Goal: Transaction & Acquisition: Purchase product/service

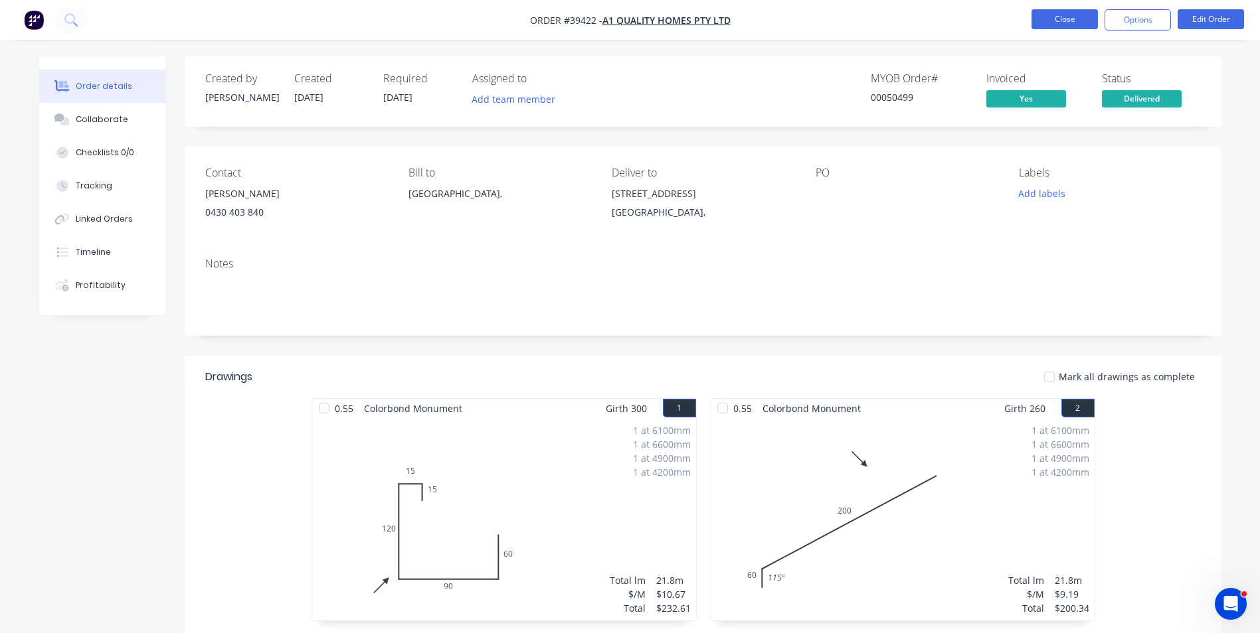
click at [1074, 18] on button "Close" at bounding box center [1064, 19] width 66 height 20
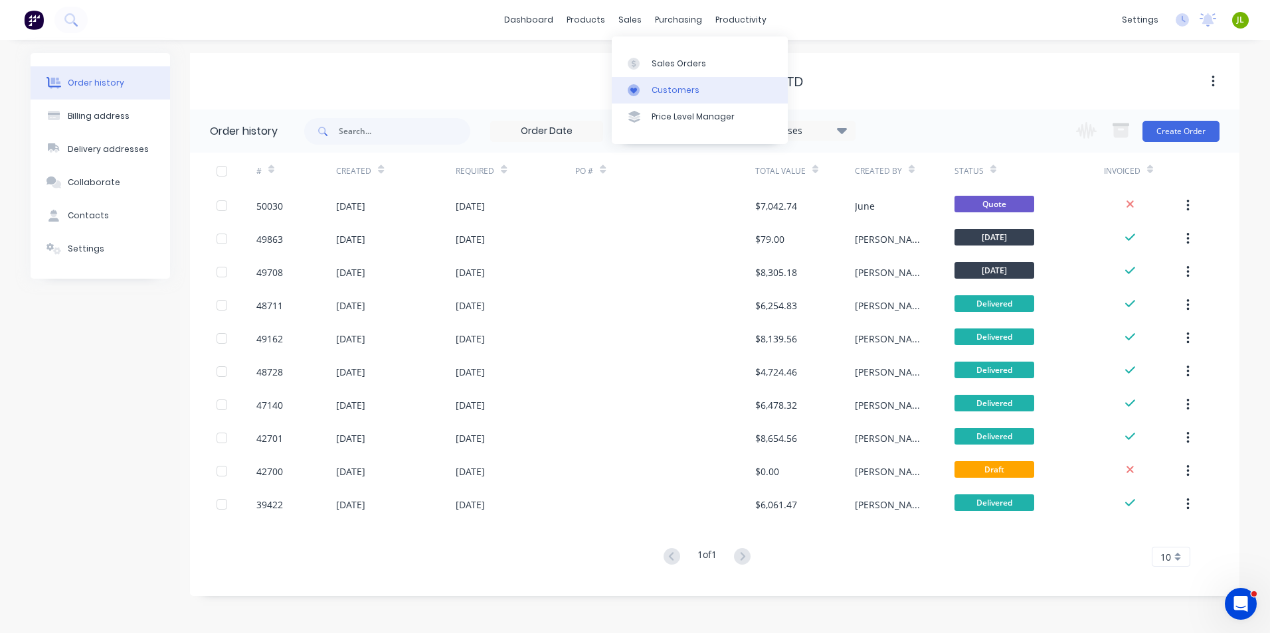
click at [637, 87] on icon at bounding box center [634, 90] width 12 height 12
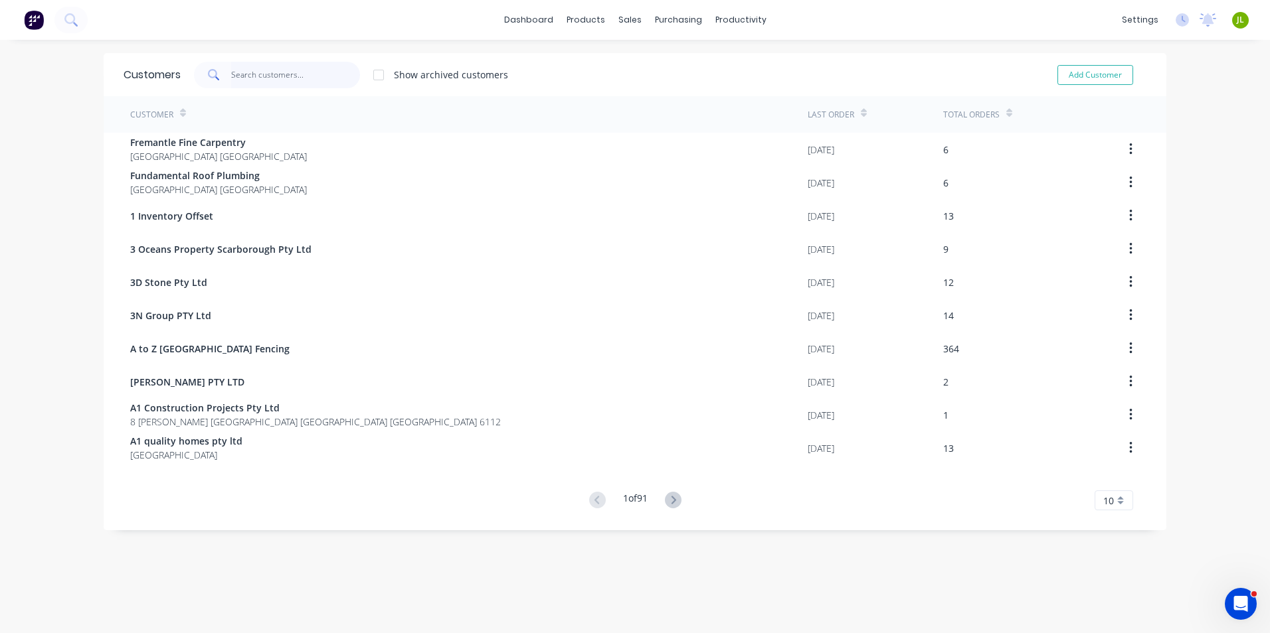
click at [253, 68] on input "text" at bounding box center [295, 75] width 129 height 27
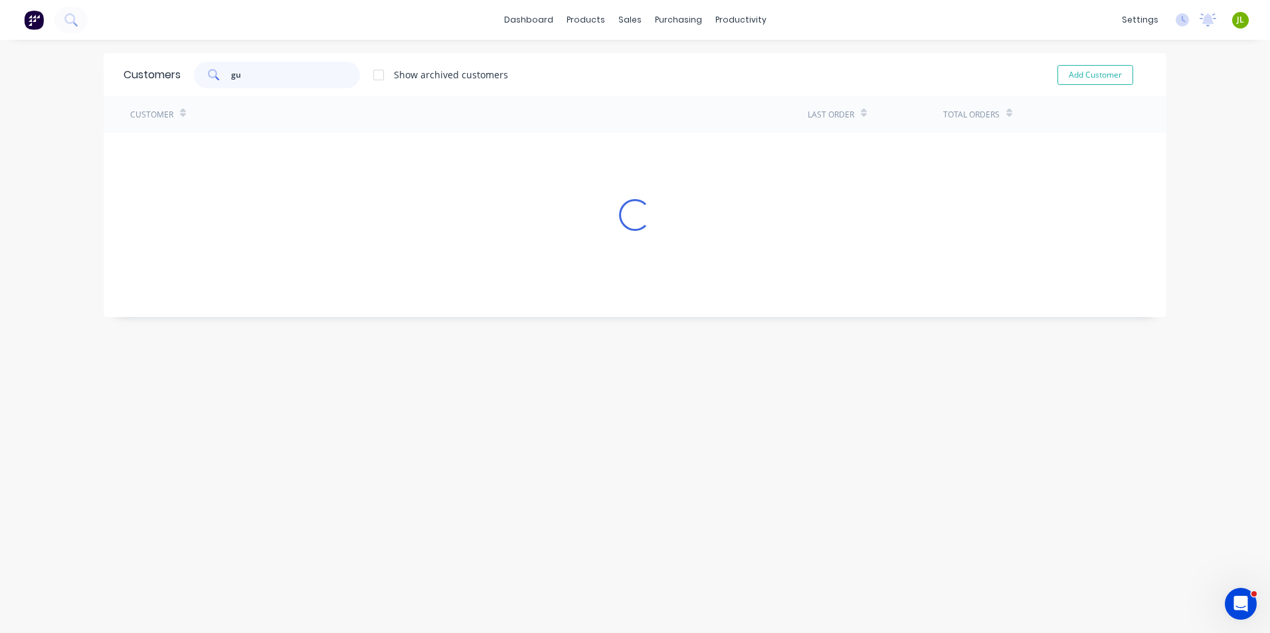
type input "g"
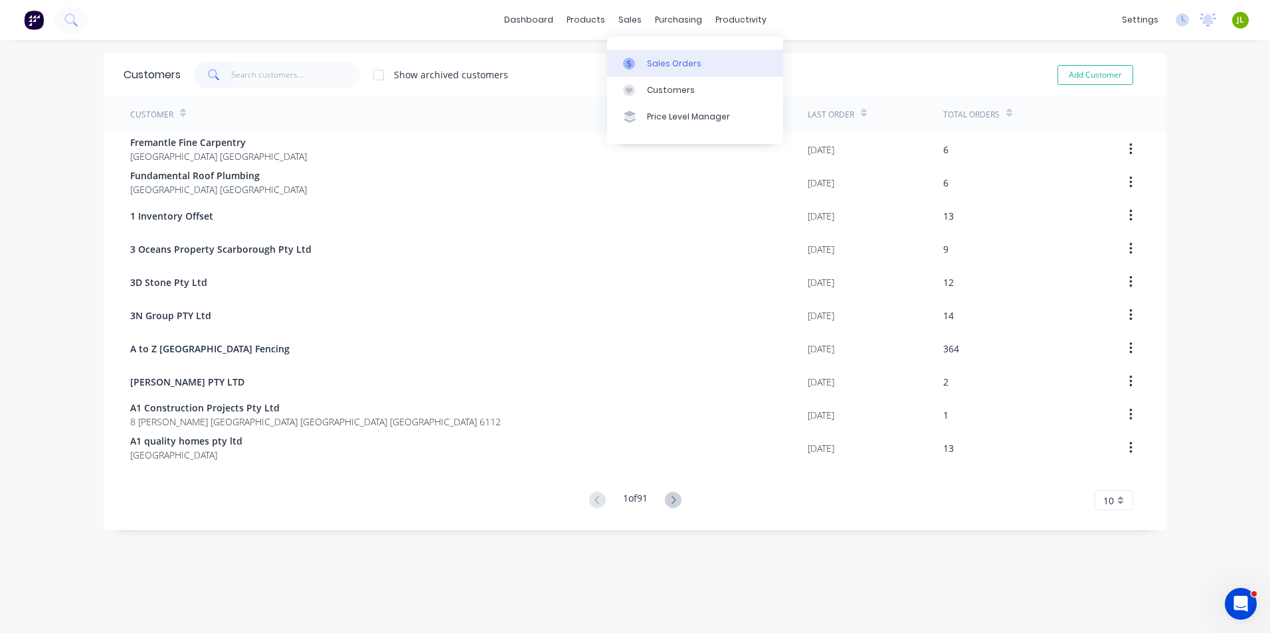
click at [631, 52] on link "Sales Orders" at bounding box center [695, 63] width 176 height 27
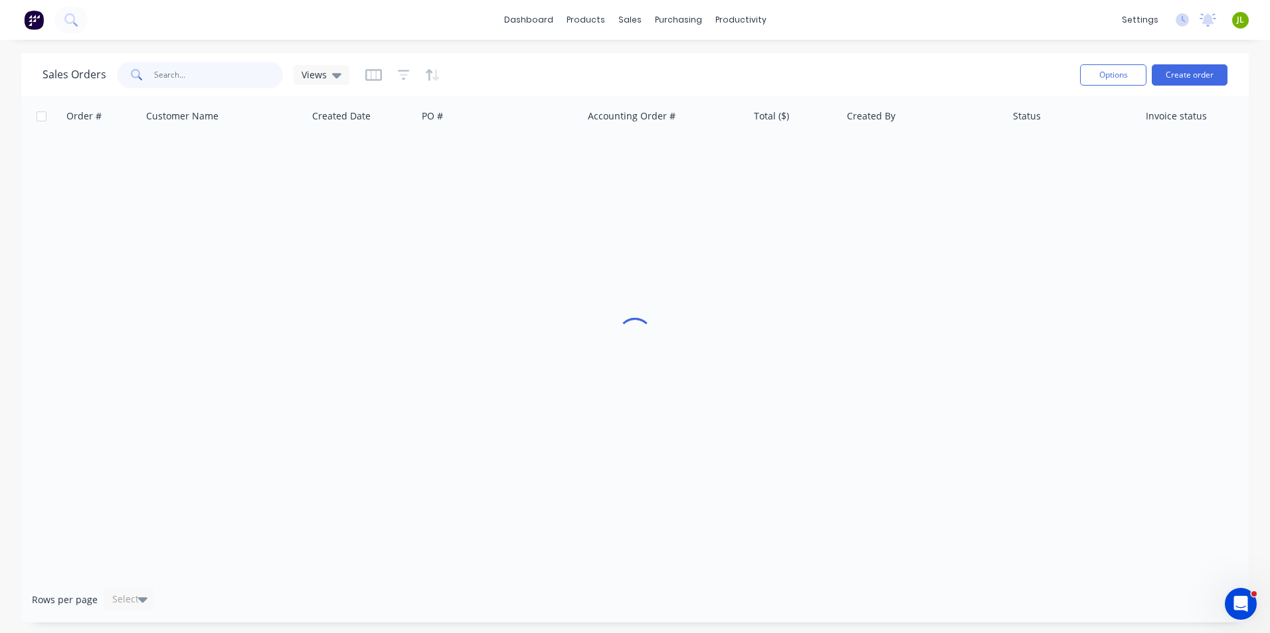
click at [258, 74] on input "text" at bounding box center [218, 75] width 129 height 27
drag, startPoint x: 151, startPoint y: 72, endPoint x: 164, endPoint y: 77, distance: 14.1
click at [164, 77] on div "04565552" at bounding box center [200, 75] width 166 height 27
drag, startPoint x: 167, startPoint y: 76, endPoint x: 179, endPoint y: 79, distance: 13.0
click at [179, 79] on input "04565552" at bounding box center [218, 75] width 129 height 27
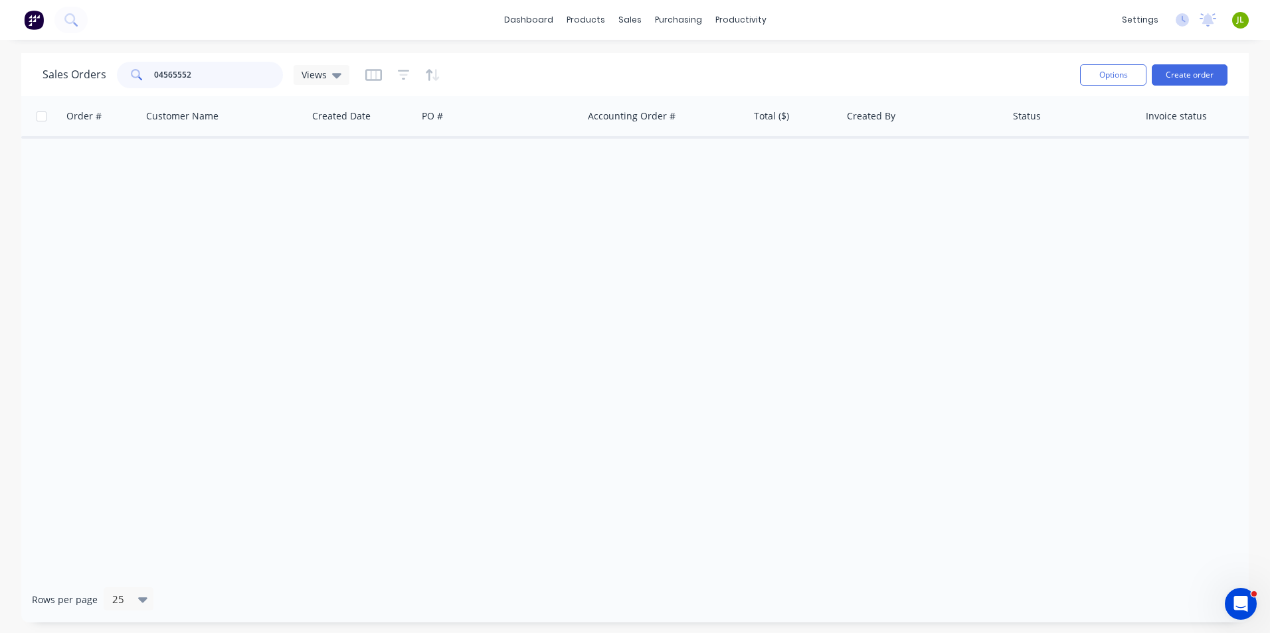
click at [171, 75] on input "04565552" at bounding box center [218, 75] width 129 height 27
click at [254, 84] on input "0456555552" at bounding box center [218, 75] width 129 height 27
drag, startPoint x: 169, startPoint y: 73, endPoint x: 194, endPoint y: 72, distance: 25.2
click at [194, 72] on input "0456555552" at bounding box center [218, 75] width 129 height 27
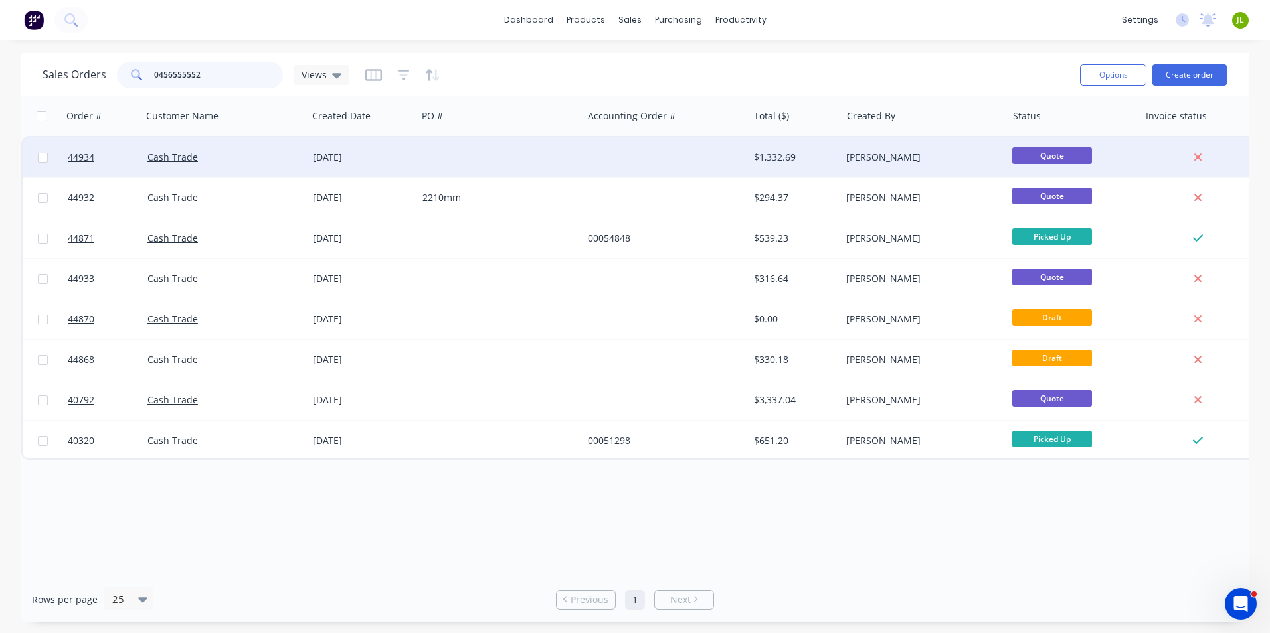
type input "0456555552"
click at [240, 156] on div "Cash Trade" at bounding box center [220, 157] width 147 height 13
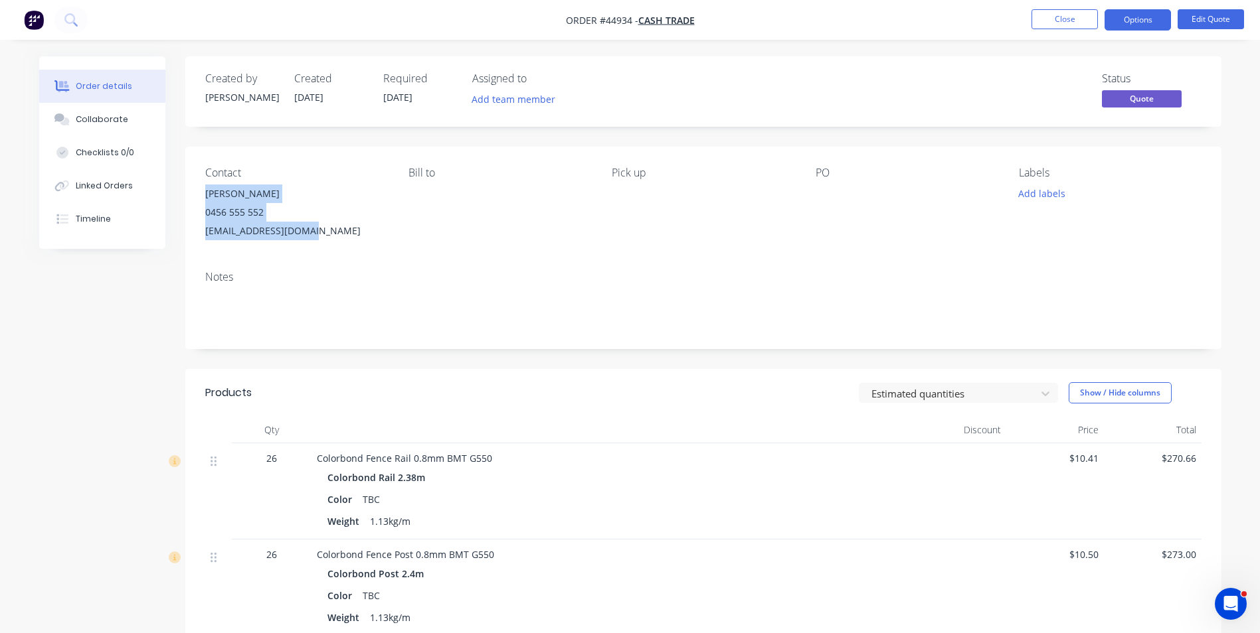
drag, startPoint x: 327, startPoint y: 237, endPoint x: 207, endPoint y: 202, distance: 124.6
click at [193, 194] on div "Contact [PERSON_NAME] [PHONE_NUMBER] [EMAIL_ADDRESS][DOMAIN_NAME] [PERSON_NAME]…" at bounding box center [703, 204] width 1036 height 114
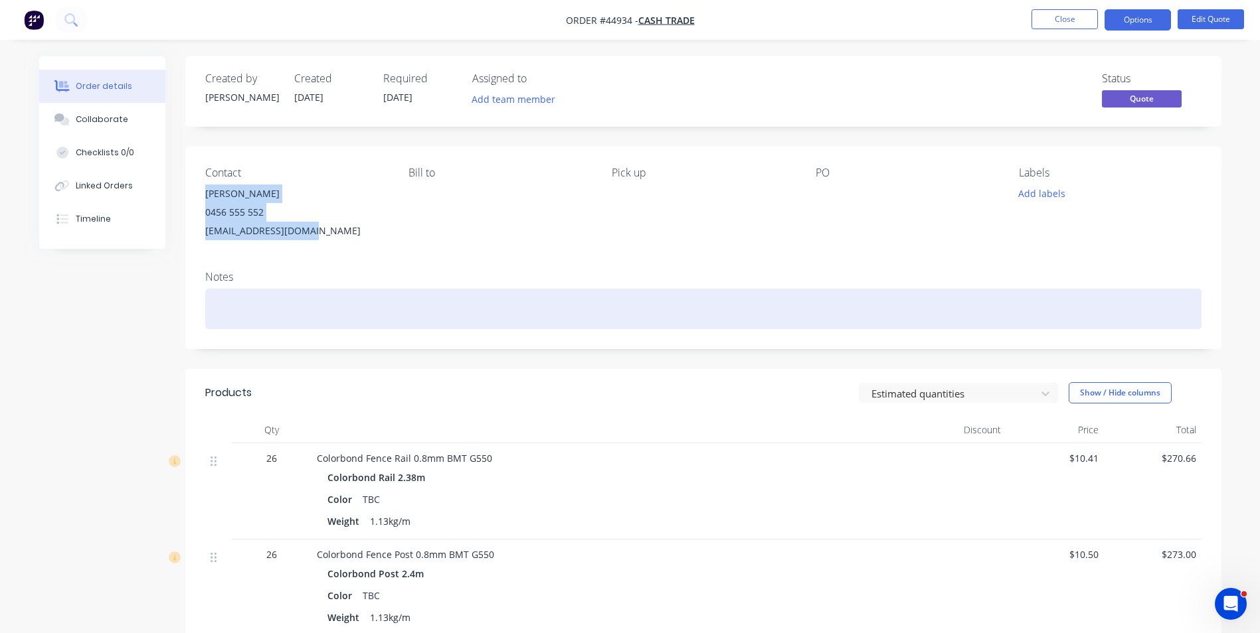
copy div "Guo 0456 555 552 [EMAIL_ADDRESS][DOMAIN_NAME]"
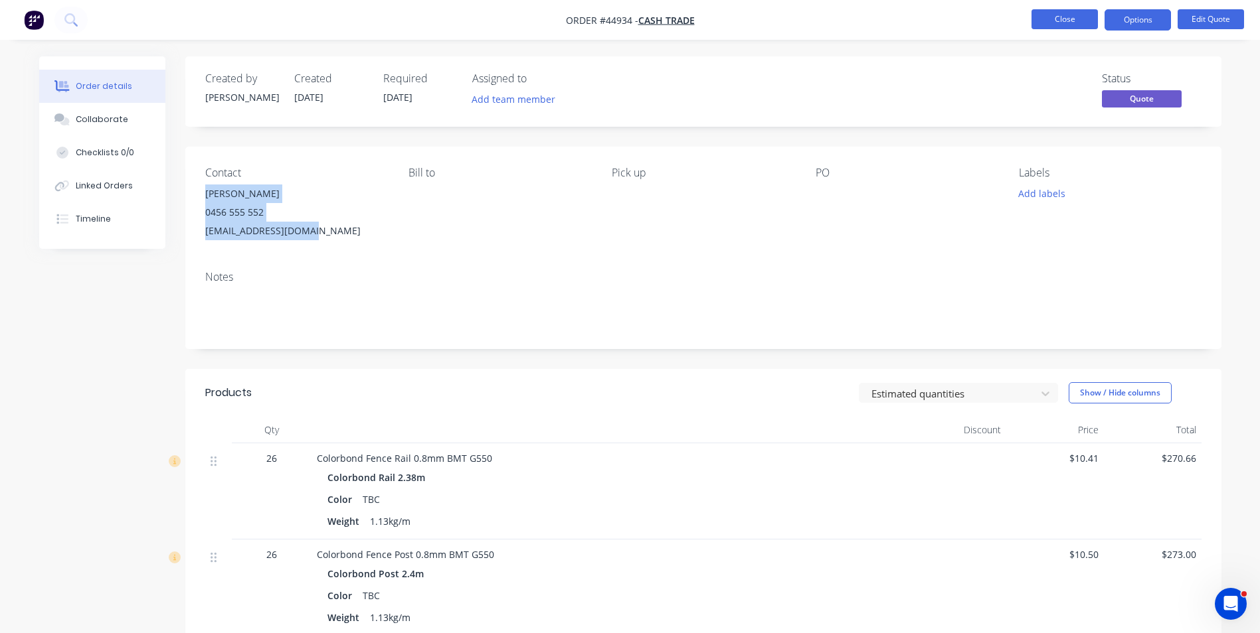
click at [1063, 20] on button "Close" at bounding box center [1064, 19] width 66 height 20
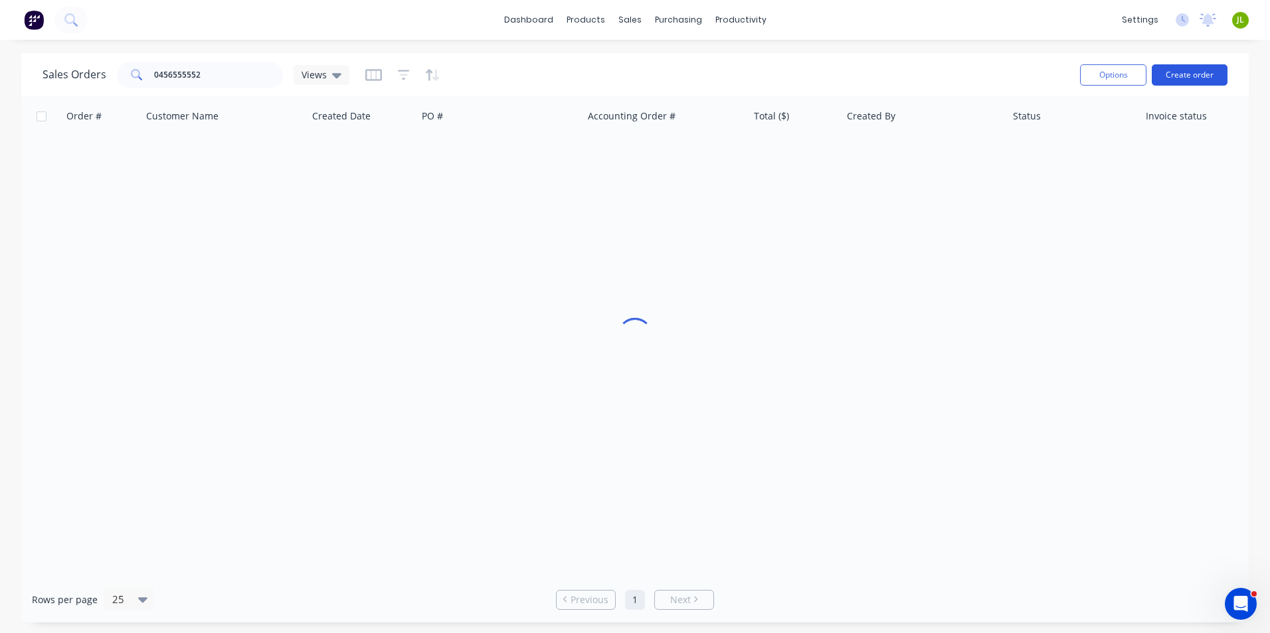
click at [1189, 73] on button "Create order" at bounding box center [1189, 74] width 76 height 21
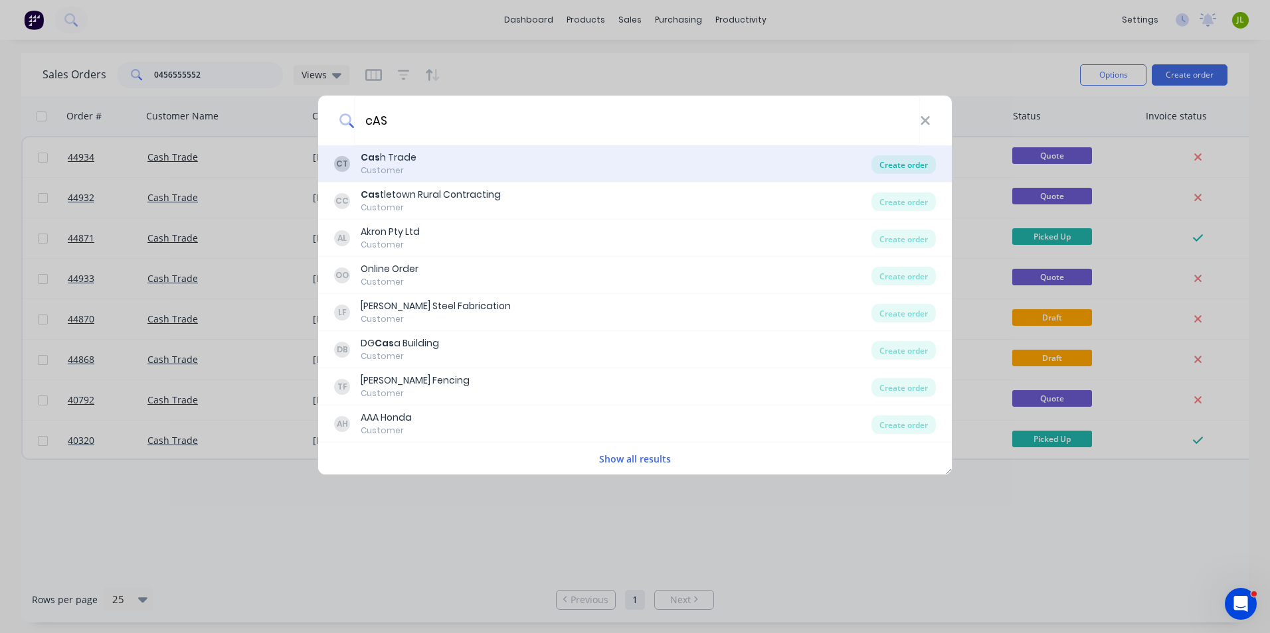
type input "cAS"
click at [896, 166] on div "Create order" at bounding box center [903, 164] width 64 height 19
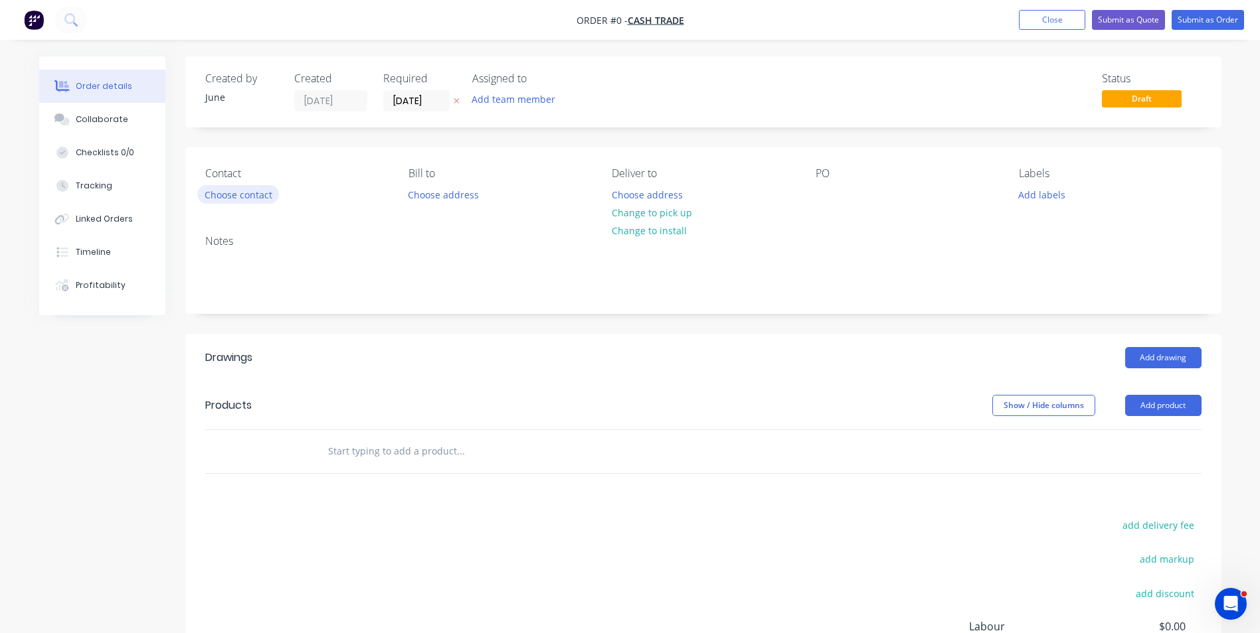
click at [262, 193] on button "Choose contact" at bounding box center [238, 194] width 82 height 18
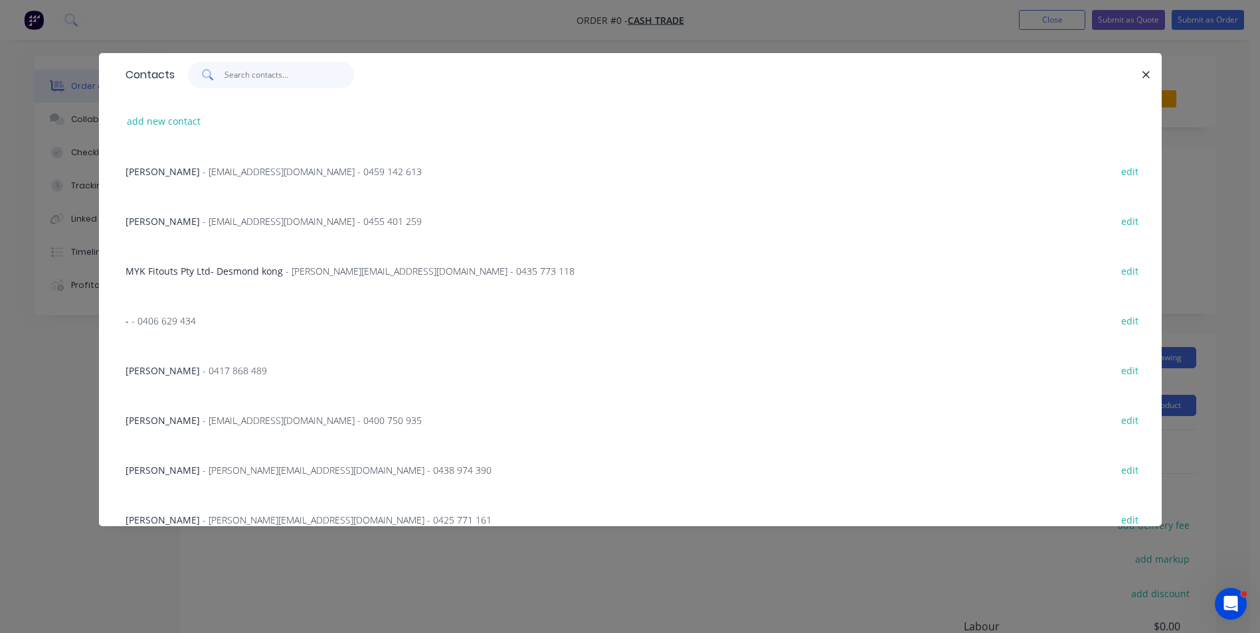
click at [256, 74] on input "text" at bounding box center [288, 75] width 129 height 27
paste input "Guo 0456 555 552 [EMAIL_ADDRESS][DOMAIN_NAME]"
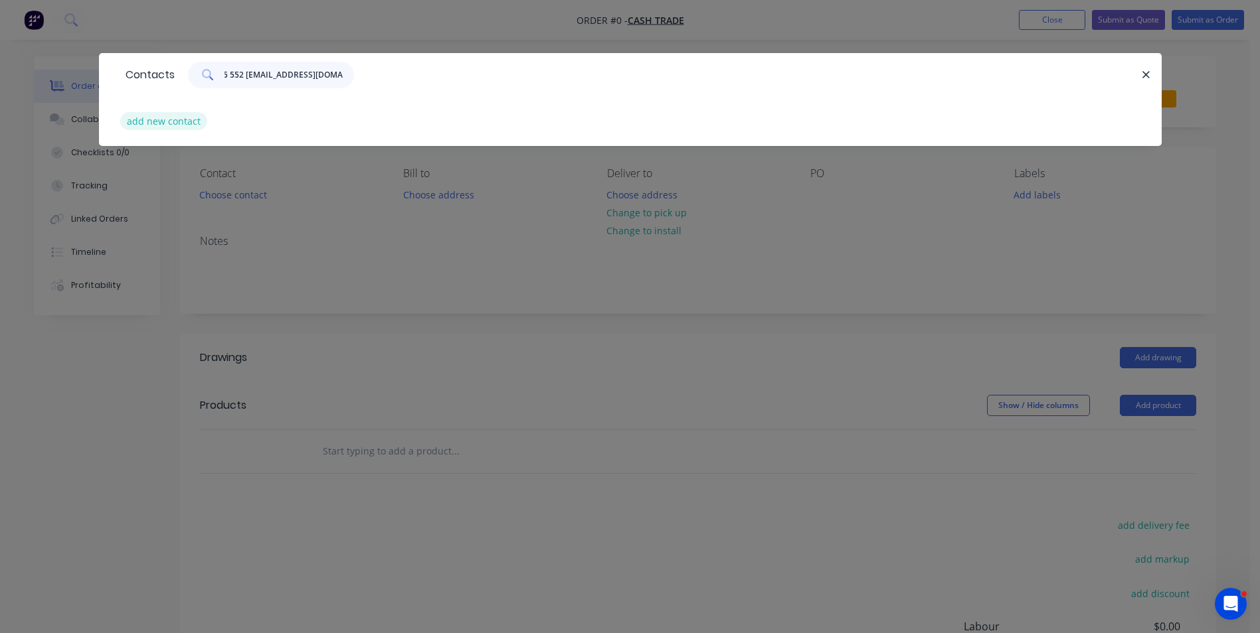
type input "Guo 0456 555 552 [EMAIL_ADDRESS][DOMAIN_NAME]"
click at [172, 120] on button "add new contact" at bounding box center [164, 121] width 88 height 18
select select "AU"
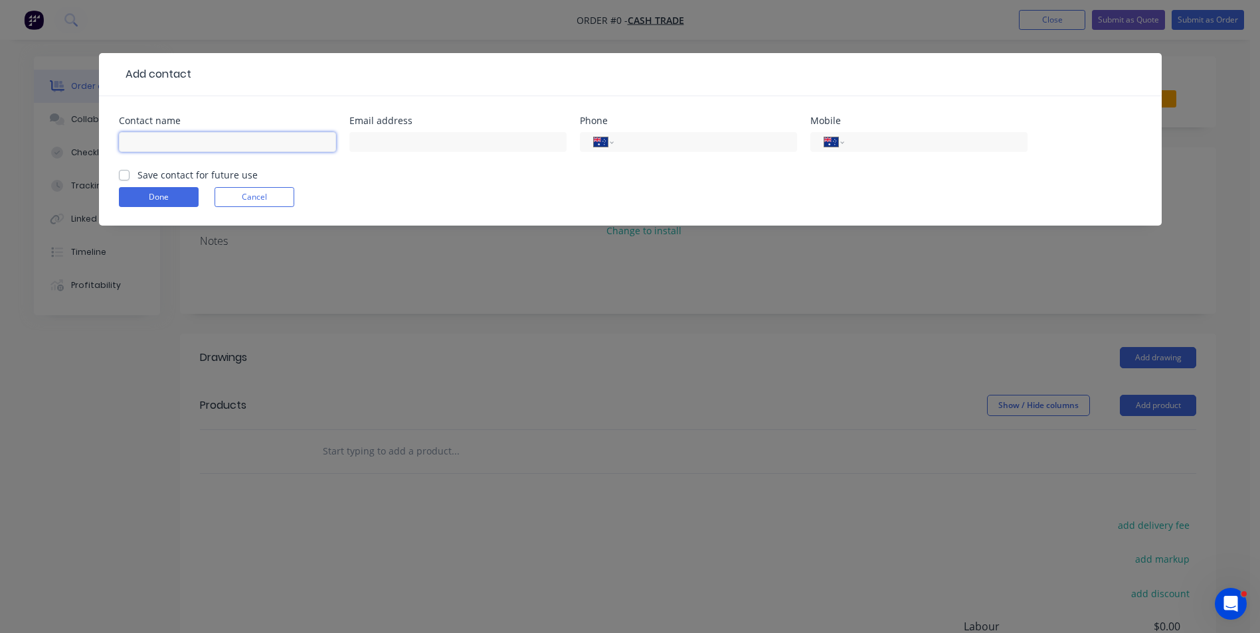
click at [179, 149] on input "text" at bounding box center [227, 142] width 217 height 20
paste input "Guo 0456 555 552 [EMAIL_ADDRESS][DOMAIN_NAME]"
drag, startPoint x: 147, startPoint y: 143, endPoint x: 203, endPoint y: 139, distance: 55.3
click at [203, 139] on input "Guo 0456 555 552 [EMAIL_ADDRESS][DOMAIN_NAME]" at bounding box center [227, 142] width 217 height 20
type input "Guo [EMAIL_ADDRESS][DOMAIN_NAME]"
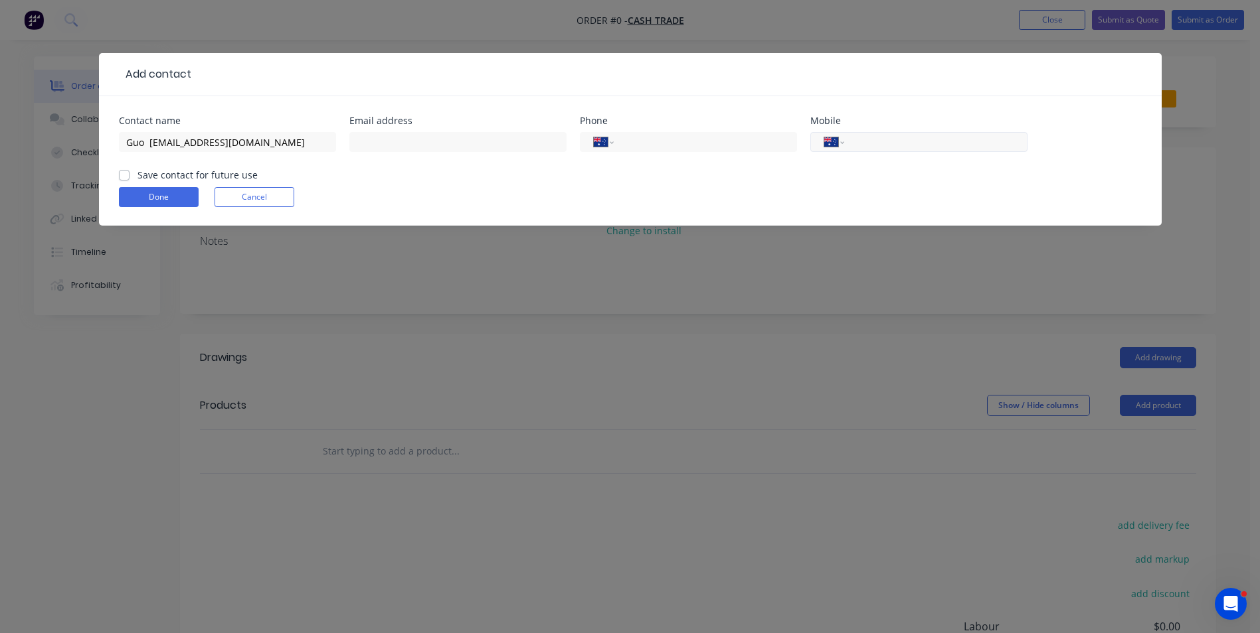
click at [917, 149] on input "tel" at bounding box center [932, 142] width 159 height 15
paste input "0456 555 552"
type input "0456 555 552"
drag, startPoint x: 266, startPoint y: 145, endPoint x: 150, endPoint y: 142, distance: 116.3
click at [150, 142] on input "Guo [EMAIL_ADDRESS][DOMAIN_NAME]" at bounding box center [227, 142] width 217 height 20
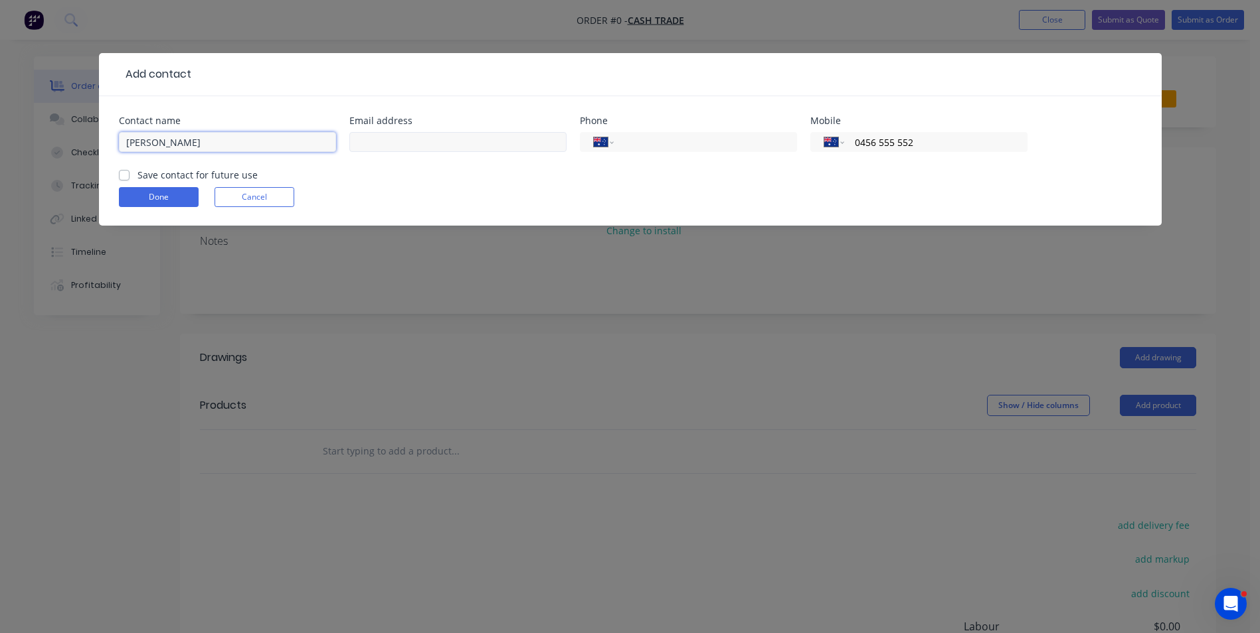
type input "[PERSON_NAME]"
click at [478, 149] on input "text" at bounding box center [457, 142] width 217 height 20
paste input "[EMAIL_ADDRESS][DOMAIN_NAME]"
type input "[EMAIL_ADDRESS][DOMAIN_NAME]"
click at [165, 174] on label "Save contact for future use" at bounding box center [197, 175] width 120 height 14
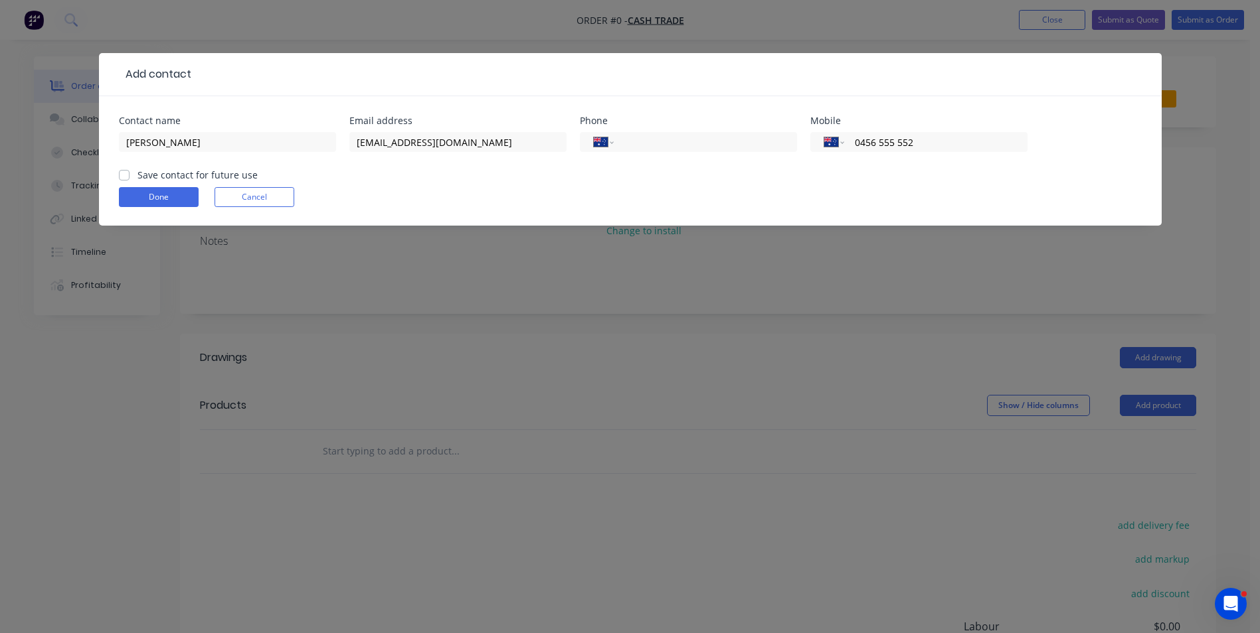
click at [129, 174] on input "Save contact for future use" at bounding box center [124, 174] width 11 height 13
checkbox input "true"
click at [165, 197] on button "Done" at bounding box center [159, 197] width 80 height 20
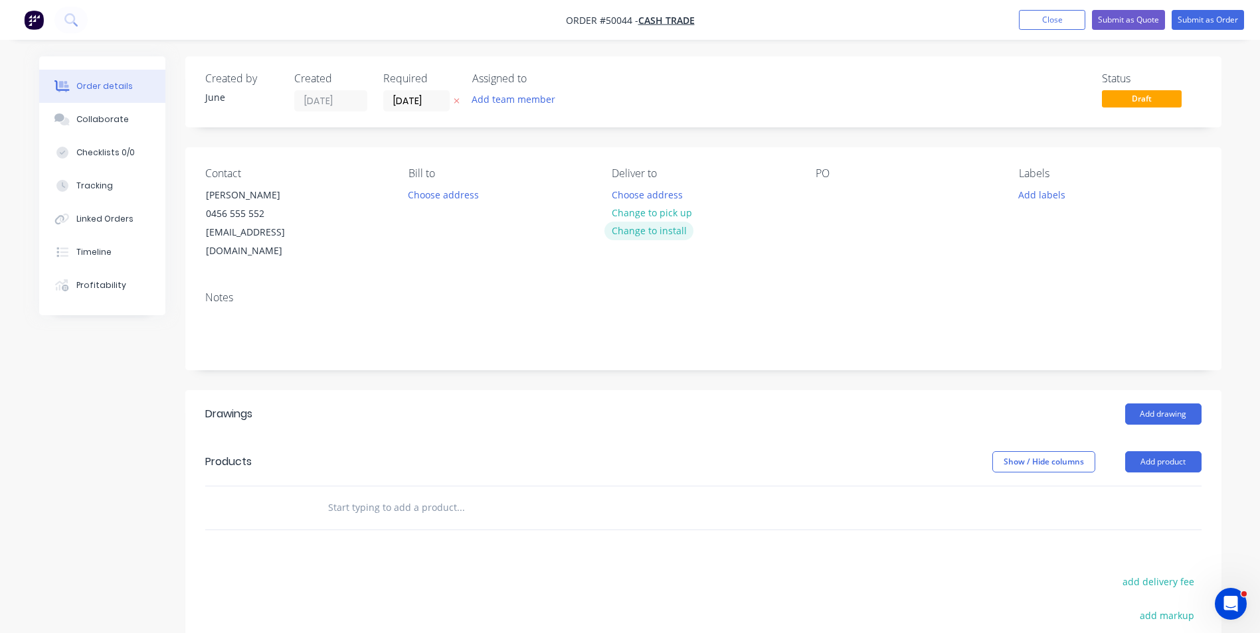
click at [649, 225] on button "Change to install" at bounding box center [648, 231] width 89 height 18
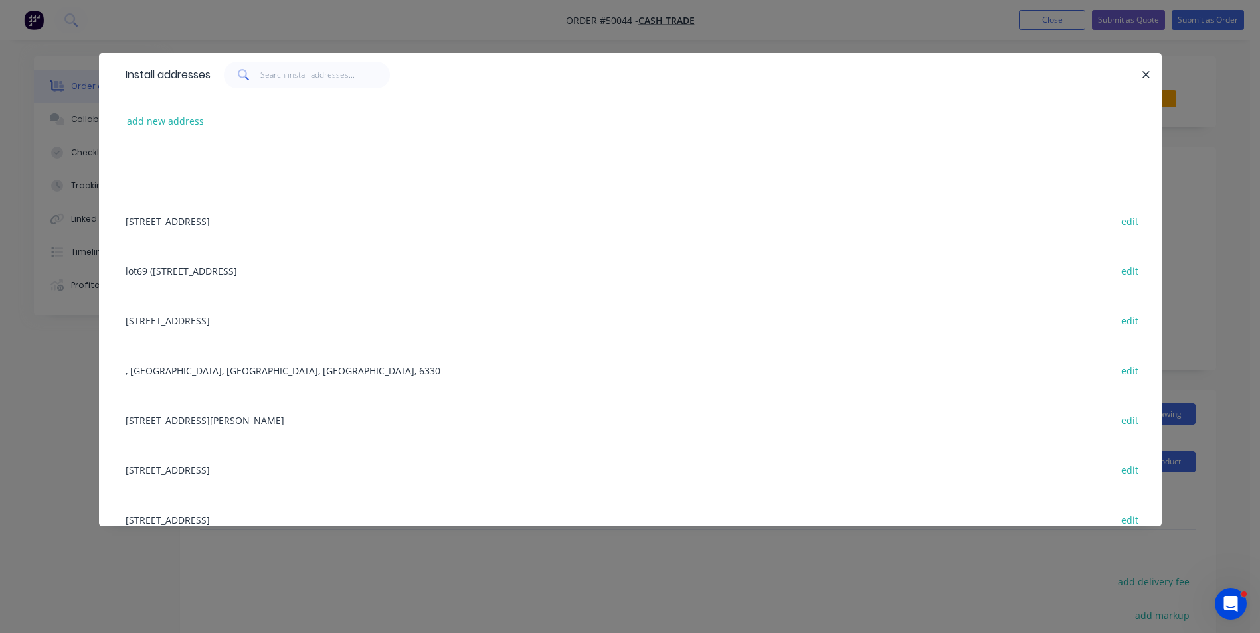
click at [1154, 68] on div "Install addresses" at bounding box center [630, 74] width 1062 height 43
click at [1126, 70] on div at bounding box center [675, 75] width 931 height 27
click at [1143, 74] on icon "button" at bounding box center [1145, 75] width 9 height 12
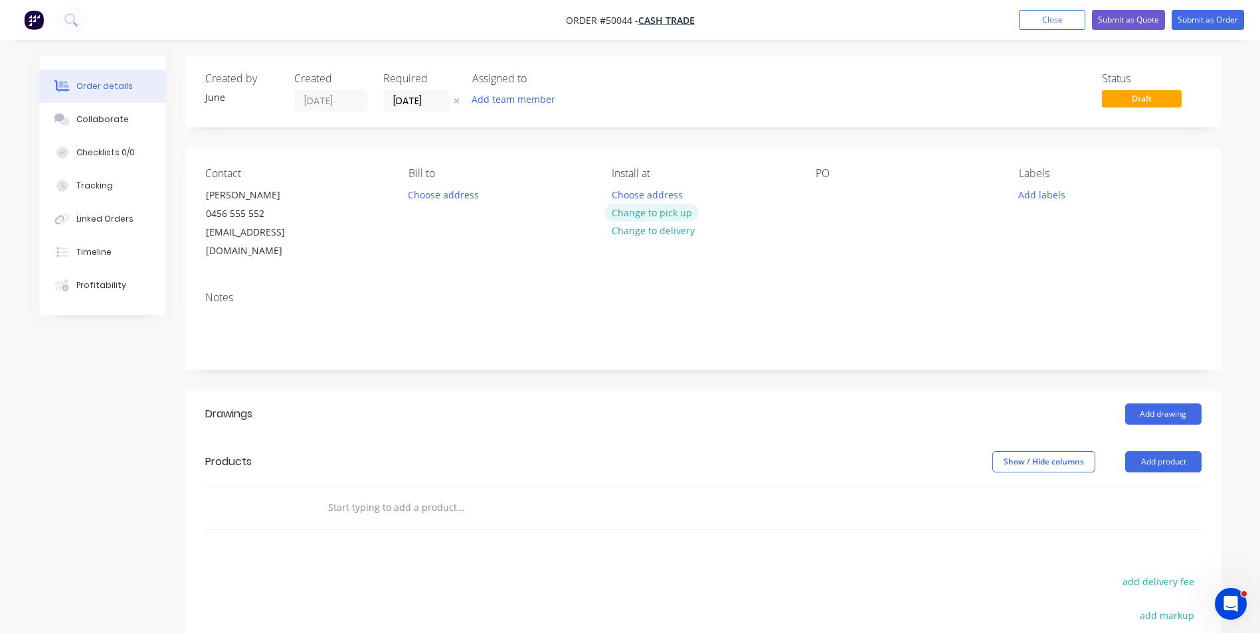
click at [635, 215] on button "Change to pick up" at bounding box center [651, 213] width 94 height 18
click at [1161, 452] on button "Add product" at bounding box center [1163, 462] width 76 height 21
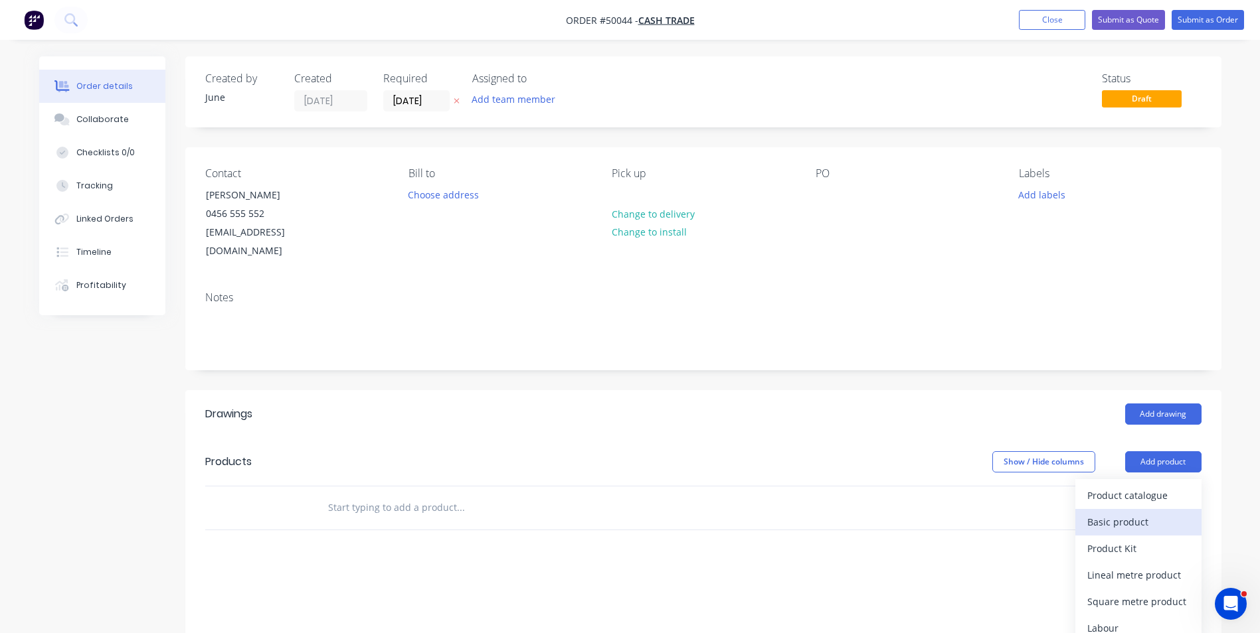
click at [1116, 509] on button "Basic product" at bounding box center [1138, 522] width 126 height 27
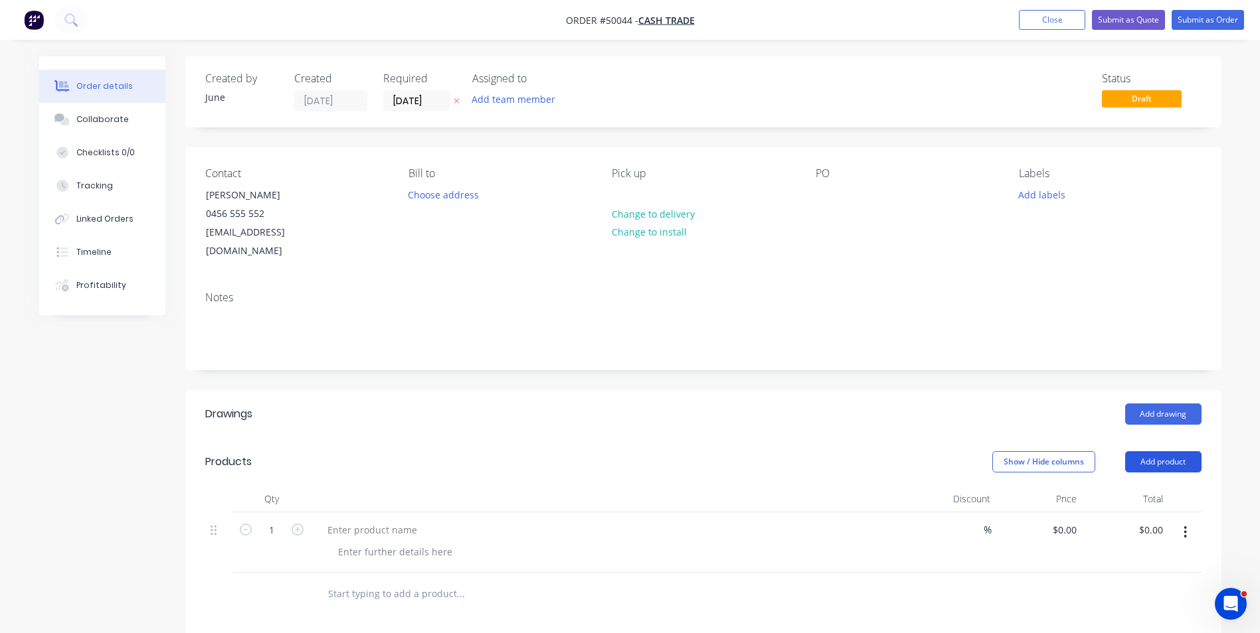
click at [1157, 452] on button "Add product" at bounding box center [1163, 462] width 76 height 21
click at [1149, 486] on div "Product catalogue" at bounding box center [1138, 495] width 102 height 19
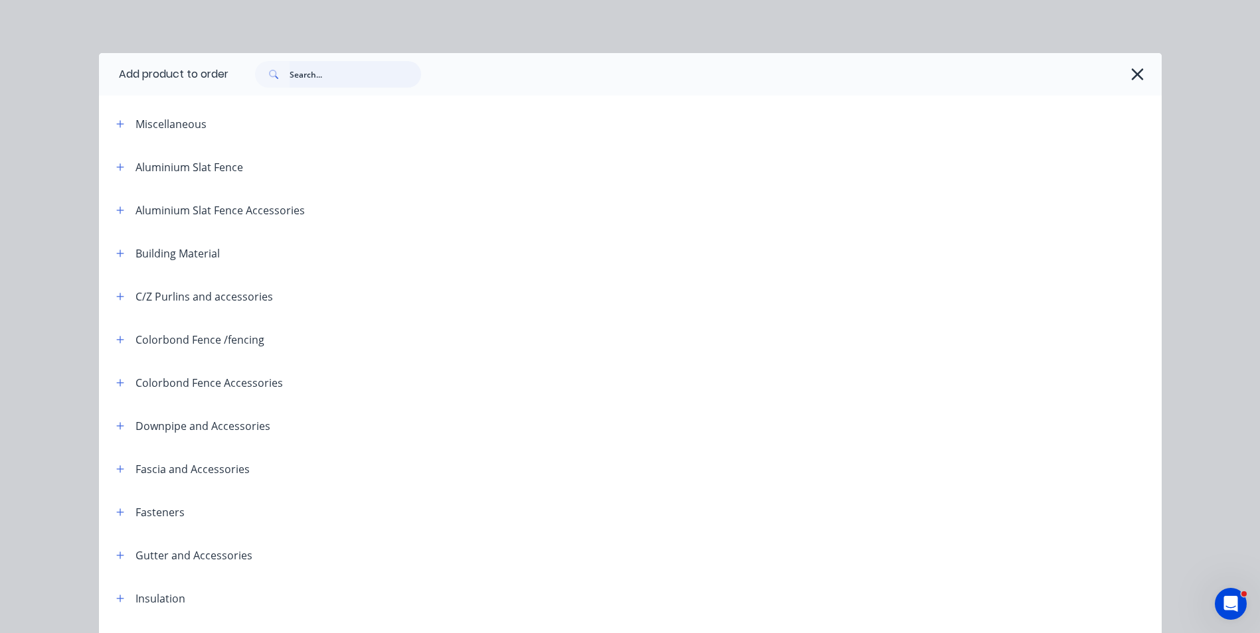
click at [314, 84] on input "text" at bounding box center [355, 74] width 131 height 27
type input "POST"
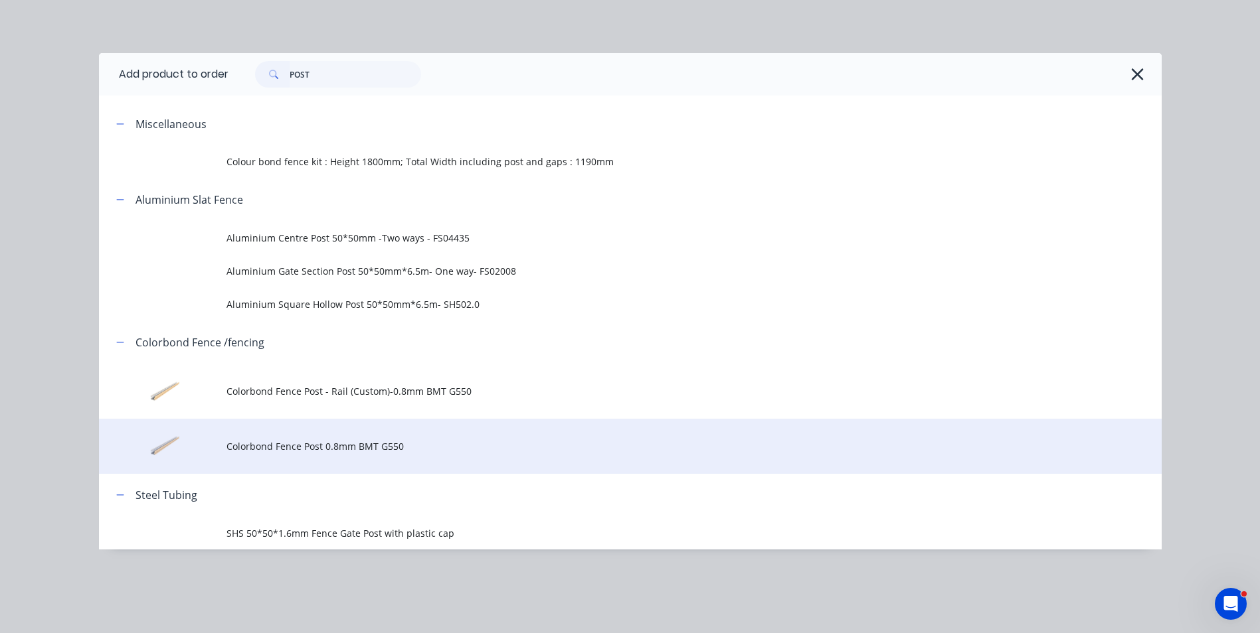
click at [303, 440] on span "Colorbond Fence Post 0.8mm BMT G550" at bounding box center [600, 447] width 748 height 14
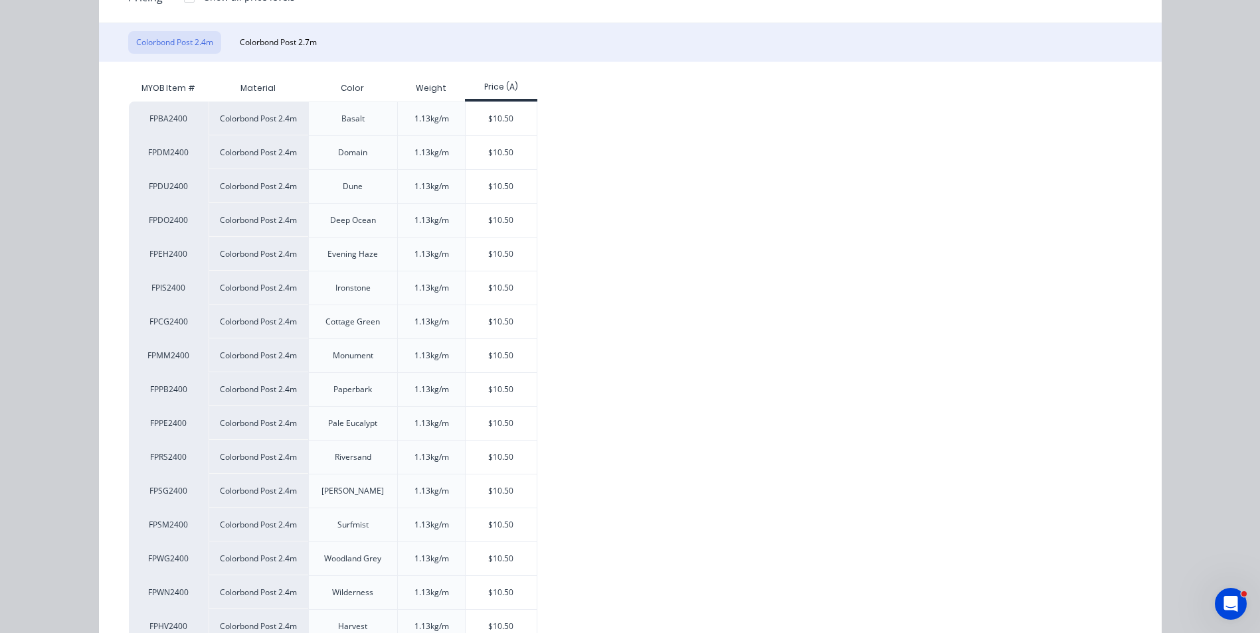
scroll to position [199, 0]
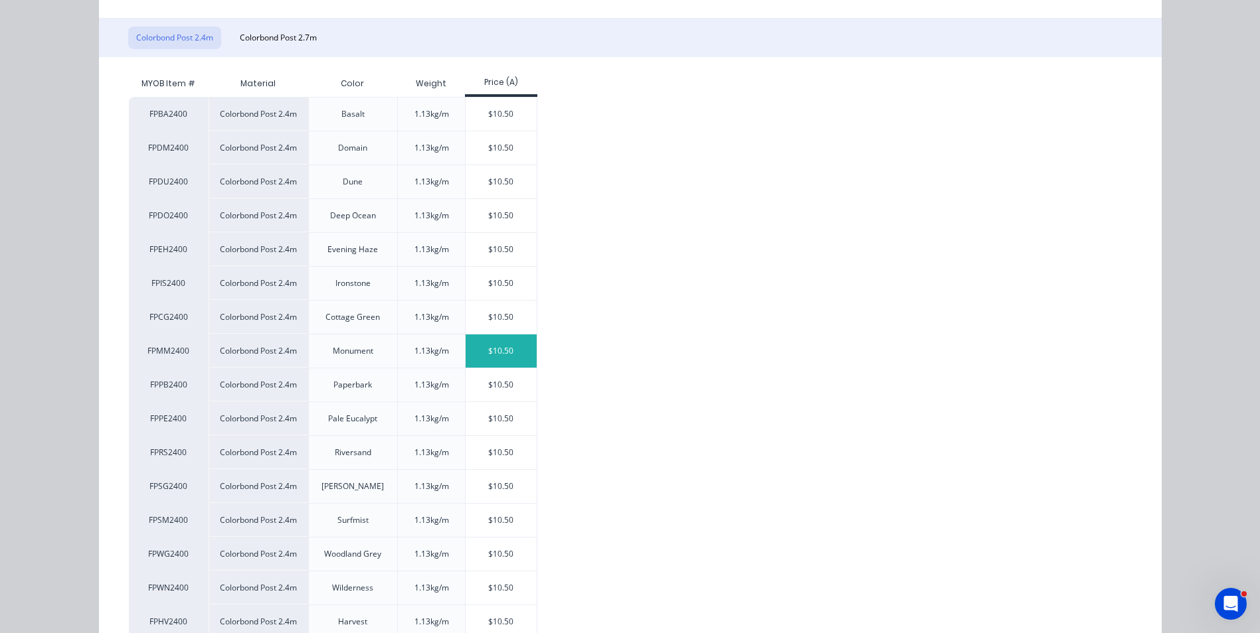
click at [479, 348] on div "$10.50" at bounding box center [500, 351] width 71 height 33
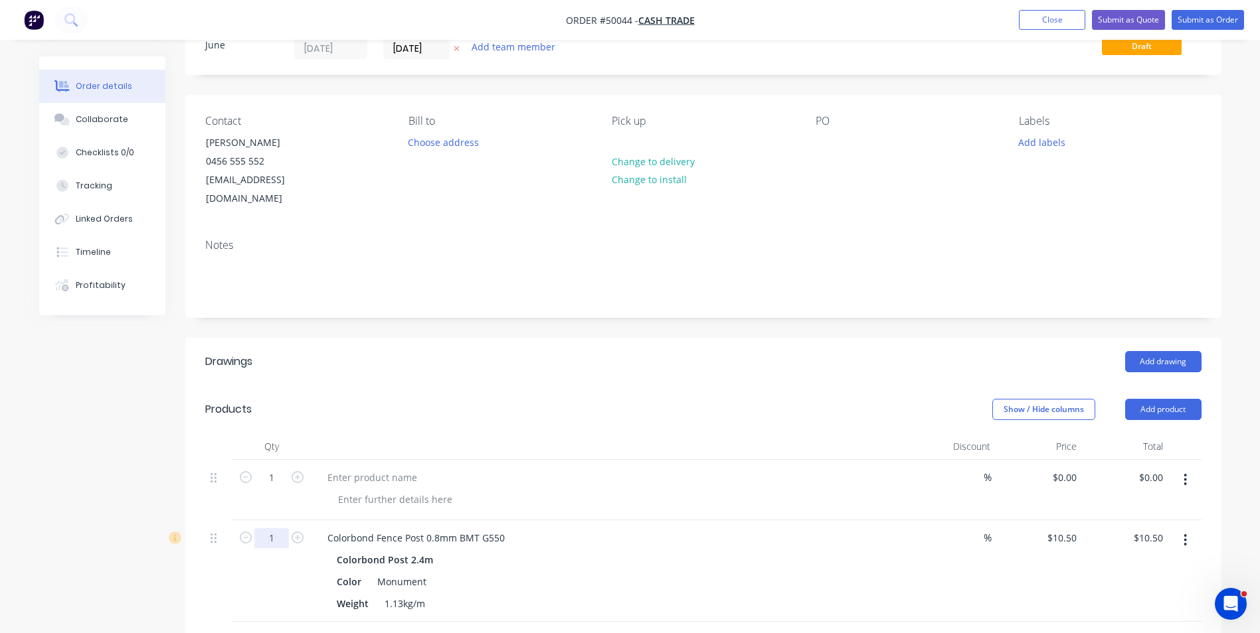
scroll to position [133, 0]
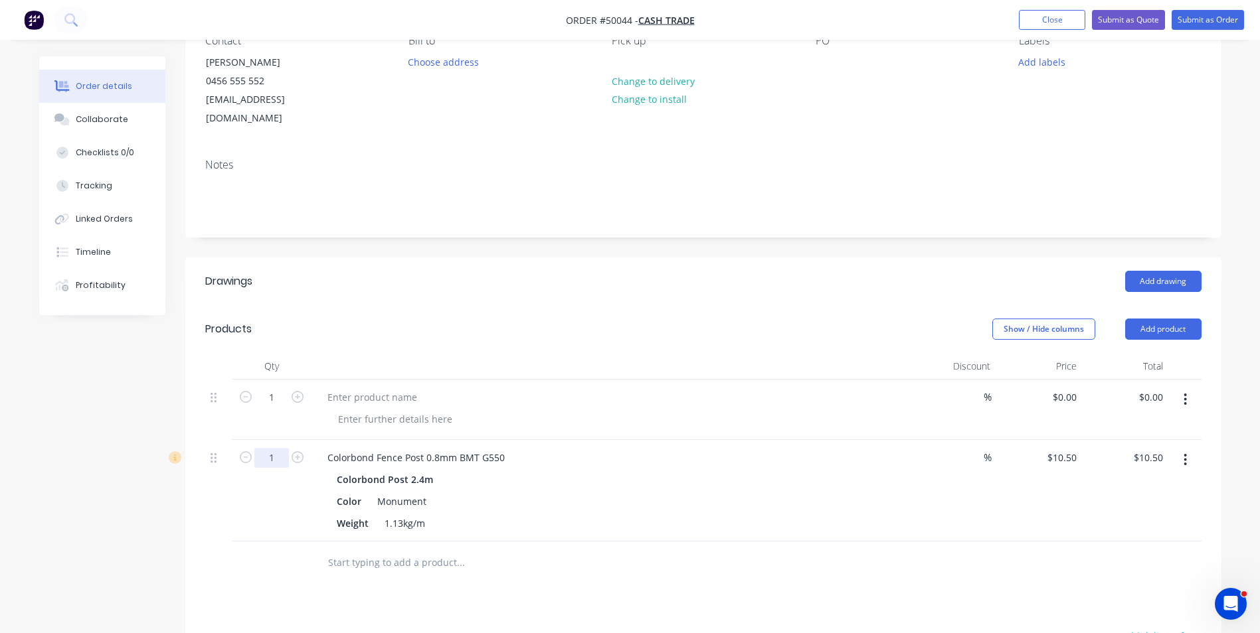
click at [281, 448] on input "1" at bounding box center [271, 458] width 35 height 20
type input "4"
type input "$42.00"
click at [676, 550] on div at bounding box center [516, 563] width 398 height 27
click at [1181, 388] on button "button" at bounding box center [1184, 400] width 31 height 24
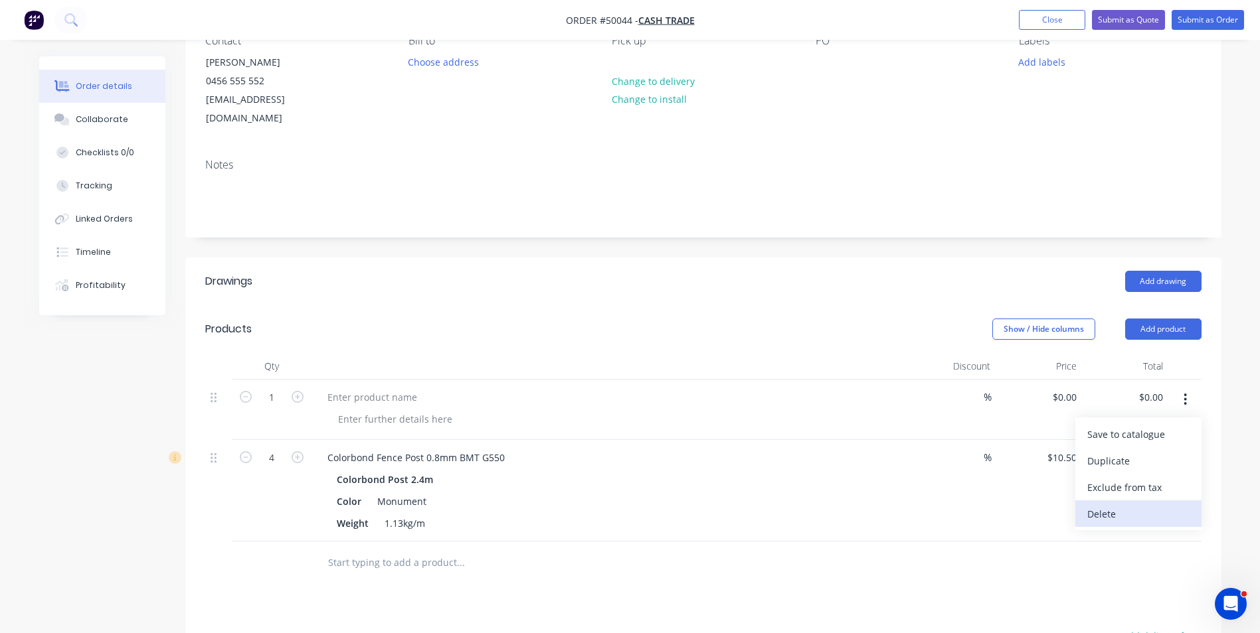
click at [1142, 505] on div "Delete" at bounding box center [1138, 514] width 102 height 19
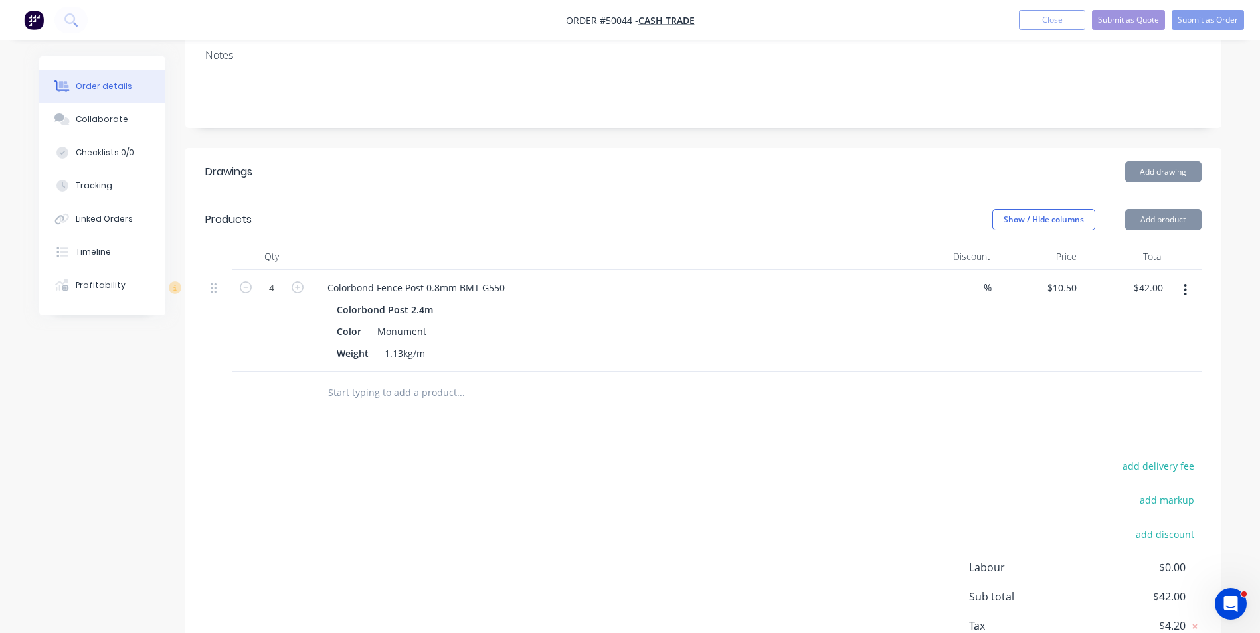
scroll to position [315, 0]
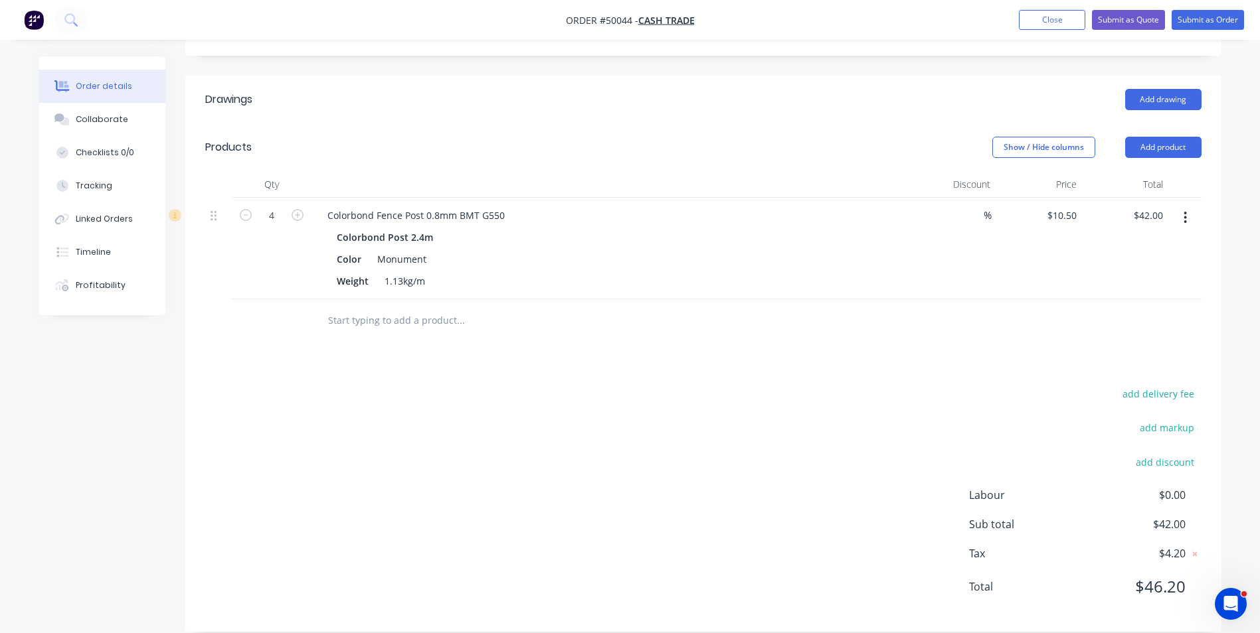
click at [882, 420] on div "add delivery fee add markup add discount Labour $0.00 Sub total $42.00 Tax $4.2…" at bounding box center [703, 498] width 996 height 227
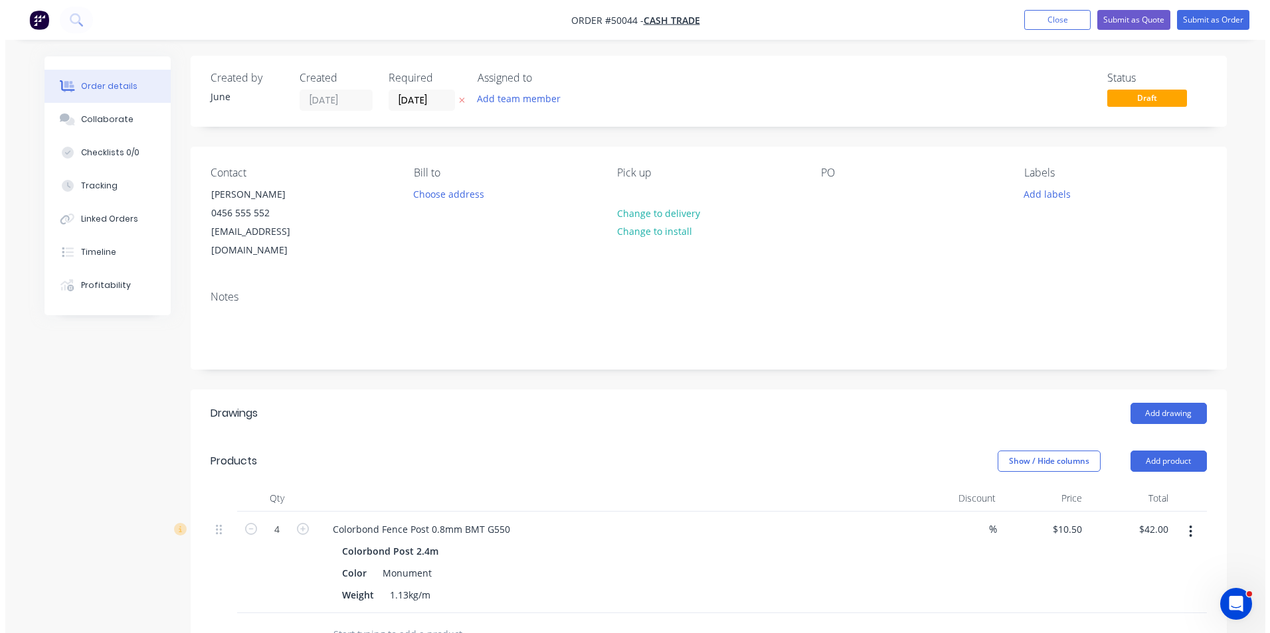
scroll to position [0, 0]
click at [1201, 17] on button "Submit as Order" at bounding box center [1207, 20] width 72 height 20
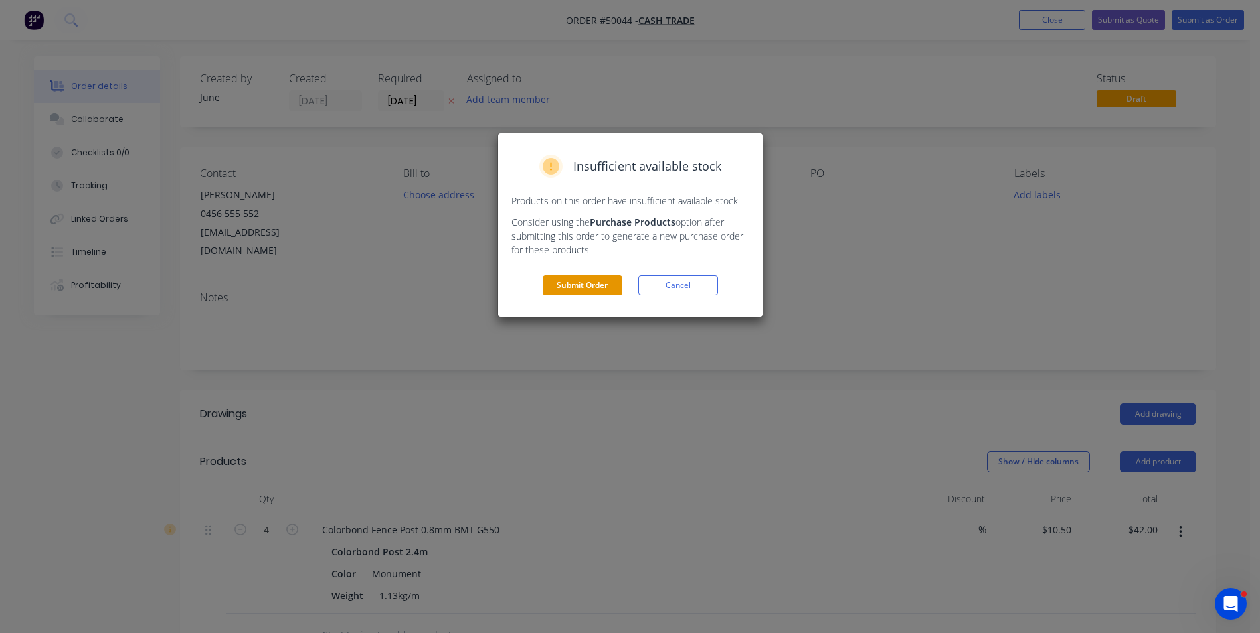
click at [586, 290] on button "Submit Order" at bounding box center [583, 286] width 80 height 20
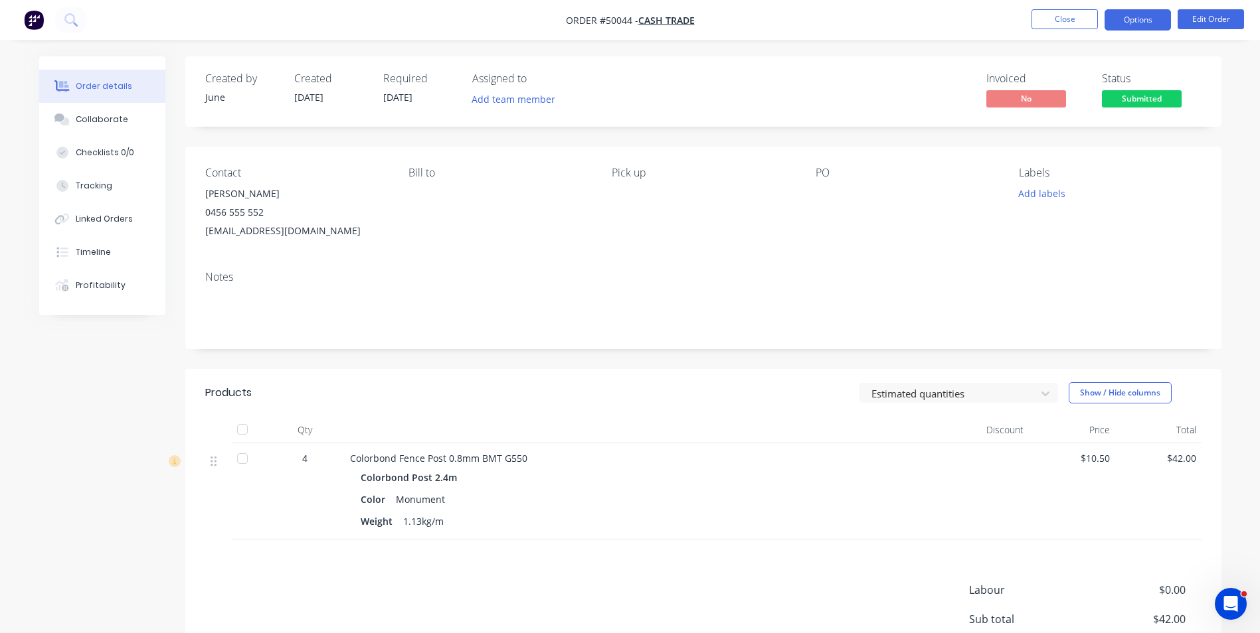
click at [1121, 24] on button "Options" at bounding box center [1137, 19] width 66 height 21
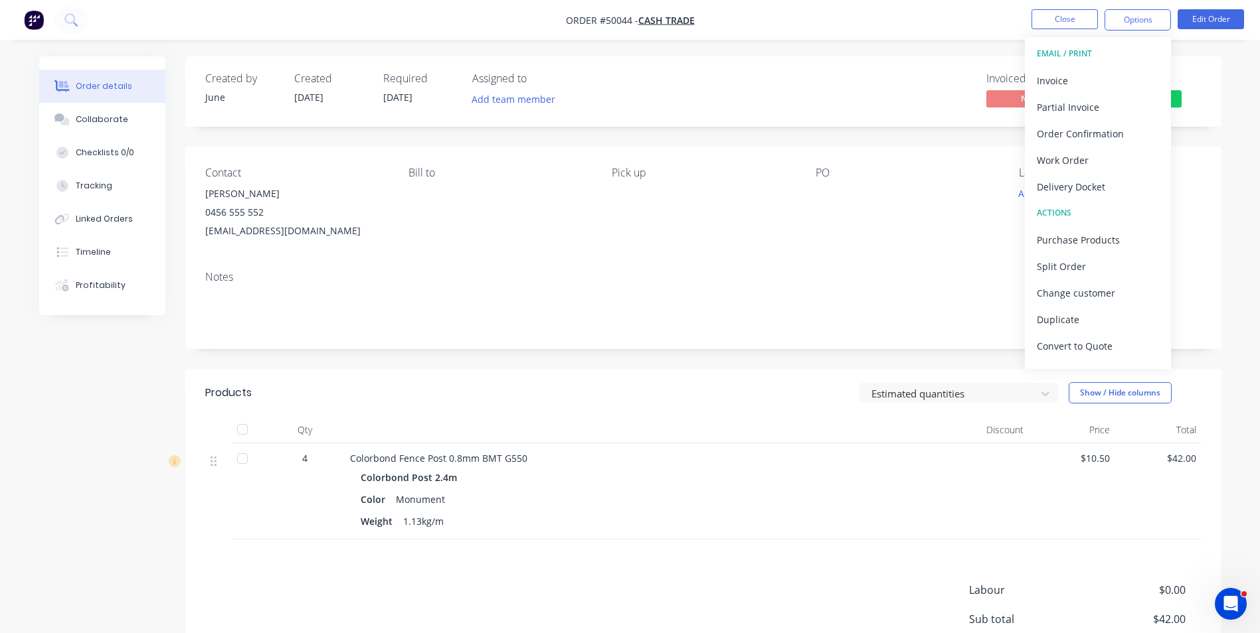
click at [1122, 58] on div "EMAIL / PRINT" at bounding box center [1098, 53] width 122 height 17
click at [1121, 80] on div "Invoice" at bounding box center [1098, 80] width 122 height 19
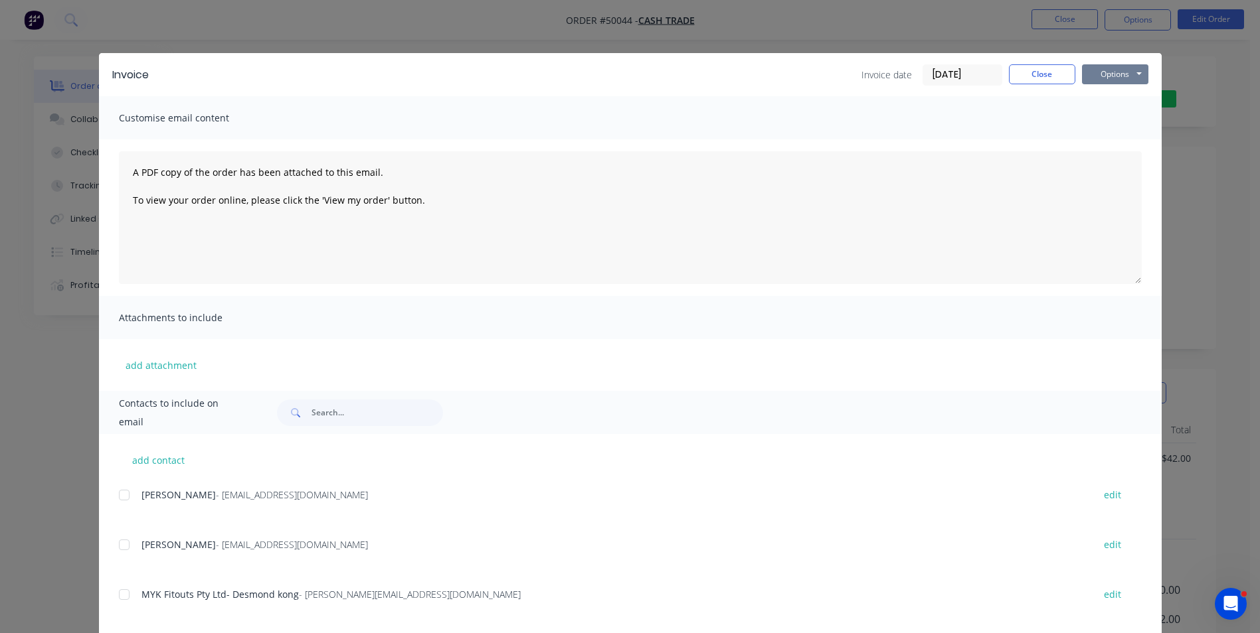
click at [1102, 75] on button "Options" at bounding box center [1115, 74] width 66 height 20
click at [1089, 126] on button "Print" at bounding box center [1124, 120] width 85 height 22
click at [1058, 76] on button "Close" at bounding box center [1042, 74] width 66 height 20
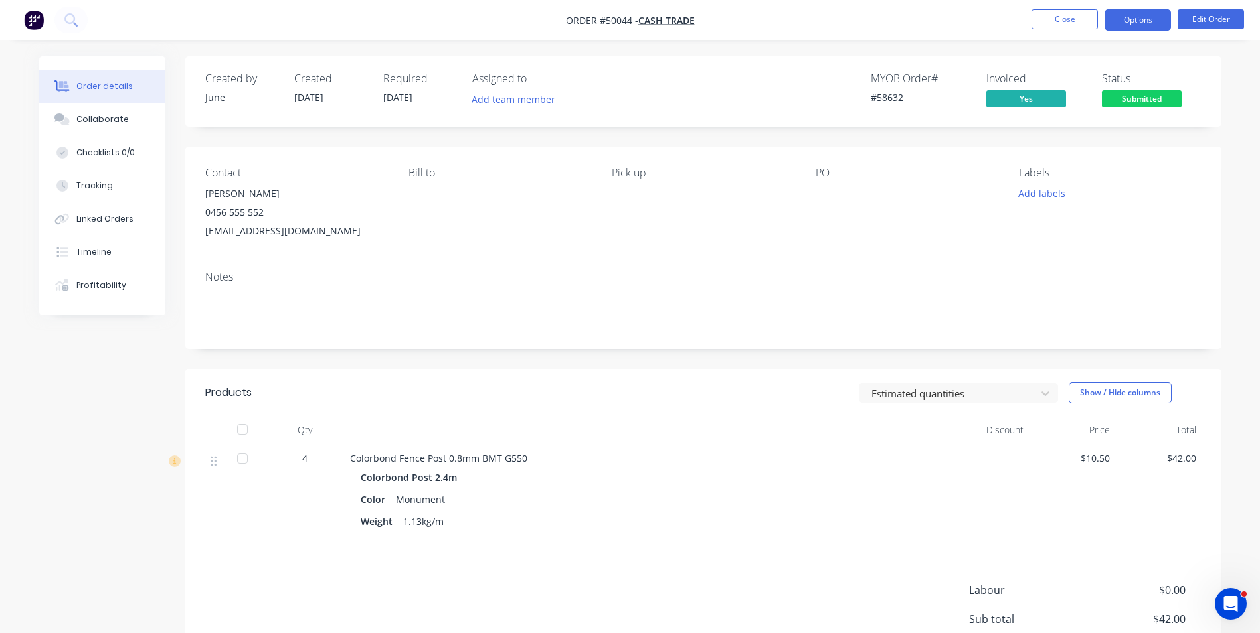
click at [1112, 20] on button "Options" at bounding box center [1137, 19] width 66 height 21
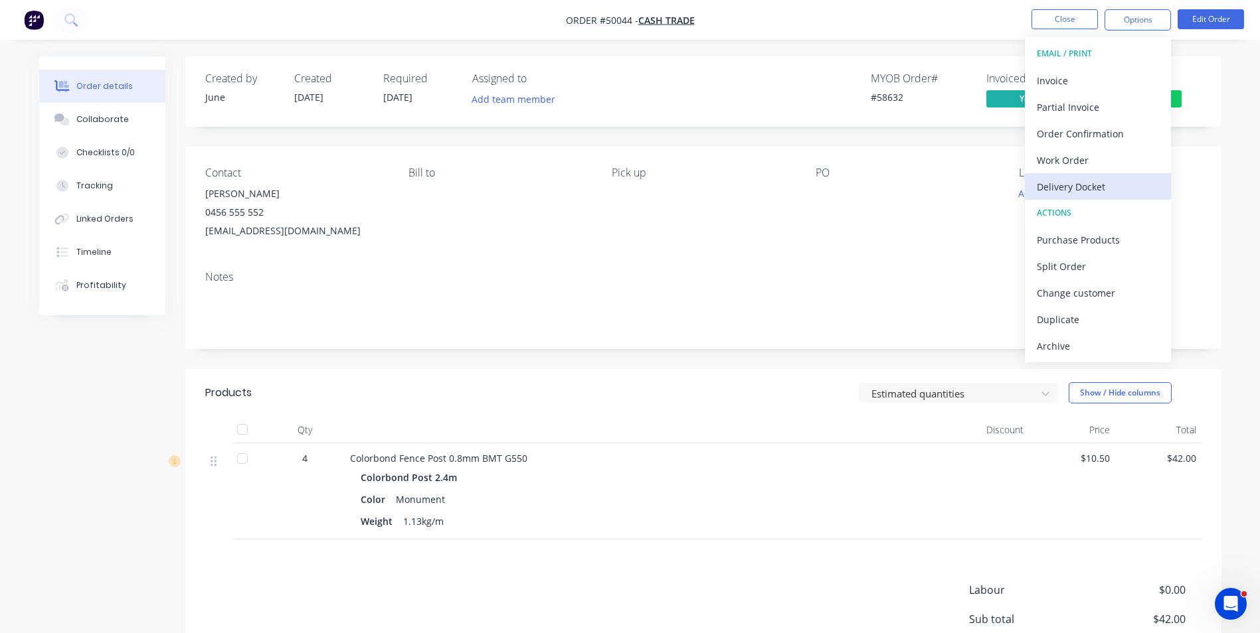
click at [1059, 178] on div "Delivery Docket" at bounding box center [1098, 186] width 122 height 19
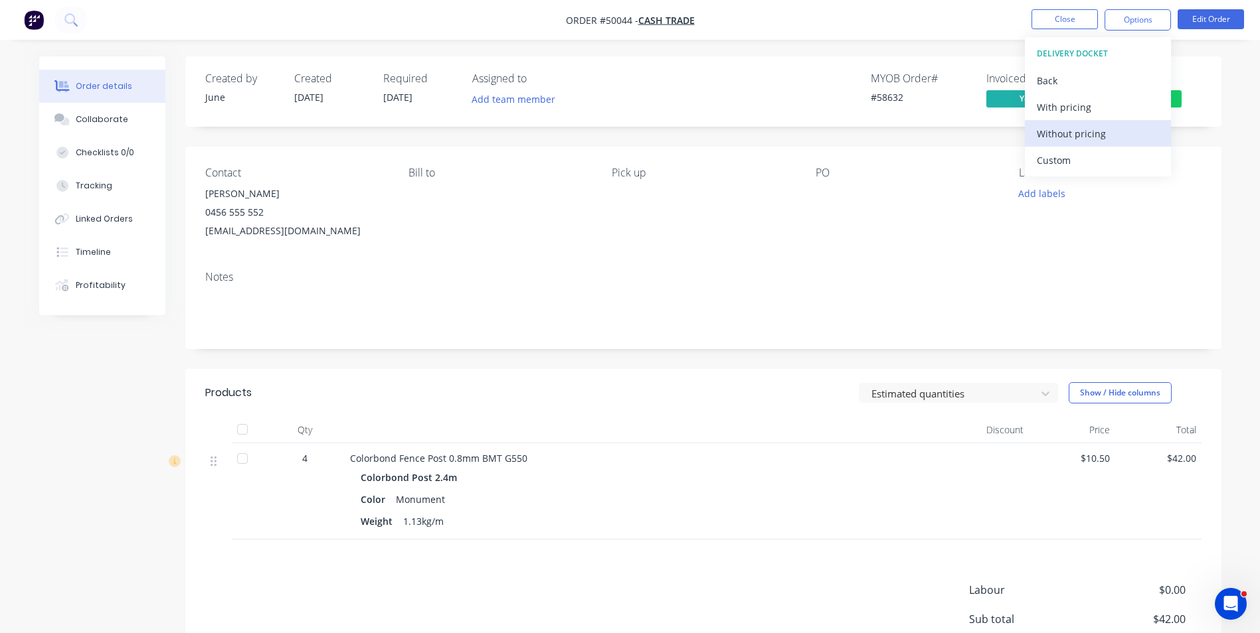
click at [1070, 139] on div "Without pricing" at bounding box center [1098, 133] width 122 height 19
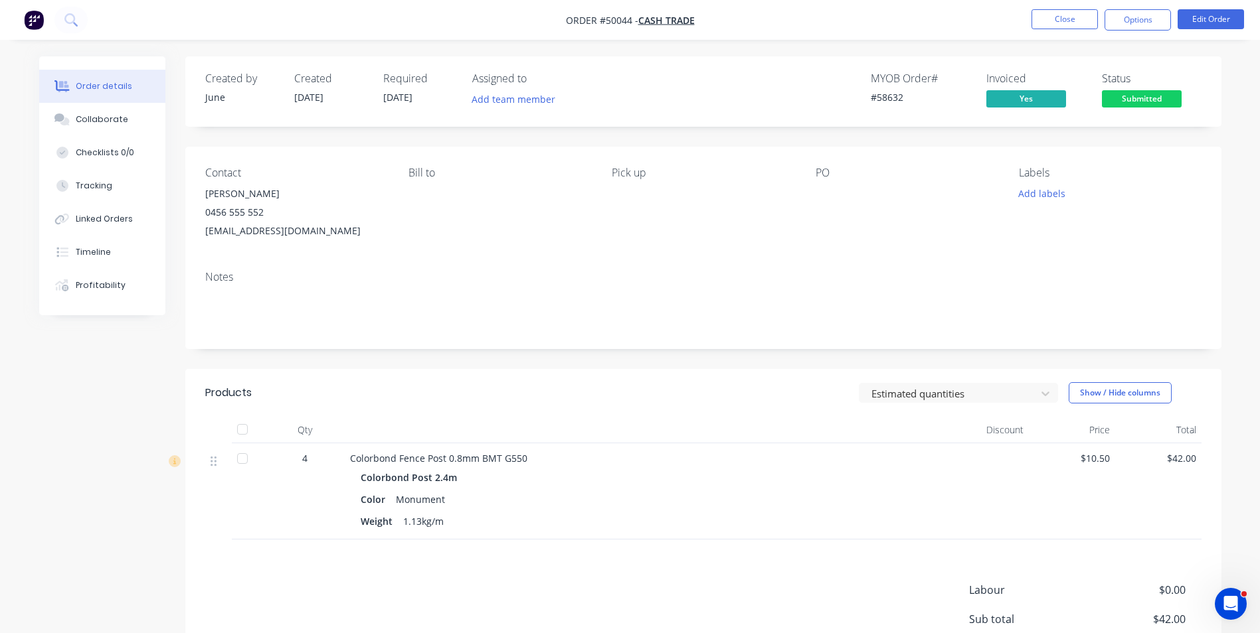
drag, startPoint x: 836, startPoint y: 281, endPoint x: 1082, endPoint y: 98, distance: 307.0
click at [837, 280] on div "Notes" at bounding box center [703, 277] width 996 height 13
click at [1122, 92] on span "Submitted" at bounding box center [1142, 98] width 80 height 17
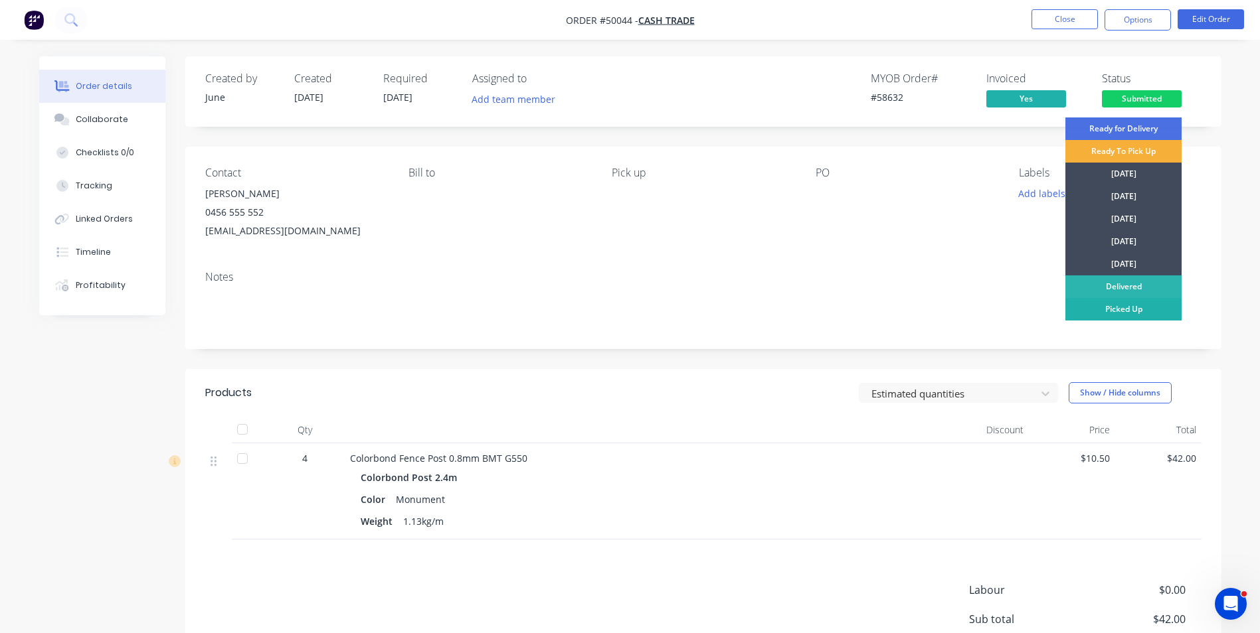
click at [1094, 308] on div "Picked Up" at bounding box center [1123, 309] width 116 height 23
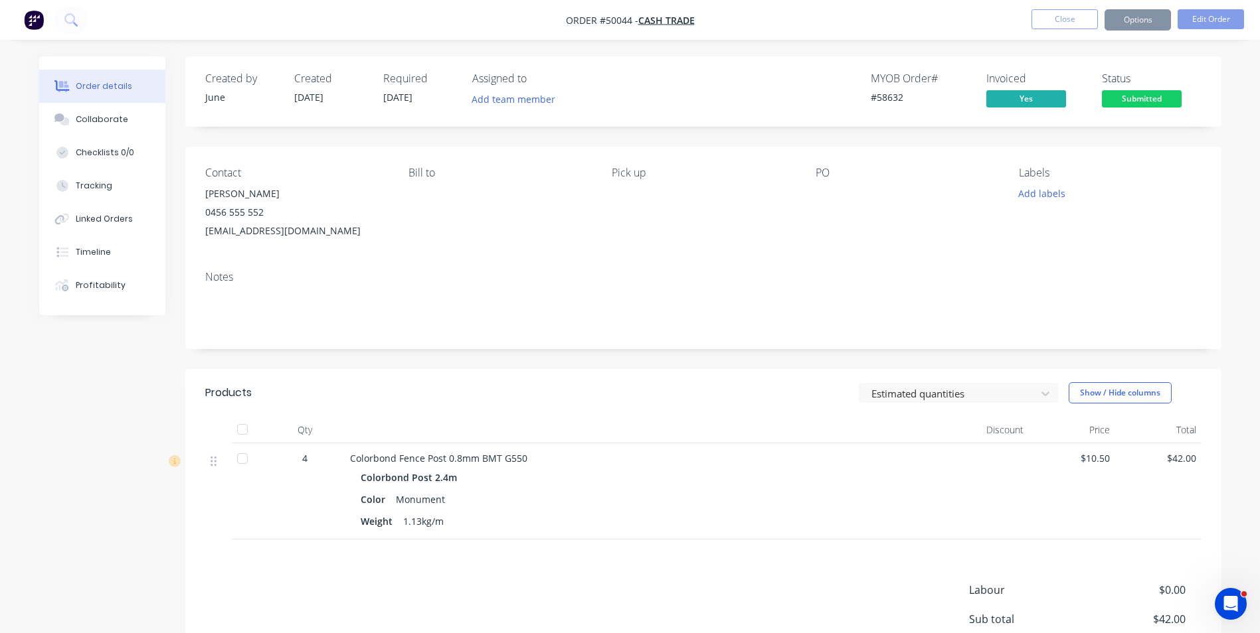
click at [732, 265] on div "Notes" at bounding box center [703, 304] width 1036 height 89
click at [1065, 22] on button "Close" at bounding box center [1064, 19] width 66 height 20
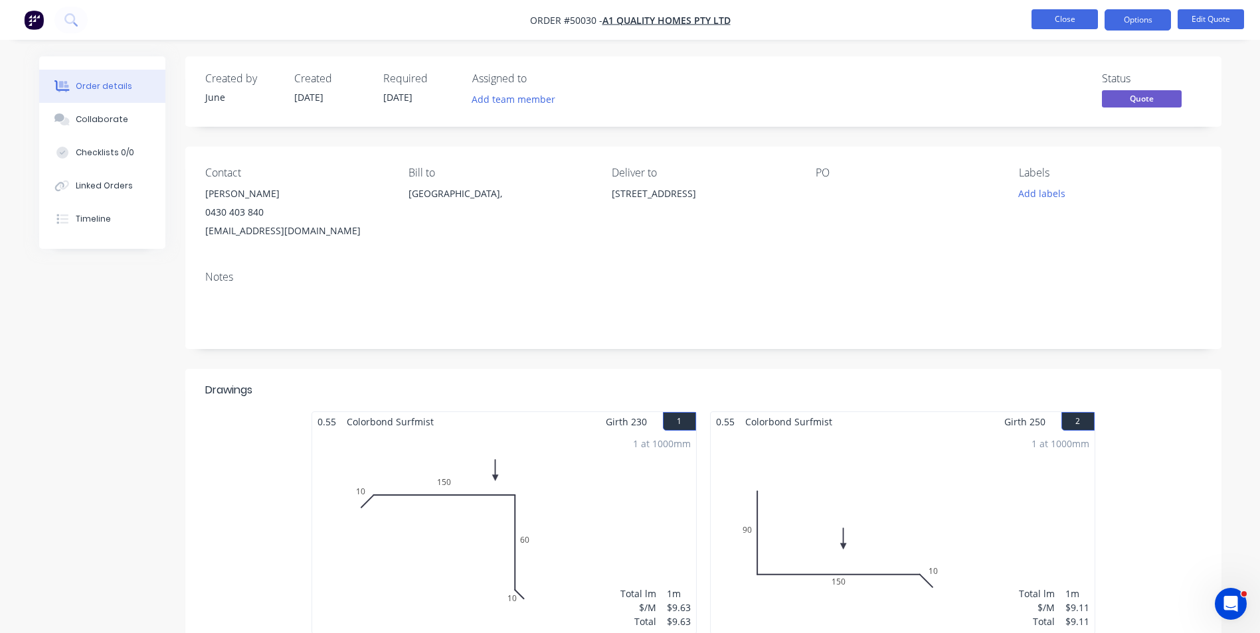
click at [1062, 25] on button "Close" at bounding box center [1064, 19] width 66 height 20
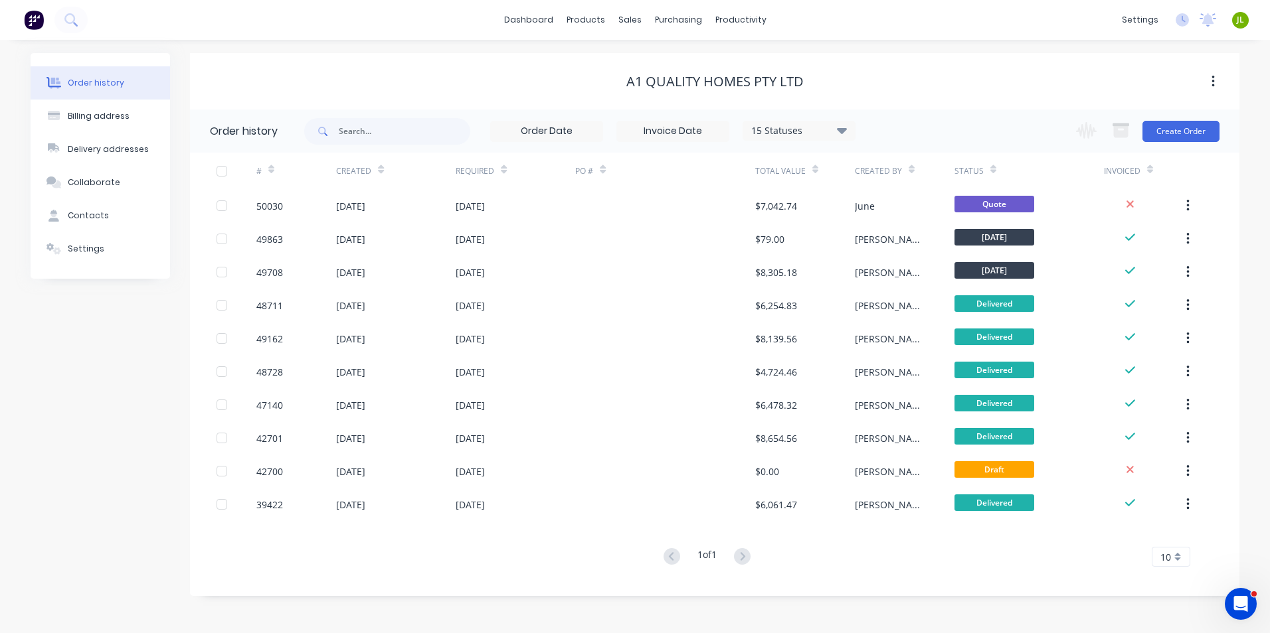
click at [416, 84] on div "A1 quality homes pty ltd" at bounding box center [714, 82] width 1049 height 16
click at [675, 92] on div "Customers" at bounding box center [675, 90] width 48 height 12
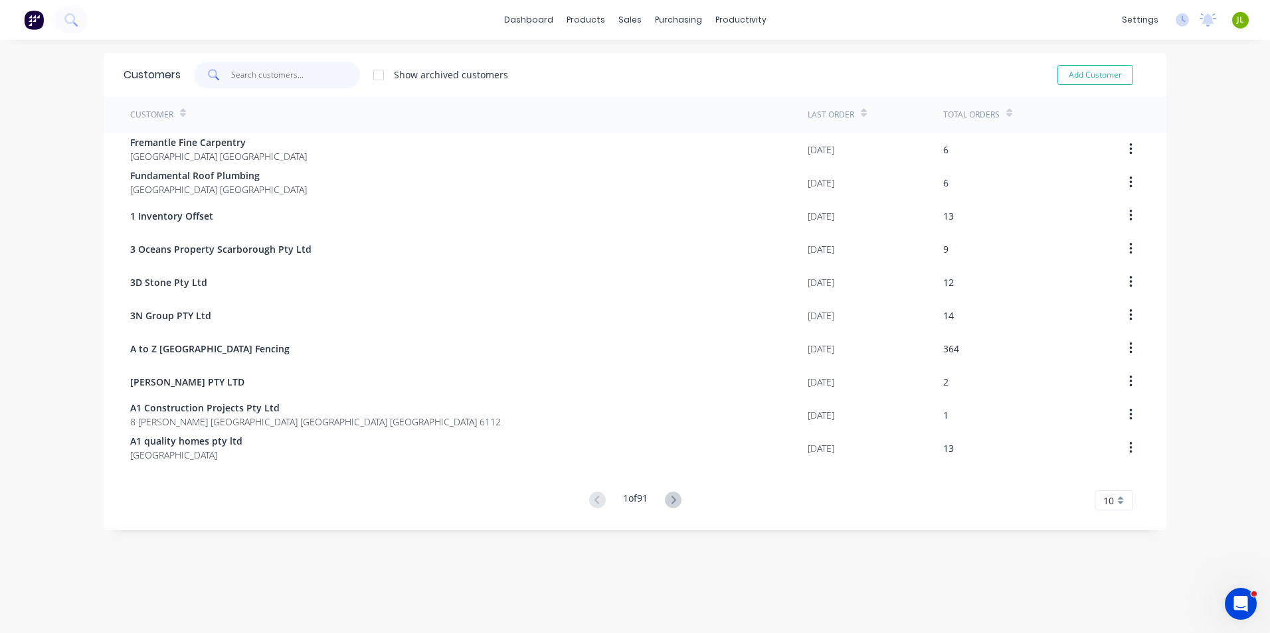
click at [266, 69] on input "text" at bounding box center [295, 75] width 129 height 27
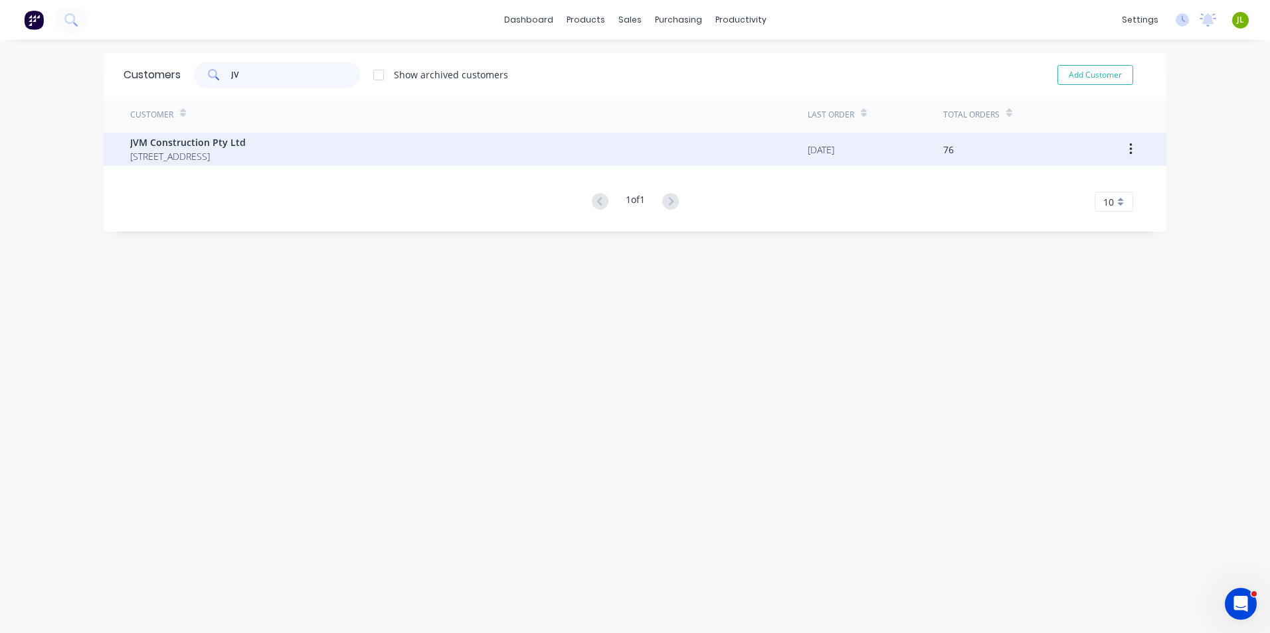
type input "JV"
click at [246, 149] on span "[STREET_ADDRESS]" at bounding box center [188, 156] width 116 height 14
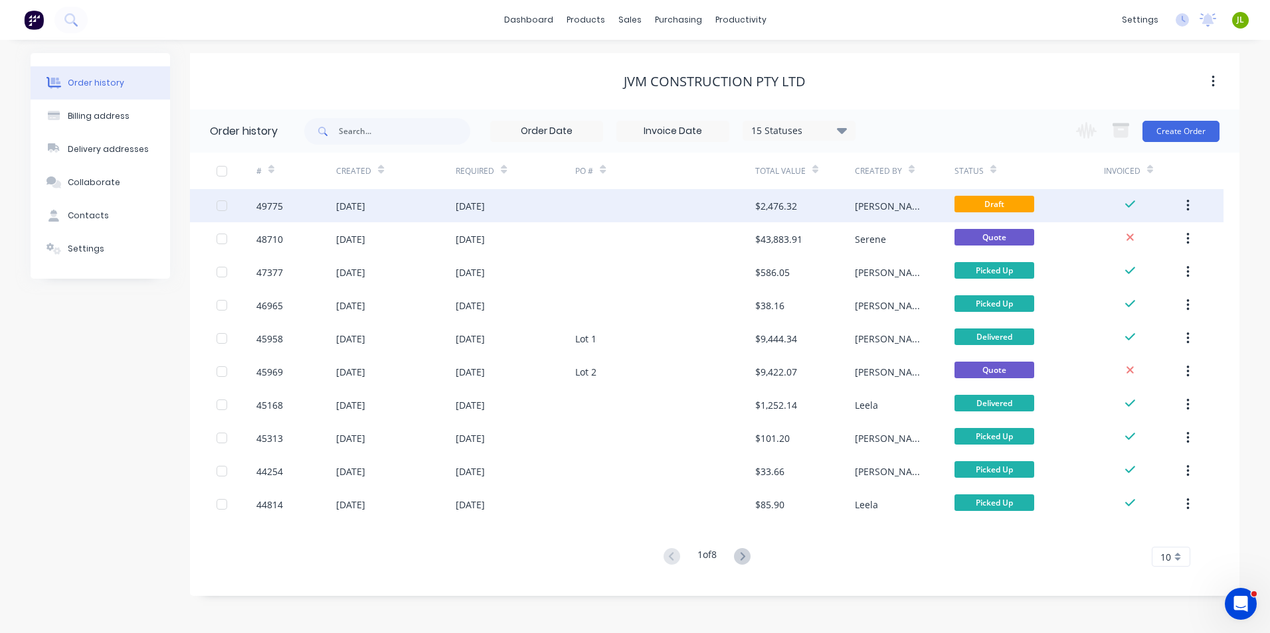
click at [646, 207] on div at bounding box center [664, 205] width 179 height 33
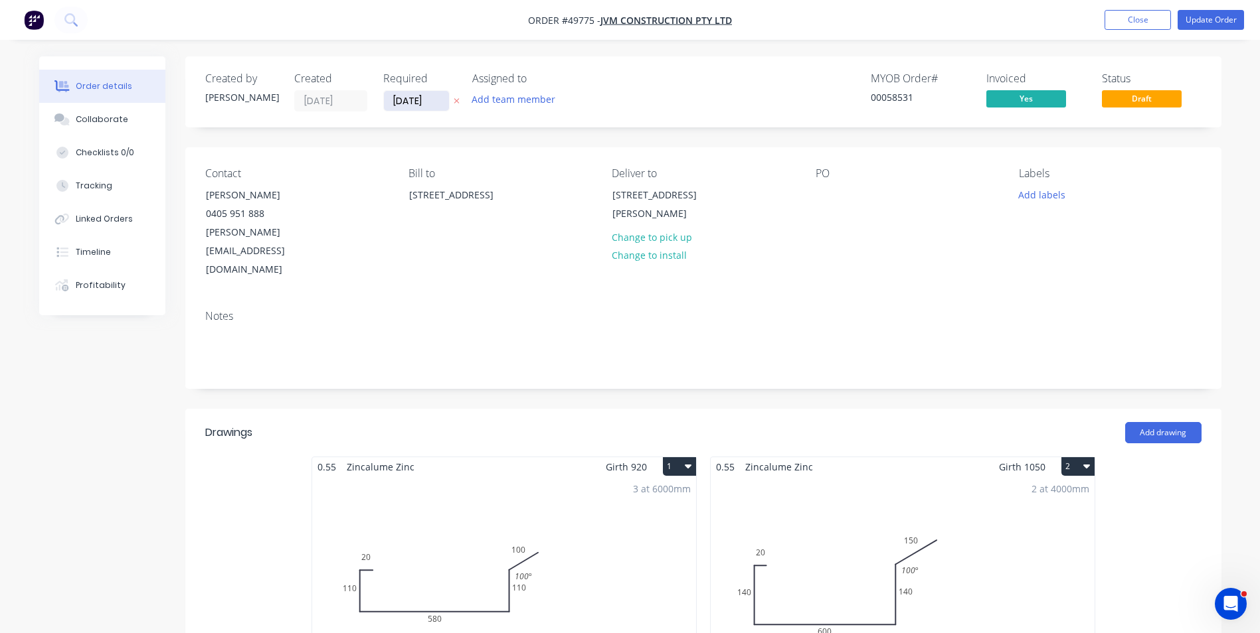
click at [435, 107] on input "[DATE]" at bounding box center [416, 101] width 65 height 20
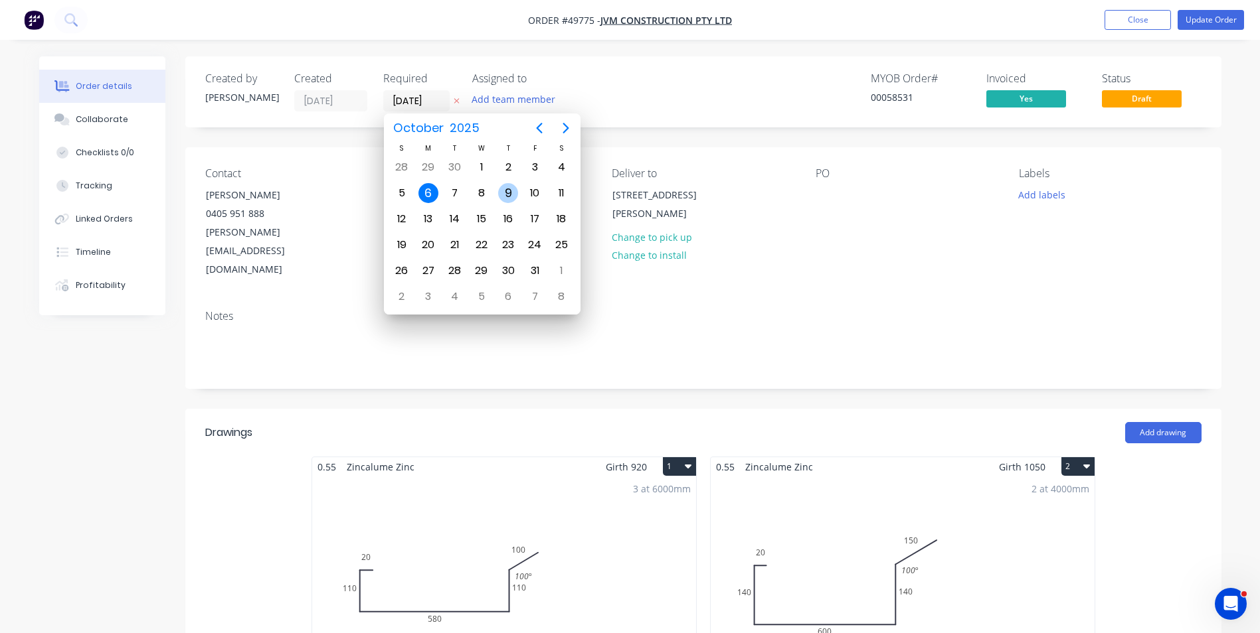
click at [501, 197] on div "9" at bounding box center [508, 193] width 20 height 20
type input "09/10/25"
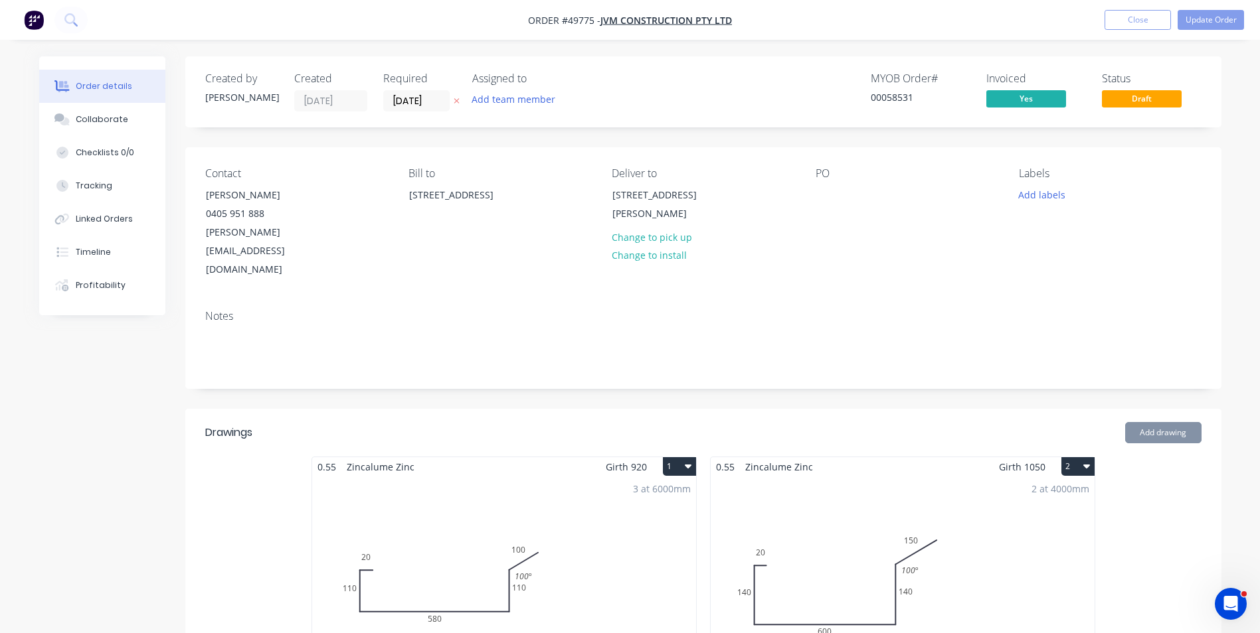
click at [677, 83] on div "MYOB Order # 00058531 Invoiced Yes Status Draft" at bounding box center [903, 91] width 596 height 39
click at [1223, 23] on button "Update Order" at bounding box center [1210, 20] width 66 height 20
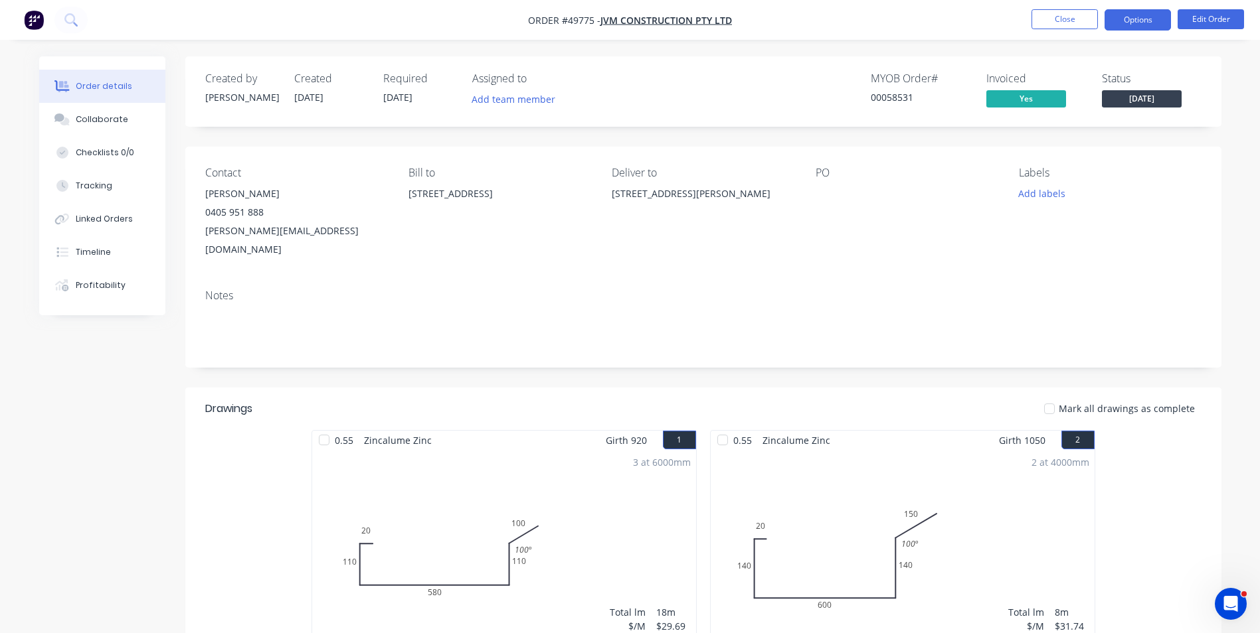
click at [1141, 28] on button "Options" at bounding box center [1137, 19] width 66 height 21
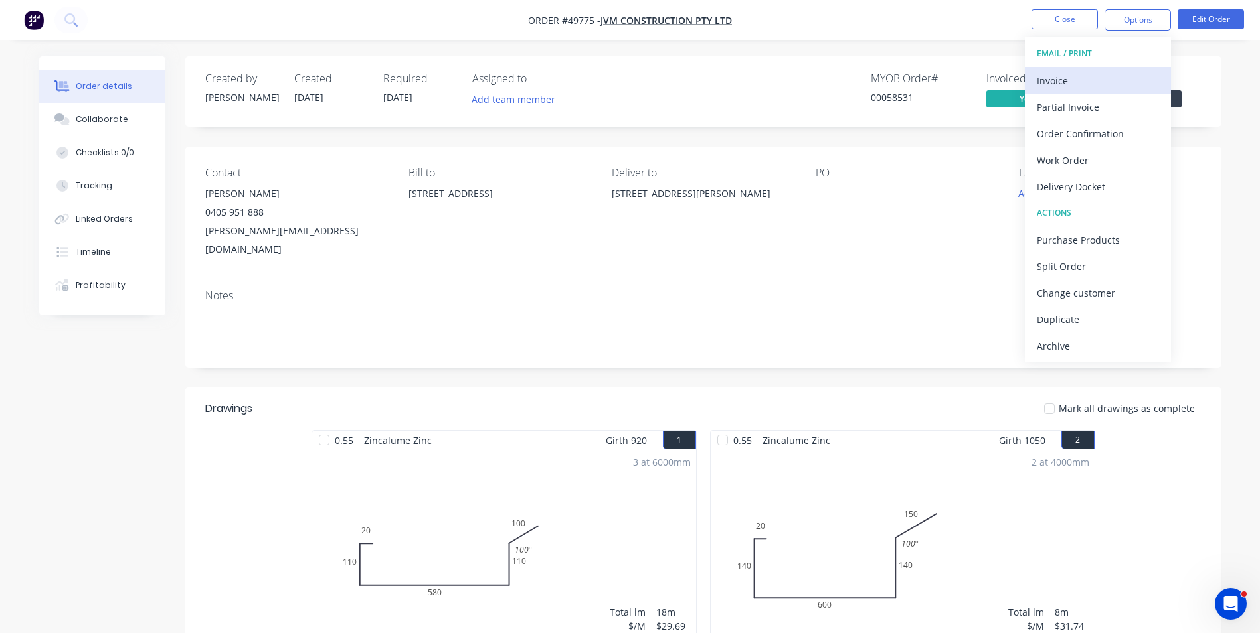
click at [1104, 82] on div "Invoice" at bounding box center [1098, 80] width 122 height 19
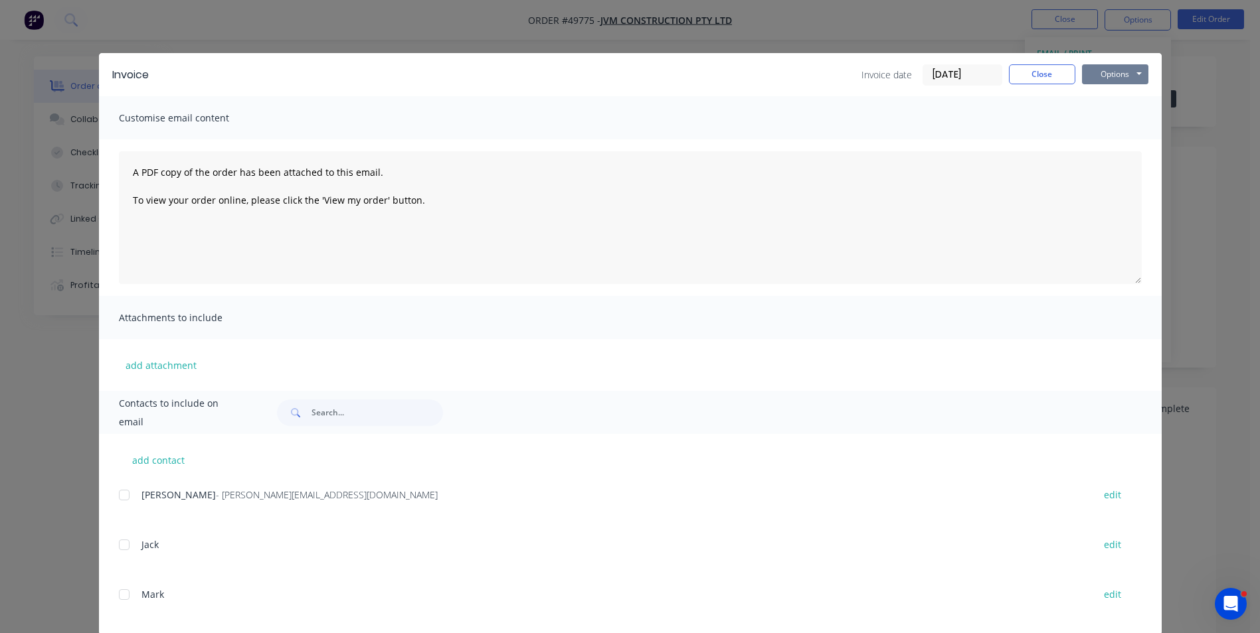
click at [1124, 80] on button "Options" at bounding box center [1115, 74] width 66 height 20
click at [1127, 122] on button "Print" at bounding box center [1124, 120] width 85 height 22
click at [1048, 60] on div "Invoice Invoice date 30/09/25 Close Options Preview Print Email" at bounding box center [630, 74] width 1062 height 43
click at [1035, 68] on button "Close" at bounding box center [1042, 74] width 66 height 20
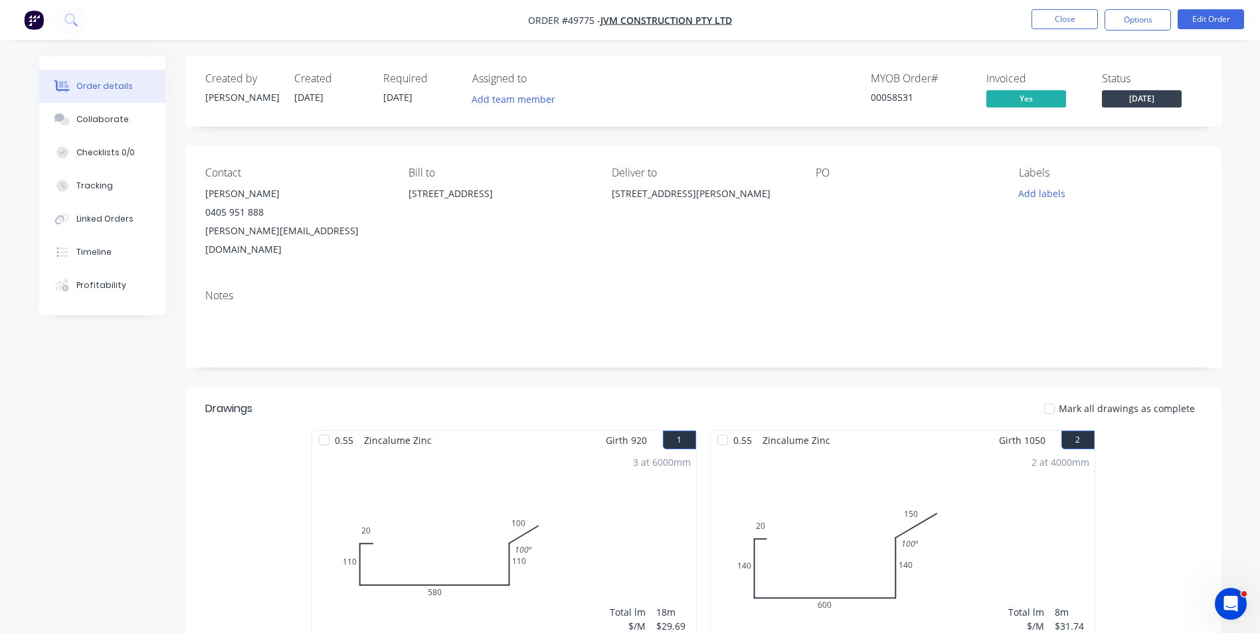
click at [822, 70] on div "Created by Rachel Created 30/09/25 Required 09/10/25 Assigned to Add team membe…" at bounding box center [703, 91] width 1036 height 70
click at [1033, 196] on button "Add labels" at bounding box center [1041, 194] width 61 height 18
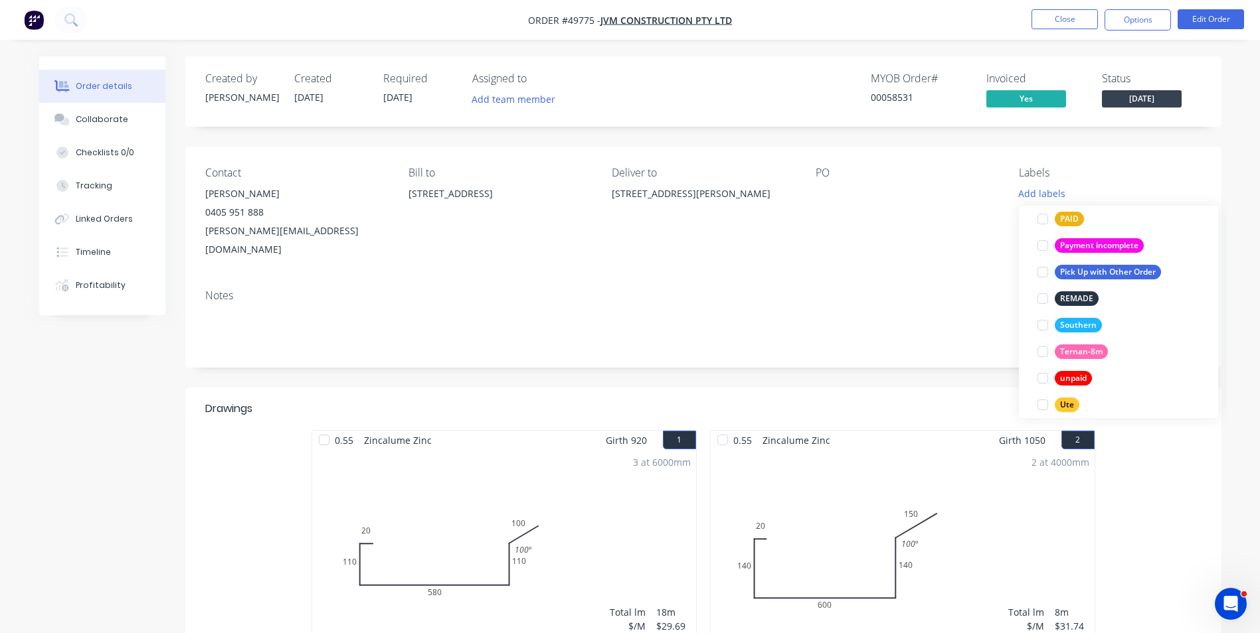
scroll to position [372, 0]
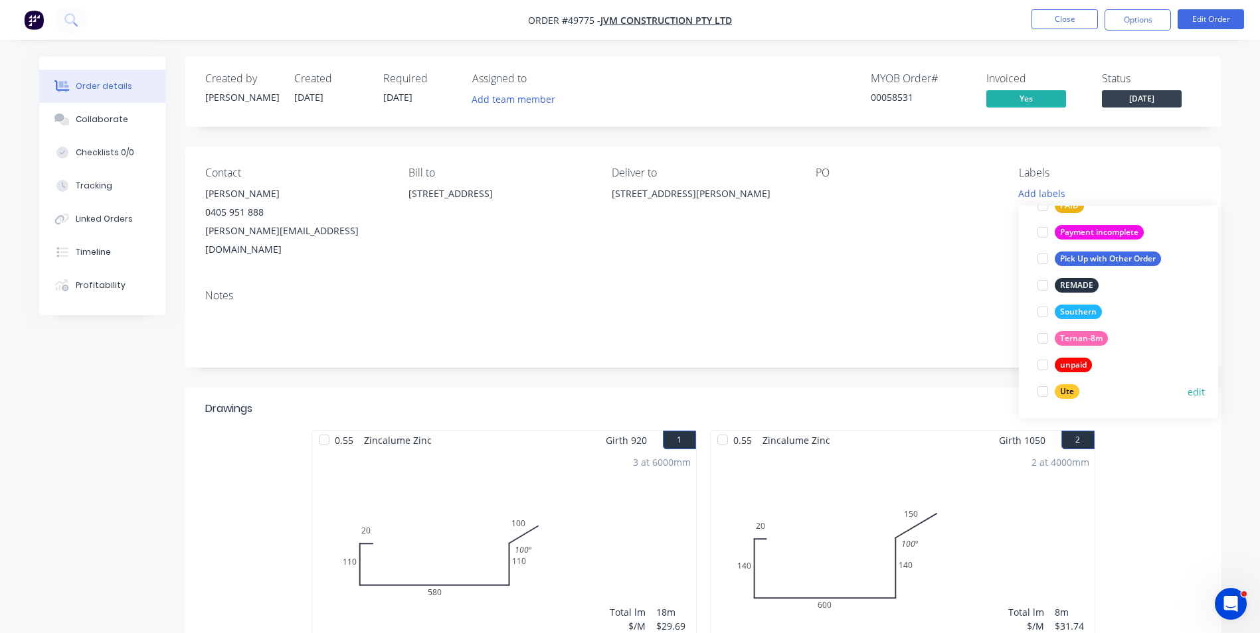
click at [1043, 394] on div at bounding box center [1042, 391] width 27 height 27
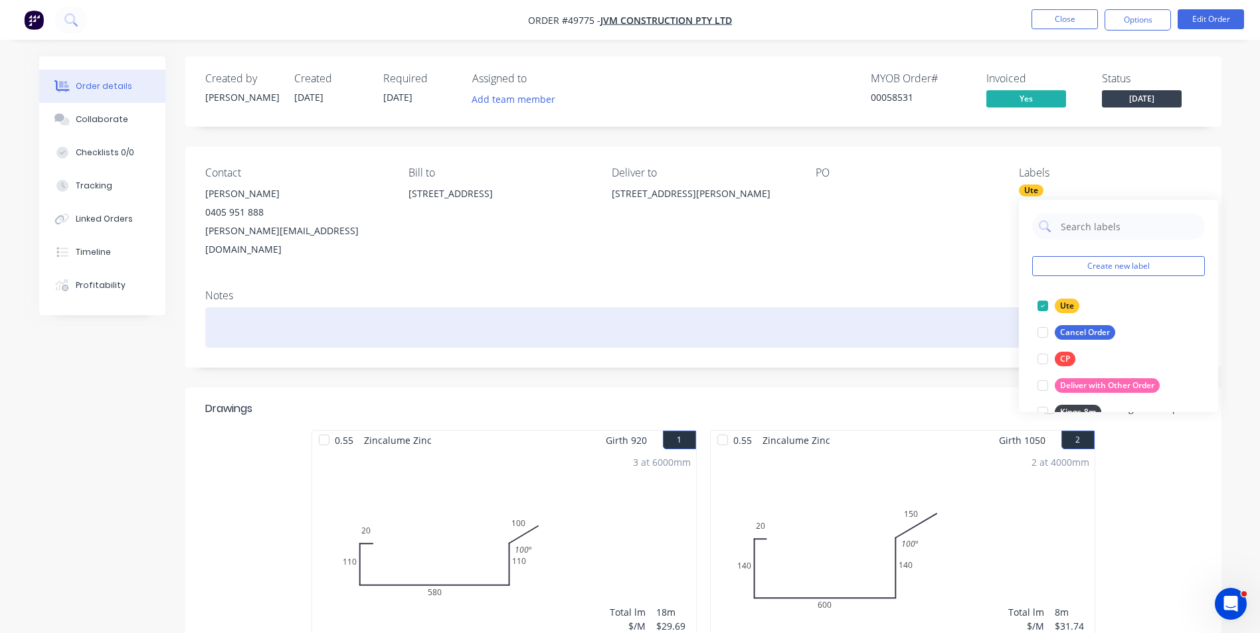
click at [543, 317] on div at bounding box center [703, 327] width 996 height 41
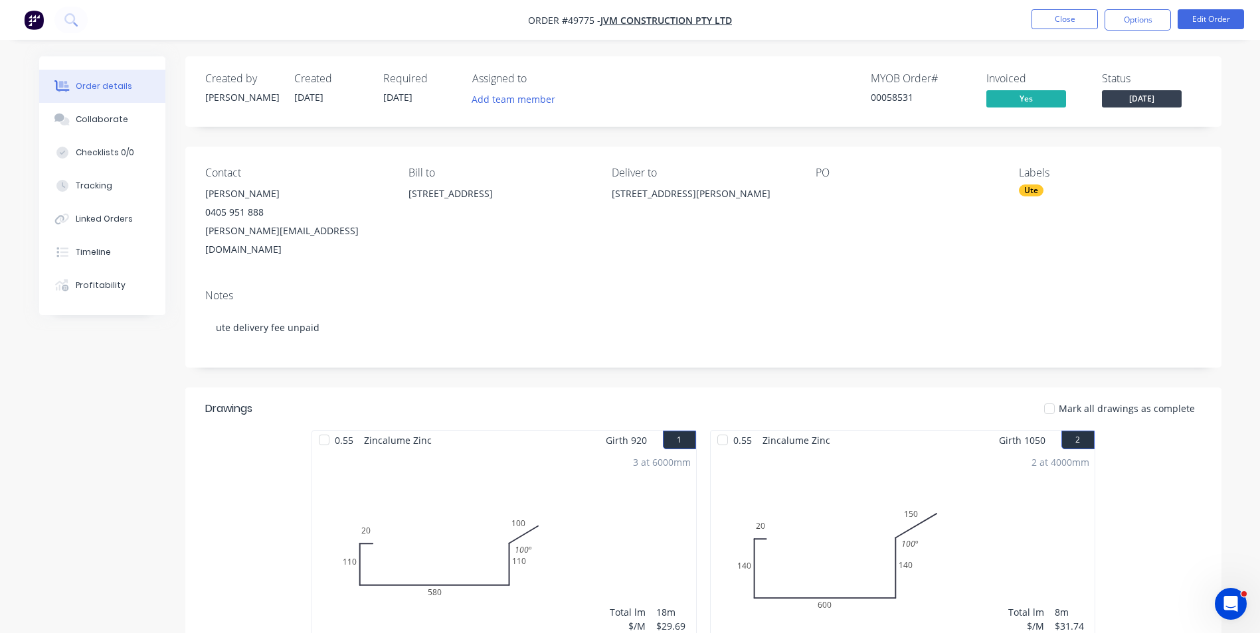
click at [628, 255] on div "Contact Vincent Wong 0405 951 888 vincent@jvmconstruct.com Bill to 109 Barringt…" at bounding box center [703, 213] width 1036 height 132
click at [1045, 21] on button "Close" at bounding box center [1064, 19] width 66 height 20
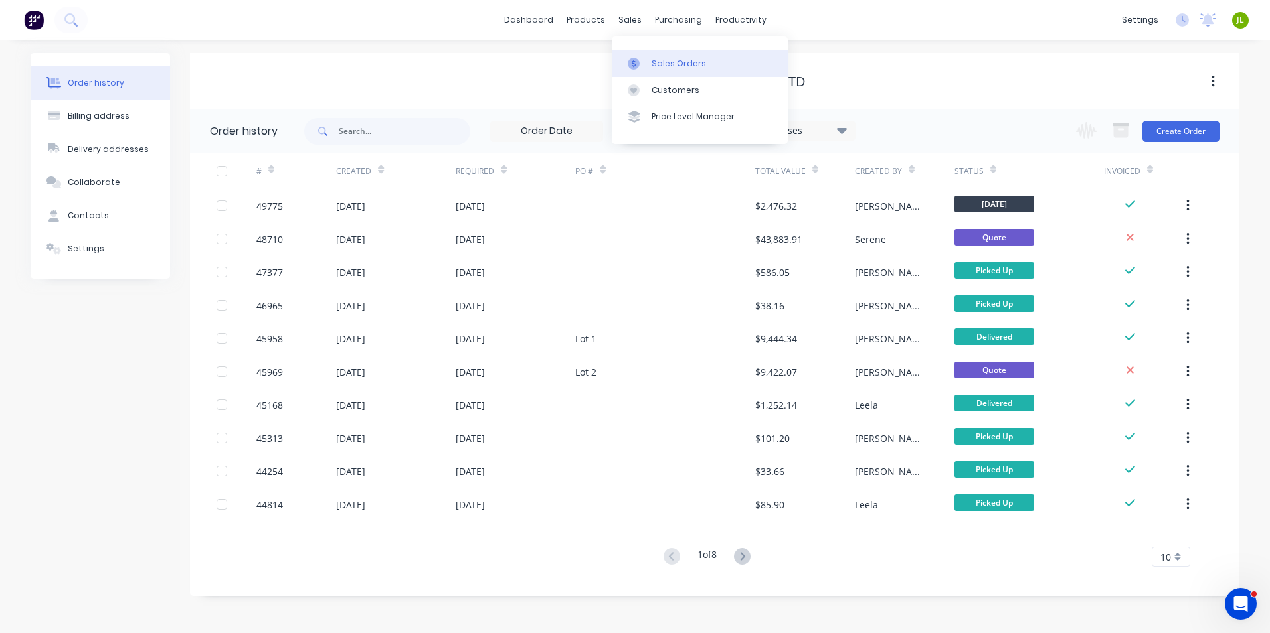
click at [643, 58] on div at bounding box center [638, 64] width 20 height 12
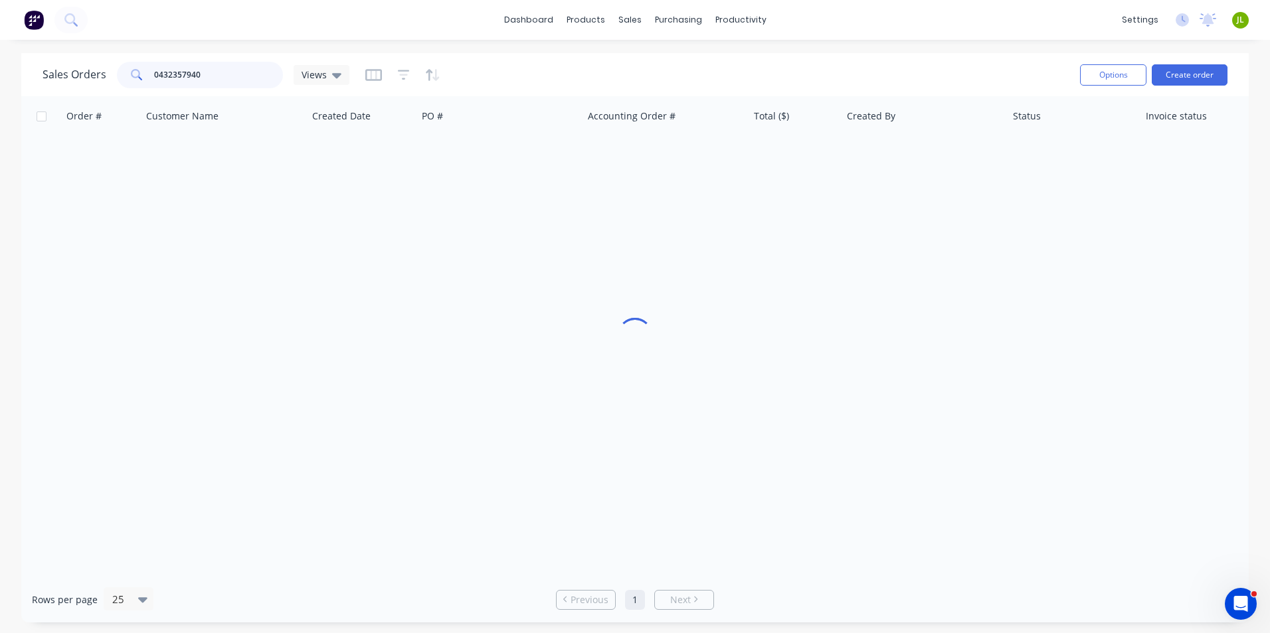
drag, startPoint x: 239, startPoint y: 86, endPoint x: 102, endPoint y: 82, distance: 137.5
click at [102, 82] on div "Sales Orders 0432357940 Views" at bounding box center [195, 75] width 307 height 27
type input "50032"
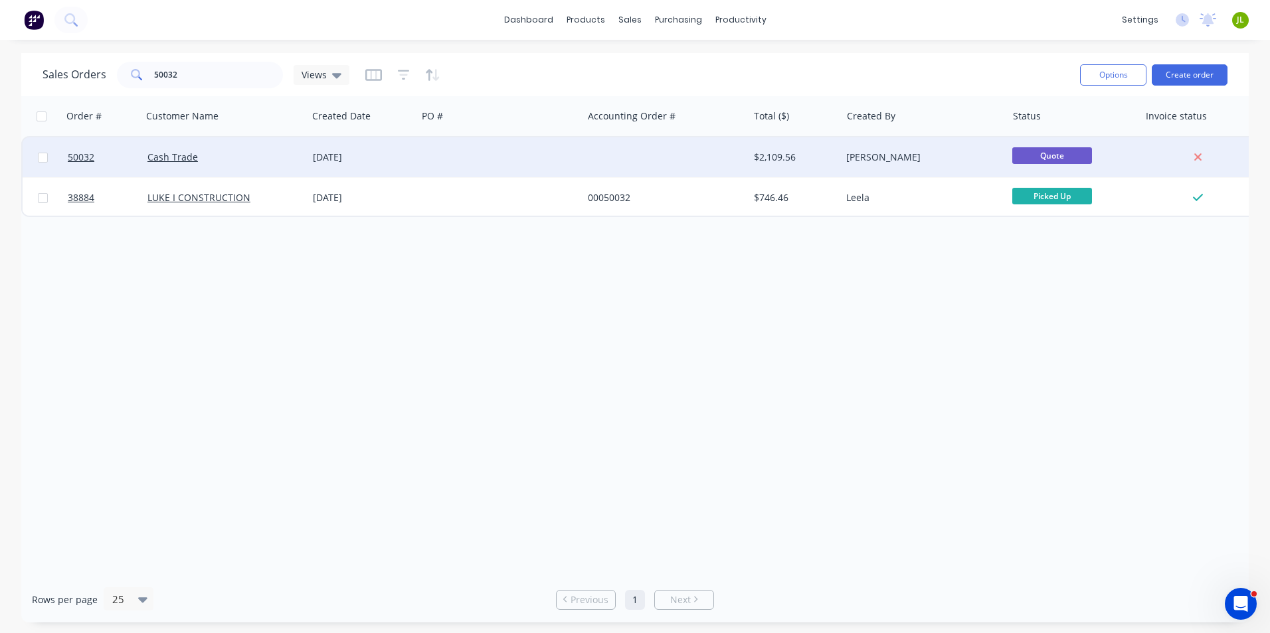
click at [400, 145] on div "[DATE]" at bounding box center [362, 157] width 110 height 40
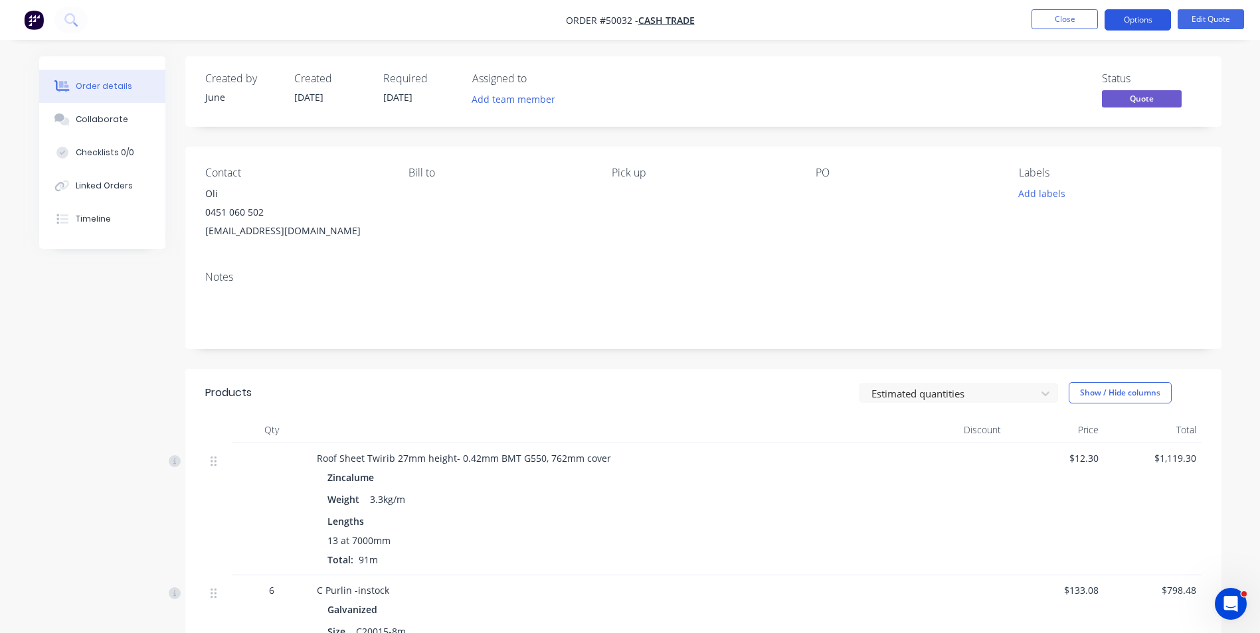
click at [1133, 20] on button "Options" at bounding box center [1137, 19] width 66 height 21
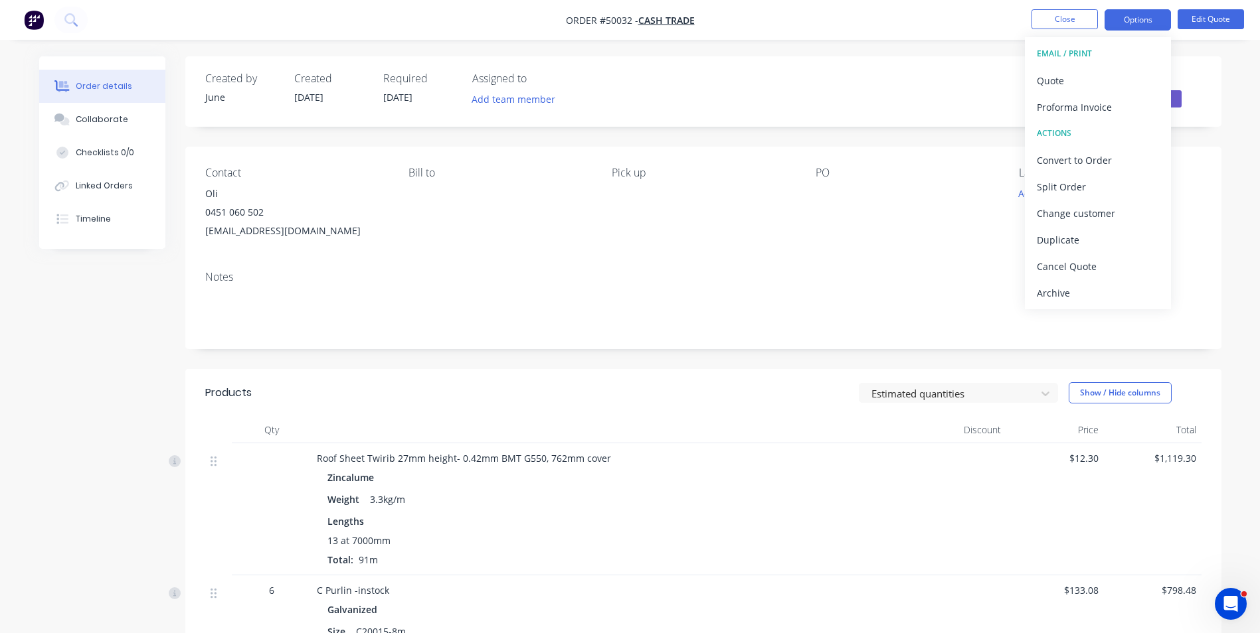
click at [904, 101] on div "Status Quote" at bounding box center [903, 91] width 596 height 39
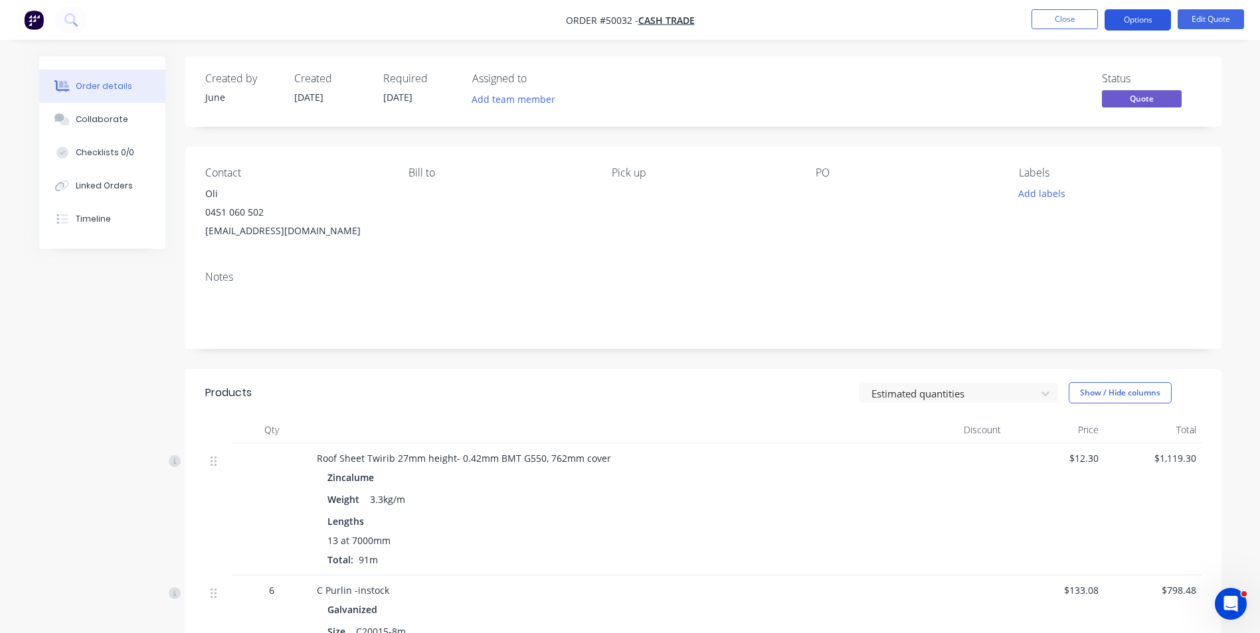
click at [1152, 22] on button "Options" at bounding box center [1137, 19] width 66 height 21
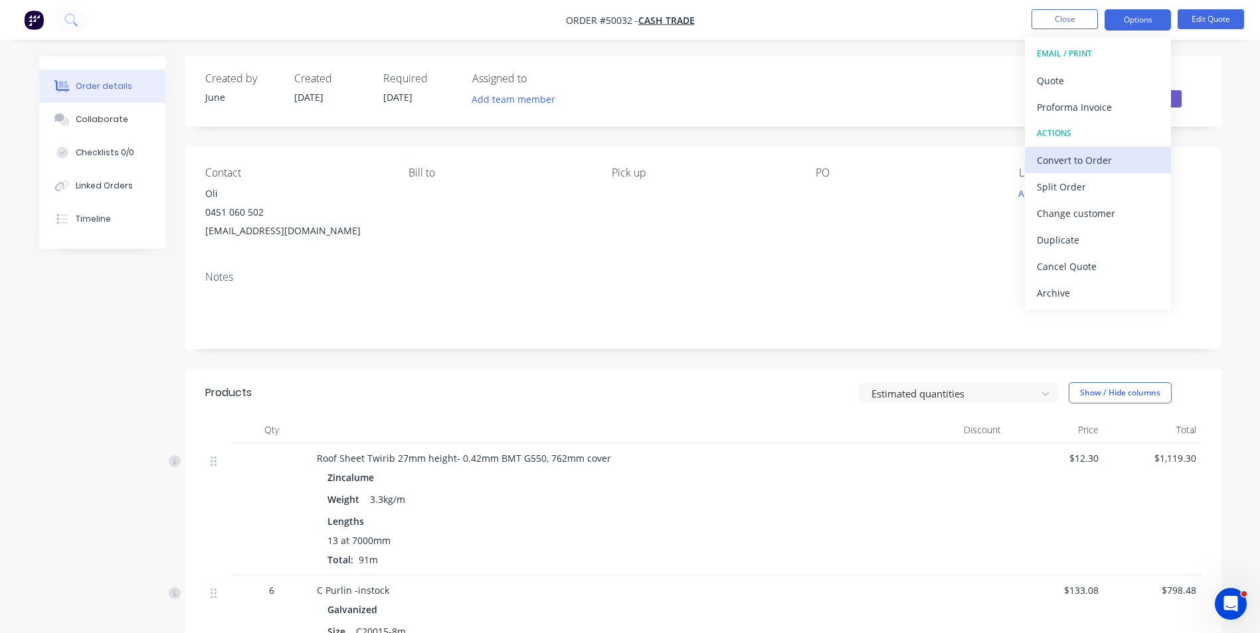
click at [1102, 151] on div "Convert to Order" at bounding box center [1098, 160] width 122 height 19
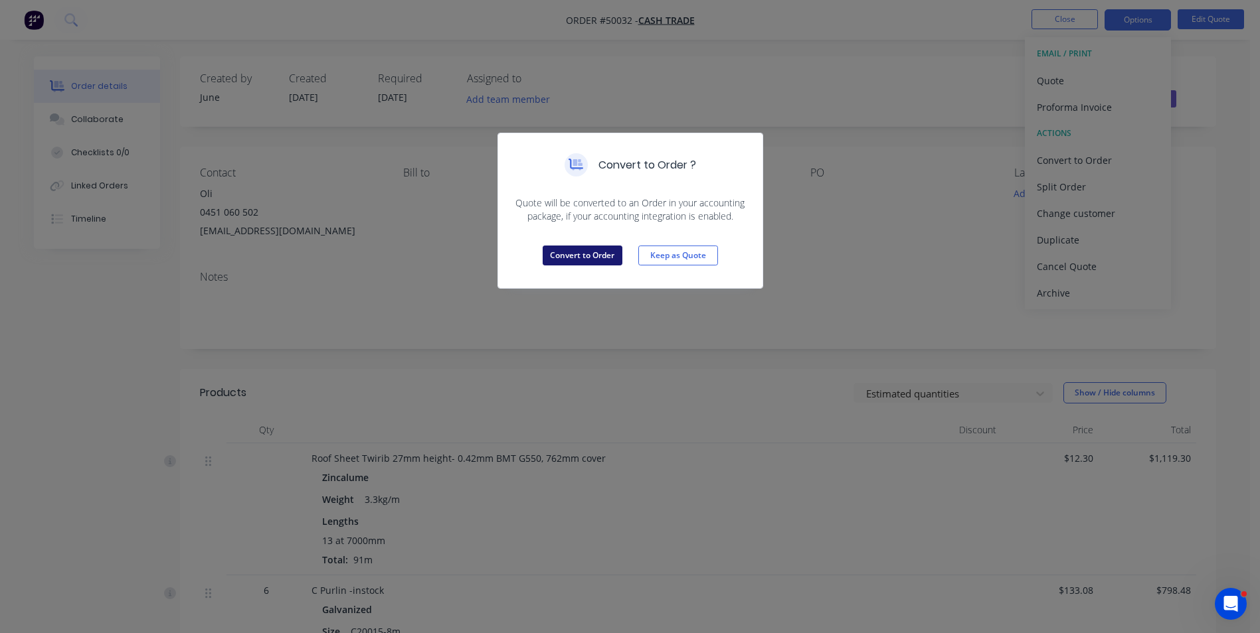
click at [573, 263] on button "Convert to Order" at bounding box center [583, 256] width 80 height 20
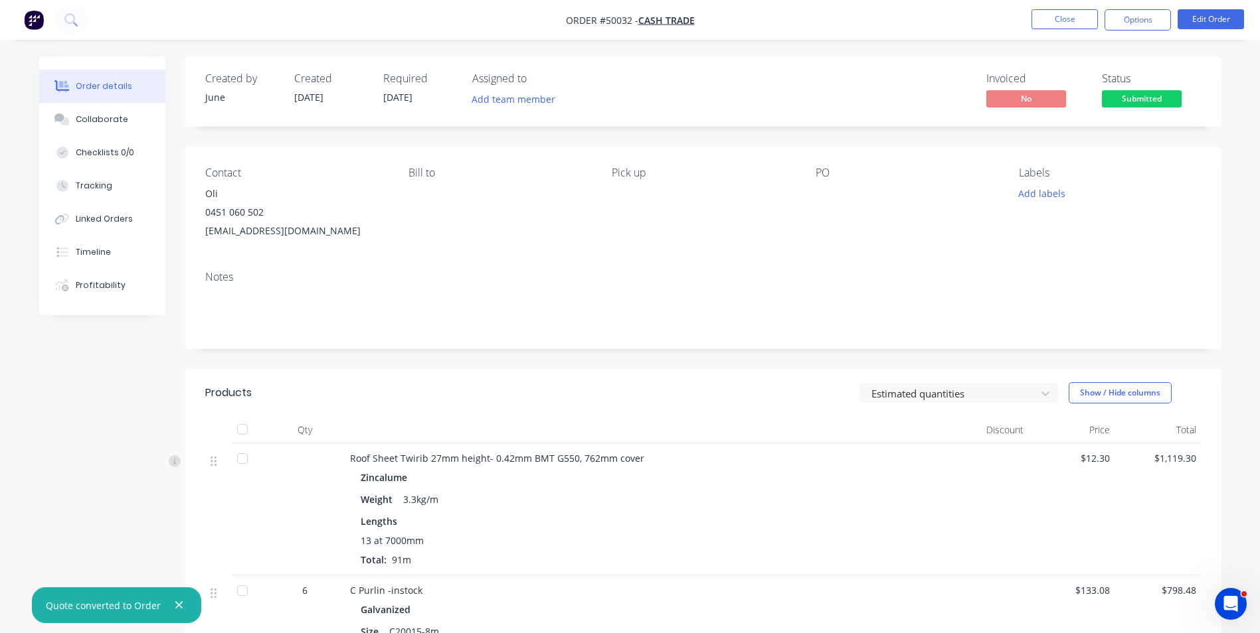
click at [1123, 1] on nav "Order #50032 - Cash Trade Close Options Edit Order" at bounding box center [630, 20] width 1260 height 40
click at [1123, 11] on button "Options" at bounding box center [1137, 19] width 66 height 21
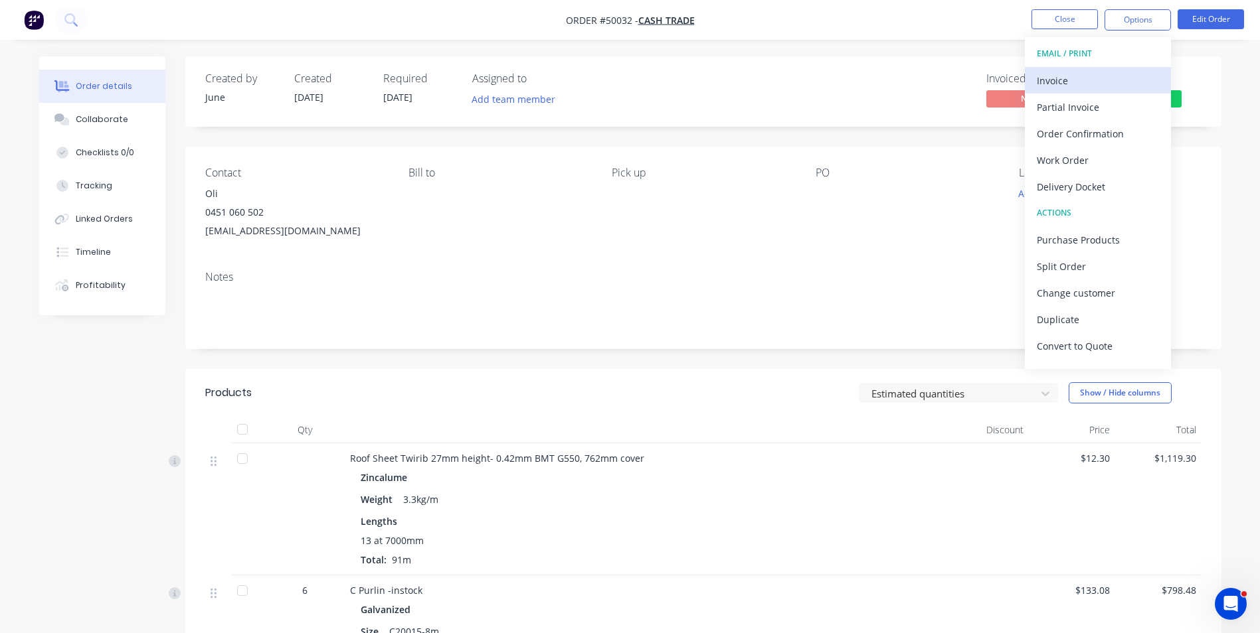
click at [1054, 85] on div "Invoice" at bounding box center [1098, 80] width 122 height 19
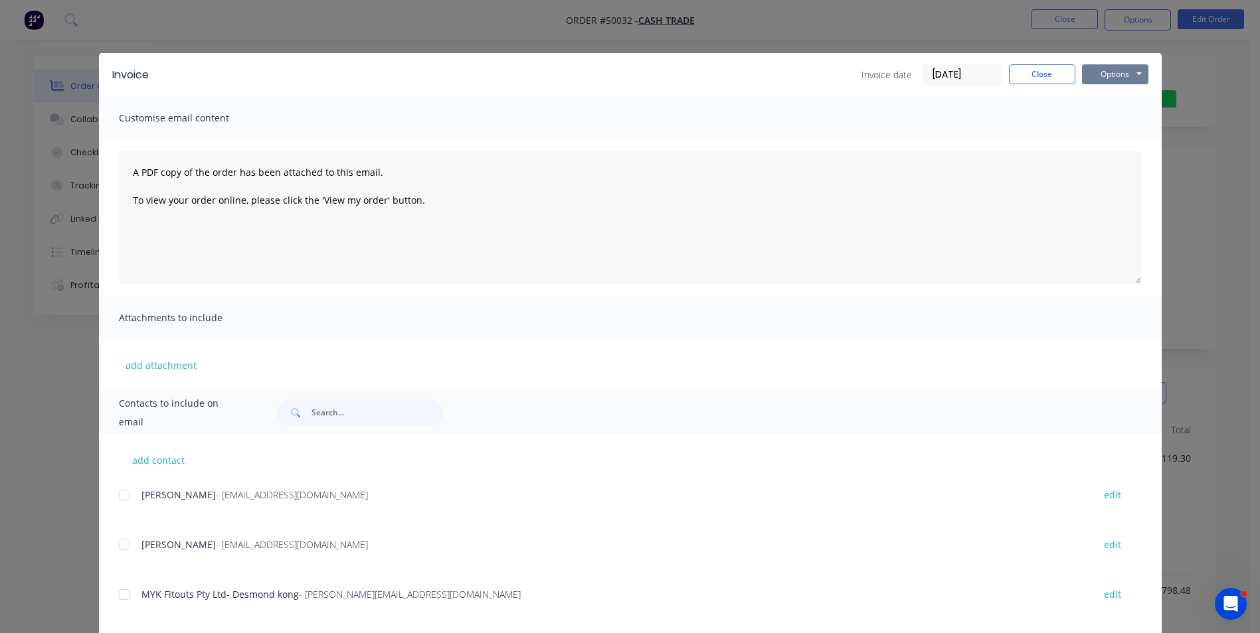
click at [1101, 74] on button "Options" at bounding box center [1115, 74] width 66 height 20
click at [1095, 117] on button "Print" at bounding box center [1124, 120] width 85 height 22
click at [1050, 68] on button "Close" at bounding box center [1042, 74] width 66 height 20
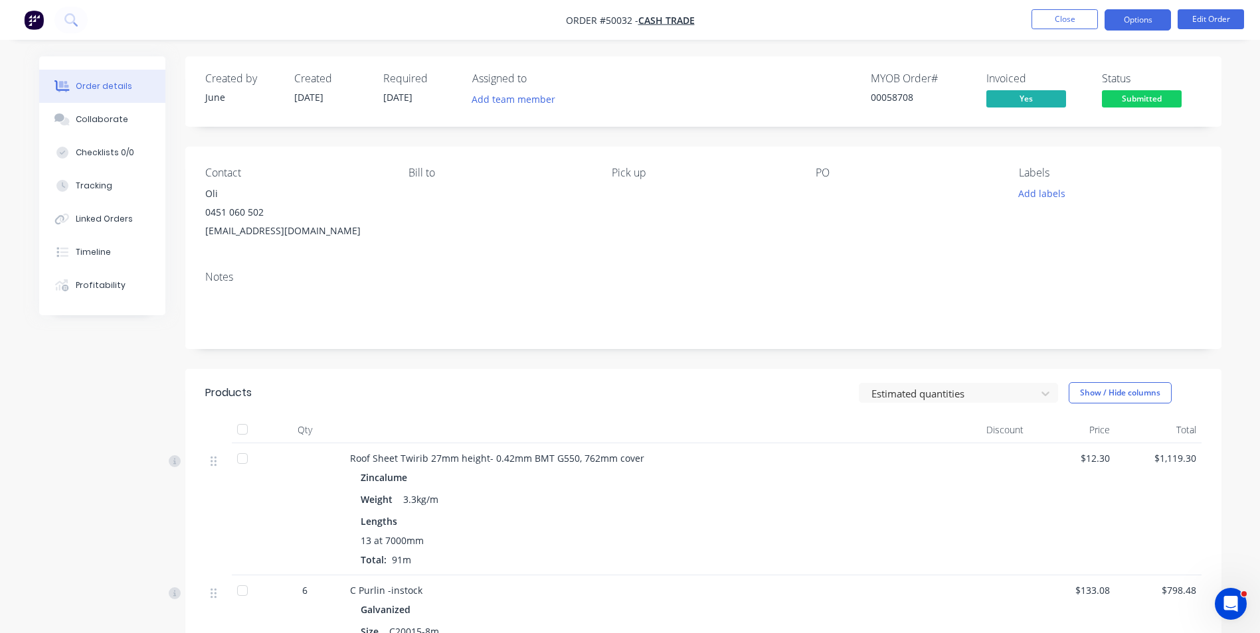
click at [1132, 25] on button "Options" at bounding box center [1137, 19] width 66 height 21
click at [863, 240] on div "Contact Oli 0451 060 502 olialarmman@hotmail.com Bill to Pick up PO Labels Add …" at bounding box center [703, 204] width 1036 height 114
click at [513, 230] on div "Bill to" at bounding box center [499, 204] width 182 height 74
drag, startPoint x: 534, startPoint y: 260, endPoint x: 1232, endPoint y: 0, distance: 744.9
click at [574, 246] on div "Contact Oli 0451 060 502 olialarmman@hotmail.com Bill to Pick up PO Labels Add …" at bounding box center [703, 248] width 1036 height 203
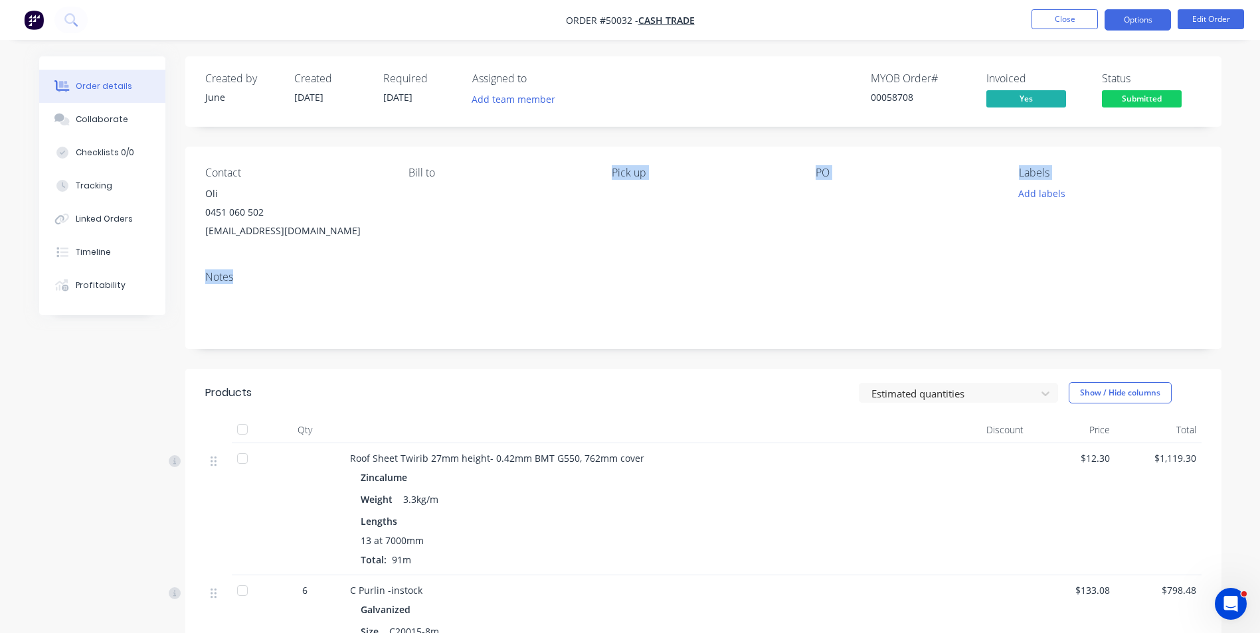
click at [1147, 20] on button "Options" at bounding box center [1137, 19] width 66 height 21
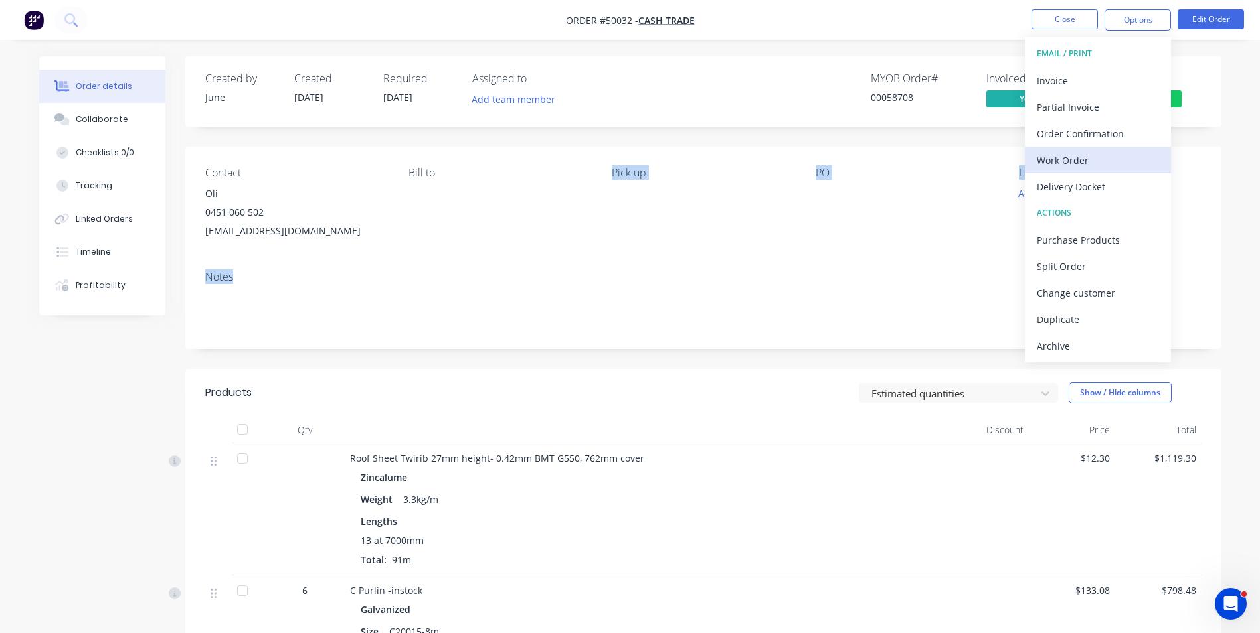
click at [1092, 162] on div "Work Order" at bounding box center [1098, 160] width 122 height 19
click at [1090, 161] on div "Custom" at bounding box center [1098, 160] width 122 height 19
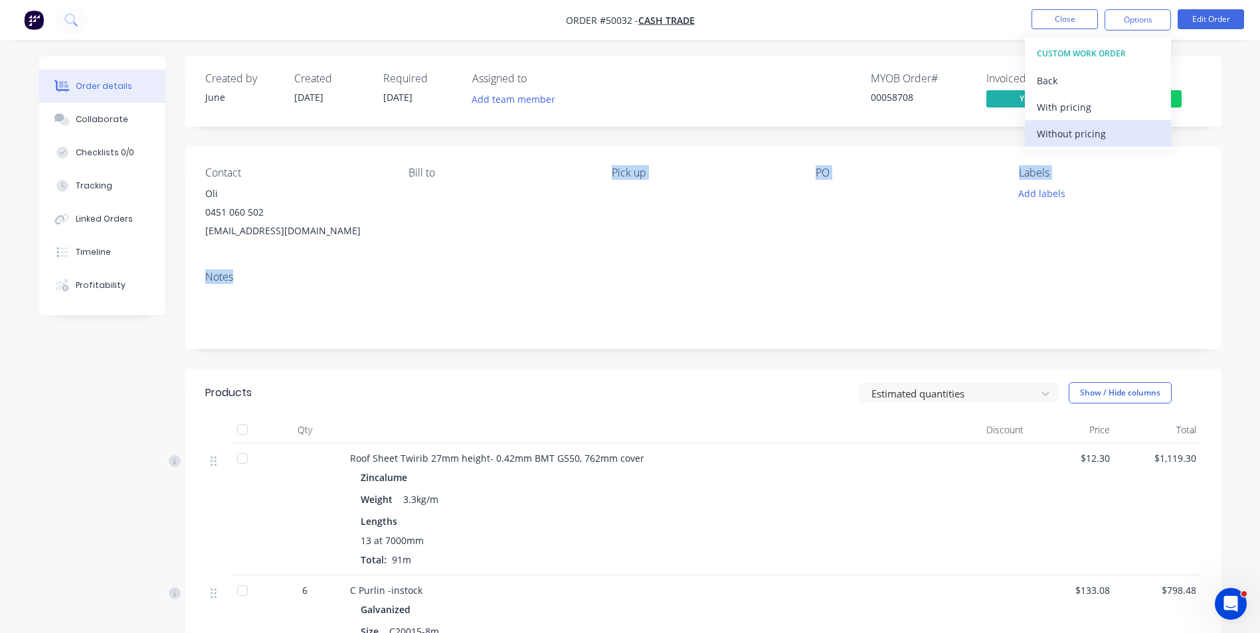
click at [1096, 135] on div "Without pricing" at bounding box center [1098, 133] width 122 height 19
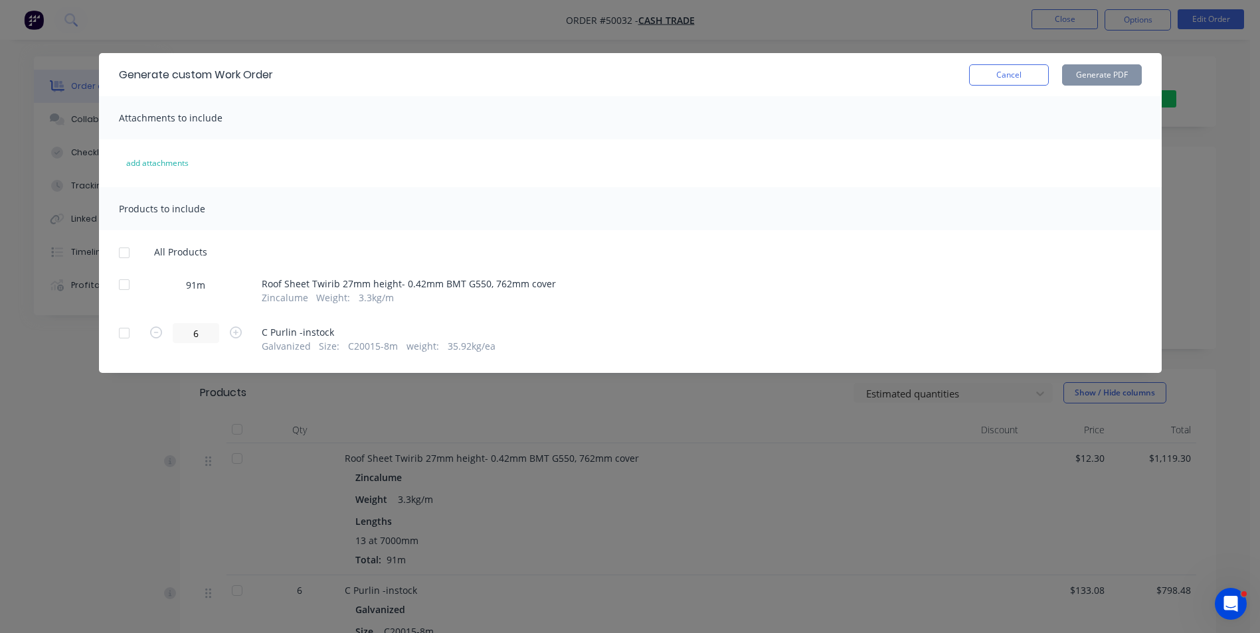
drag, startPoint x: 114, startPoint y: 284, endPoint x: 124, endPoint y: 283, distance: 9.4
click at [114, 286] on div at bounding box center [124, 285] width 27 height 27
drag, startPoint x: 1120, startPoint y: 89, endPoint x: 1124, endPoint y: 77, distance: 12.8
click at [1120, 88] on div "Generate custom Work Order Cancel Generate PDF" at bounding box center [630, 74] width 1062 height 43
click at [1124, 77] on button "Generate PDF" at bounding box center [1102, 74] width 80 height 21
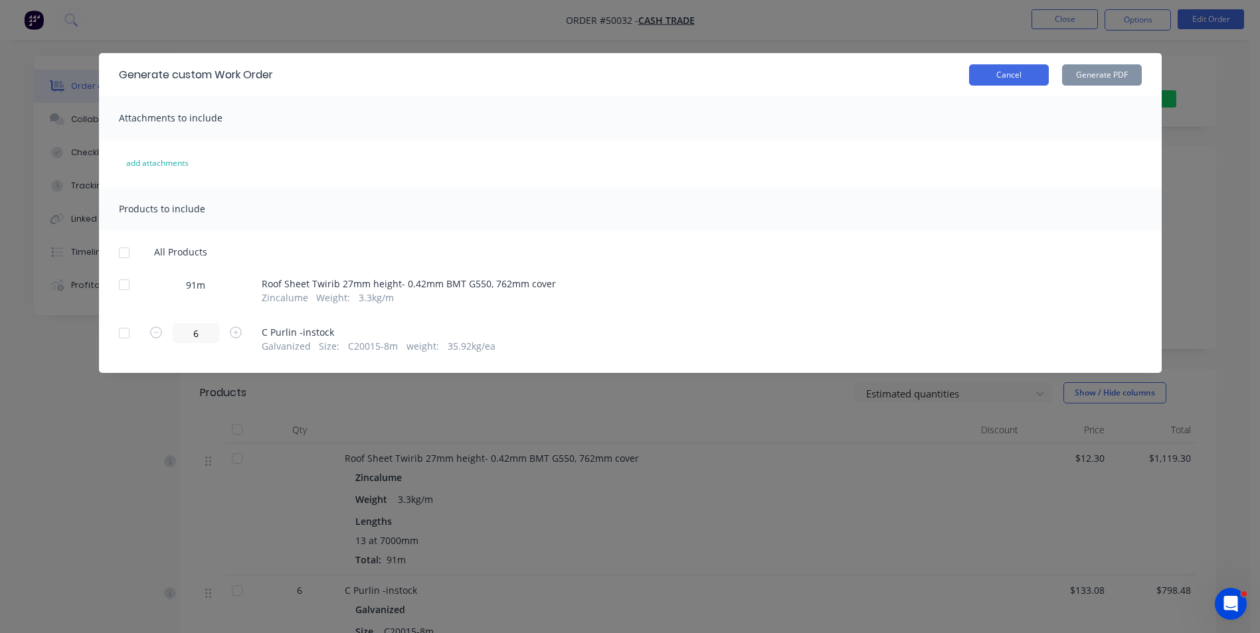
click at [1027, 82] on button "Cancel" at bounding box center [1009, 74] width 80 height 21
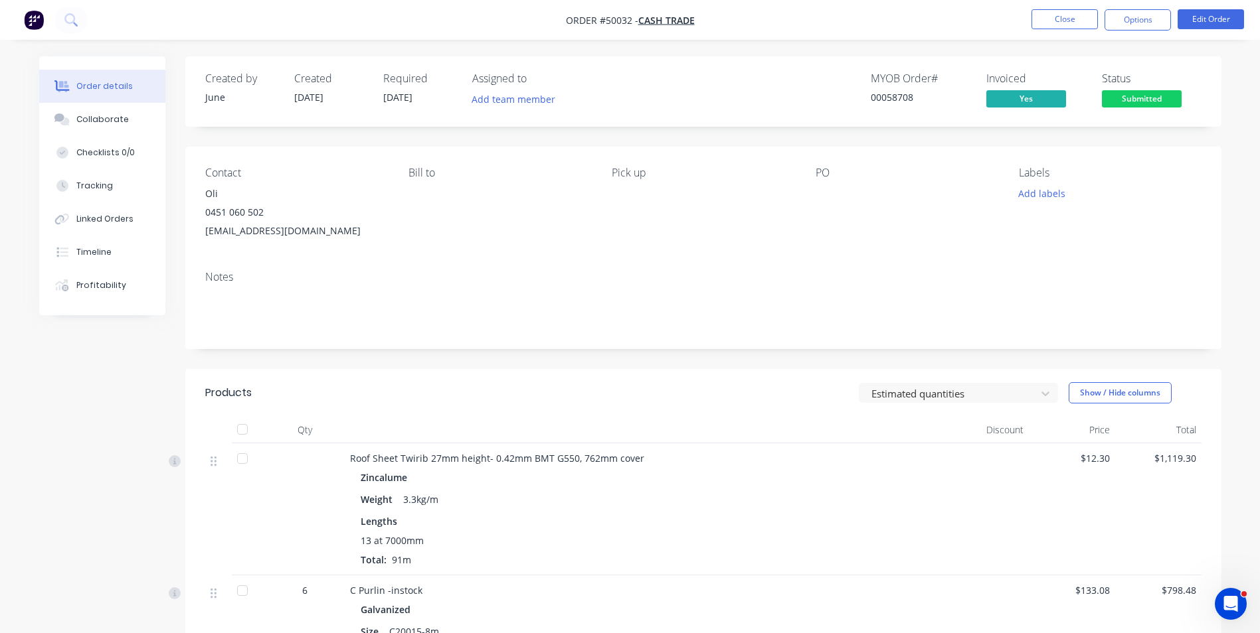
click at [831, 229] on div "PO" at bounding box center [906, 204] width 182 height 74
click at [1139, 26] on button "Options" at bounding box center [1137, 19] width 66 height 21
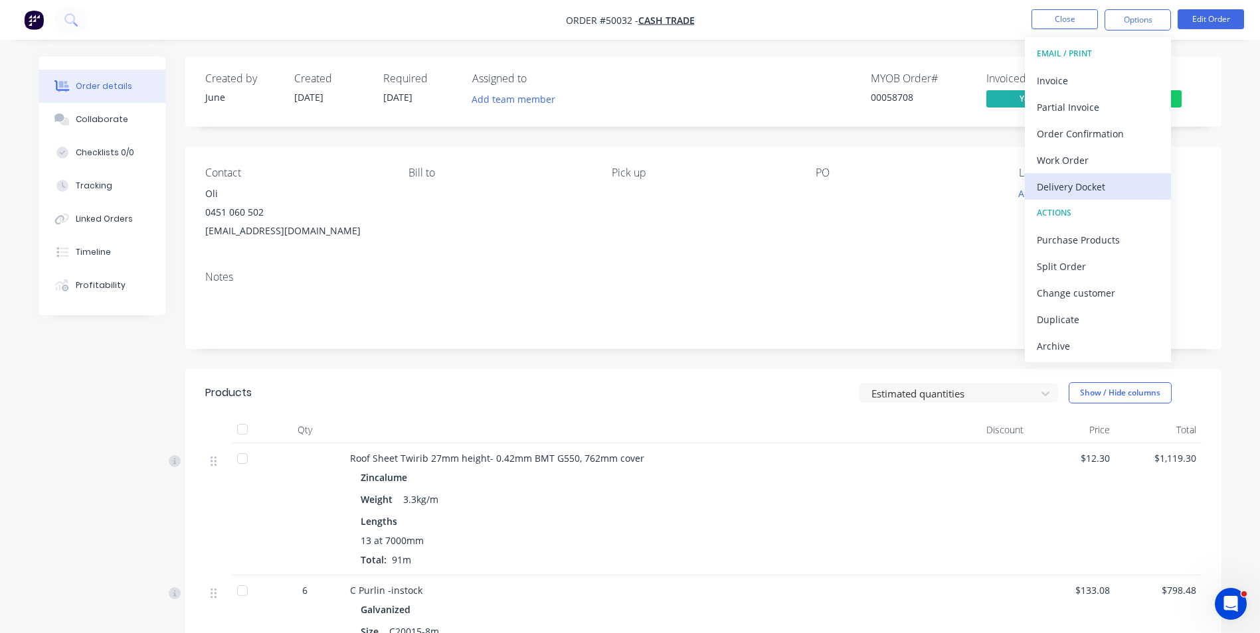
click at [1102, 185] on div "Delivery Docket" at bounding box center [1098, 186] width 122 height 19
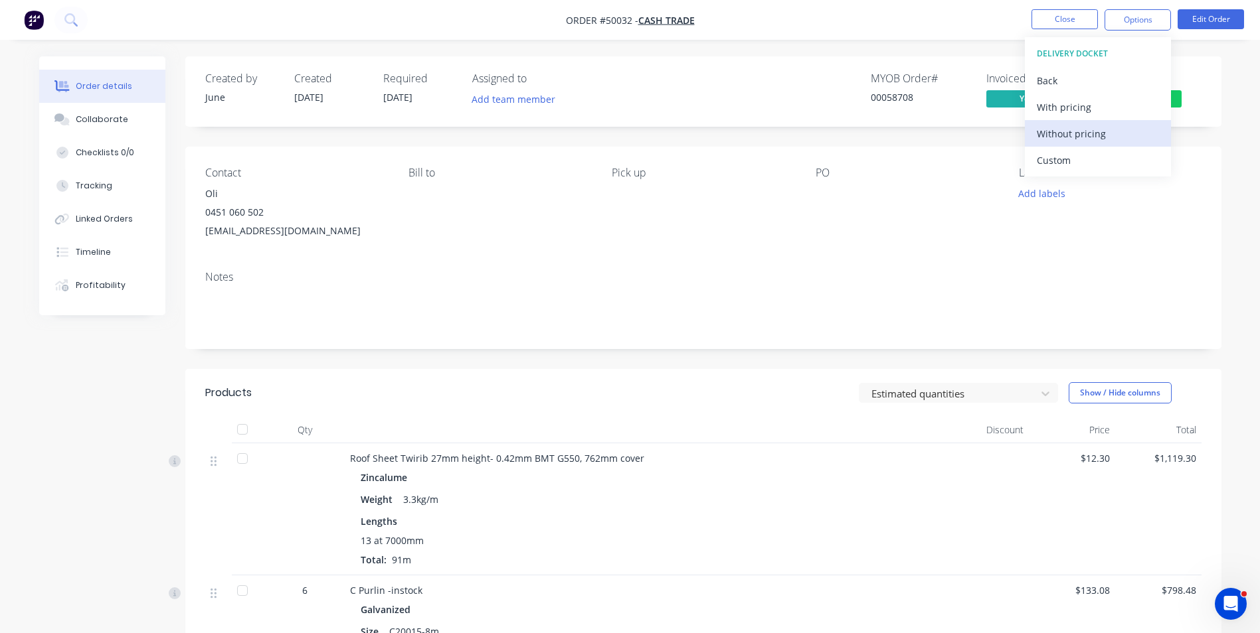
click at [1104, 126] on div "Without pricing" at bounding box center [1098, 133] width 122 height 19
click at [460, 339] on div "Notes" at bounding box center [703, 304] width 1036 height 89
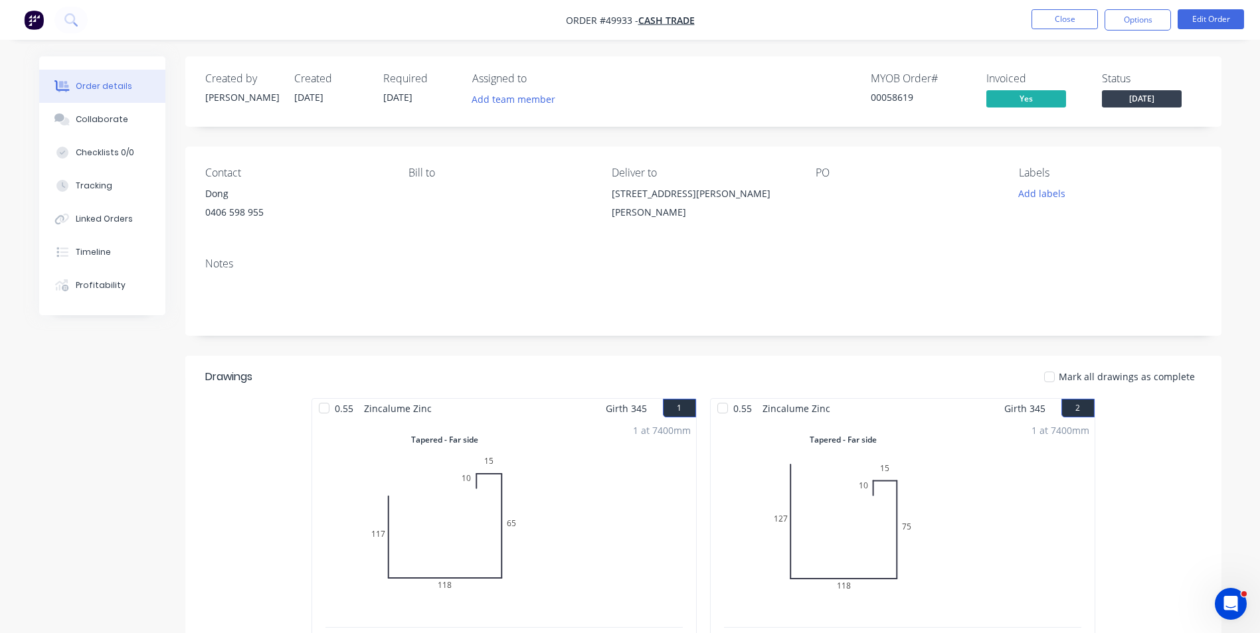
click at [260, 483] on div "0.55 Zincalume Zinc Girth 345 1 Tapered - Far side 0 117 118 65 15 10 0 117 118…" at bounding box center [703, 633] width 1036 height 471
click at [1058, 27] on button "Close" at bounding box center [1064, 19] width 66 height 20
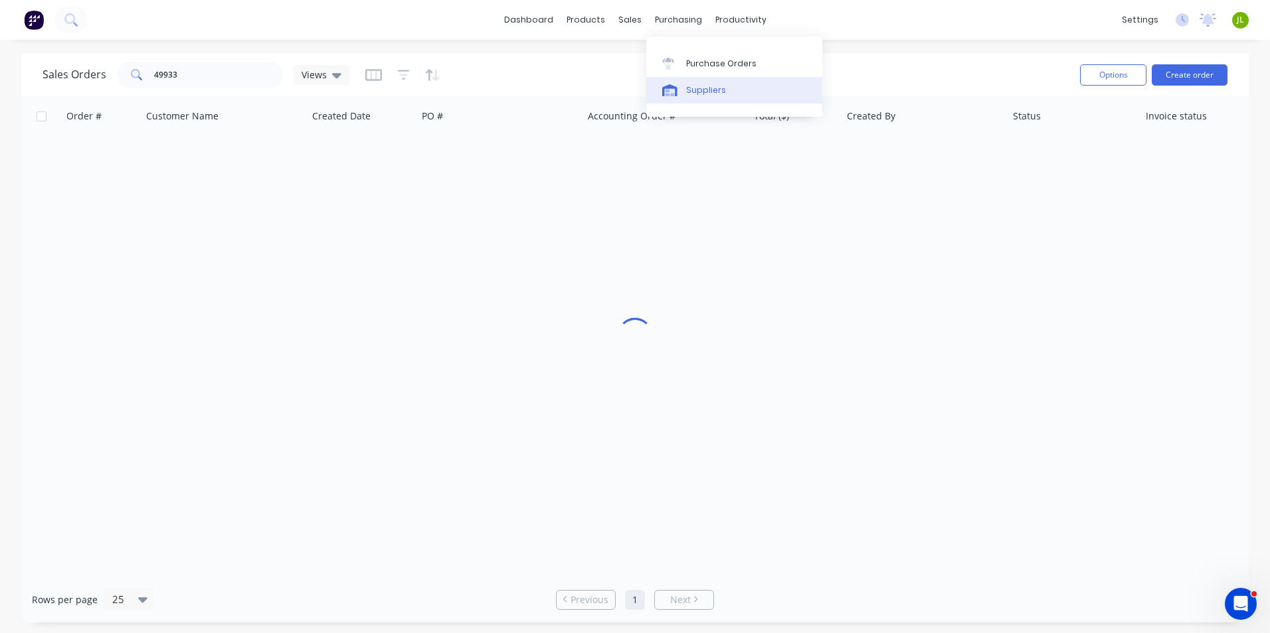
click at [686, 89] on div "Suppliers" at bounding box center [706, 90] width 40 height 12
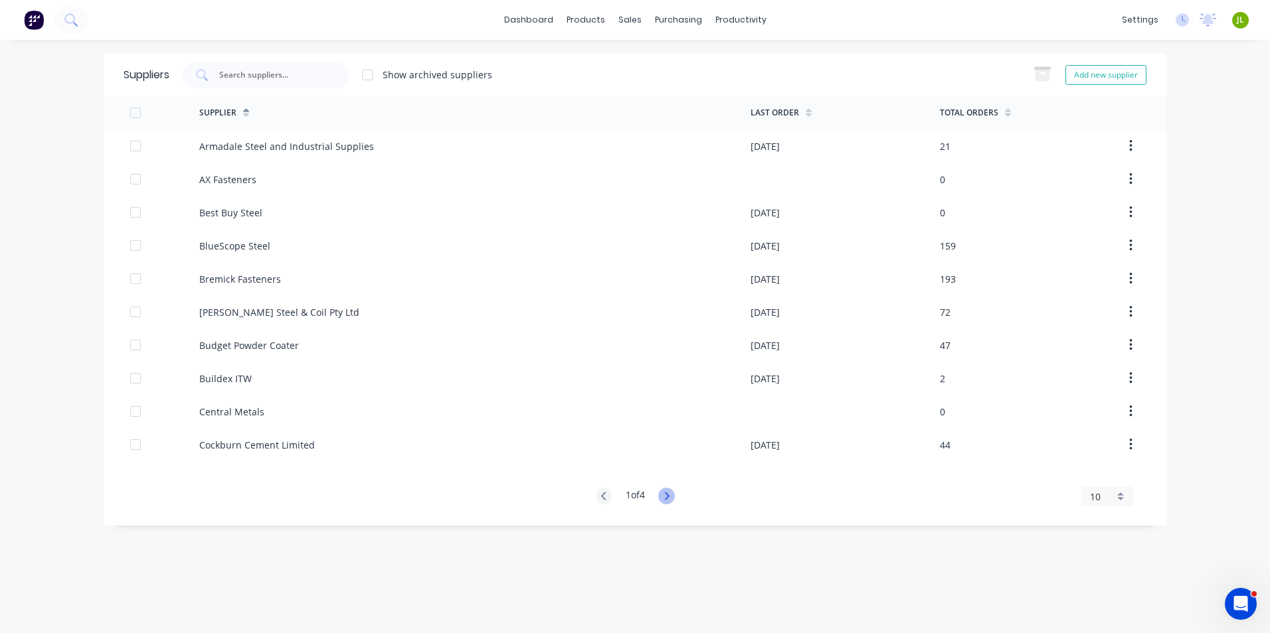
click at [675, 492] on icon at bounding box center [666, 496] width 17 height 17
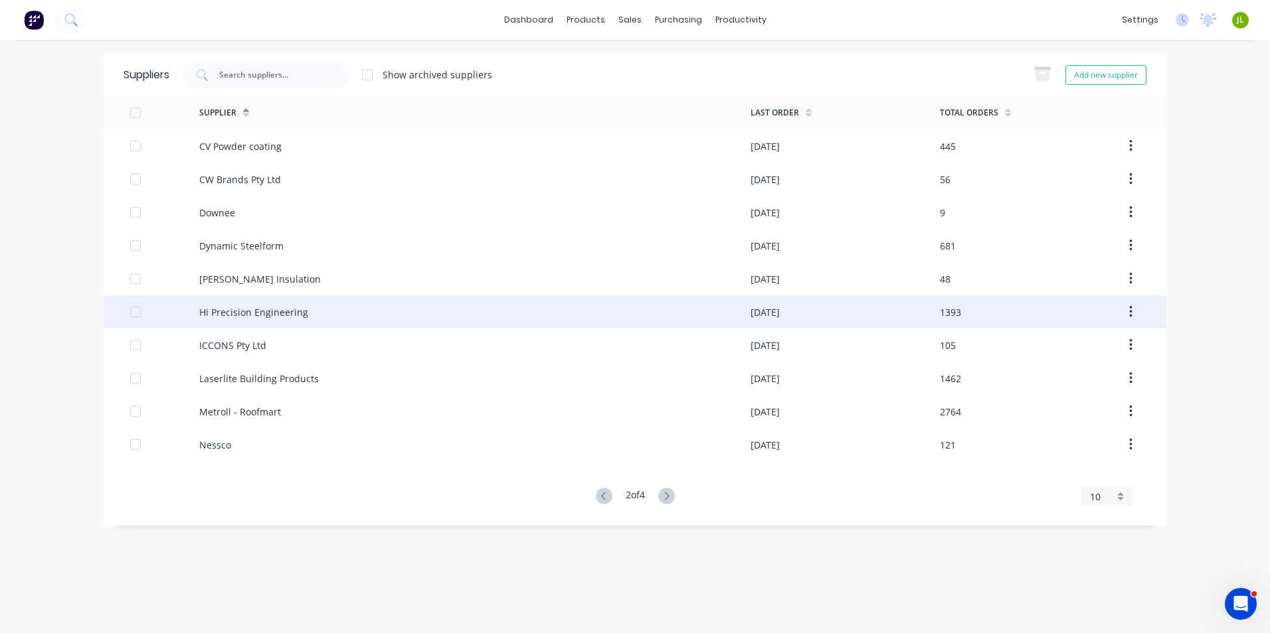
click at [337, 309] on div "Hi Precision Engineering" at bounding box center [474, 311] width 551 height 33
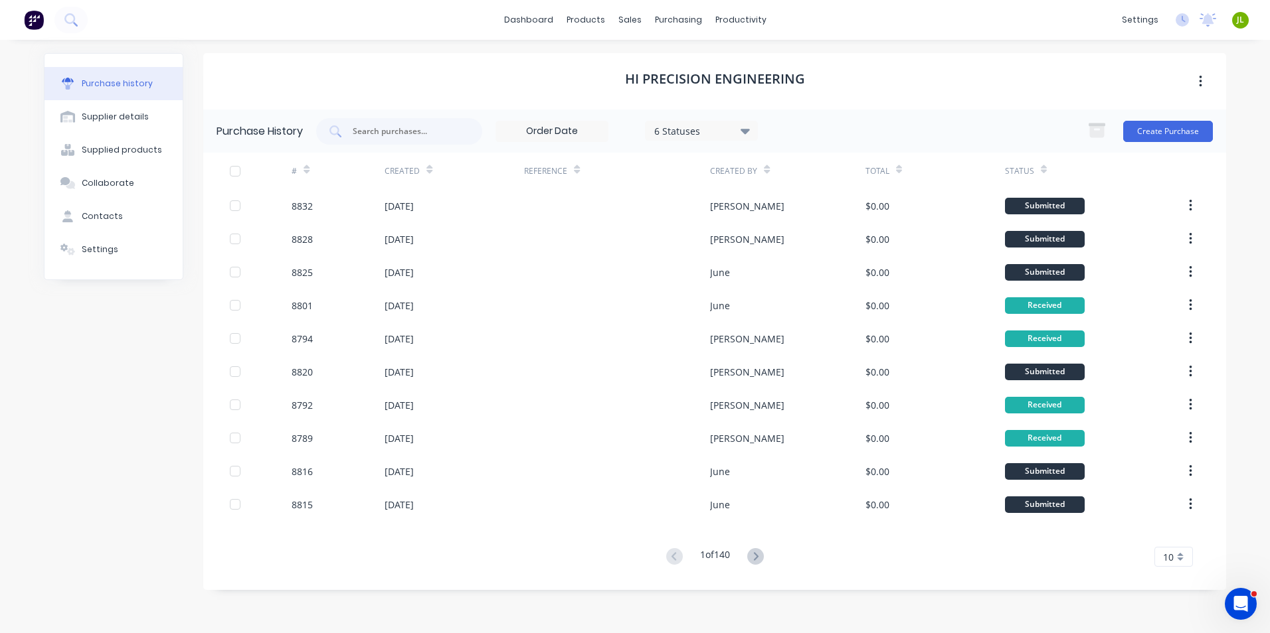
click at [682, 133] on div "6 Statuses" at bounding box center [701, 131] width 95 height 14
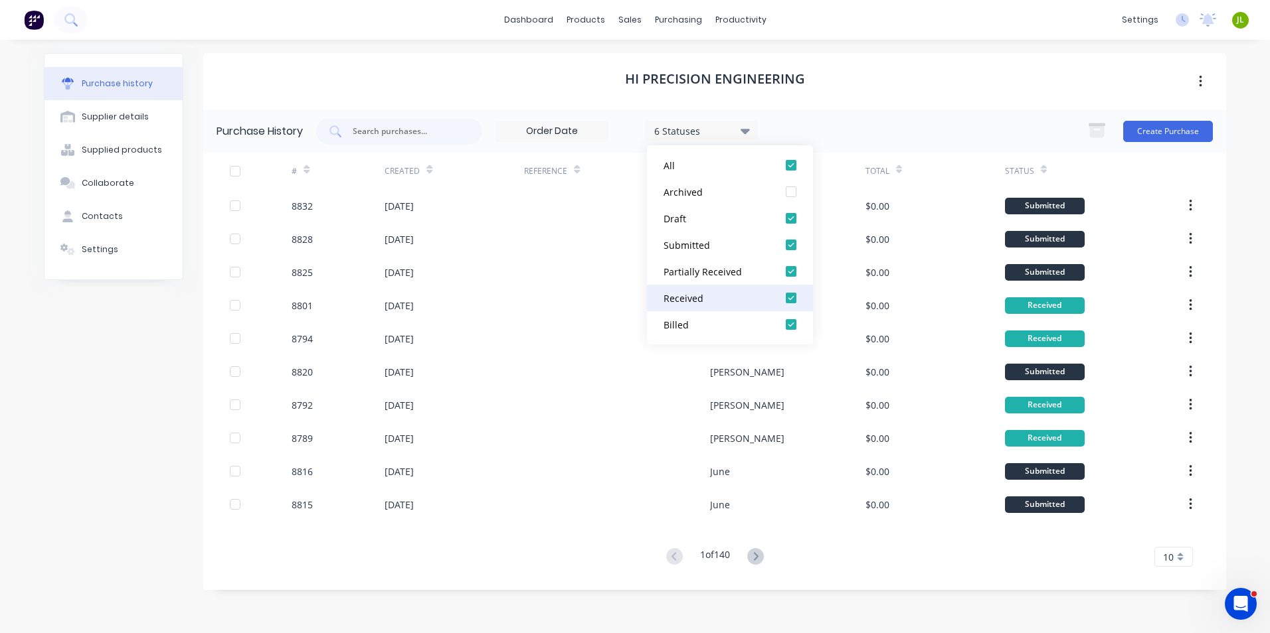
click at [788, 296] on div at bounding box center [791, 298] width 27 height 27
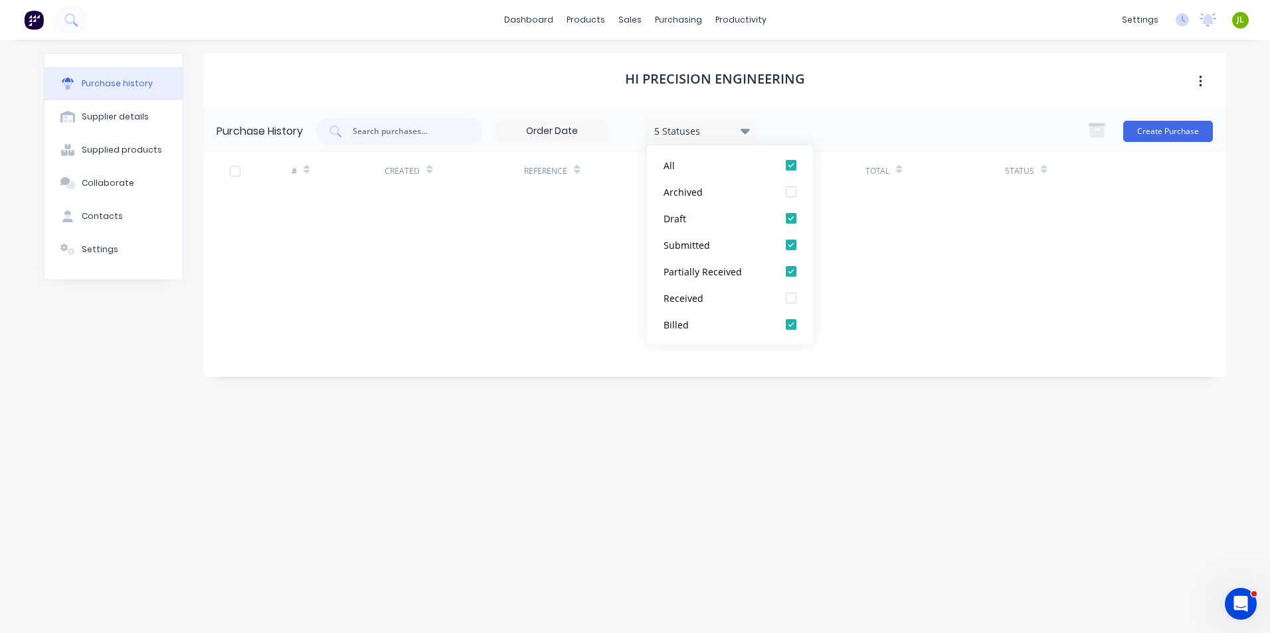
click at [116, 409] on div "Purchase history Supplier details Supplied products Collaborate Contacts Settin…" at bounding box center [113, 330] width 139 height 554
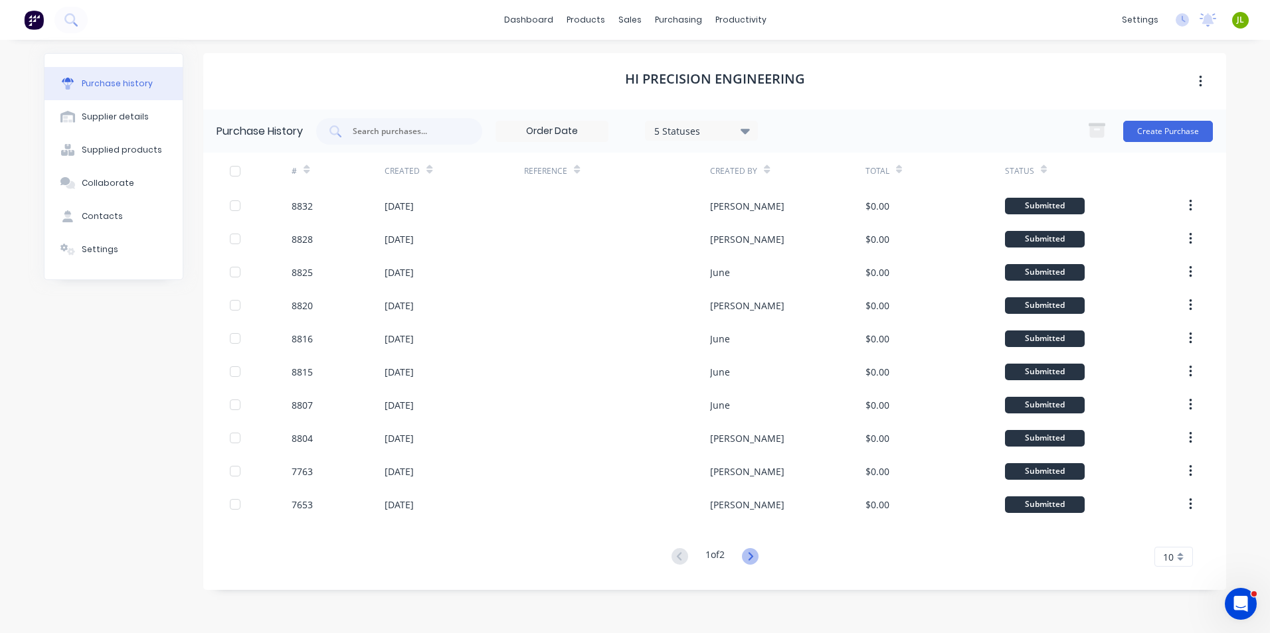
click at [748, 560] on icon at bounding box center [750, 556] width 17 height 17
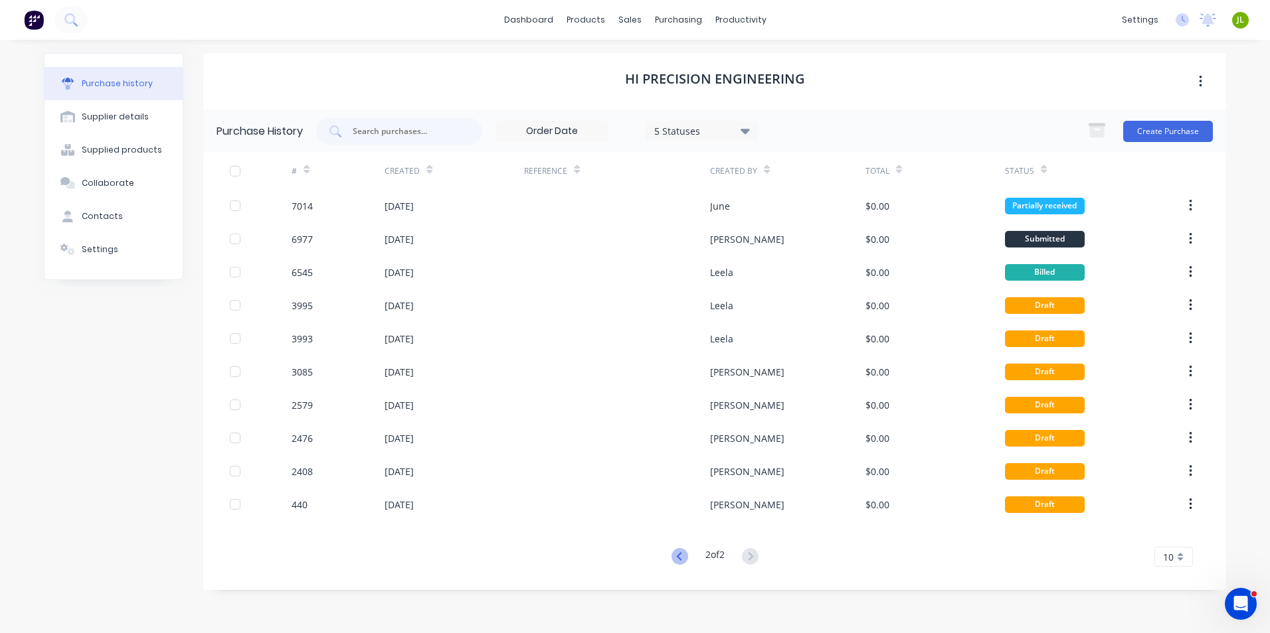
click at [671, 560] on icon at bounding box center [679, 556] width 17 height 17
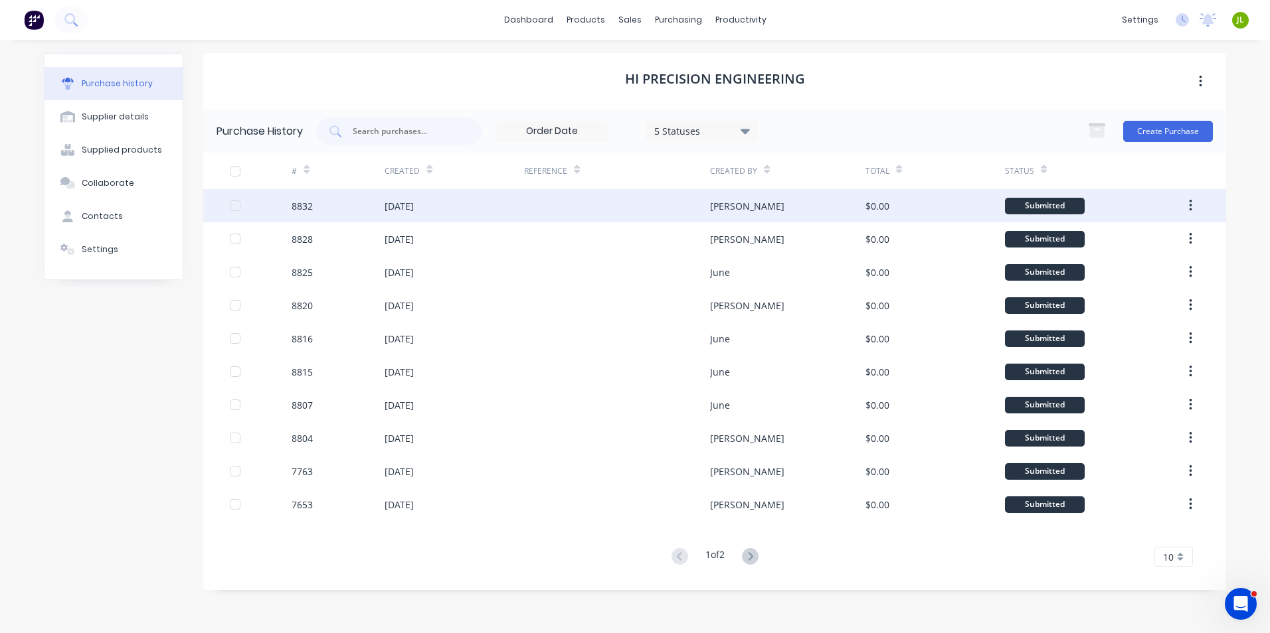
click at [575, 211] on div at bounding box center [617, 205] width 186 height 33
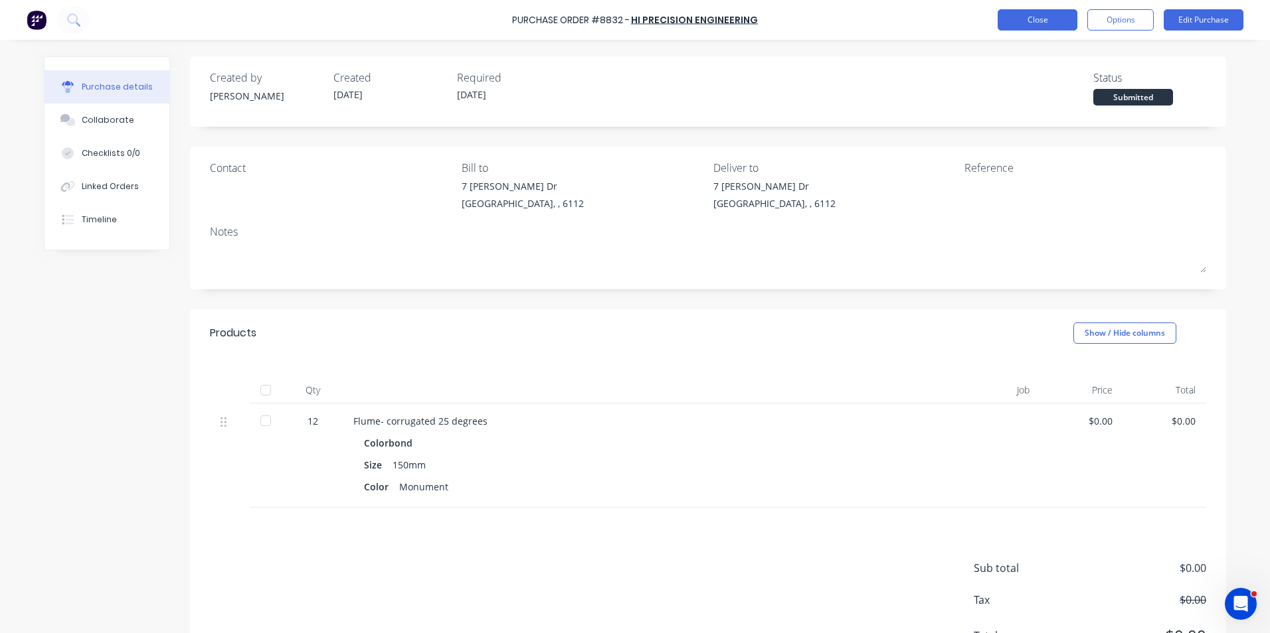
click at [1039, 21] on button "Close" at bounding box center [1037, 19] width 80 height 21
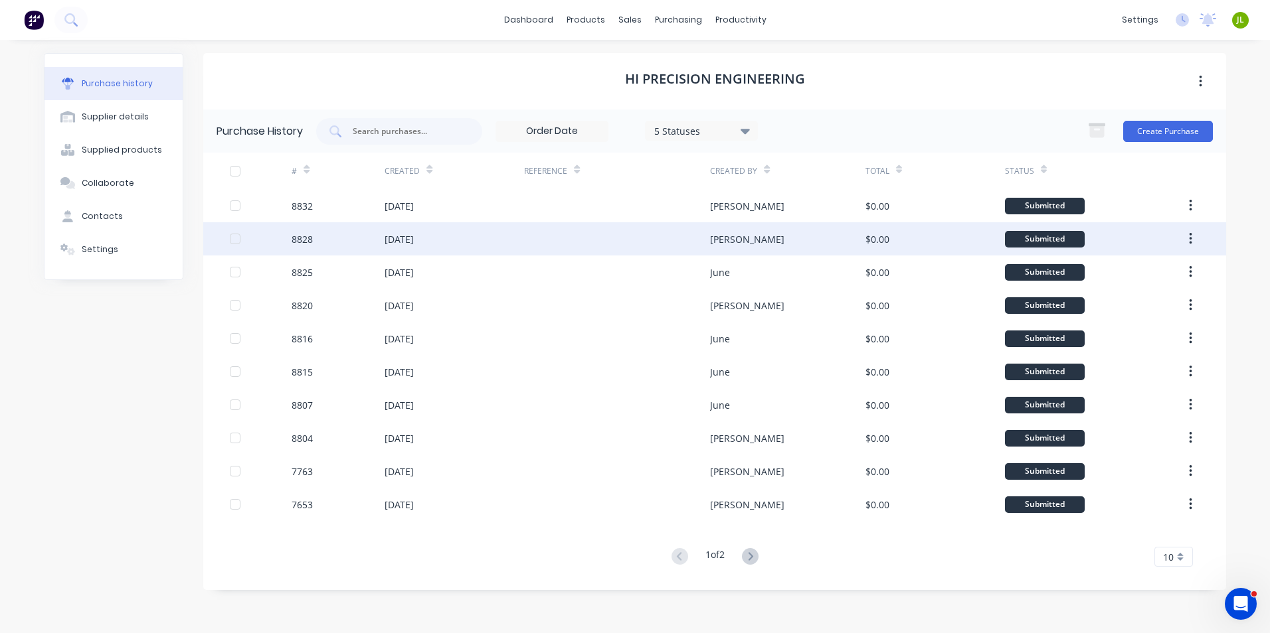
click at [825, 239] on div "Jessica" at bounding box center [787, 238] width 155 height 33
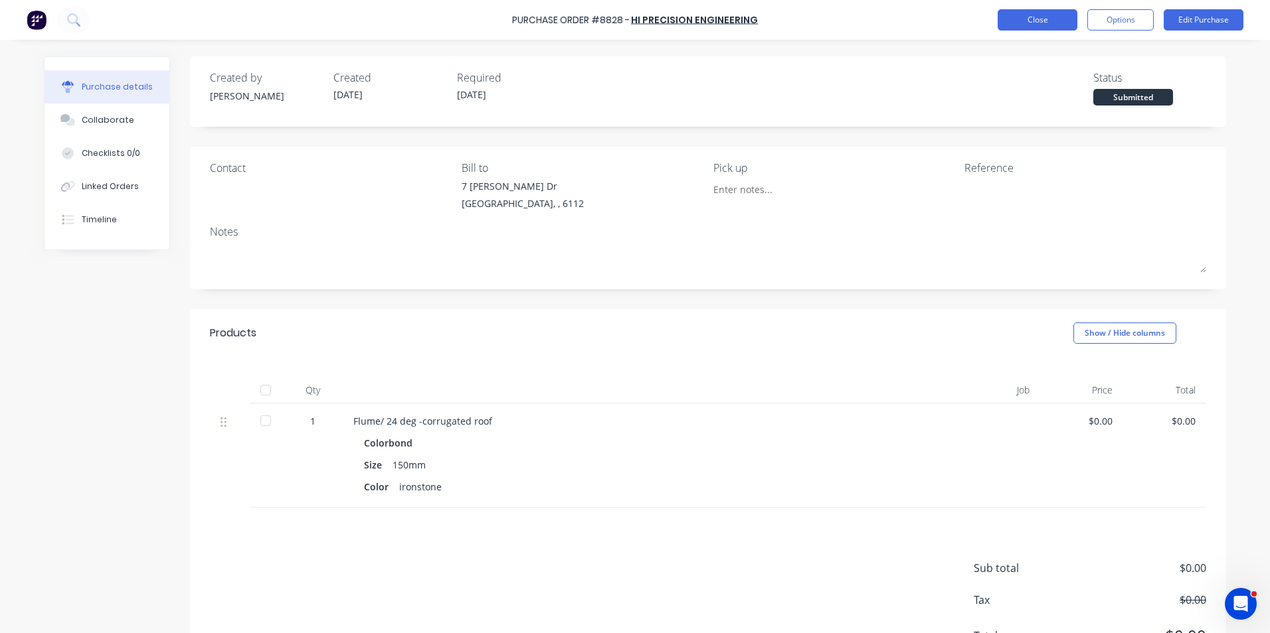
click at [1039, 28] on button "Close" at bounding box center [1037, 19] width 80 height 21
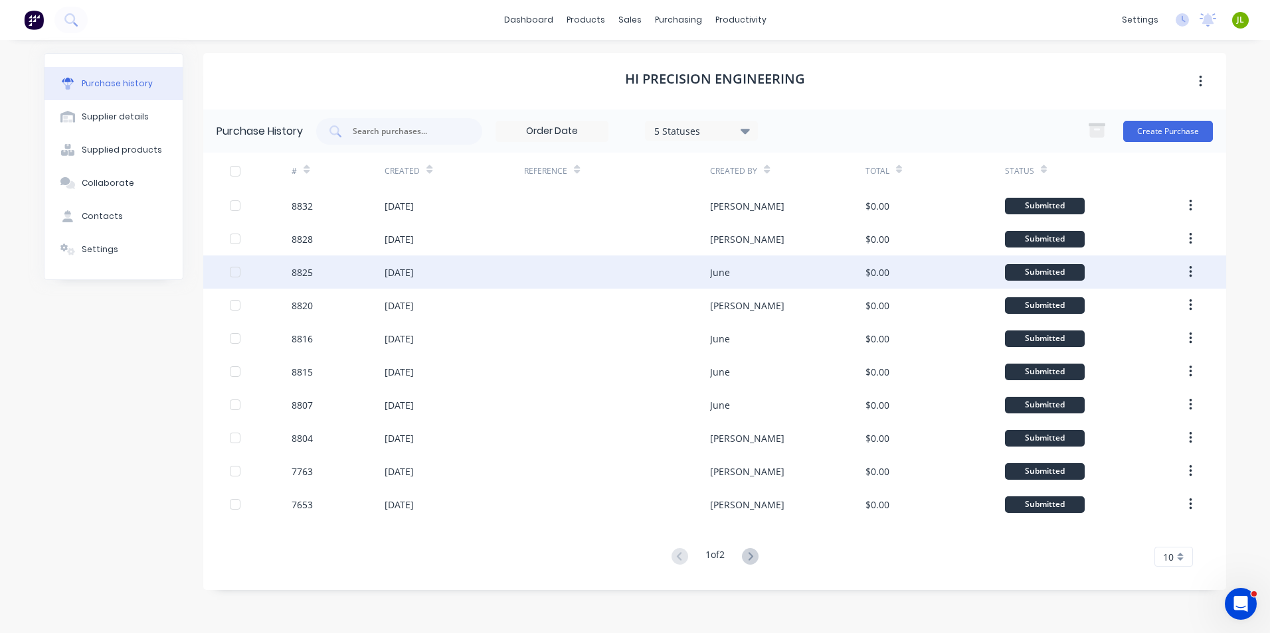
click at [924, 272] on div "$0.00" at bounding box center [934, 272] width 139 height 33
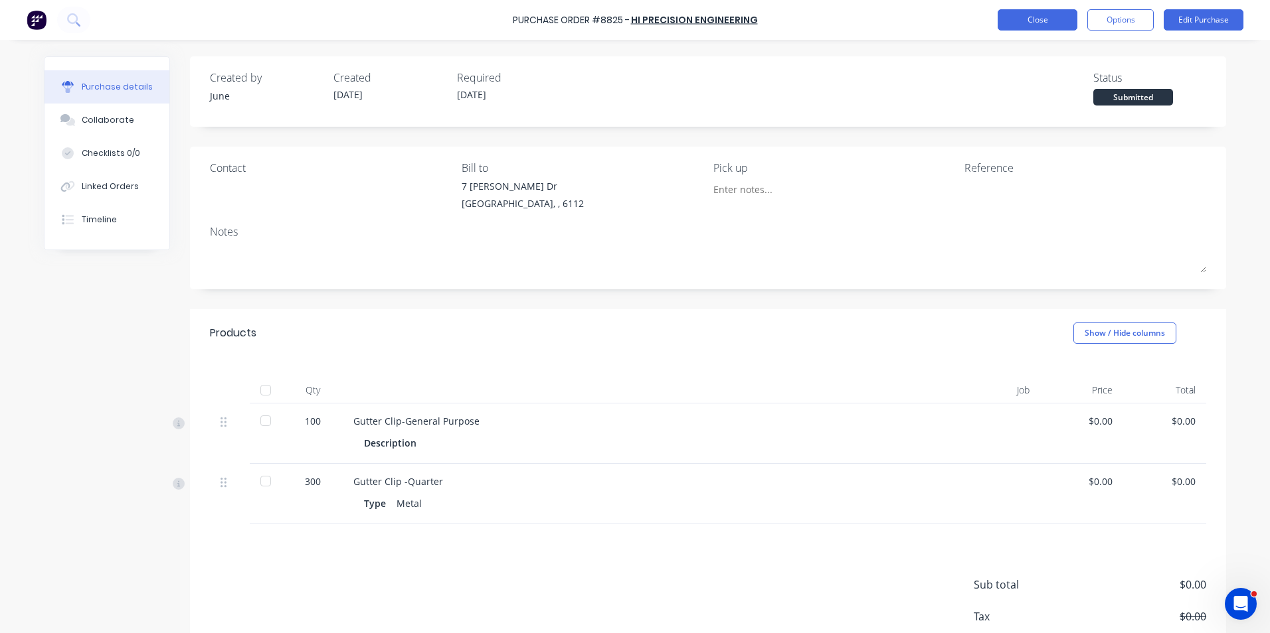
click at [1041, 21] on button "Close" at bounding box center [1037, 19] width 80 height 21
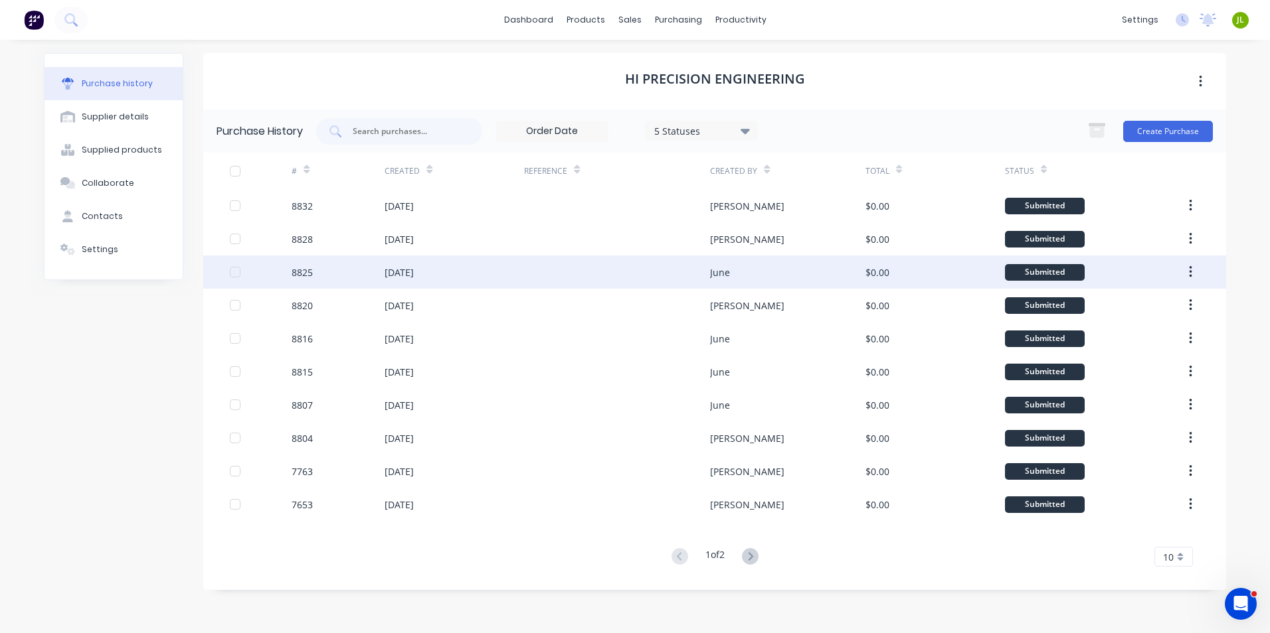
click at [792, 264] on div "June" at bounding box center [787, 272] width 155 height 33
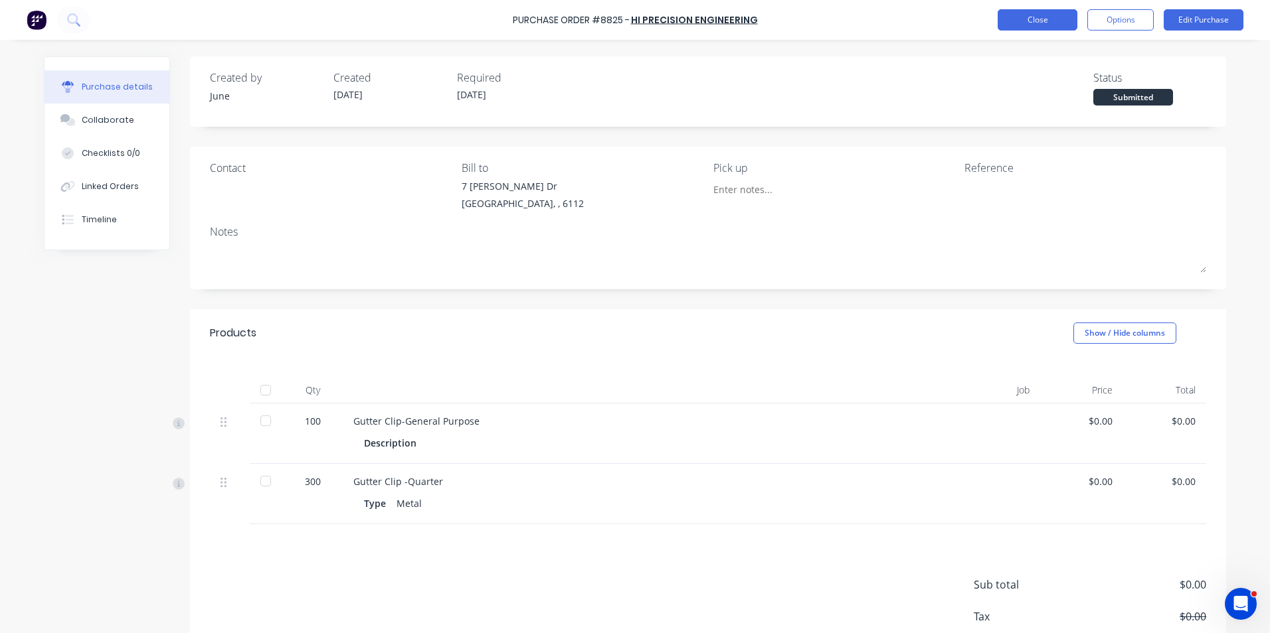
click at [1039, 19] on button "Close" at bounding box center [1037, 19] width 80 height 21
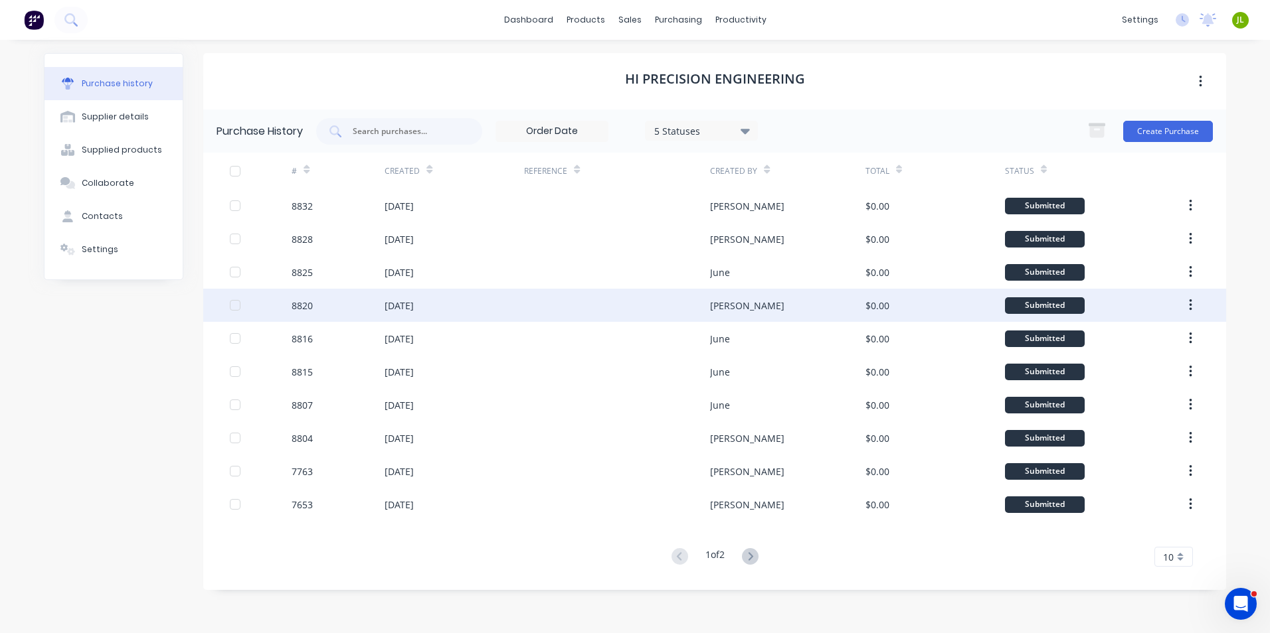
click at [483, 304] on div "[DATE]" at bounding box center [453, 305] width 139 height 33
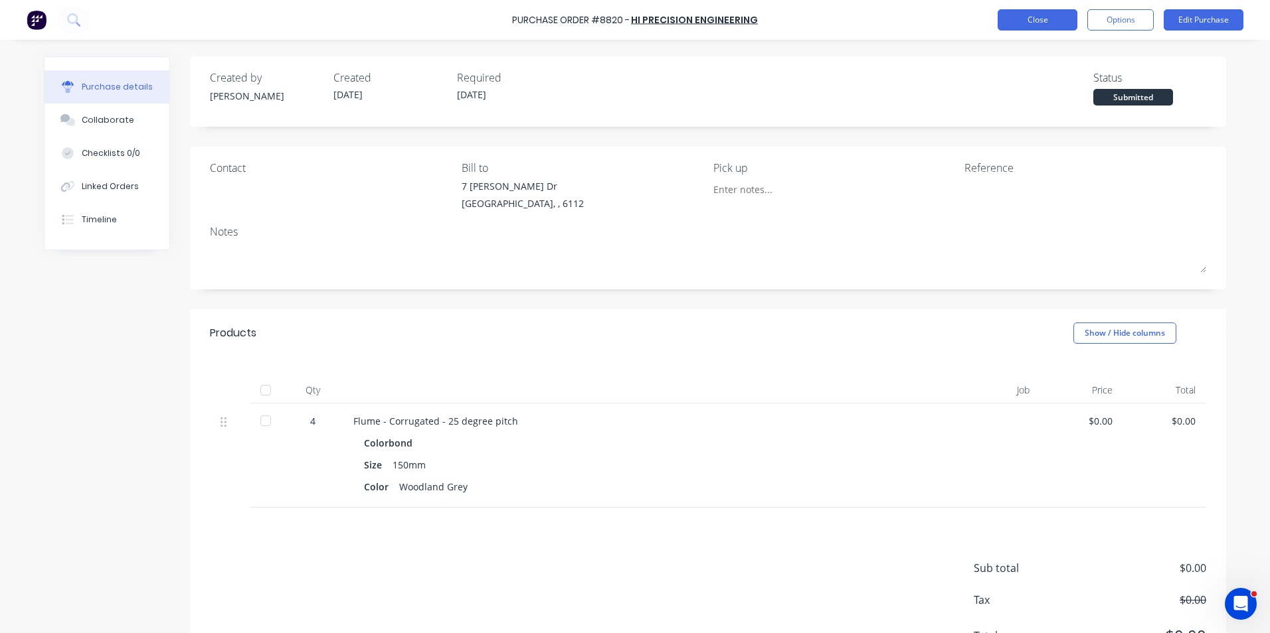
click at [1021, 16] on button "Close" at bounding box center [1037, 19] width 80 height 21
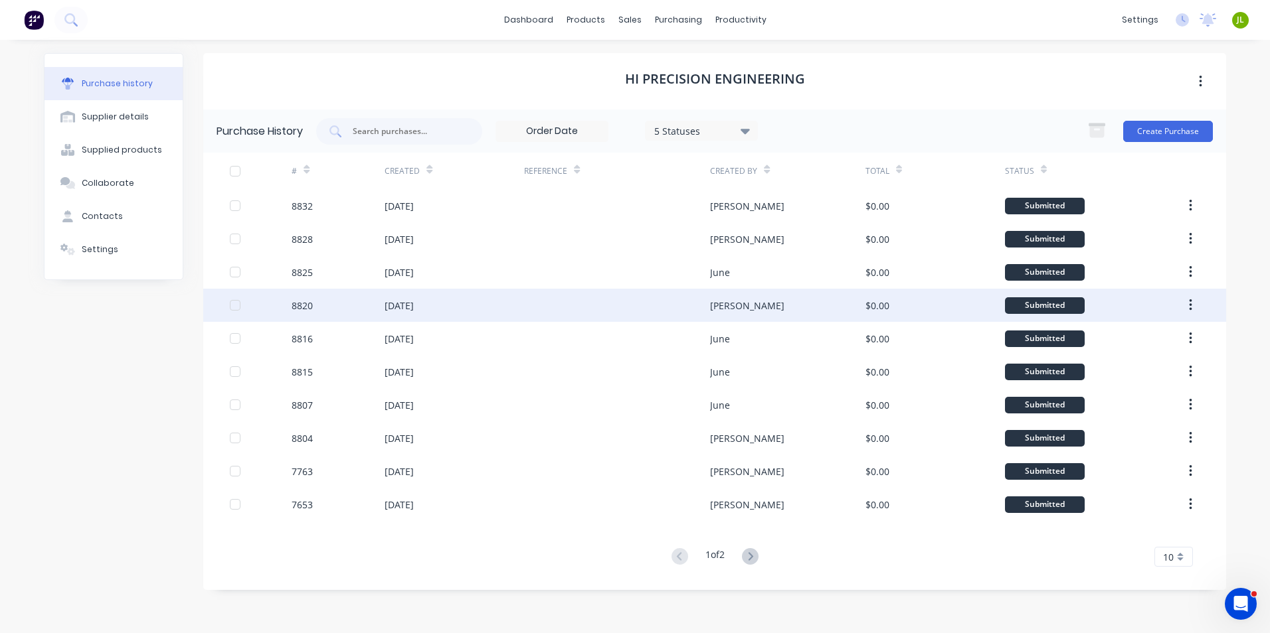
click at [742, 311] on div "[PERSON_NAME]" at bounding box center [787, 305] width 155 height 33
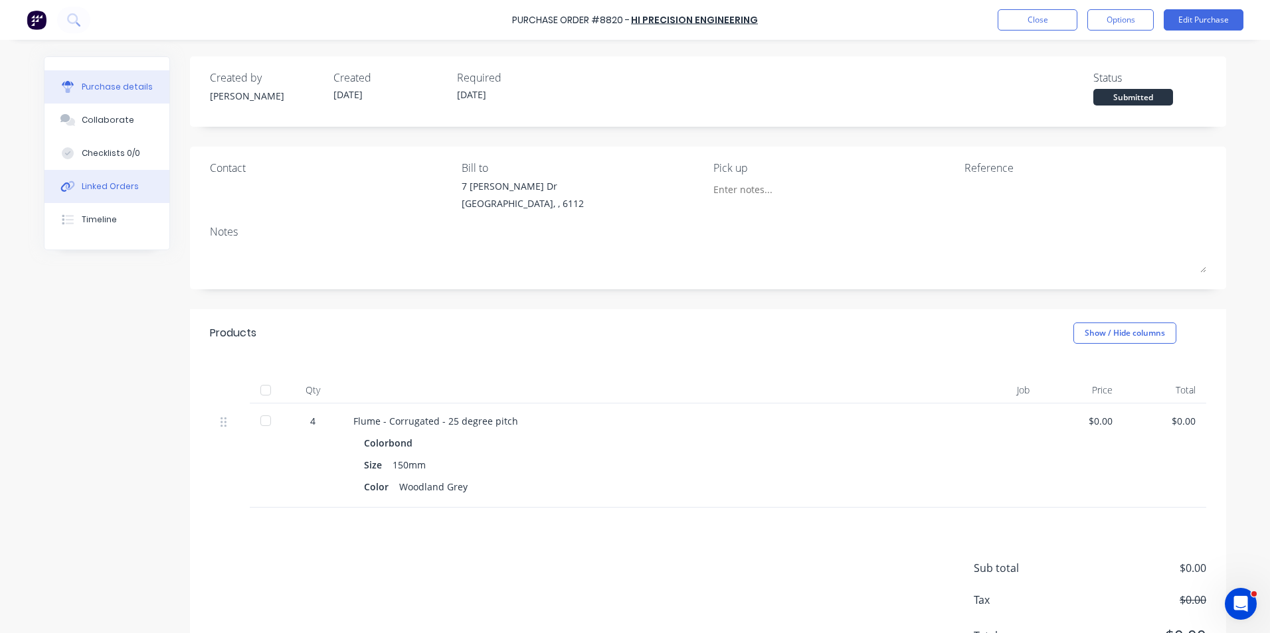
click at [103, 188] on div "Linked Orders" at bounding box center [110, 187] width 57 height 12
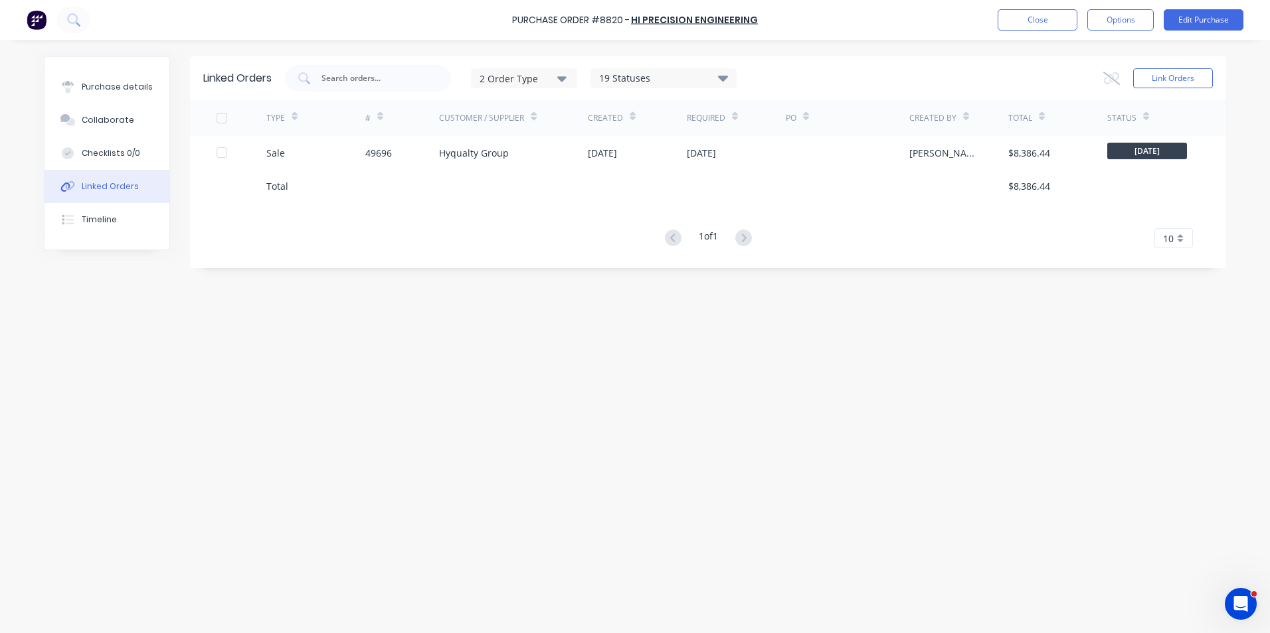
click at [817, 398] on div "Linked Orders 2 Order Type 19 Statuses Sales Order Status All Archived Draft Qu…" at bounding box center [635, 333] width 1182 height 554
click at [1055, 7] on div "Purchase Order #8820 - Hi Precision Engineering Close Options Edit Purchase" at bounding box center [635, 20] width 1270 height 40
click at [1054, 13] on button "Close" at bounding box center [1037, 19] width 80 height 21
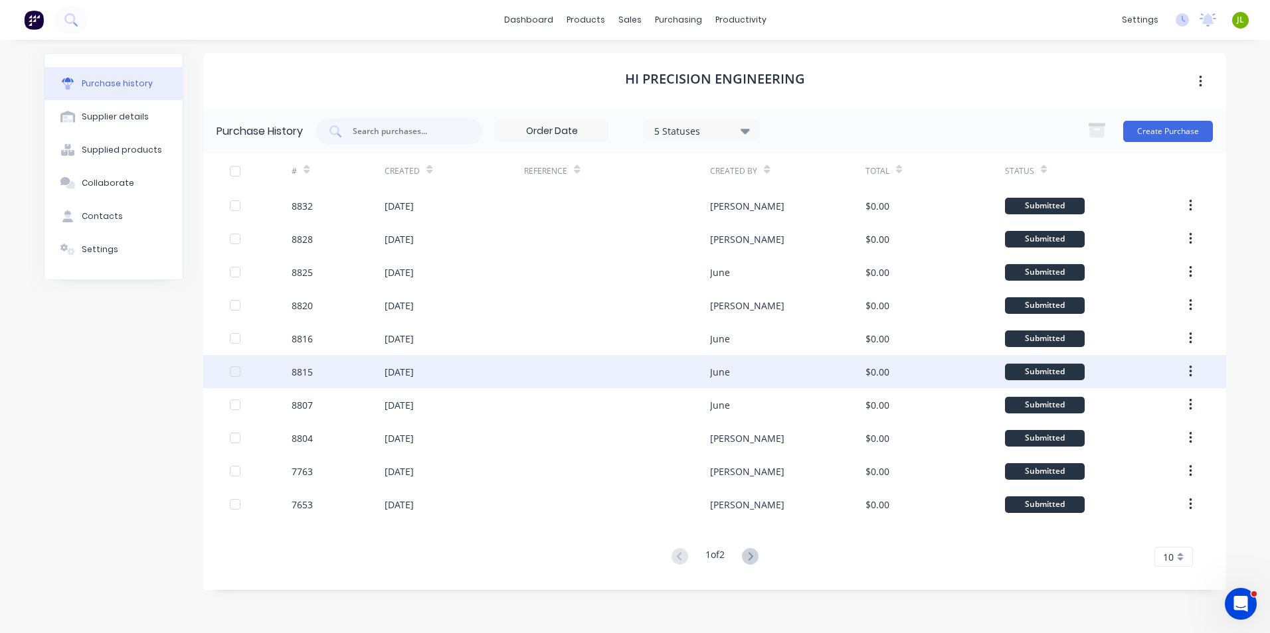
click at [661, 367] on div at bounding box center [617, 371] width 186 height 33
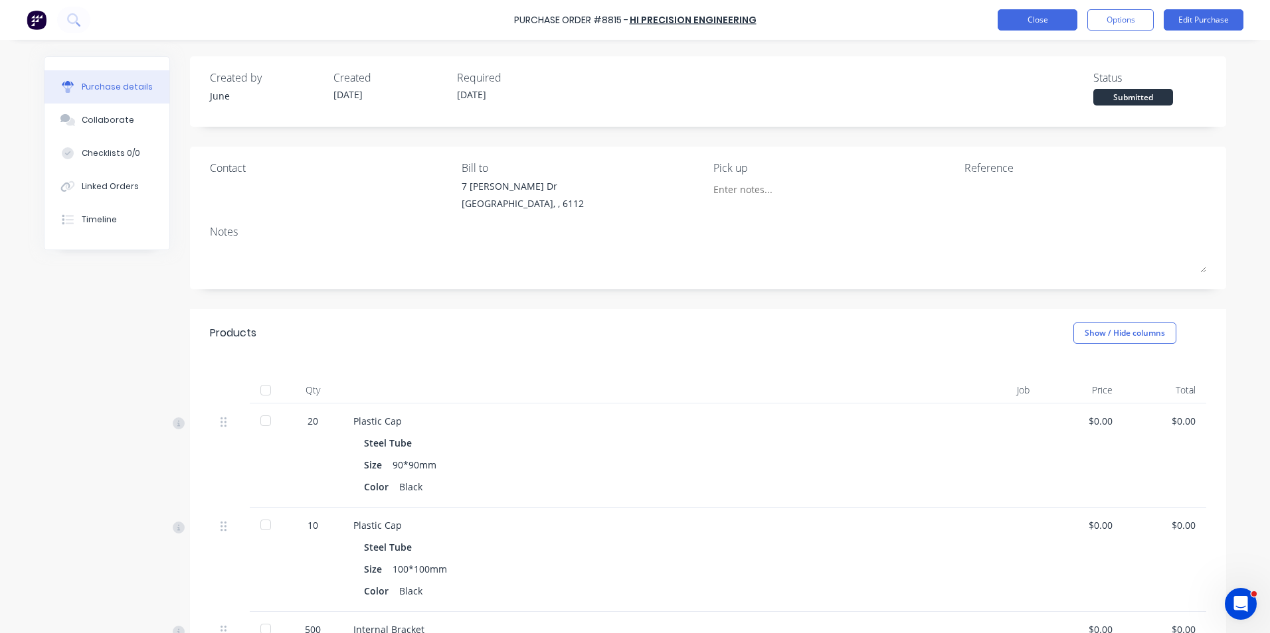
click at [1058, 23] on button "Close" at bounding box center [1037, 19] width 80 height 21
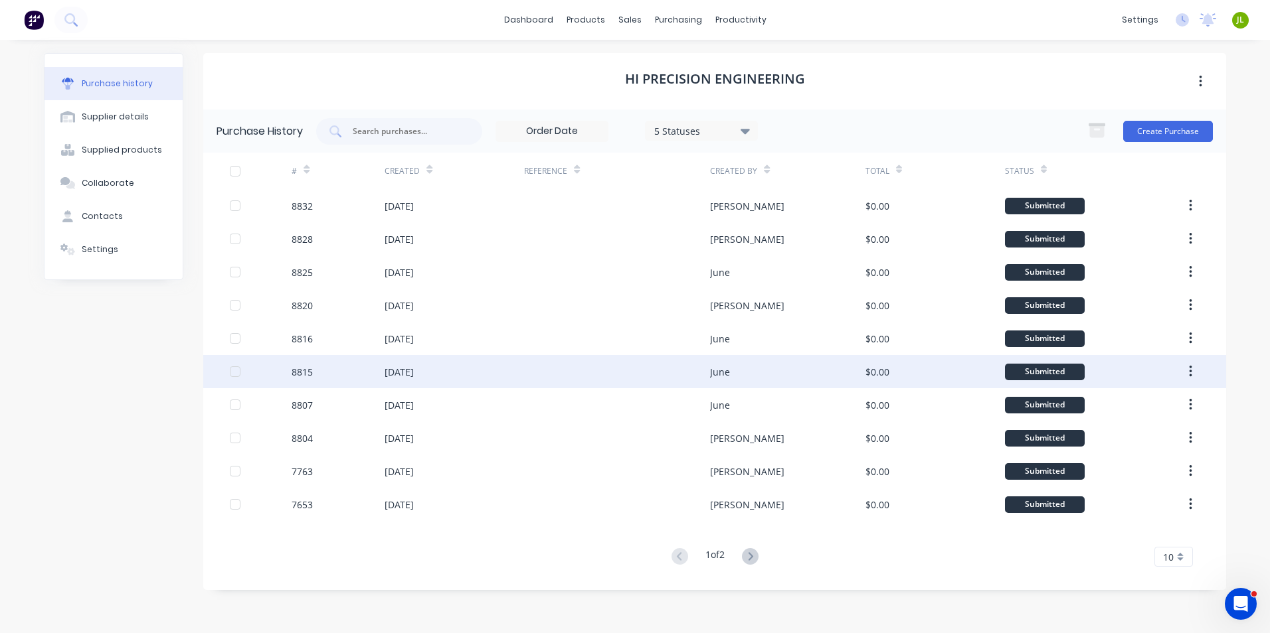
click at [730, 382] on div "June" at bounding box center [787, 371] width 155 height 33
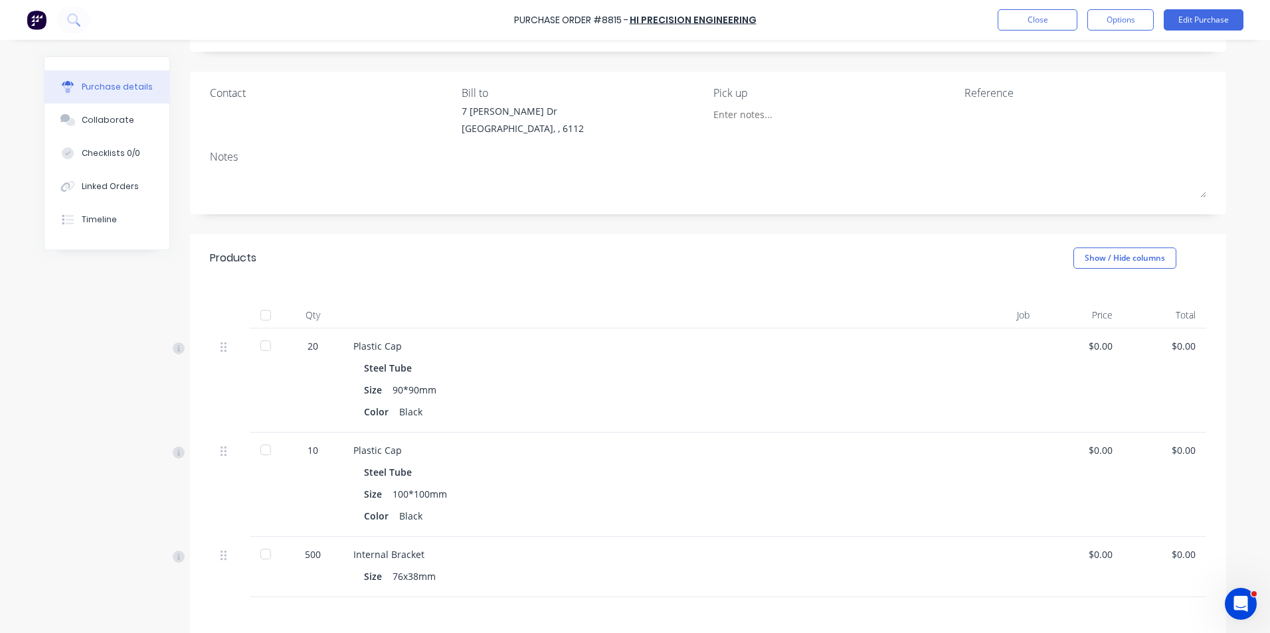
scroll to position [228, 0]
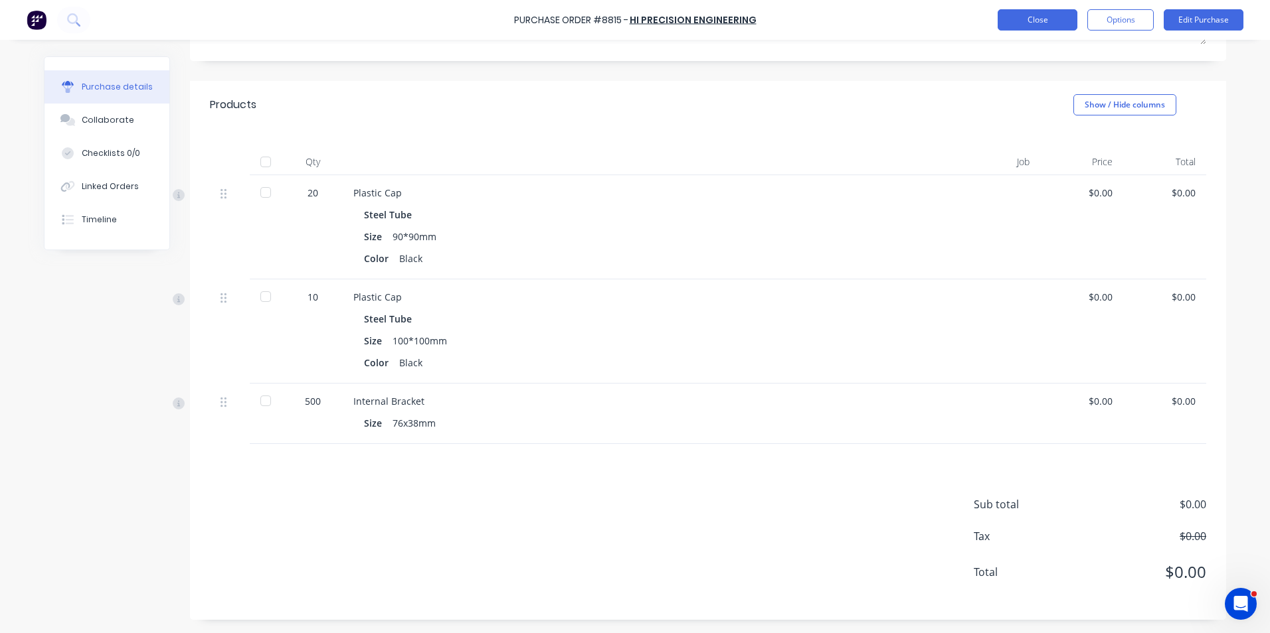
click at [1042, 13] on button "Close" at bounding box center [1037, 19] width 80 height 21
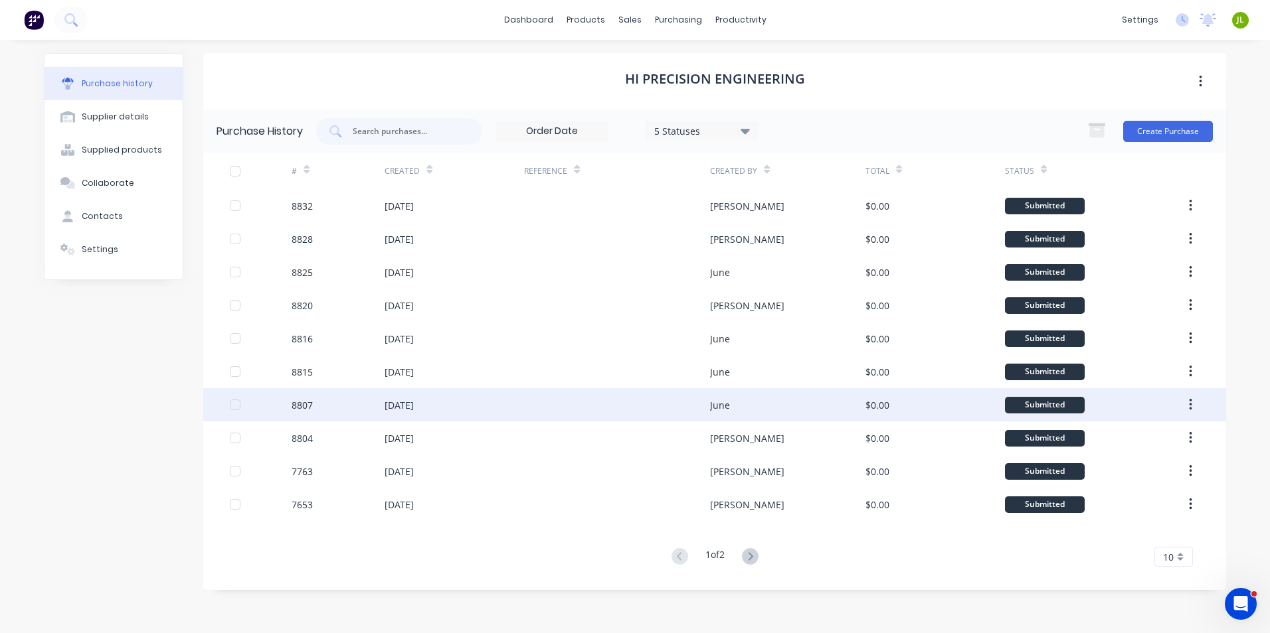
click at [788, 402] on div "June" at bounding box center [787, 404] width 155 height 33
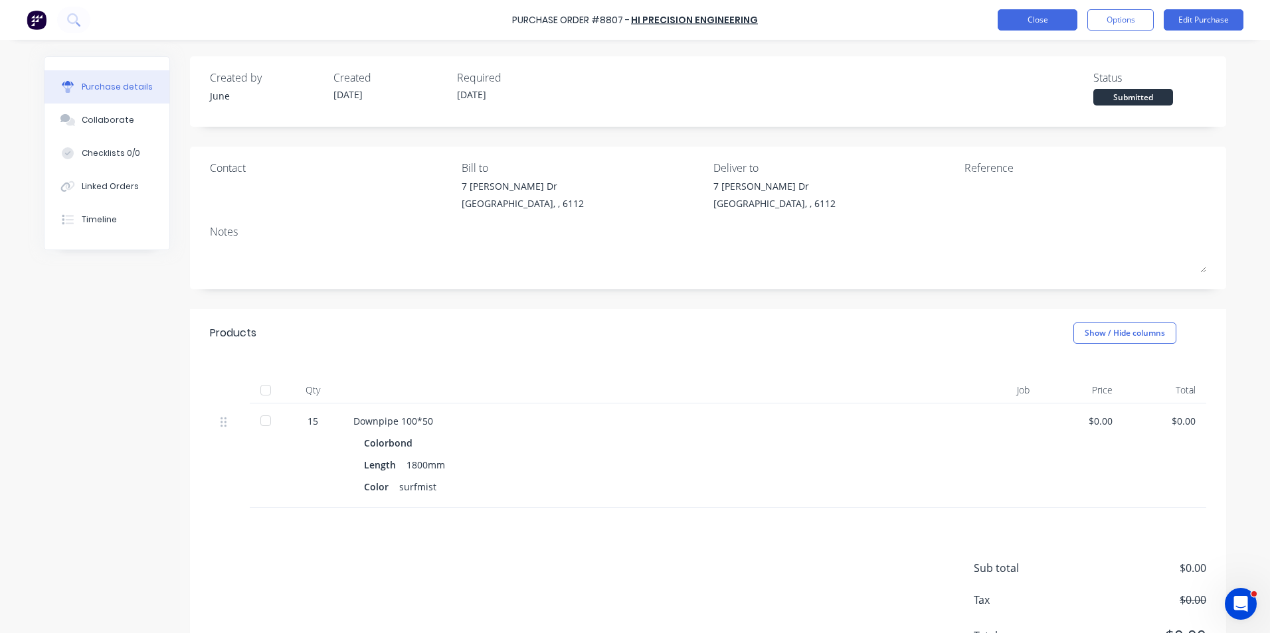
click at [1023, 17] on button "Close" at bounding box center [1037, 19] width 80 height 21
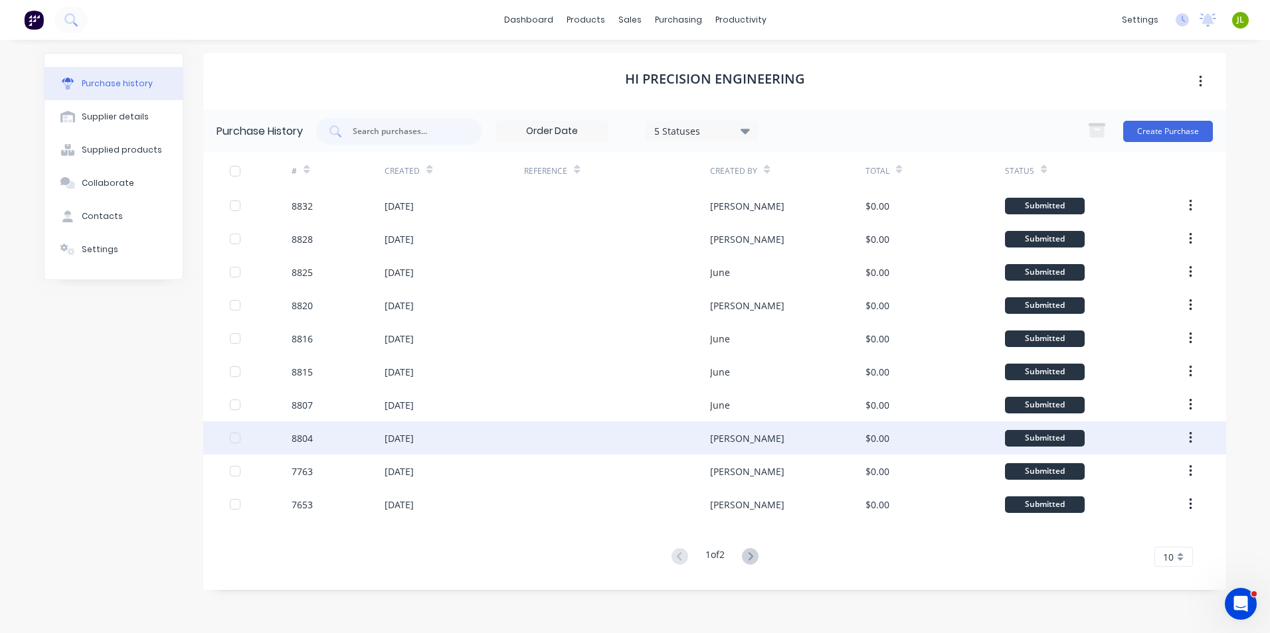
click at [748, 437] on div "[PERSON_NAME]" at bounding box center [787, 438] width 155 height 33
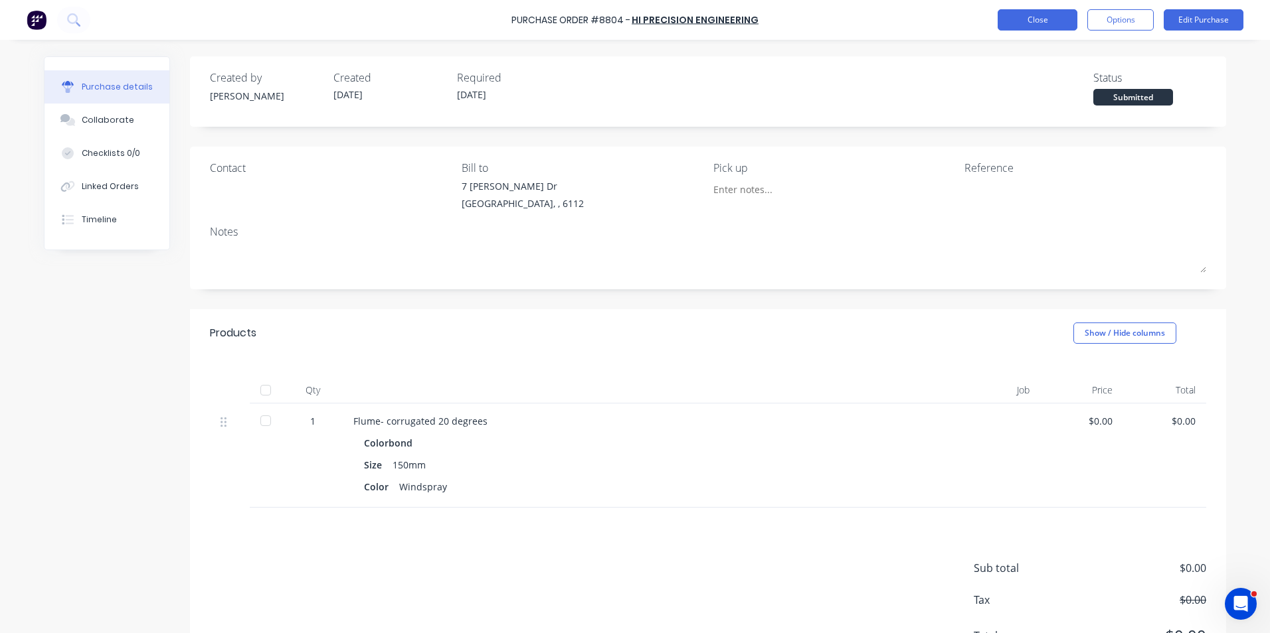
click at [1047, 20] on button "Close" at bounding box center [1037, 19] width 80 height 21
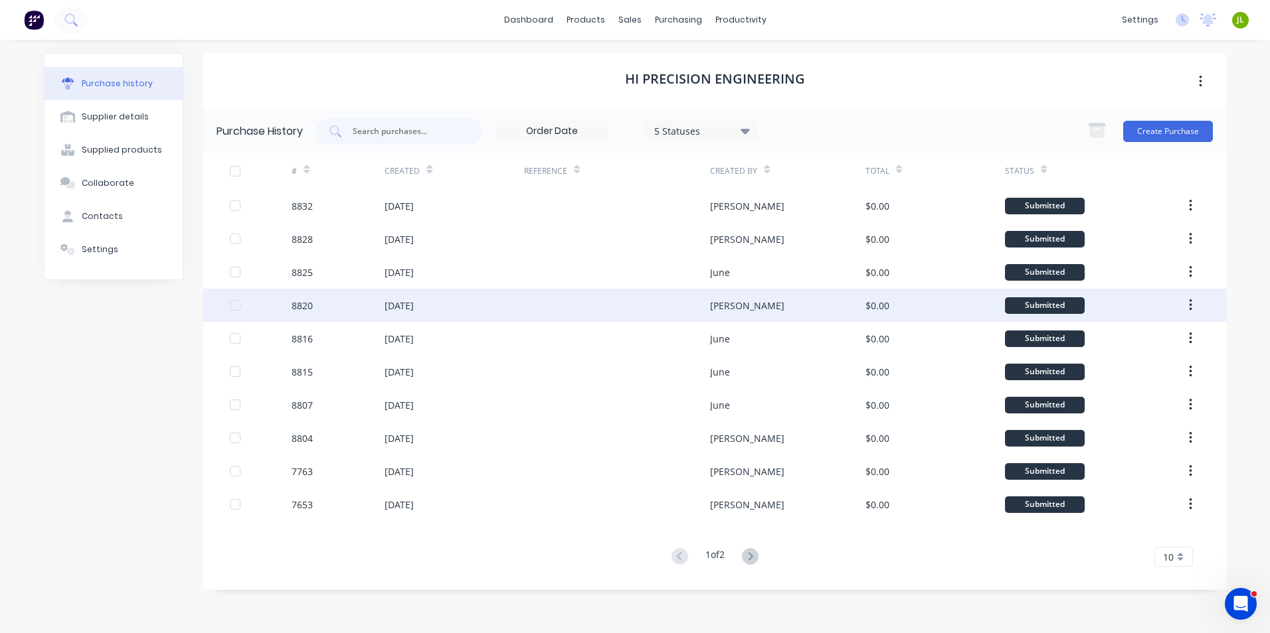
click at [749, 308] on div "[PERSON_NAME]" at bounding box center [787, 305] width 155 height 33
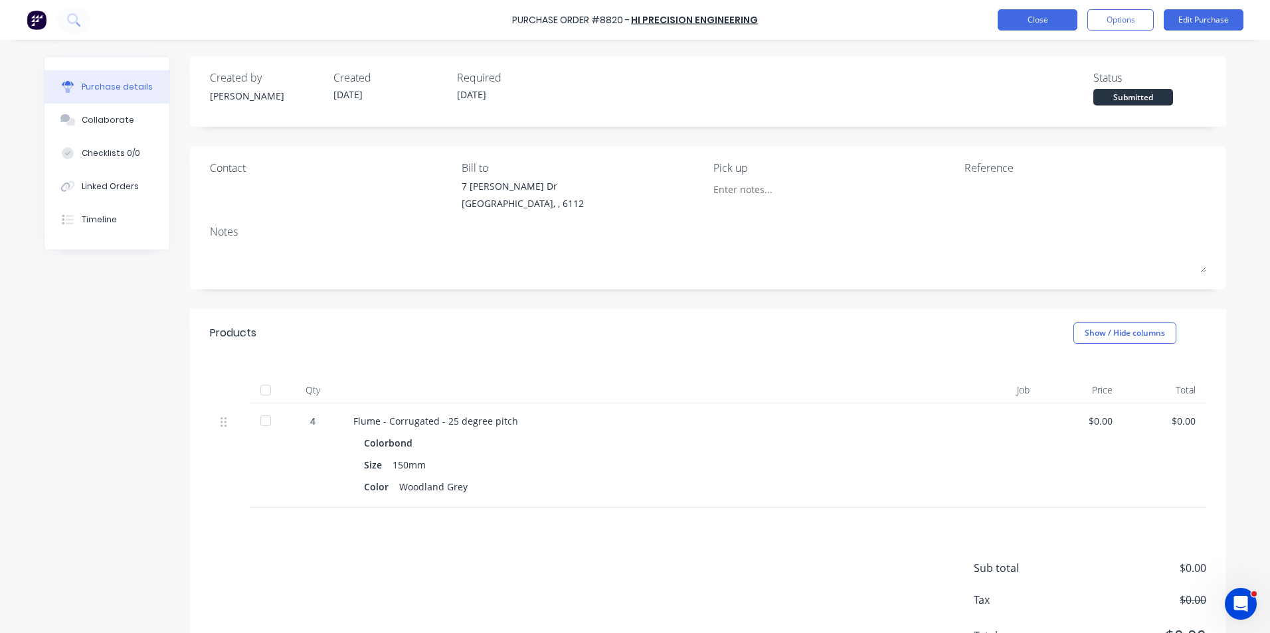
click at [1033, 25] on button "Close" at bounding box center [1037, 19] width 80 height 21
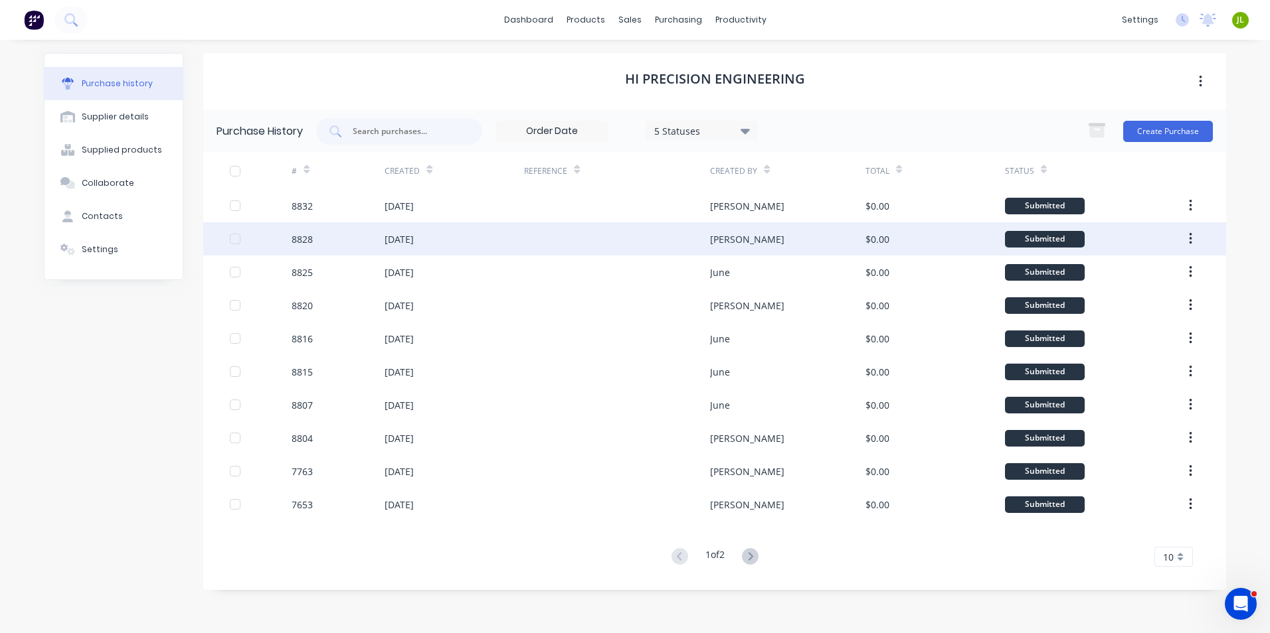
click at [330, 248] on div "8828" at bounding box center [338, 238] width 93 height 33
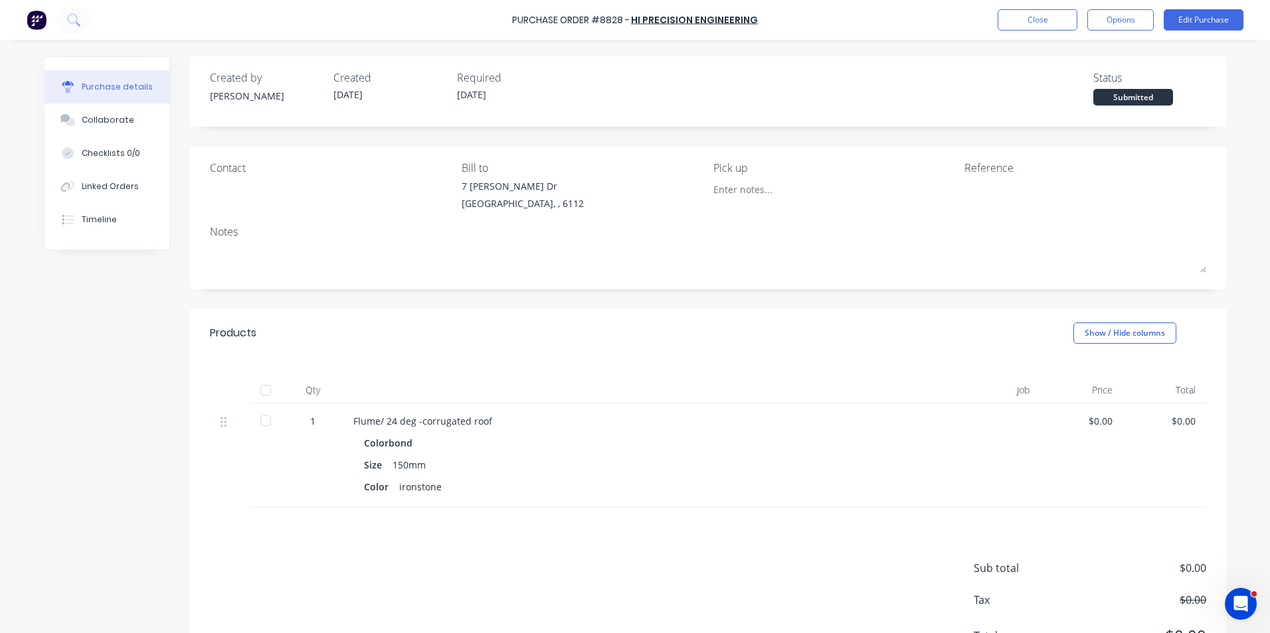
click at [1005, 122] on div "Created by Jessica Created 03/10/25 Required 09/10/25 Status Submitted" at bounding box center [708, 91] width 1036 height 70
click at [1045, 29] on button "Close" at bounding box center [1037, 19] width 80 height 21
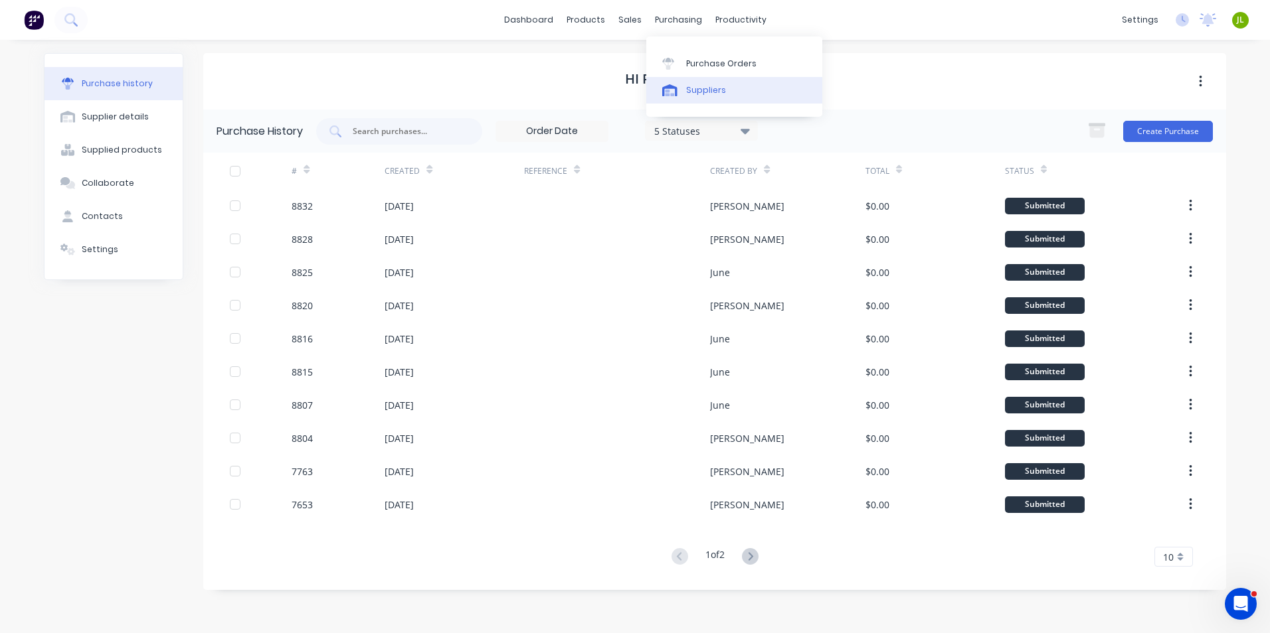
click at [699, 98] on link "Suppliers" at bounding box center [734, 90] width 176 height 27
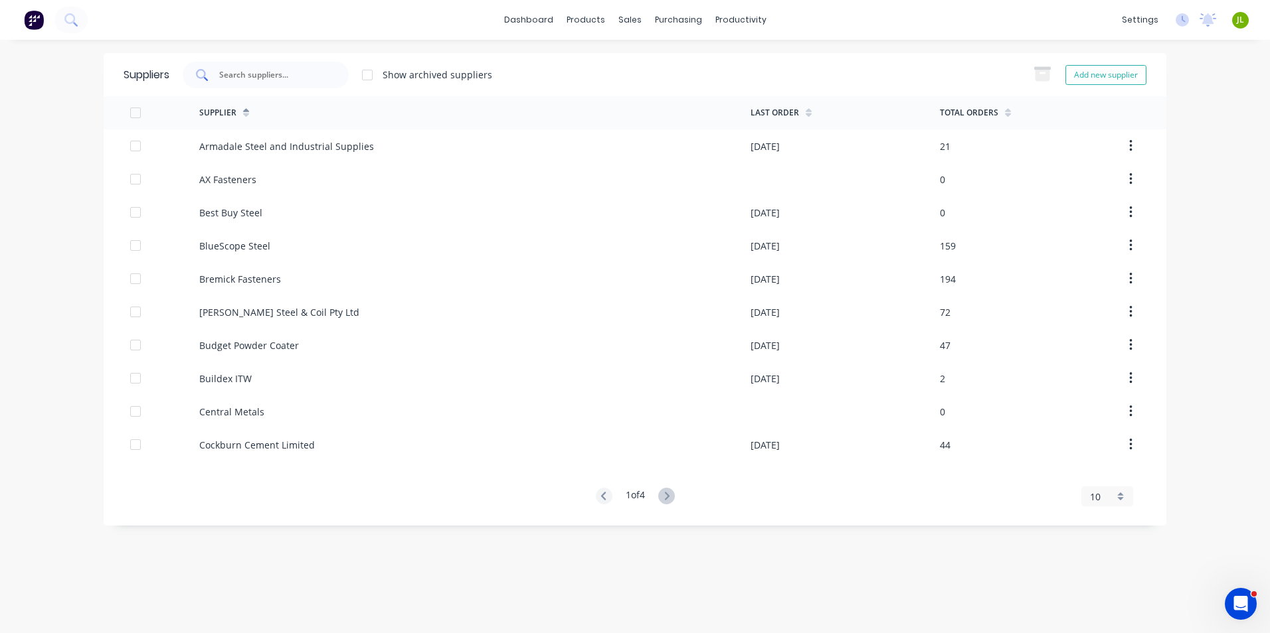
click at [272, 69] on input "text" at bounding box center [273, 74] width 110 height 13
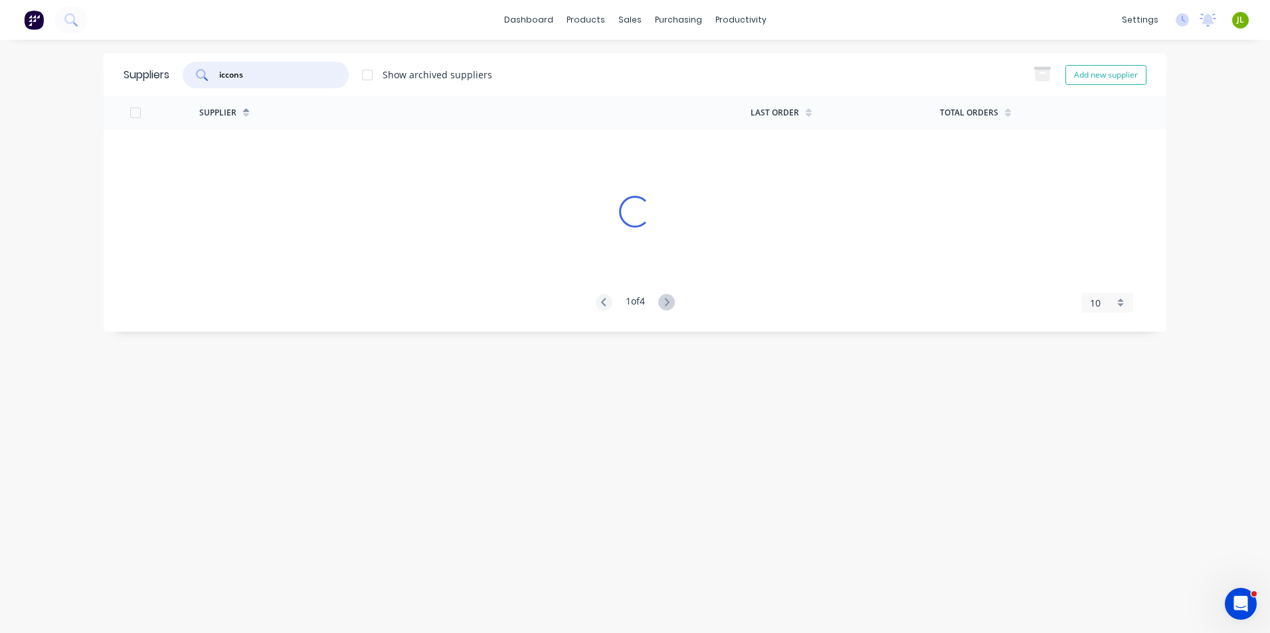
type input "iccons"
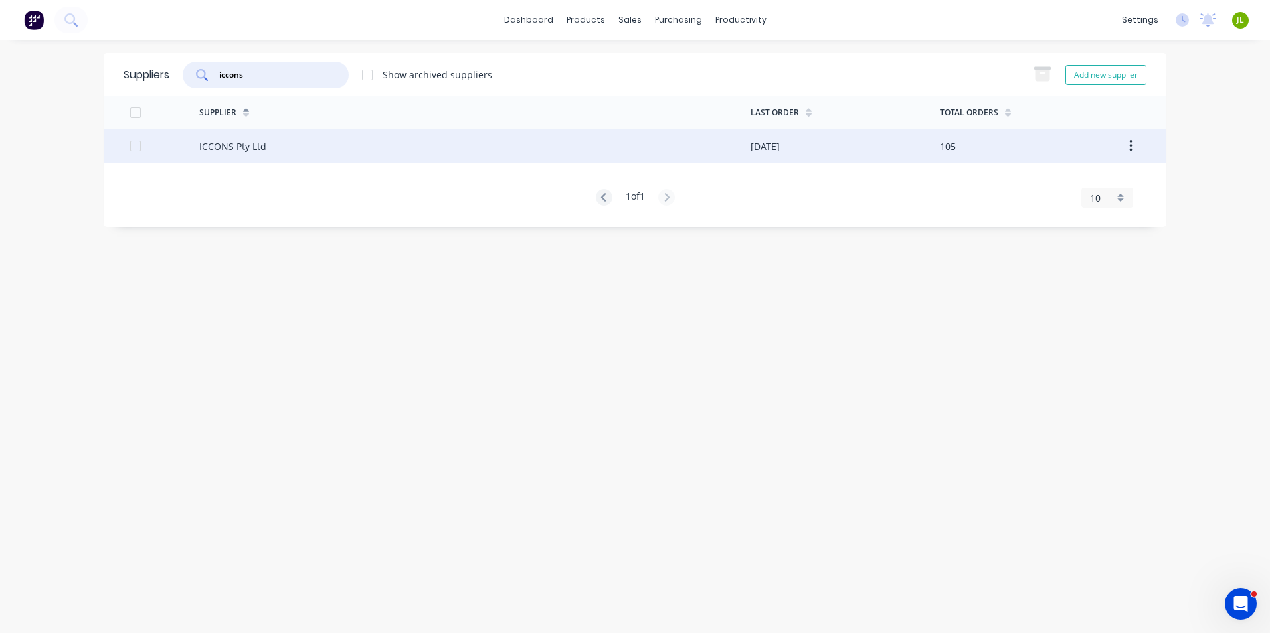
click at [288, 155] on div "ICCONS Pty Ltd" at bounding box center [474, 145] width 551 height 33
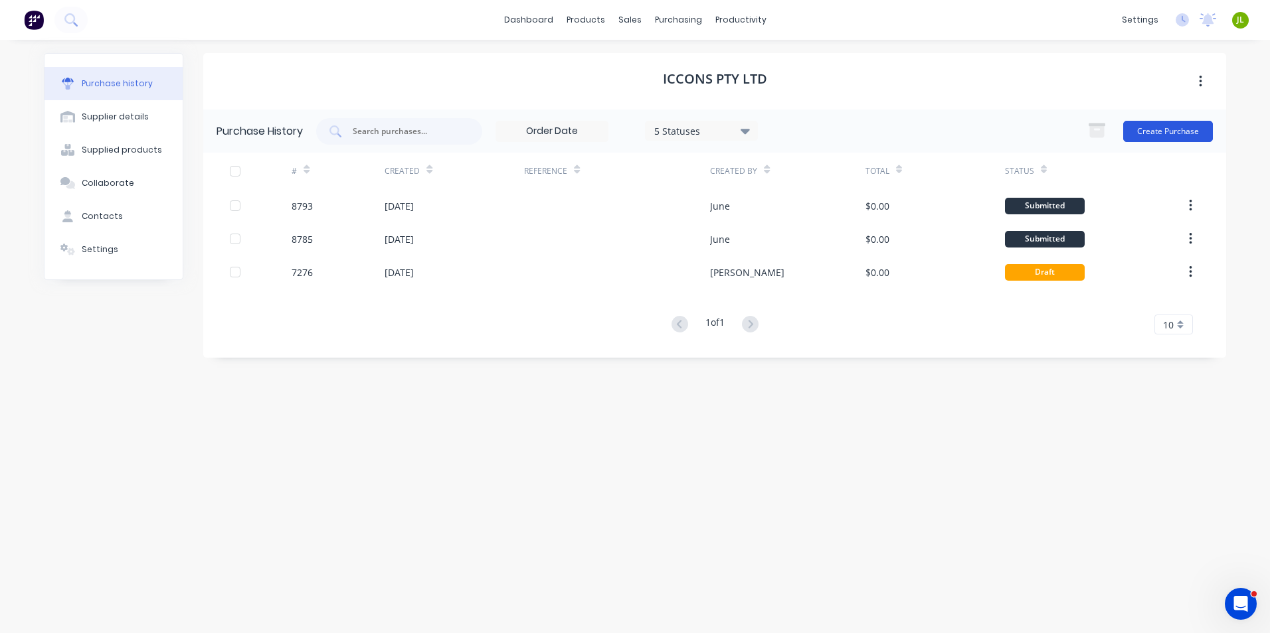
click at [1141, 129] on button "Create Purchase" at bounding box center [1168, 131] width 90 height 21
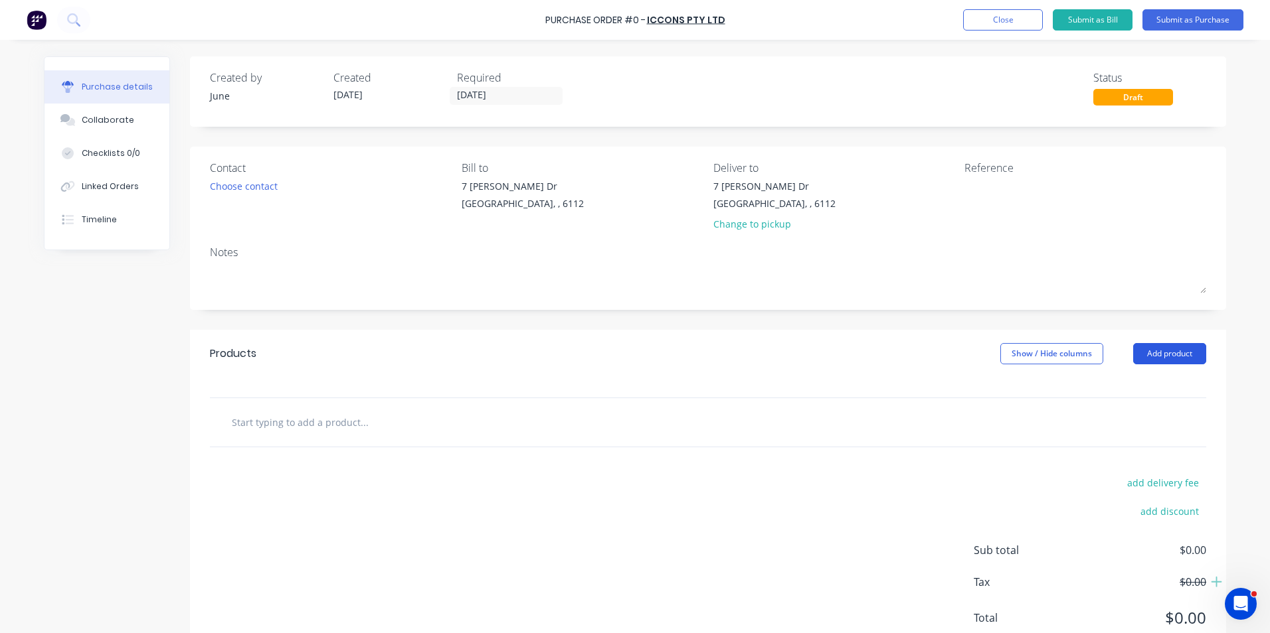
click at [1153, 351] on button "Add product" at bounding box center [1169, 353] width 73 height 21
click at [1144, 389] on div "Product catalogue" at bounding box center [1143, 387] width 102 height 19
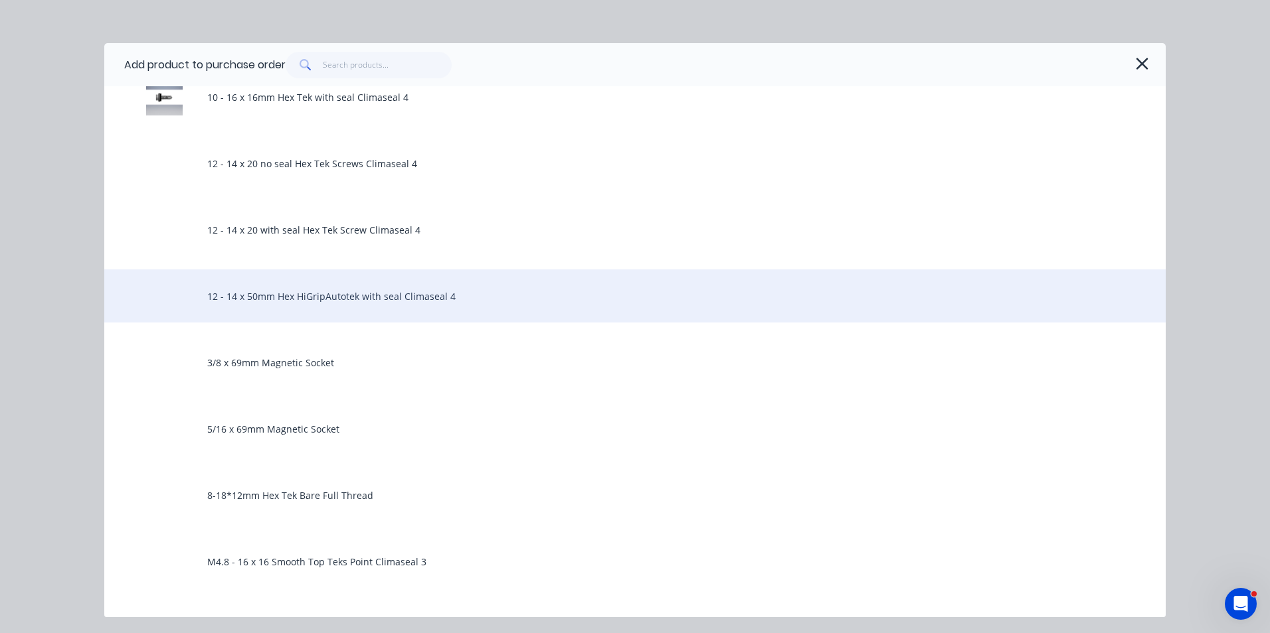
scroll to position [531, 0]
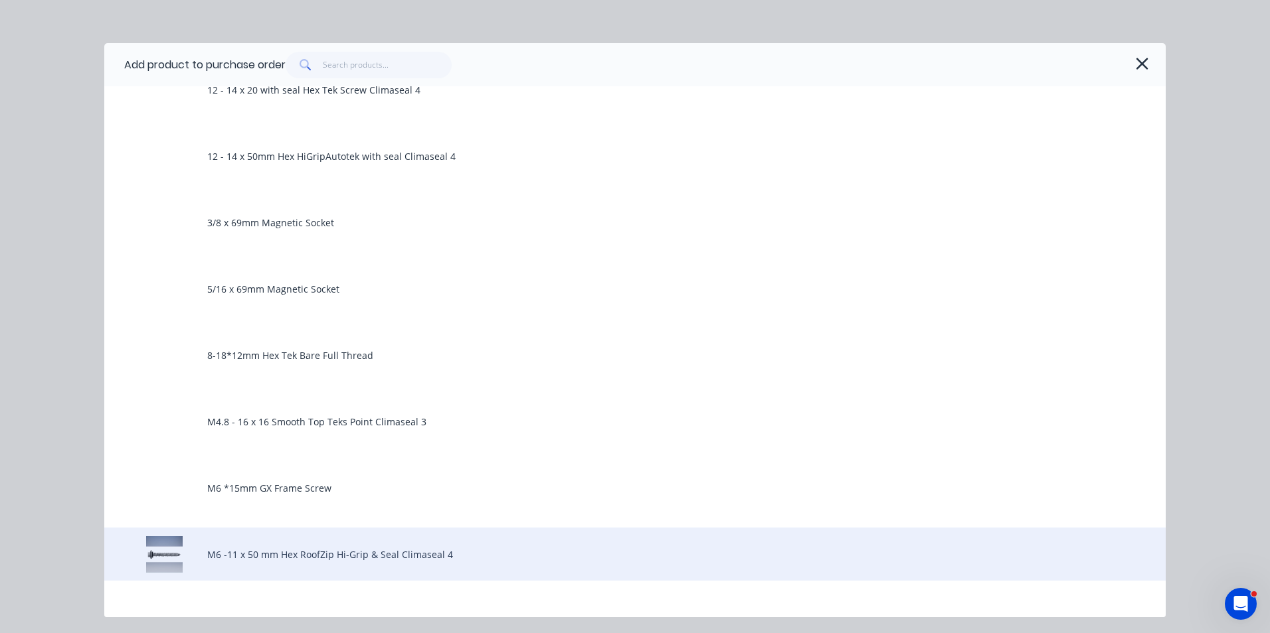
click at [323, 549] on div "M6 -11 x 50 mm Hex RoofZip Hi-Grip & Seal Climaseal 4" at bounding box center [634, 554] width 1061 height 53
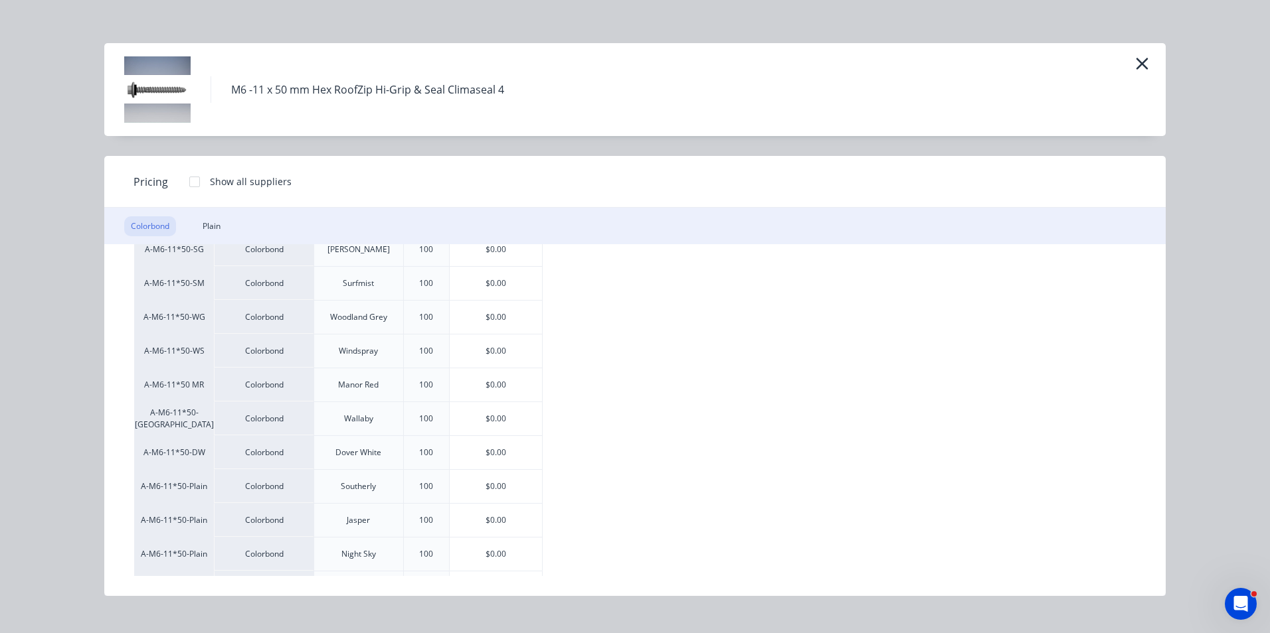
scroll to position [396, 0]
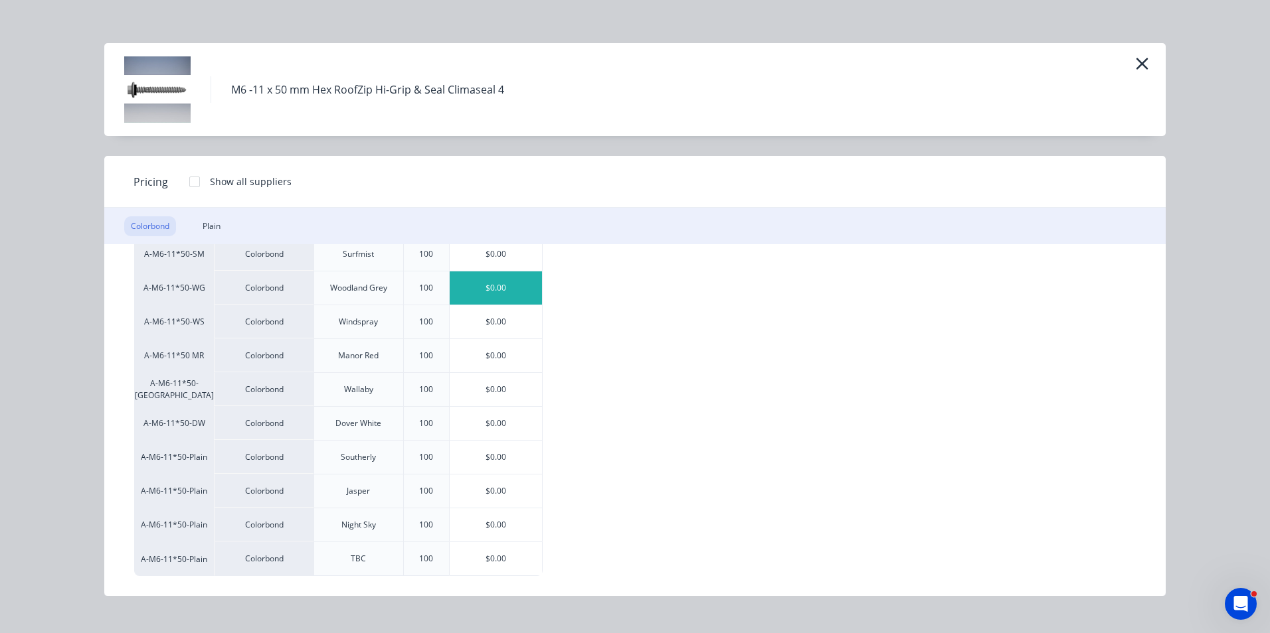
click at [478, 282] on div "$0.00" at bounding box center [496, 288] width 92 height 33
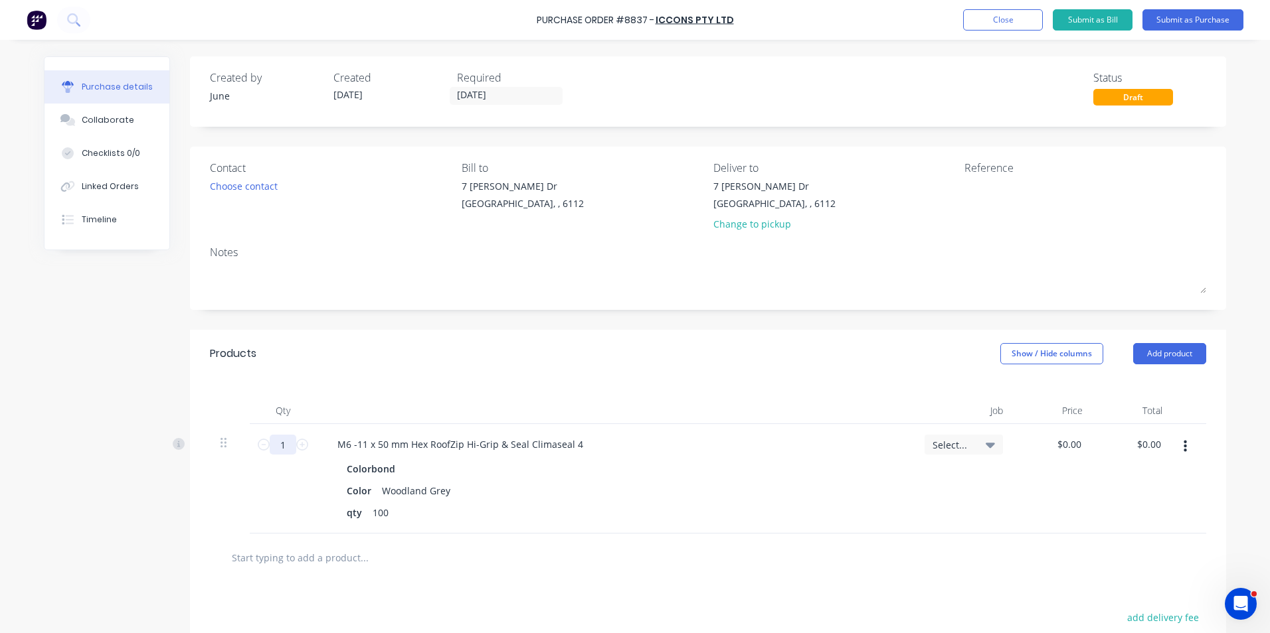
click at [274, 444] on input "1" at bounding box center [283, 445] width 27 height 20
type input "20"
drag, startPoint x: 1096, startPoint y: 495, endPoint x: 1164, endPoint y: 457, distance: 78.5
click at [1110, 490] on div "$0.00 $0.00" at bounding box center [1133, 479] width 80 height 110
click at [1185, 444] on button "button" at bounding box center [1184, 447] width 31 height 24
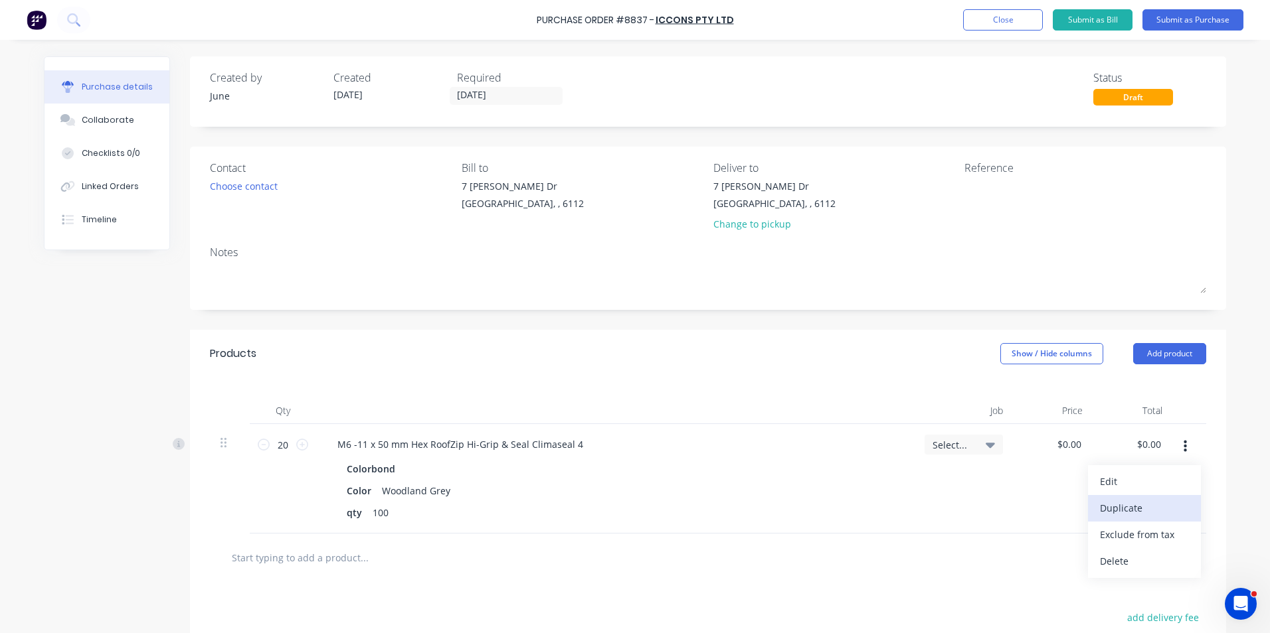
click at [1162, 501] on button "Duplicate" at bounding box center [1144, 508] width 113 height 27
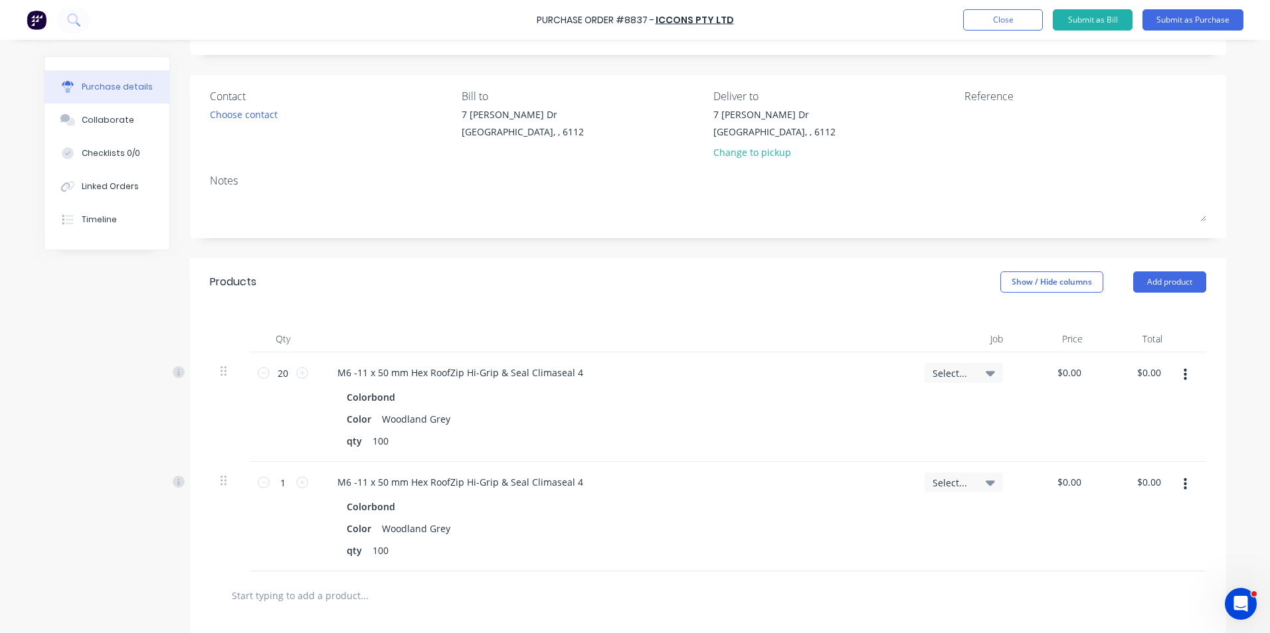
scroll to position [133, 0]
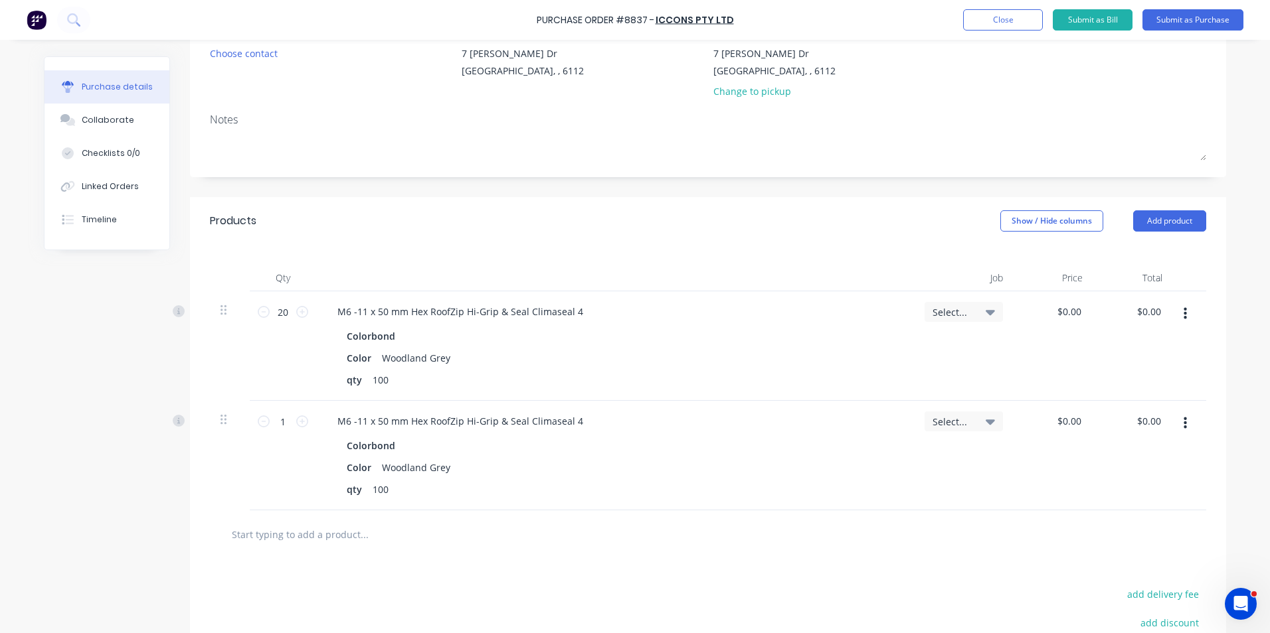
click at [1185, 427] on button "button" at bounding box center [1184, 424] width 31 height 24
click at [1165, 460] on button "Edit" at bounding box center [1144, 459] width 113 height 27
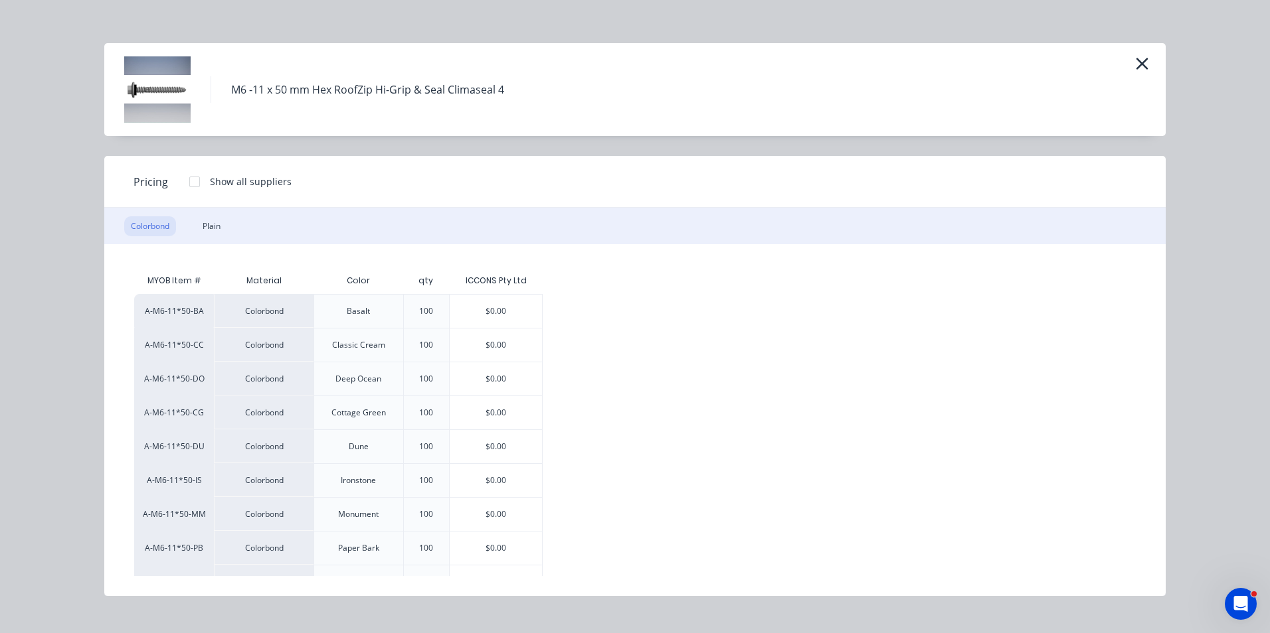
scroll to position [66, 0]
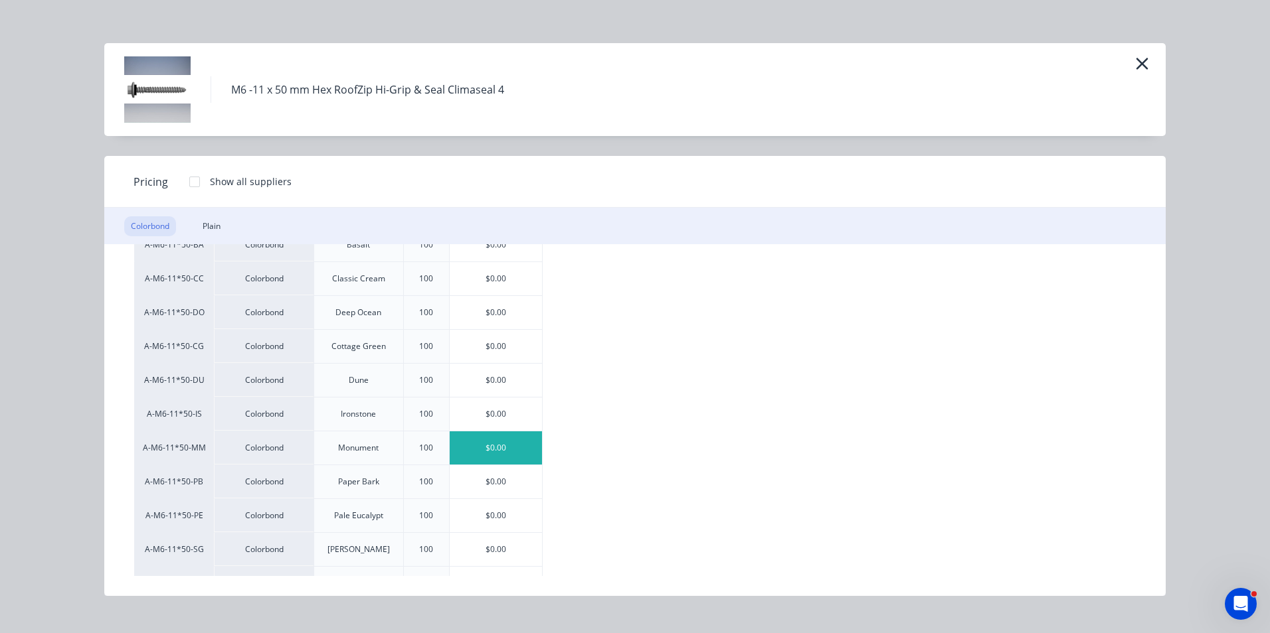
click at [524, 445] on div "$0.00" at bounding box center [496, 448] width 92 height 33
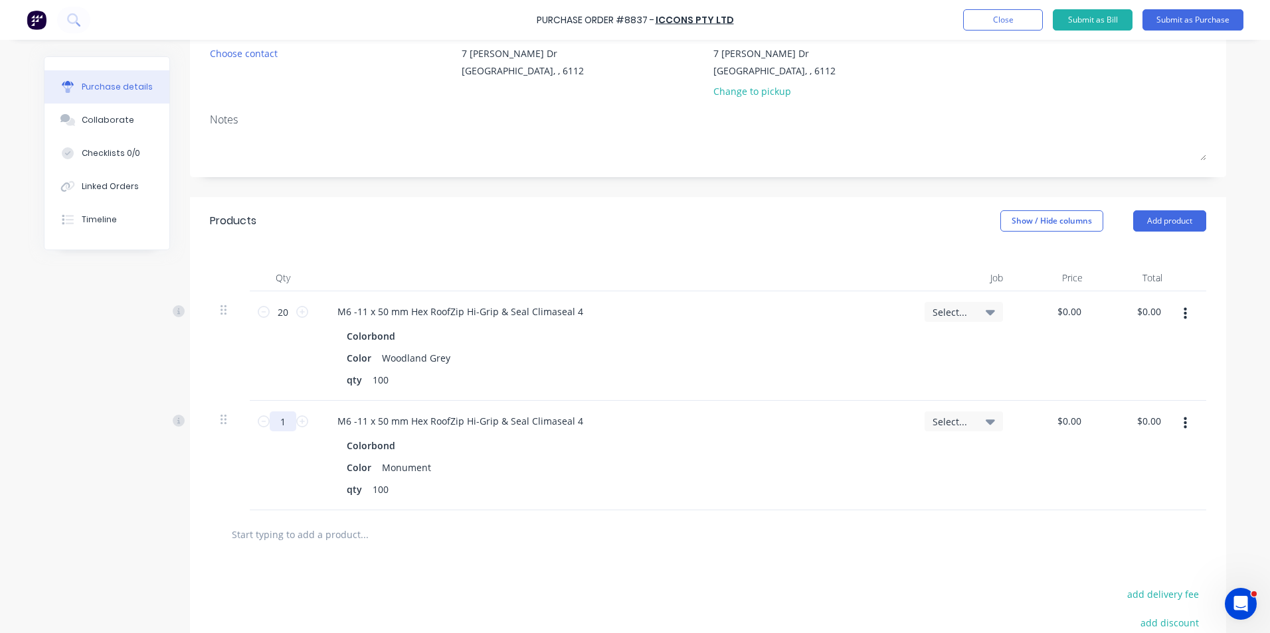
click at [277, 423] on input "1" at bounding box center [283, 422] width 27 height 20
type input "40"
click at [873, 549] on div "Products Show / Hide columns Add product Qty Job Price Total 20 20 M6 -11 x 50 …" at bounding box center [708, 487] width 1036 height 580
click at [1183, 422] on icon "button" at bounding box center [1184, 424] width 3 height 12
click at [1159, 483] on button "Duplicate" at bounding box center [1144, 485] width 113 height 27
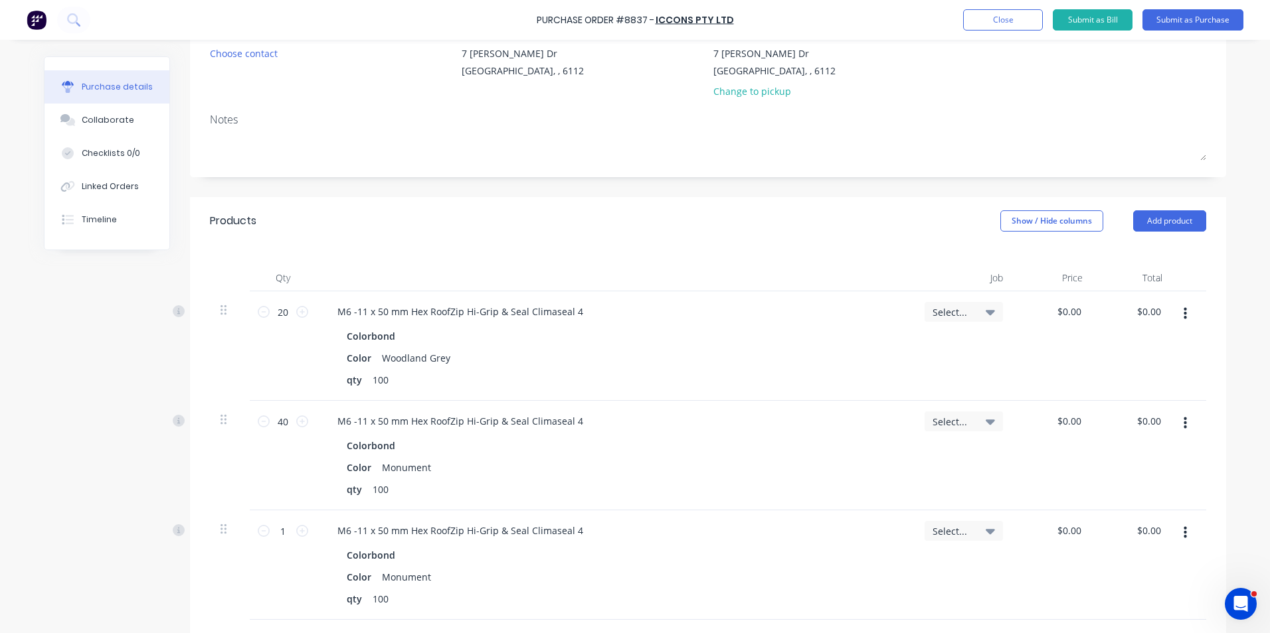
drag, startPoint x: 1178, startPoint y: 528, endPoint x: 1175, endPoint y: 546, distance: 18.2
click at [1177, 535] on button "button" at bounding box center [1184, 533] width 31 height 24
click at [1165, 569] on button "Edit" at bounding box center [1144, 568] width 113 height 27
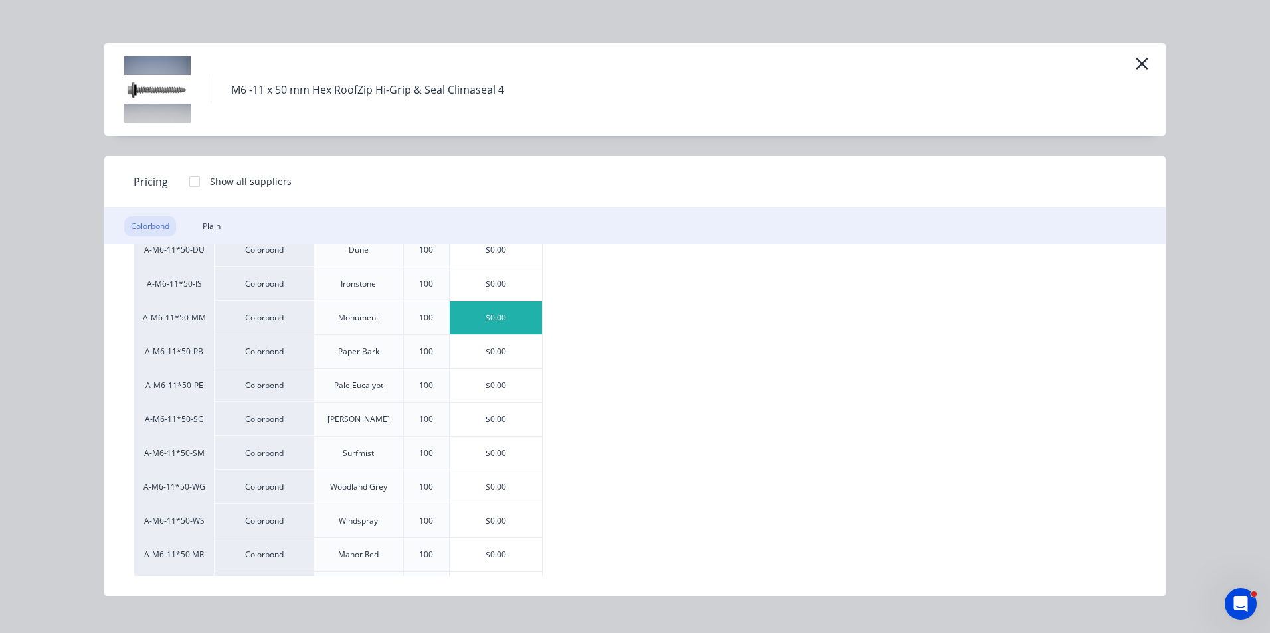
scroll to position [329, 0]
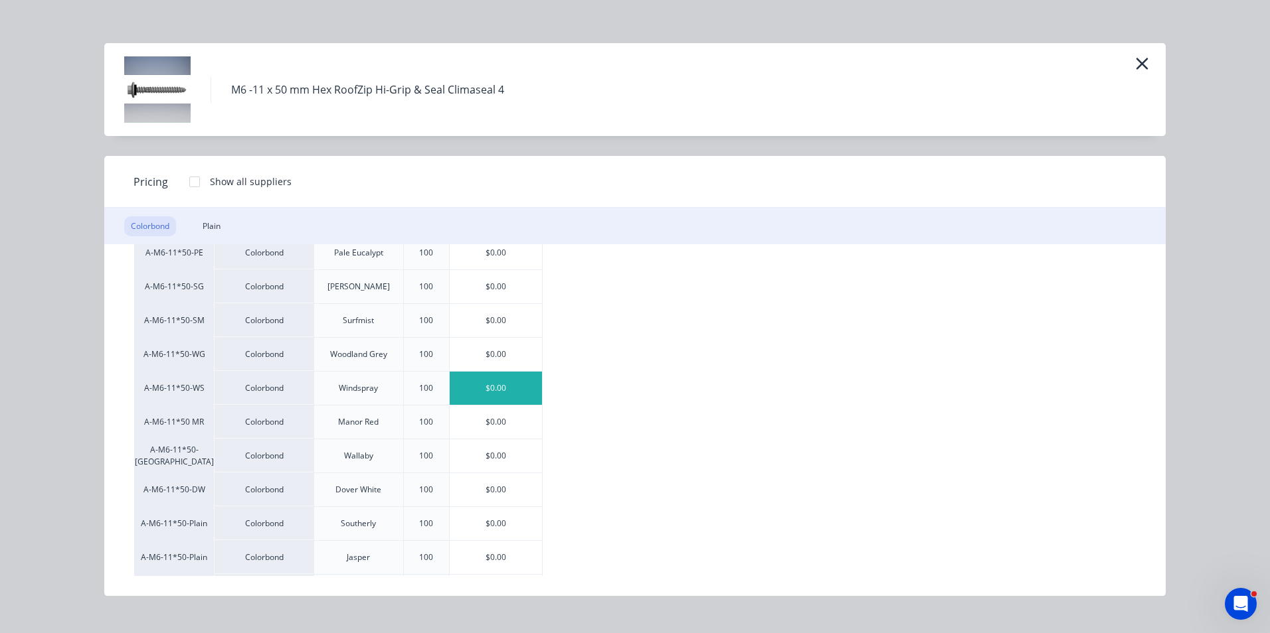
click at [504, 386] on div "$0.00" at bounding box center [496, 388] width 92 height 33
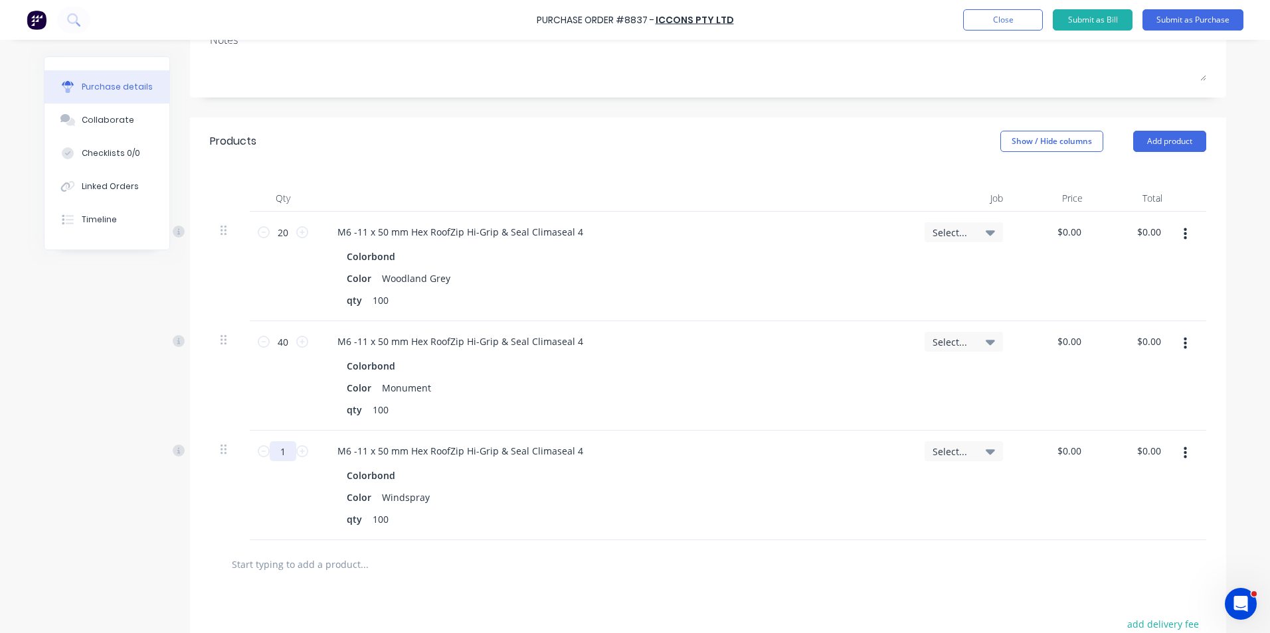
scroll to position [266, 0]
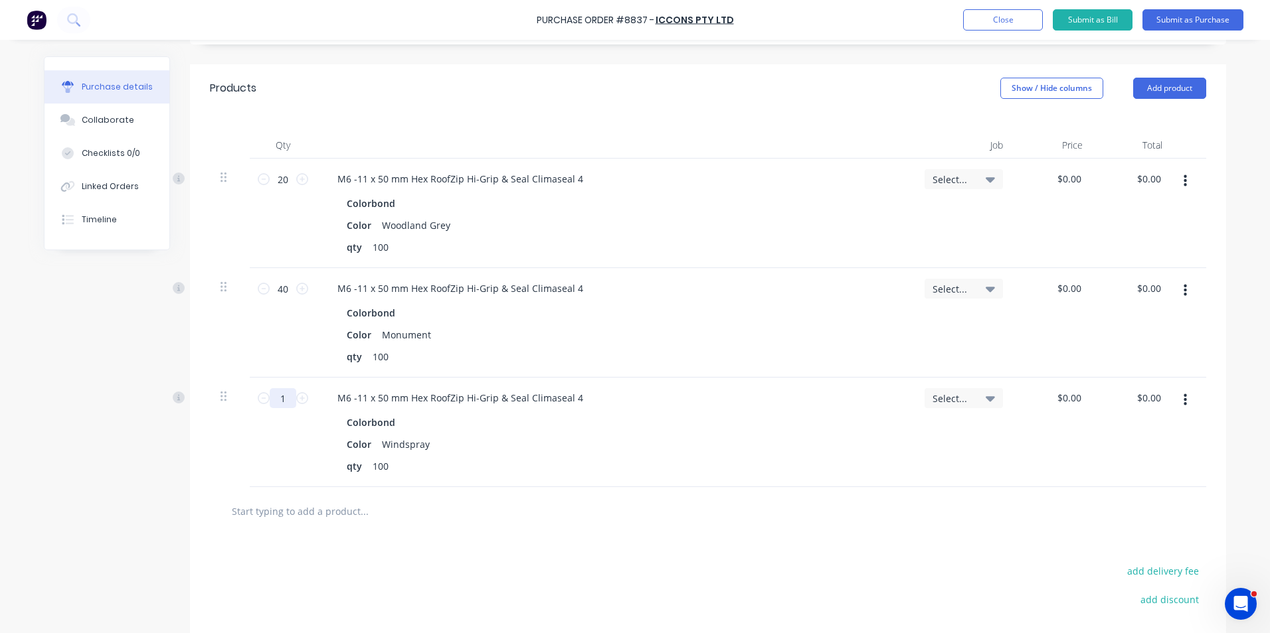
click at [283, 389] on input "1" at bounding box center [283, 398] width 27 height 20
type input "10"
drag, startPoint x: 592, startPoint y: 493, endPoint x: 598, endPoint y: 495, distance: 6.9
click at [594, 495] on div at bounding box center [708, 511] width 996 height 48
click at [1187, 418] on div at bounding box center [1189, 433] width 33 height 110
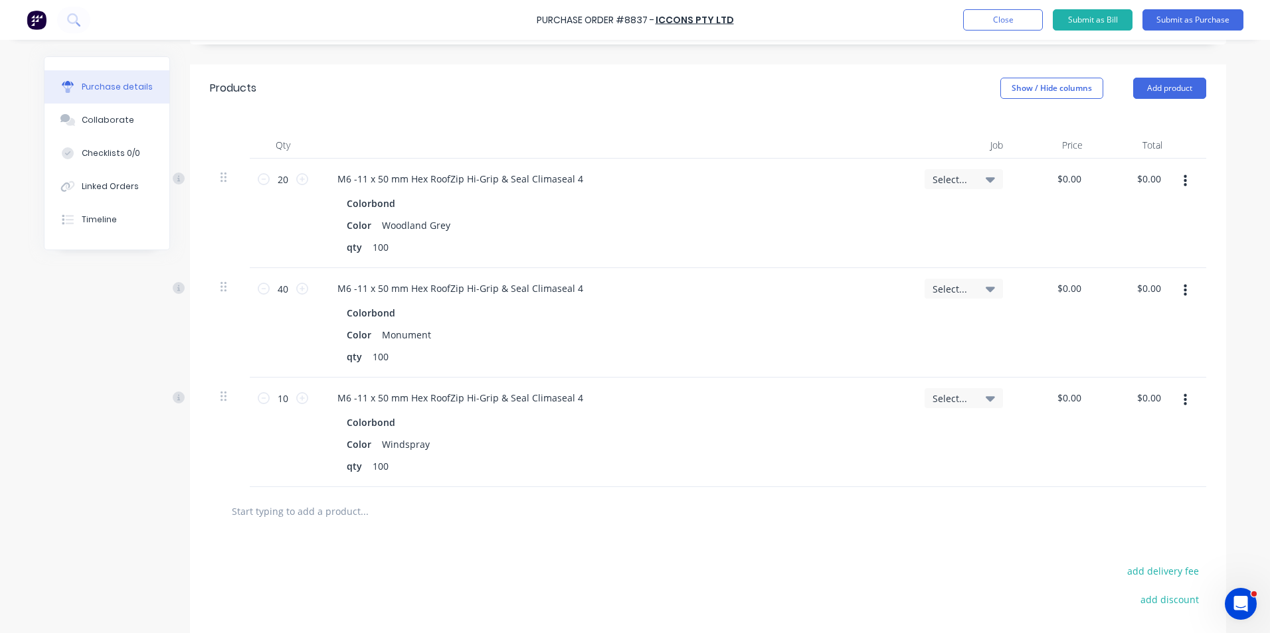
click at [1183, 412] on button "button" at bounding box center [1184, 400] width 31 height 24
click at [1154, 458] on button "Duplicate" at bounding box center [1144, 462] width 113 height 27
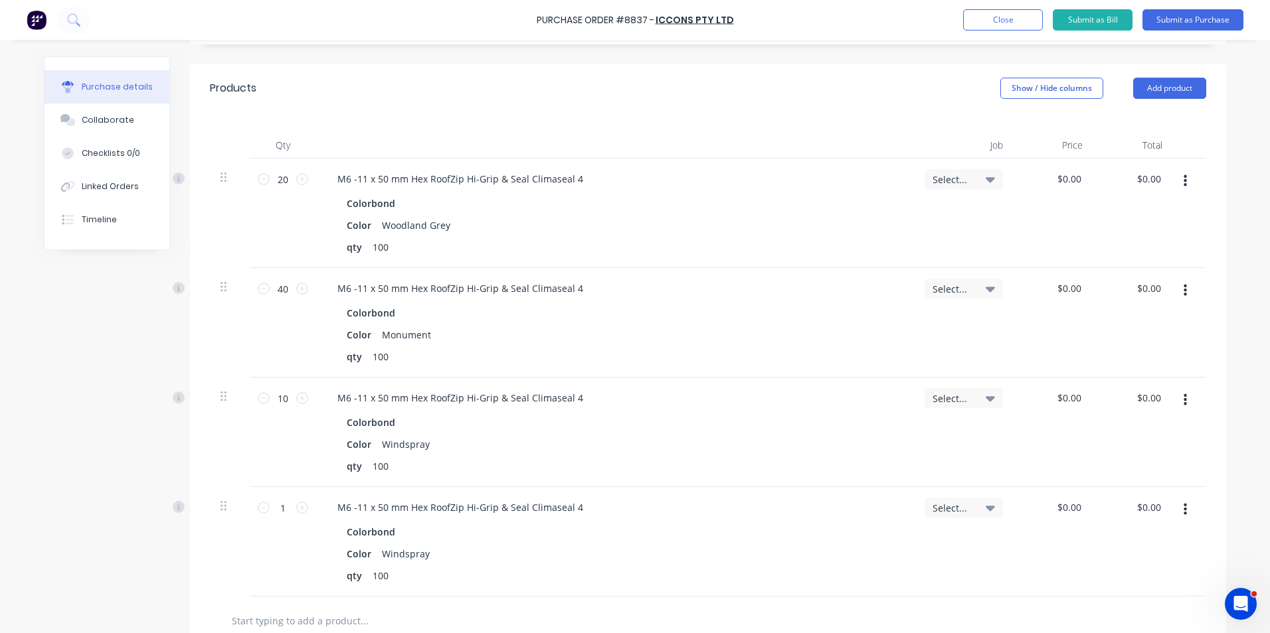
drag, startPoint x: 1171, startPoint y: 515, endPoint x: 1171, endPoint y: 523, distance: 8.6
click at [1172, 517] on button "button" at bounding box center [1184, 510] width 31 height 24
click at [1156, 548] on button "Edit" at bounding box center [1144, 545] width 113 height 27
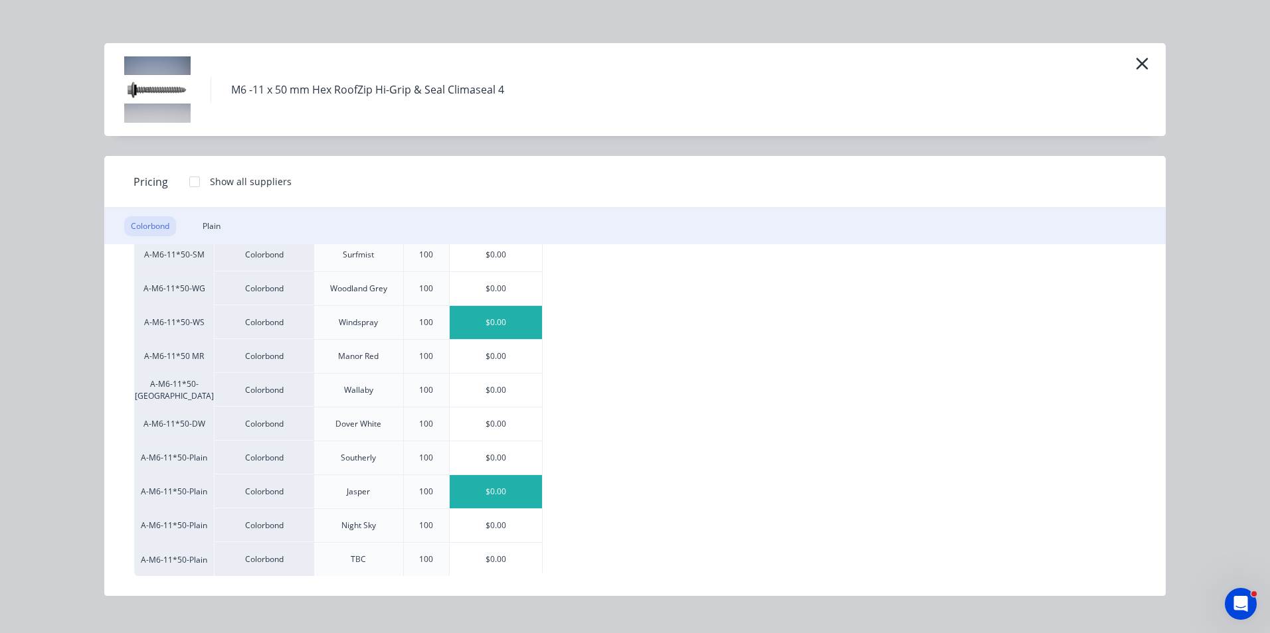
scroll to position [396, 0]
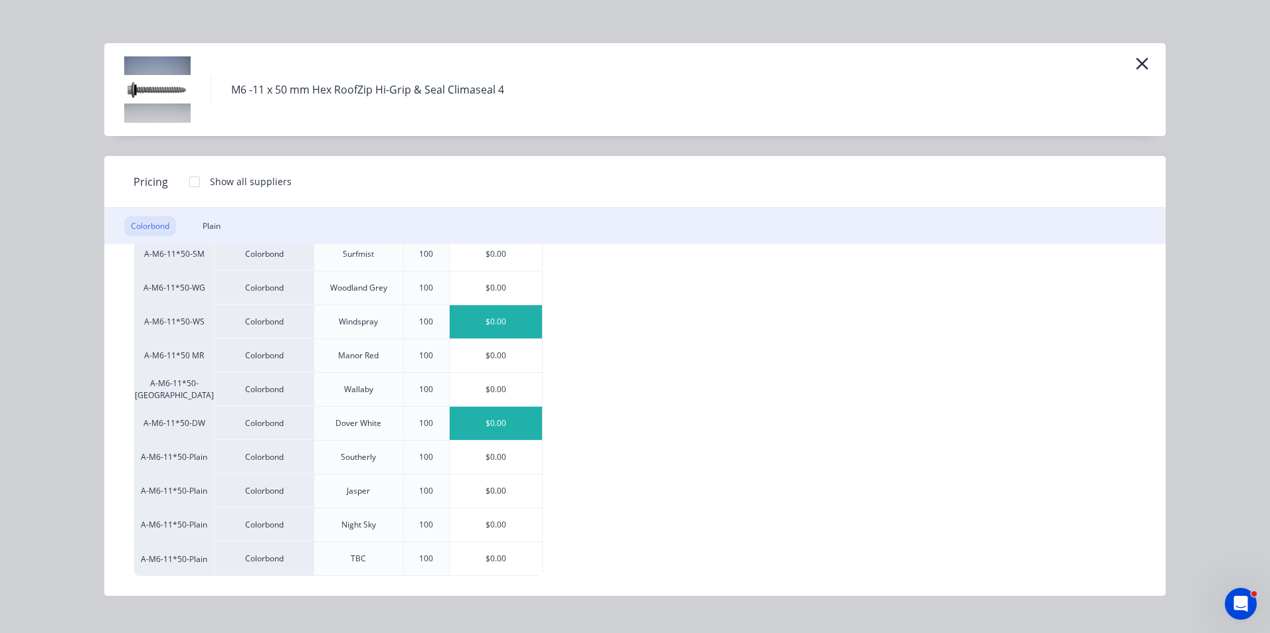
click at [485, 434] on div "$0.00" at bounding box center [496, 423] width 92 height 33
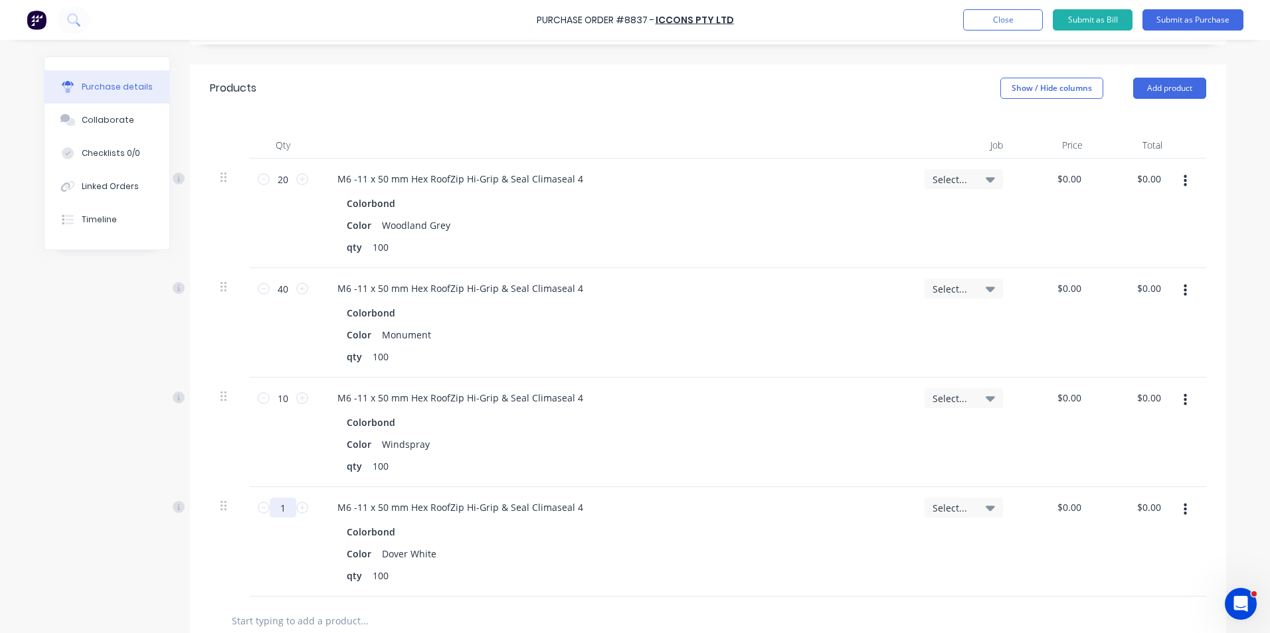
click at [291, 506] on input "1" at bounding box center [283, 508] width 27 height 20
type input "10"
click at [647, 609] on div at bounding box center [707, 621] width 975 height 27
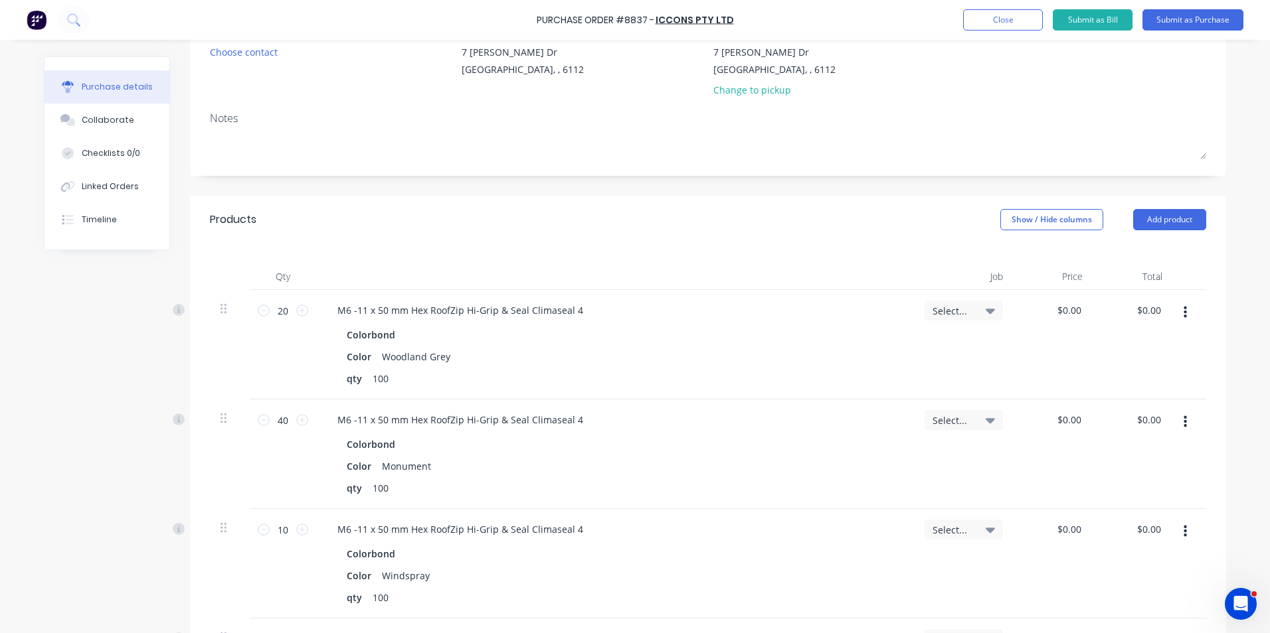
scroll to position [133, 0]
click at [1176, 213] on button "Add product" at bounding box center [1169, 220] width 73 height 21
click at [1155, 252] on div "Product catalogue" at bounding box center [1143, 255] width 102 height 19
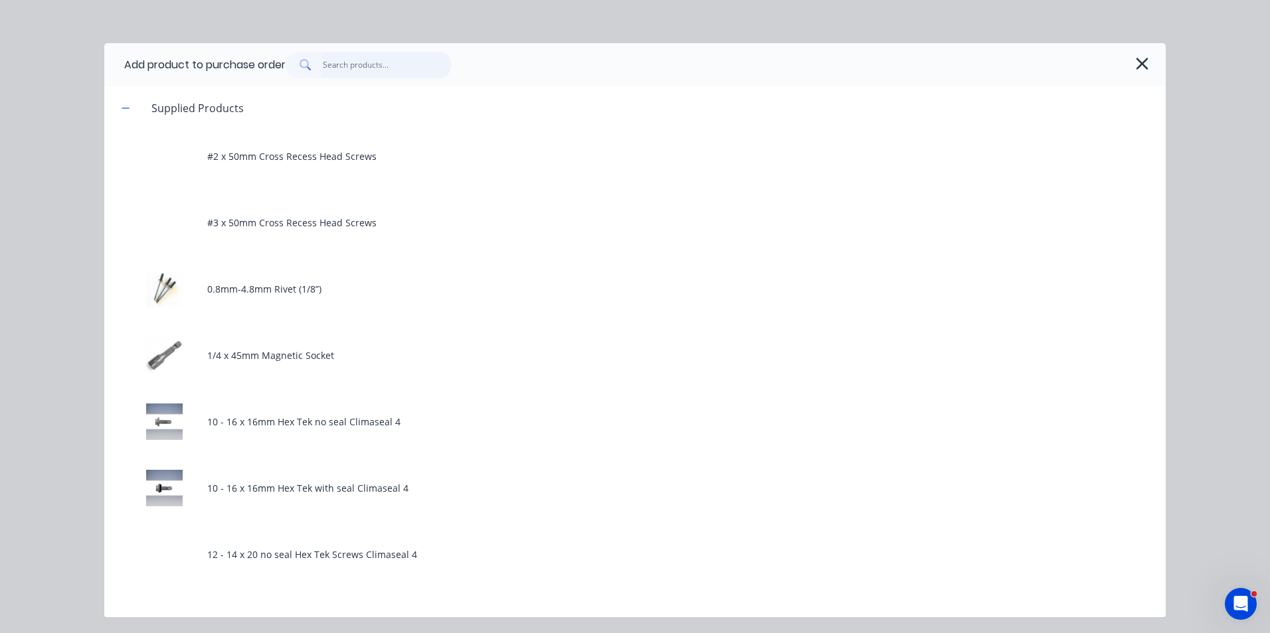
click at [357, 60] on input "text" at bounding box center [387, 65] width 129 height 27
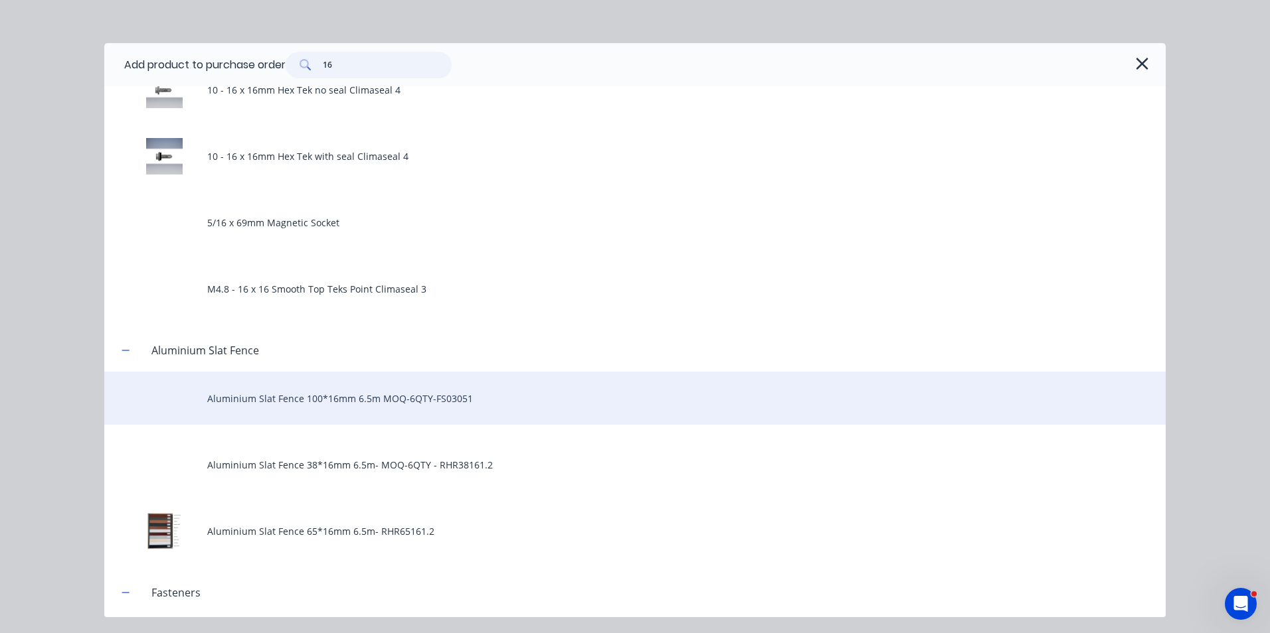
scroll to position [0, 0]
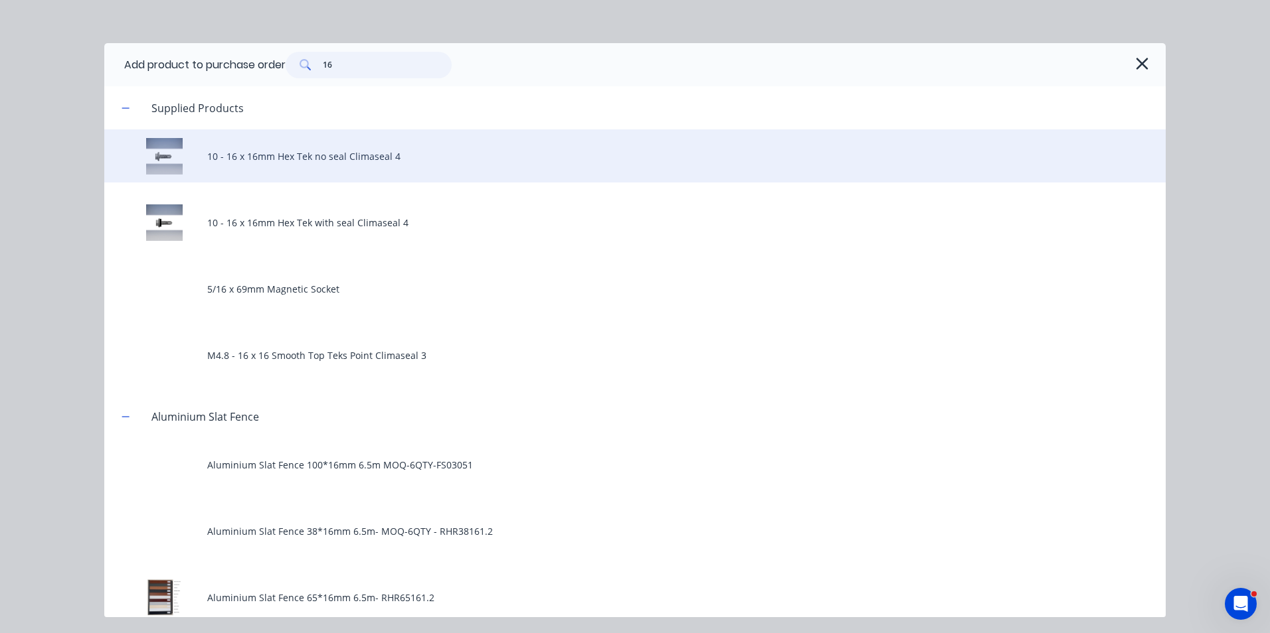
type input "16"
click at [314, 167] on div "10 - 16 x 16mm Hex Tek no seal Climaseal 4" at bounding box center [634, 155] width 1061 height 53
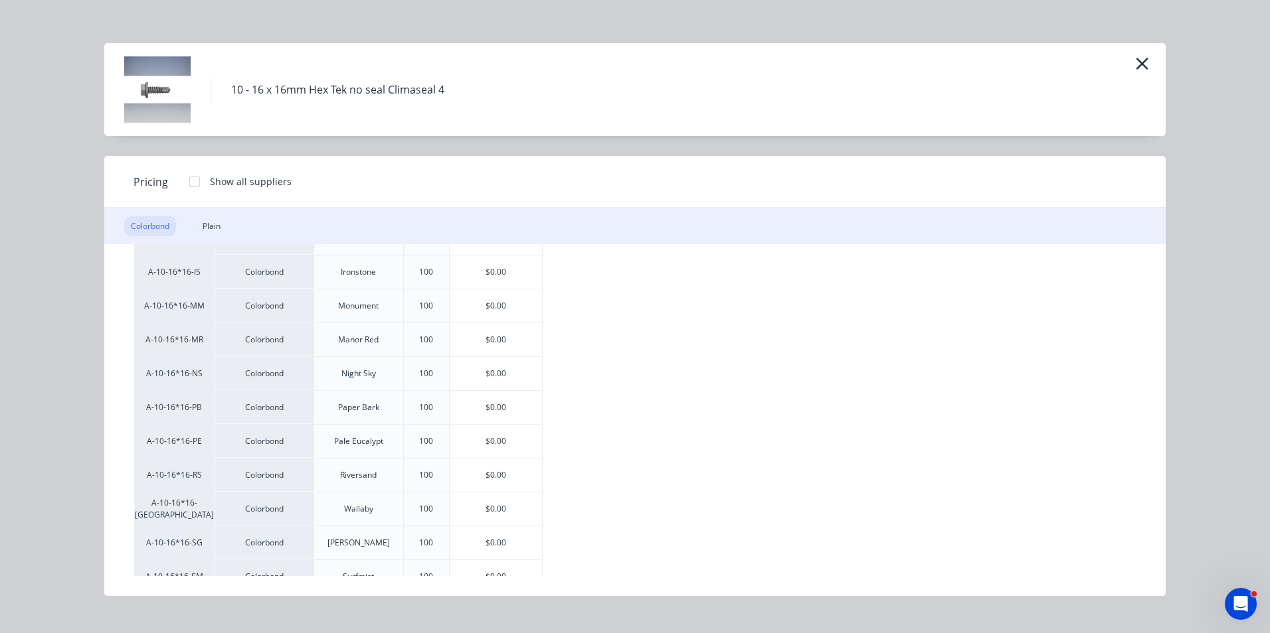
scroll to position [266, 0]
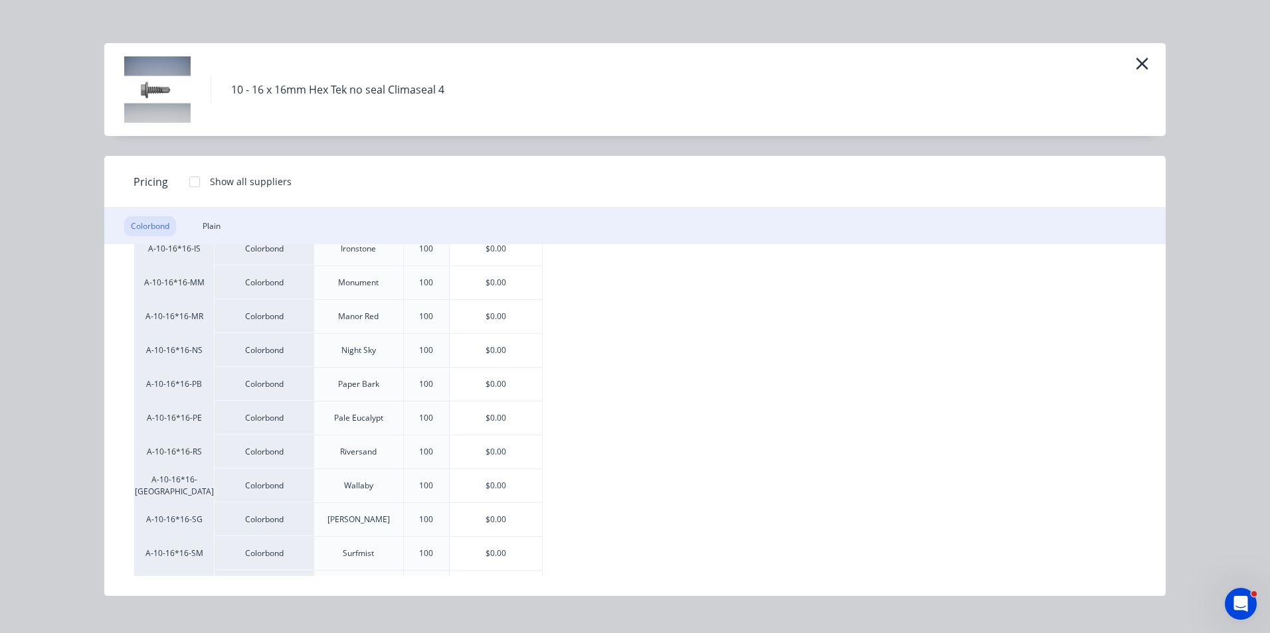
click at [561, 428] on div "A-10-16*16-BA Colorbond Basalt 100 $0.00 A-10-16*16-CC Colorbond Classic Cream …" at bounding box center [634, 419] width 1001 height 780
click at [505, 422] on div "$0.00" at bounding box center [496, 418] width 92 height 33
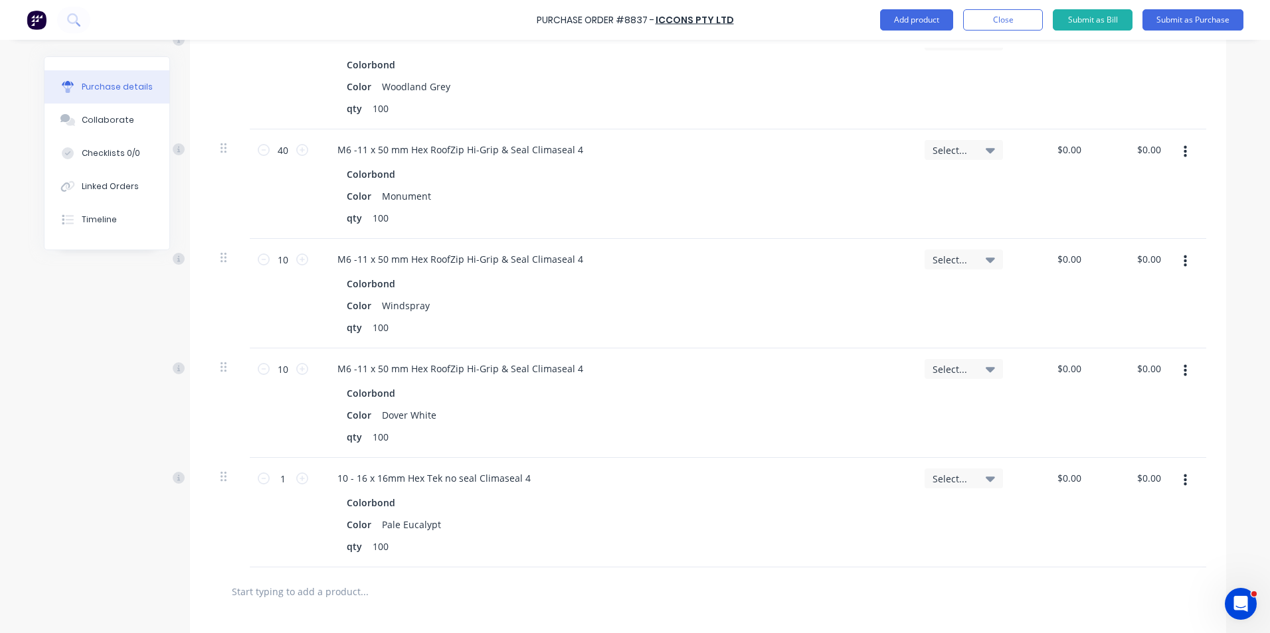
scroll to position [531, 0]
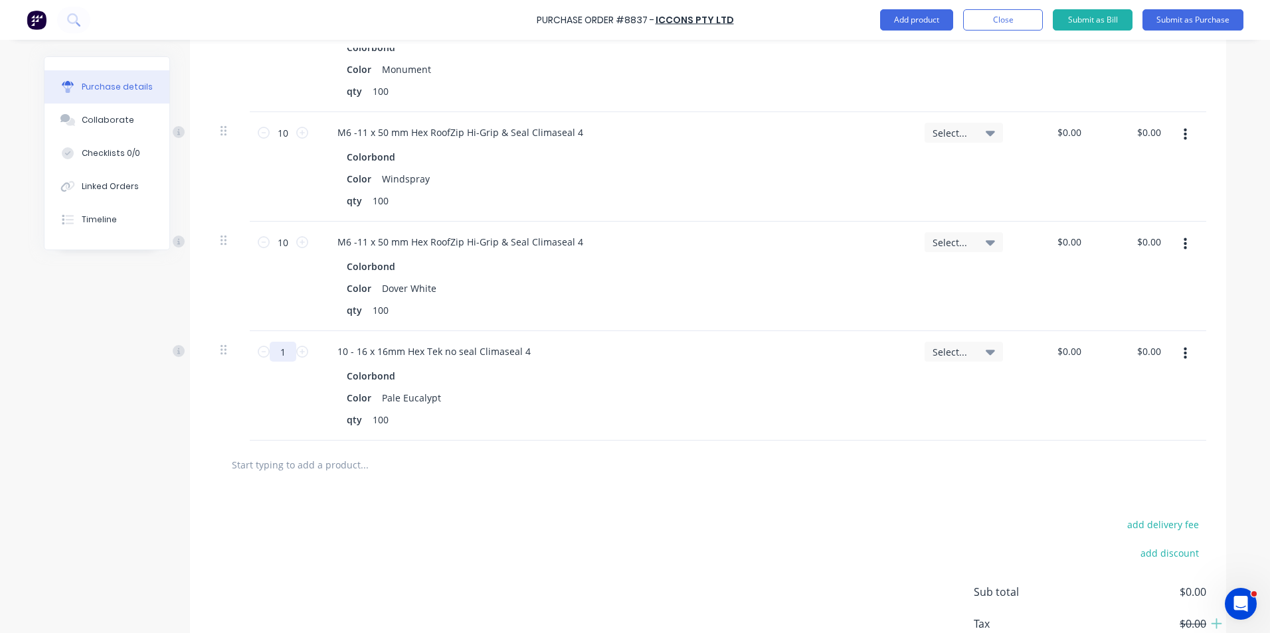
click at [285, 359] on input "1" at bounding box center [283, 352] width 27 height 20
type input "20"
drag, startPoint x: 464, startPoint y: 451, endPoint x: 473, endPoint y: 468, distance: 19.3
click at [469, 453] on div at bounding box center [708, 465] width 996 height 48
click at [1183, 358] on button "button" at bounding box center [1184, 354] width 31 height 24
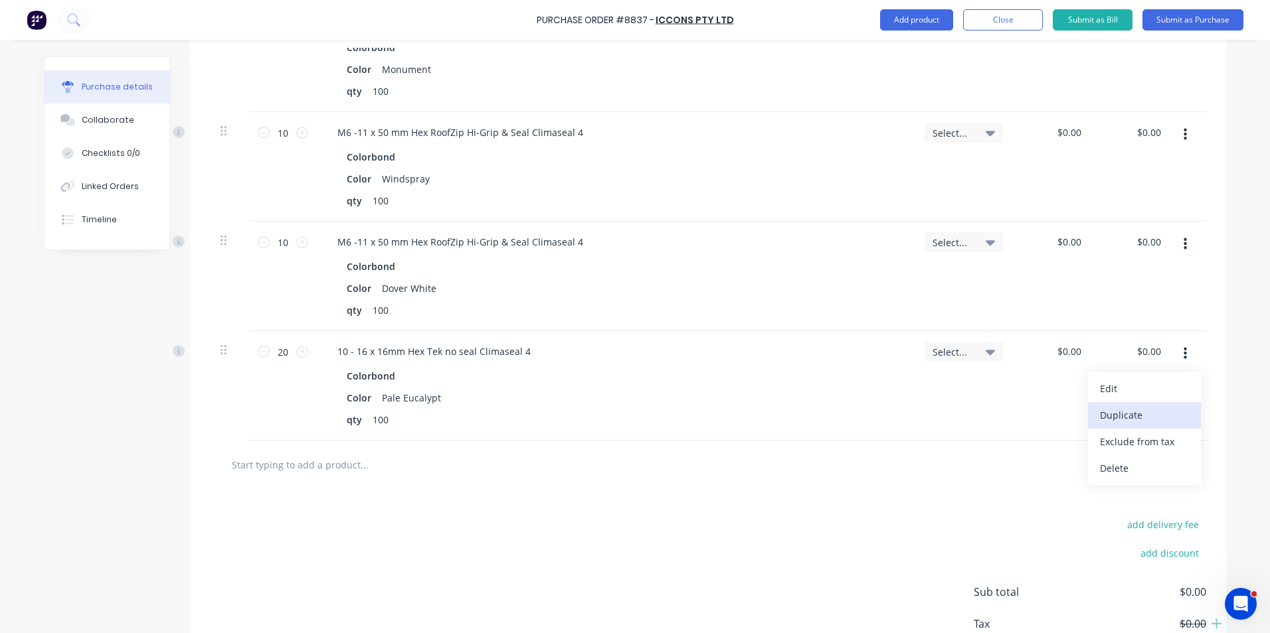
click at [1167, 406] on button "Duplicate" at bounding box center [1144, 415] width 113 height 27
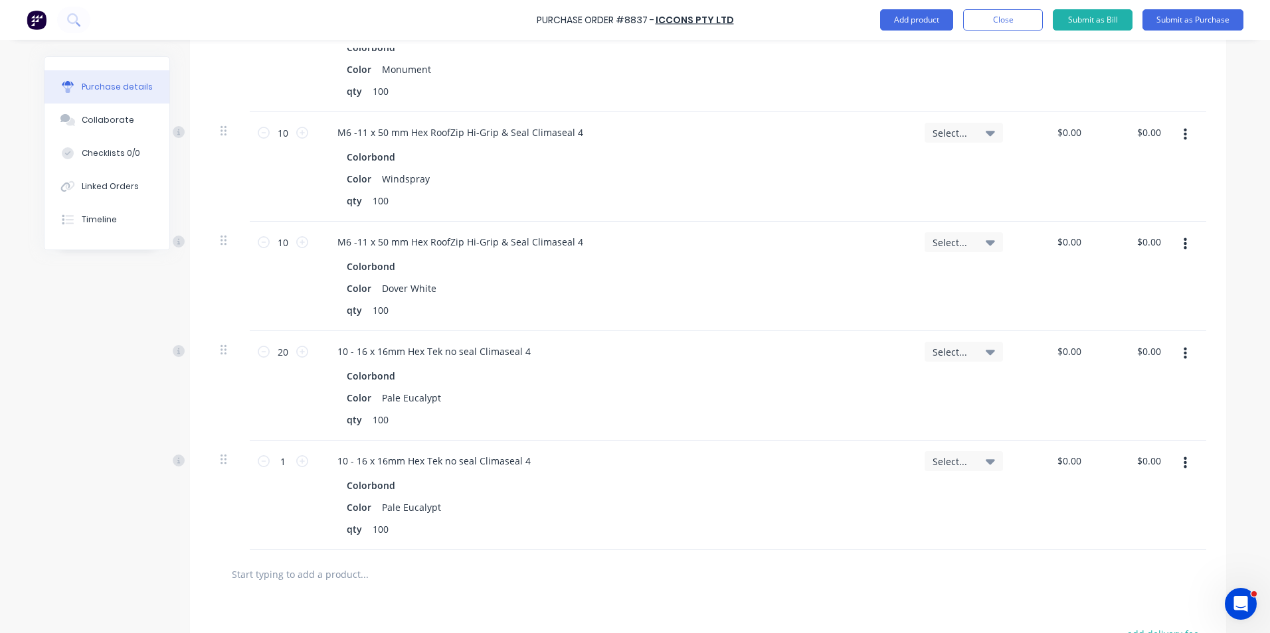
click at [1175, 463] on button "button" at bounding box center [1184, 464] width 31 height 24
click at [1148, 498] on button "Edit" at bounding box center [1144, 498] width 113 height 27
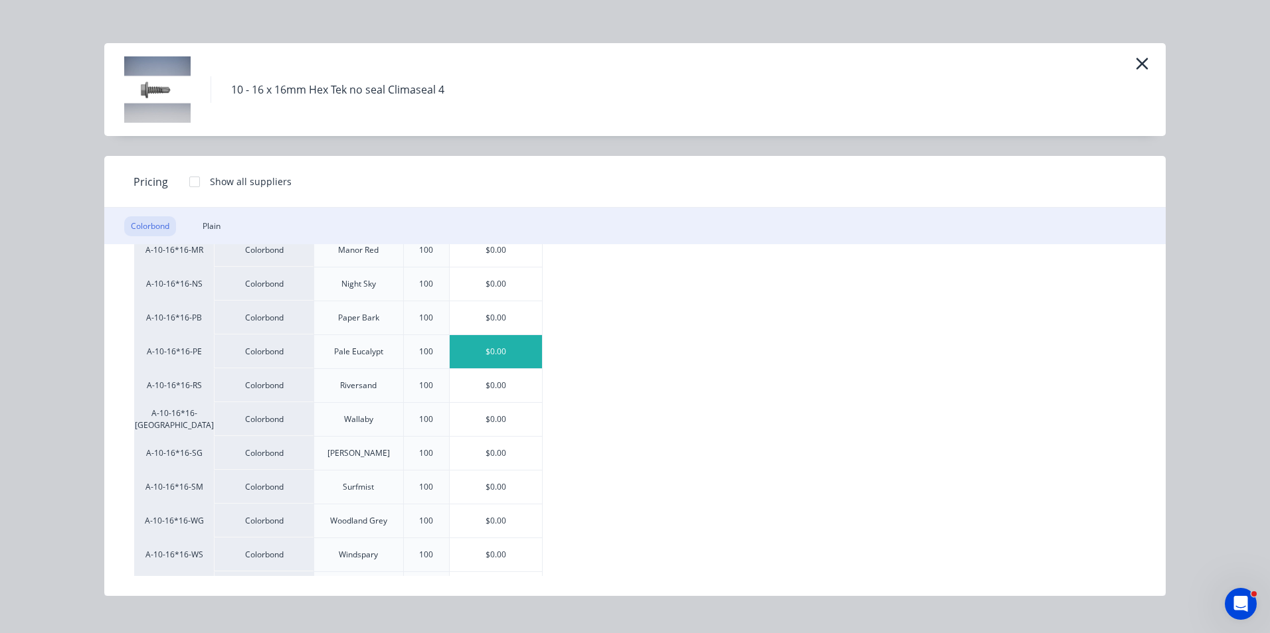
scroll to position [398, 0]
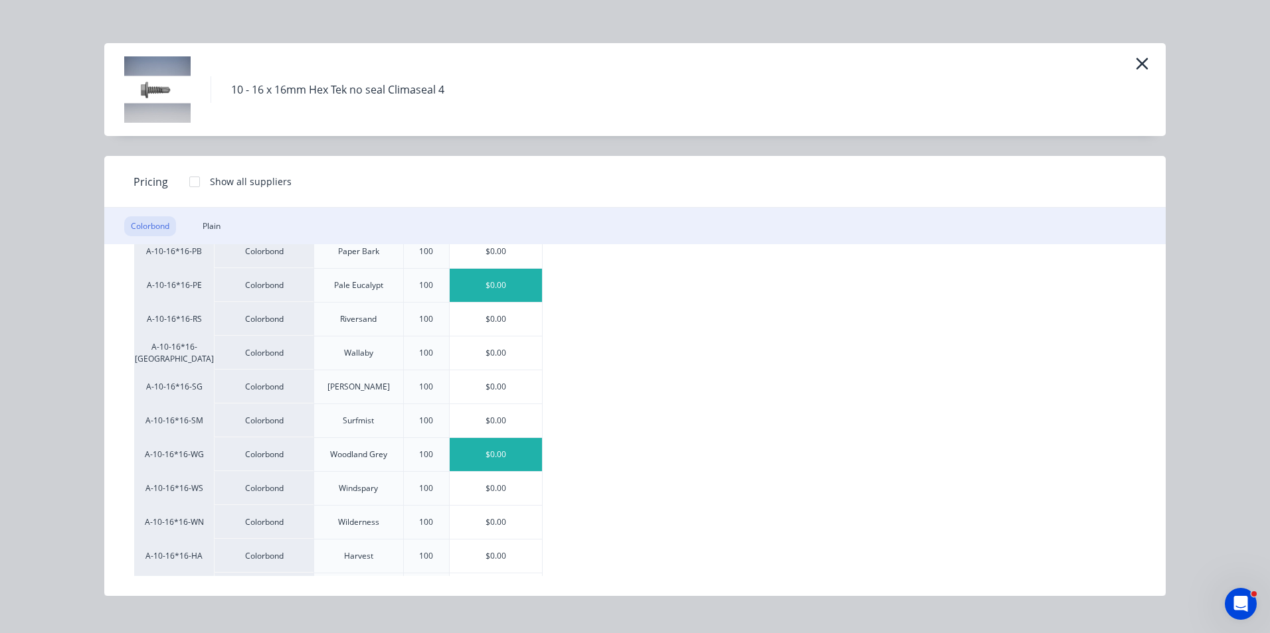
click at [492, 460] on div "$0.00" at bounding box center [496, 454] width 92 height 33
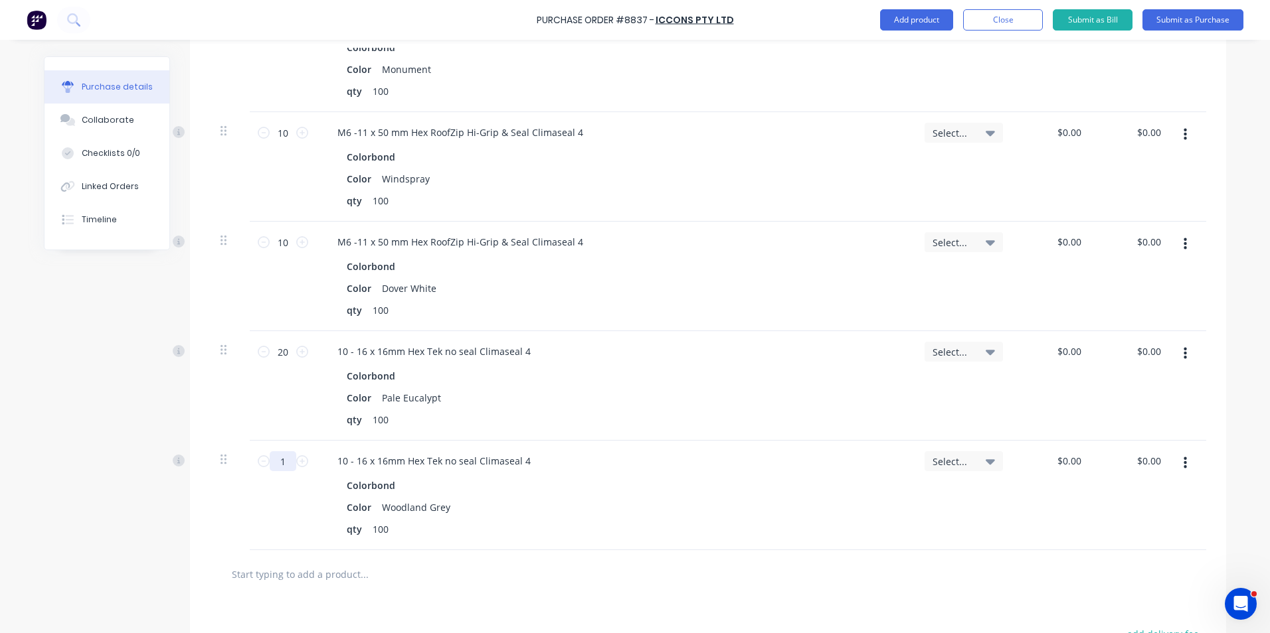
click at [286, 460] on input "1" at bounding box center [283, 462] width 27 height 20
type input "20"
click at [644, 548] on div "10 - 16 x 16mm Hex Tek no seal Climaseal 4 Colorbond Color Woodland Grey qty 100" at bounding box center [615, 496] width 598 height 110
click at [1194, 465] on button "button" at bounding box center [1184, 464] width 31 height 24
click at [1161, 523] on button "Duplicate" at bounding box center [1144, 525] width 113 height 27
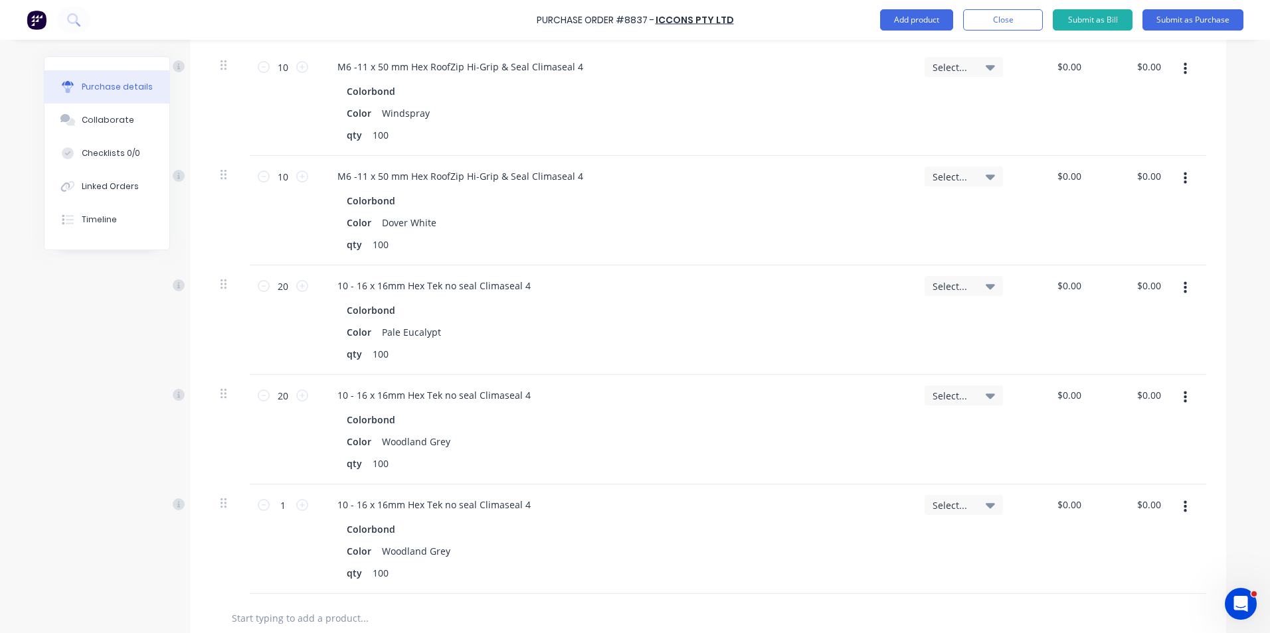
scroll to position [598, 0]
click at [1187, 501] on button "button" at bounding box center [1184, 507] width 31 height 24
click at [1150, 529] on button "Edit" at bounding box center [1144, 542] width 113 height 27
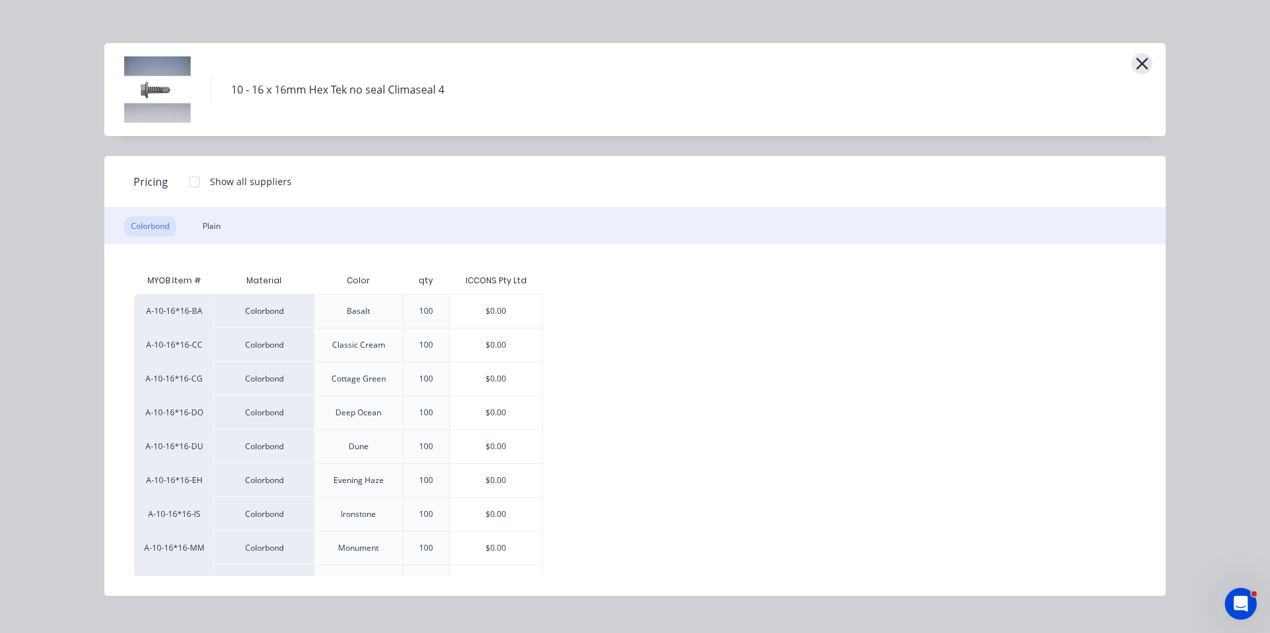
click at [1143, 65] on icon "button" at bounding box center [1141, 64] width 12 height 12
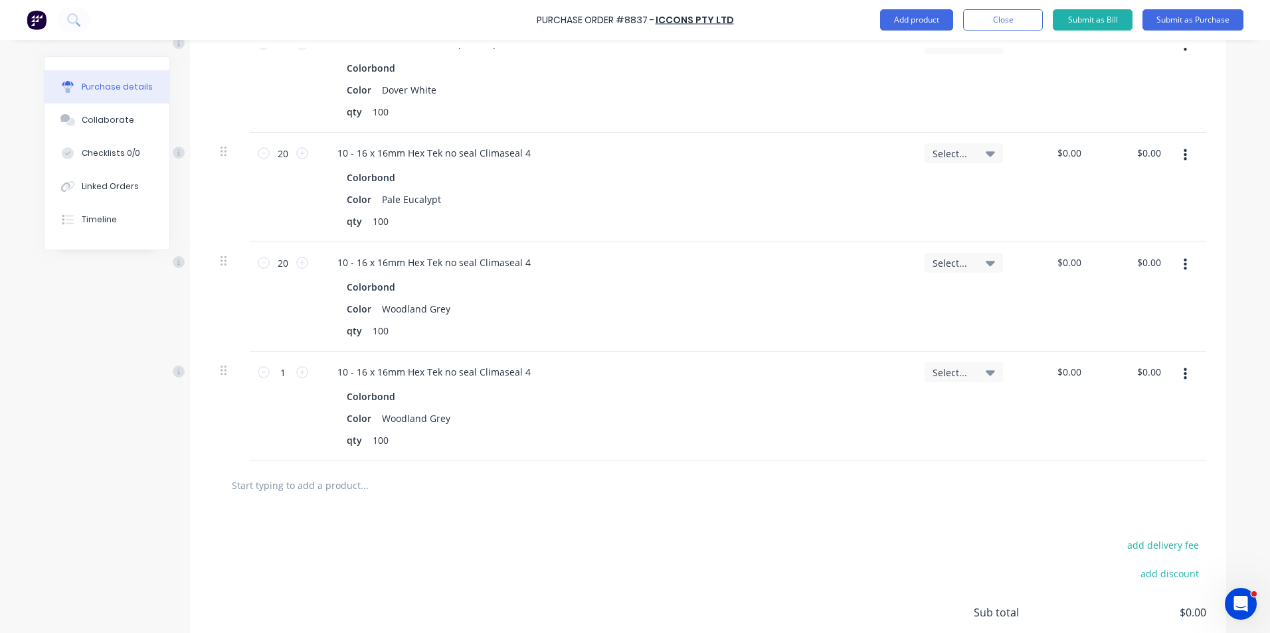
scroll to position [730, 0]
click at [1183, 370] on icon "button" at bounding box center [1184, 374] width 3 height 12
drag, startPoint x: 1113, startPoint y: 486, endPoint x: 1114, endPoint y: 236, distance: 249.7
click at [1113, 485] on button "Delete" at bounding box center [1144, 488] width 113 height 27
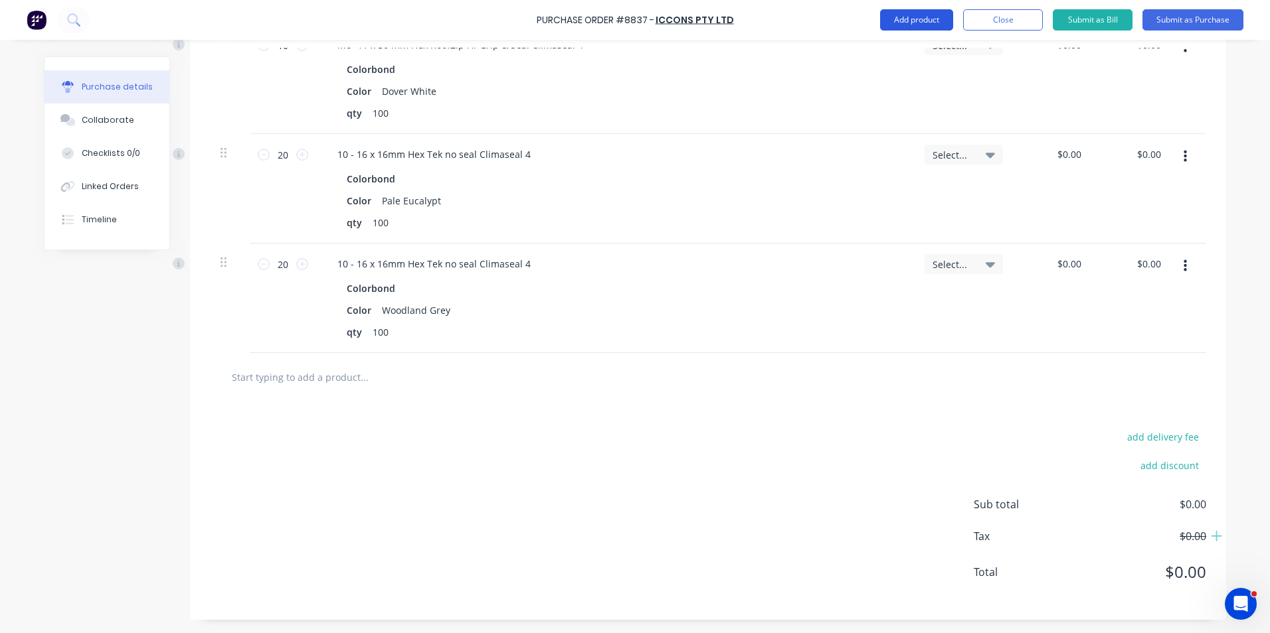
click at [910, 19] on button "Add product" at bounding box center [916, 19] width 73 height 21
click at [890, 61] on div "Product catalogue" at bounding box center [890, 53] width 102 height 19
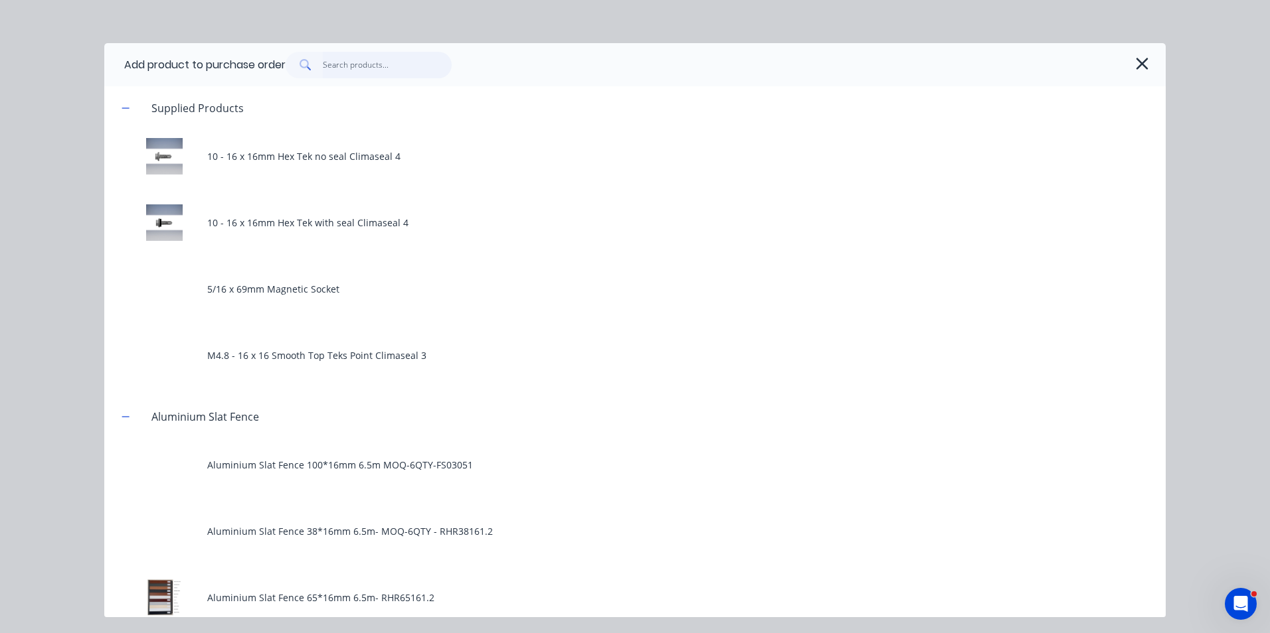
click at [351, 69] on input "text" at bounding box center [387, 65] width 129 height 27
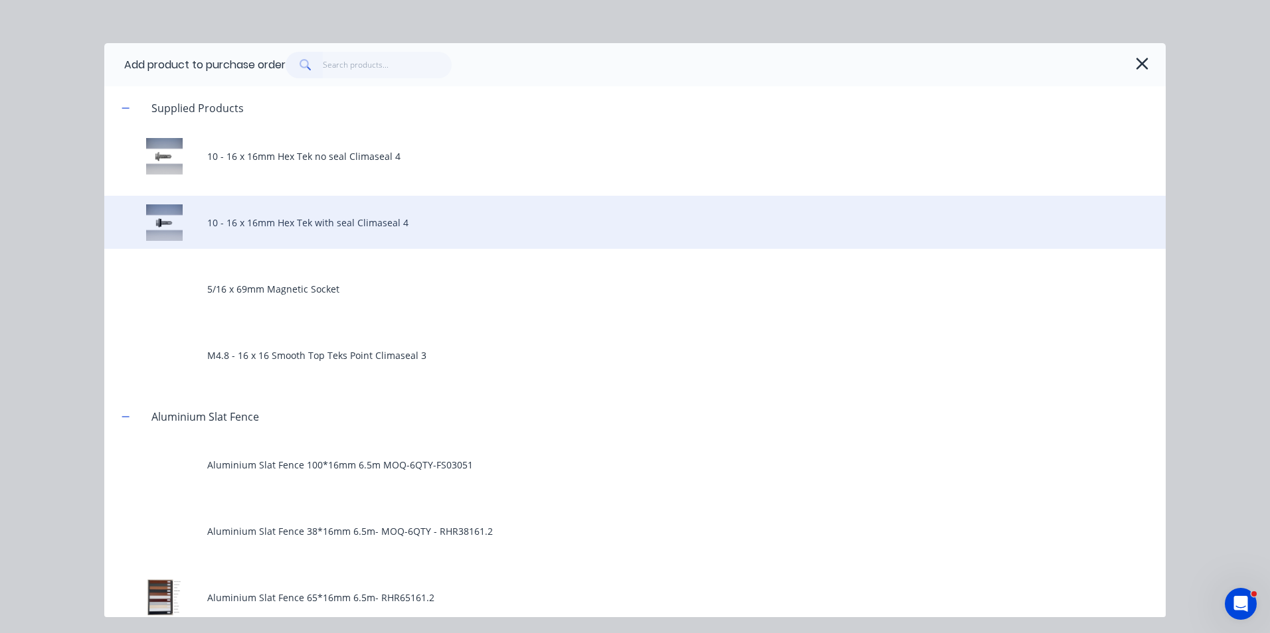
click at [312, 227] on div "10 - 16 x 16mm Hex Tek with seal Climaseal 4" at bounding box center [634, 222] width 1061 height 53
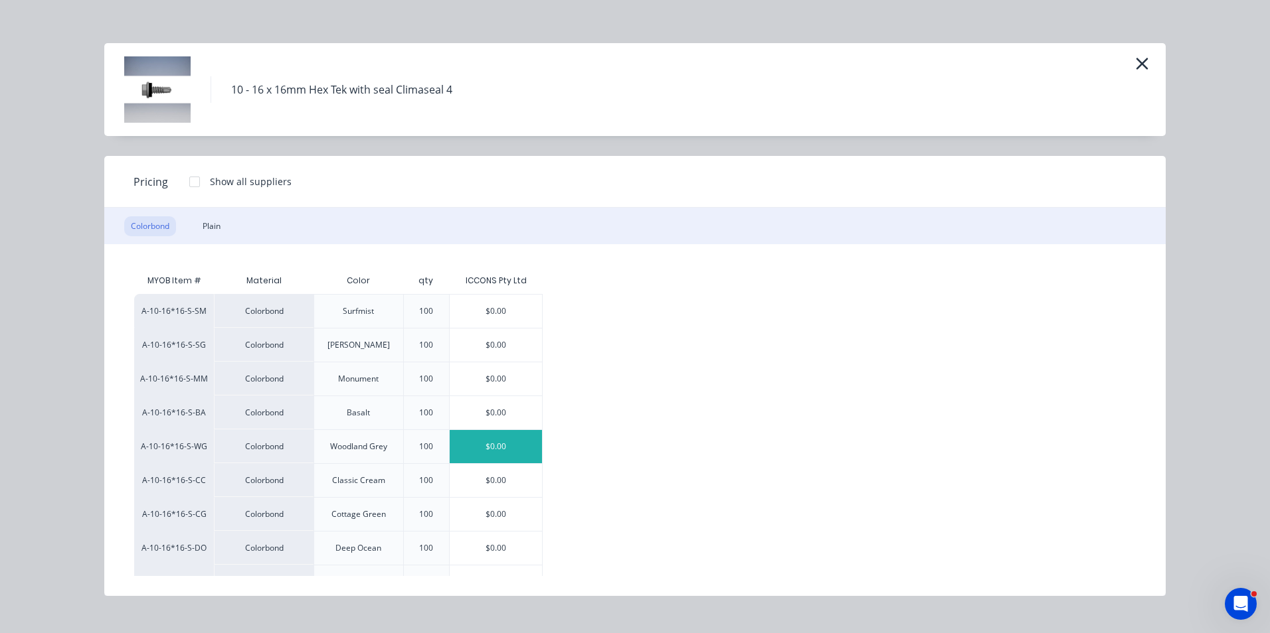
click at [487, 438] on div "$0.00" at bounding box center [496, 446] width 92 height 33
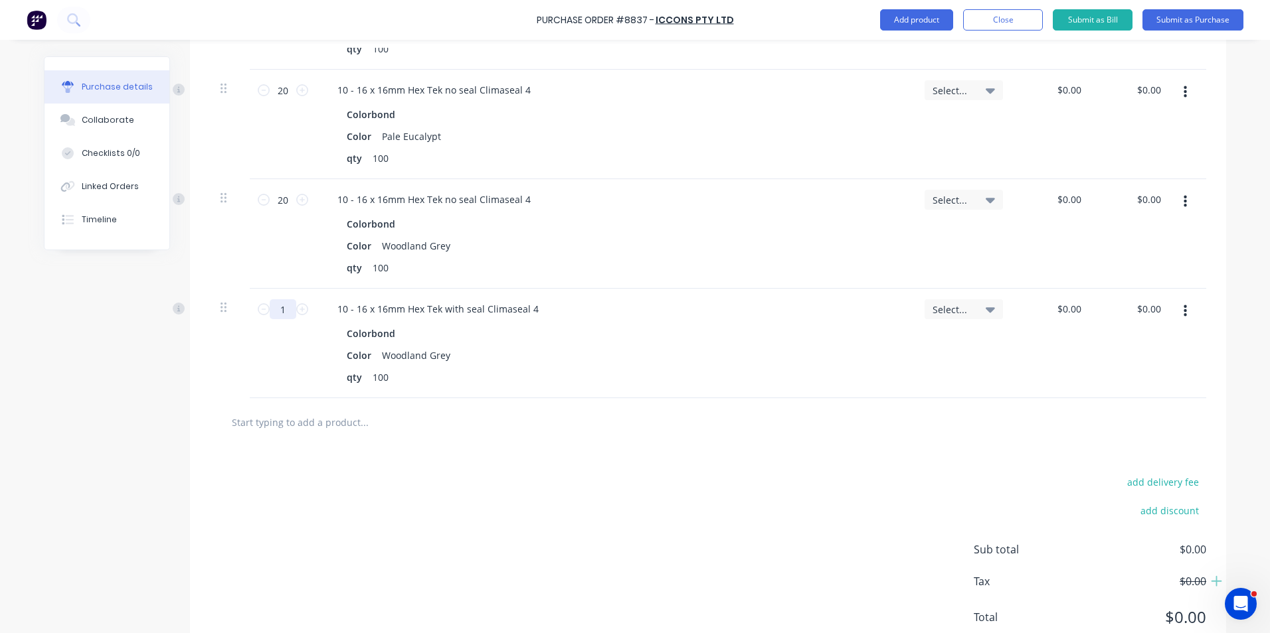
scroll to position [838, 0]
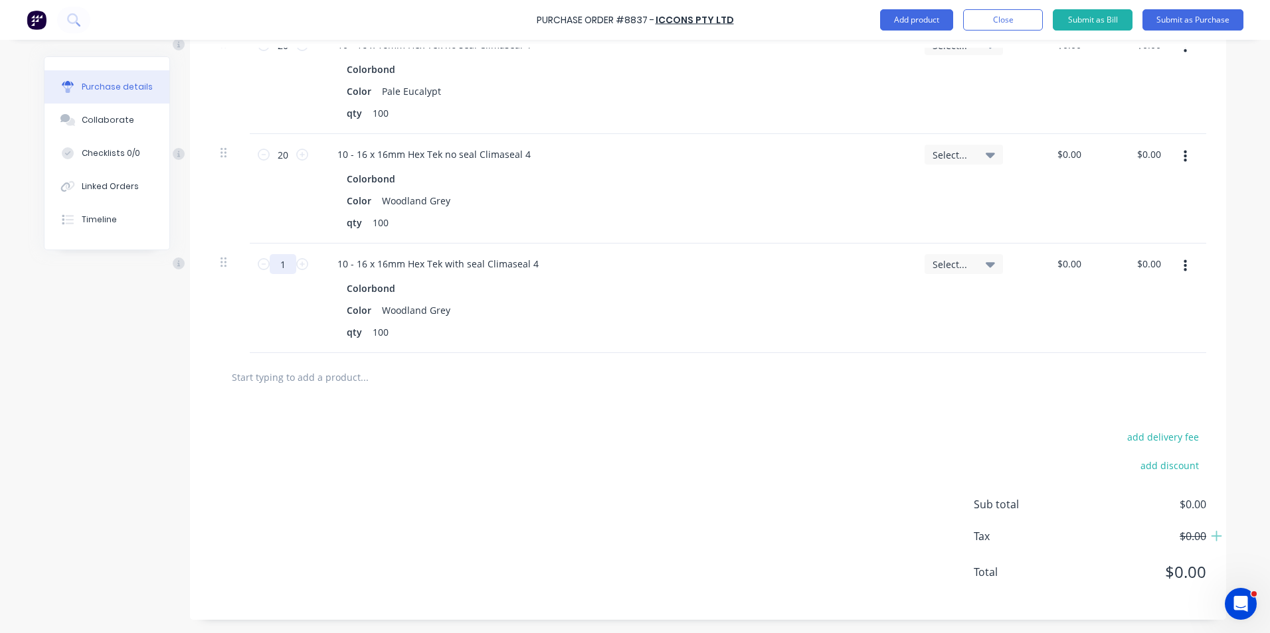
click at [279, 259] on input "1" at bounding box center [283, 264] width 27 height 20
type input "10"
drag, startPoint x: 511, startPoint y: 371, endPoint x: 523, endPoint y: 376, distance: 13.4
click at [529, 375] on div at bounding box center [419, 377] width 398 height 27
click at [1177, 274] on button "button" at bounding box center [1184, 266] width 31 height 24
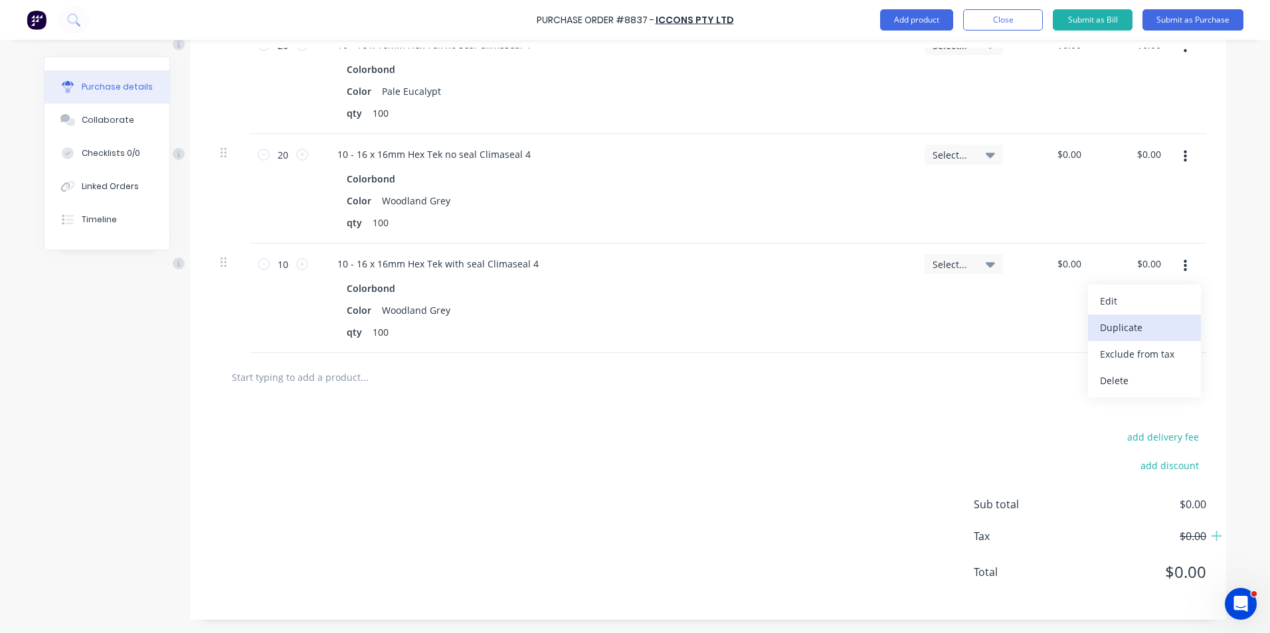
click at [1167, 320] on button "Duplicate" at bounding box center [1144, 328] width 113 height 27
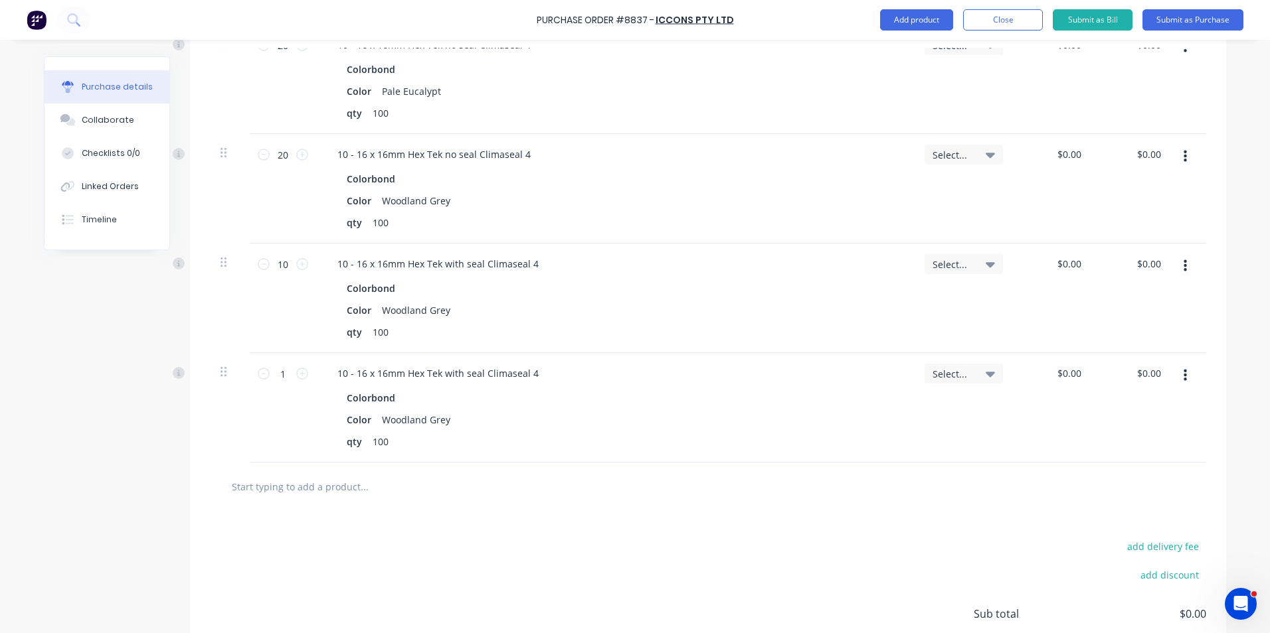
click at [1189, 386] on button "button" at bounding box center [1184, 376] width 31 height 24
click at [1167, 416] on button "Edit" at bounding box center [1144, 411] width 113 height 27
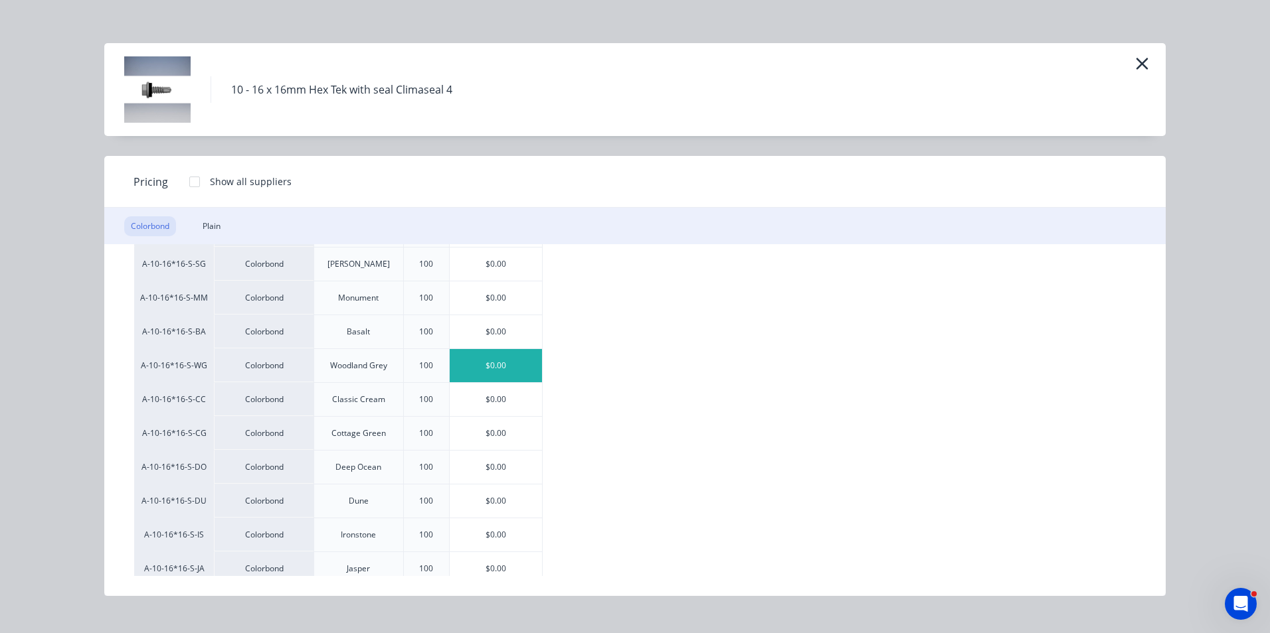
scroll to position [64, 0]
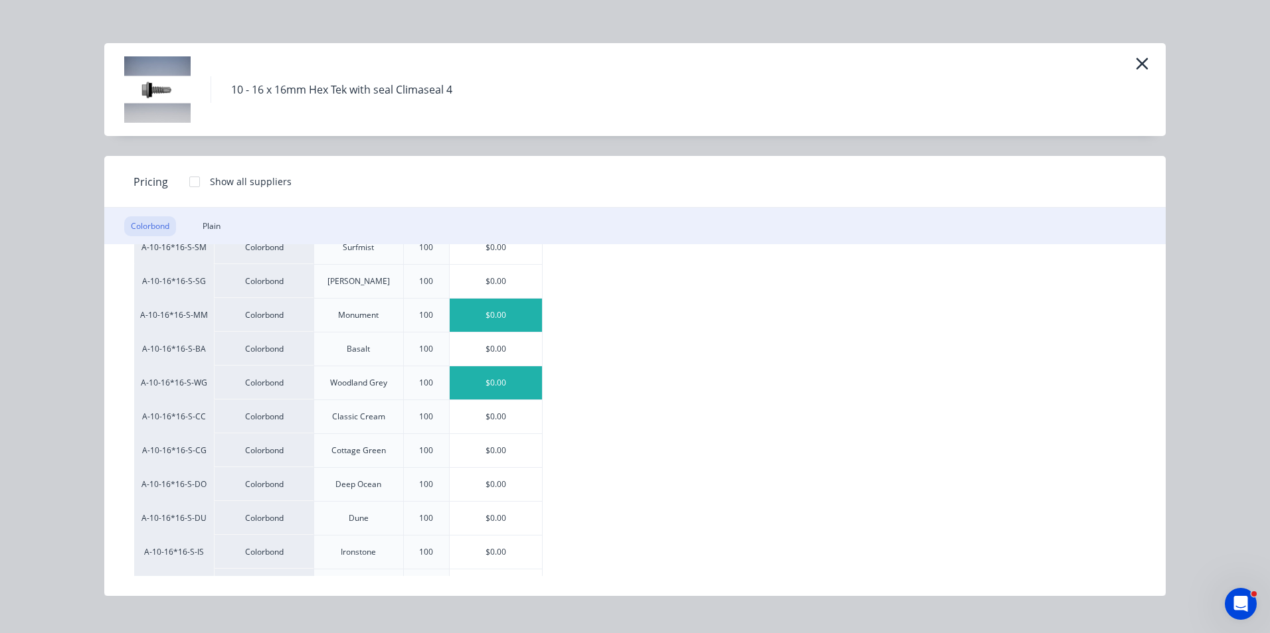
click at [505, 323] on div "$0.00" at bounding box center [496, 315] width 92 height 33
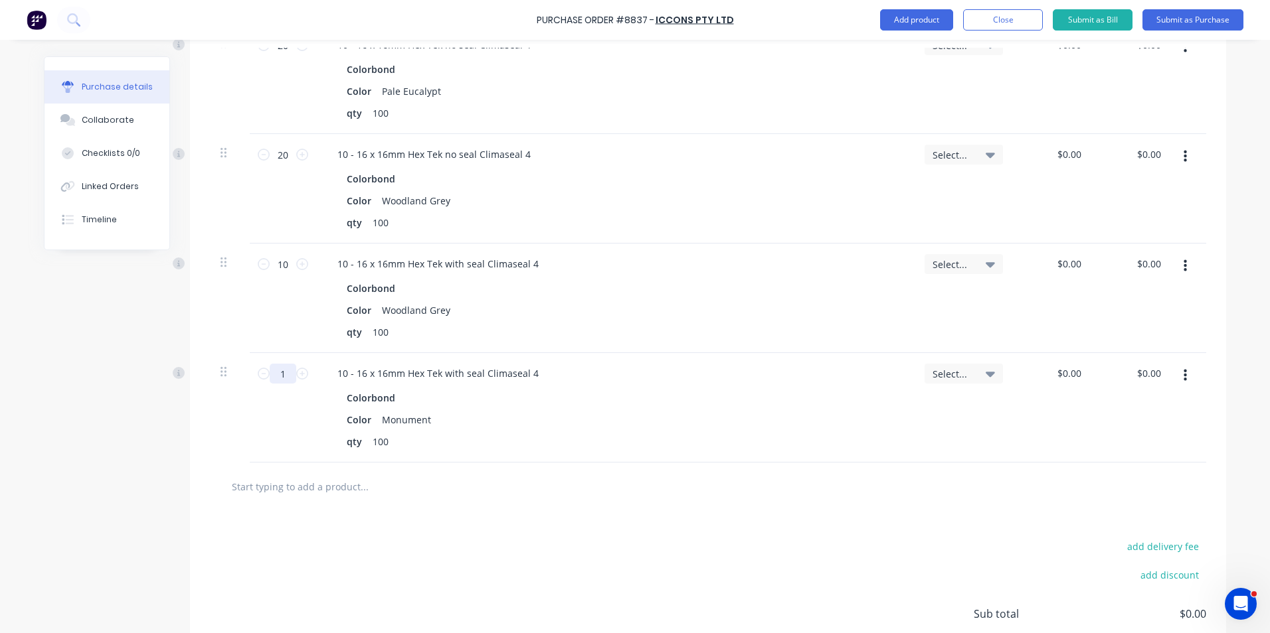
click at [284, 380] on input "1" at bounding box center [283, 374] width 27 height 20
type input "20"
click at [731, 468] on div at bounding box center [708, 487] width 996 height 48
drag, startPoint x: 1183, startPoint y: 374, endPoint x: 1184, endPoint y: 382, distance: 8.7
click at [1183, 375] on button "button" at bounding box center [1184, 376] width 31 height 24
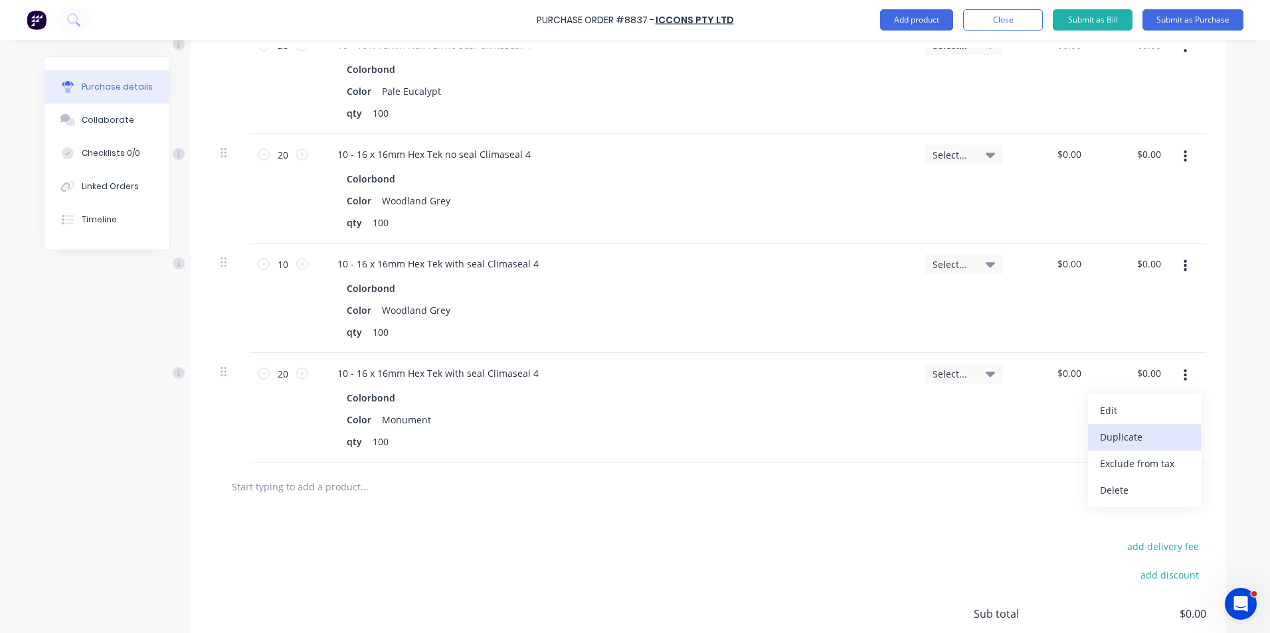
click at [1153, 432] on button "Duplicate" at bounding box center [1144, 437] width 113 height 27
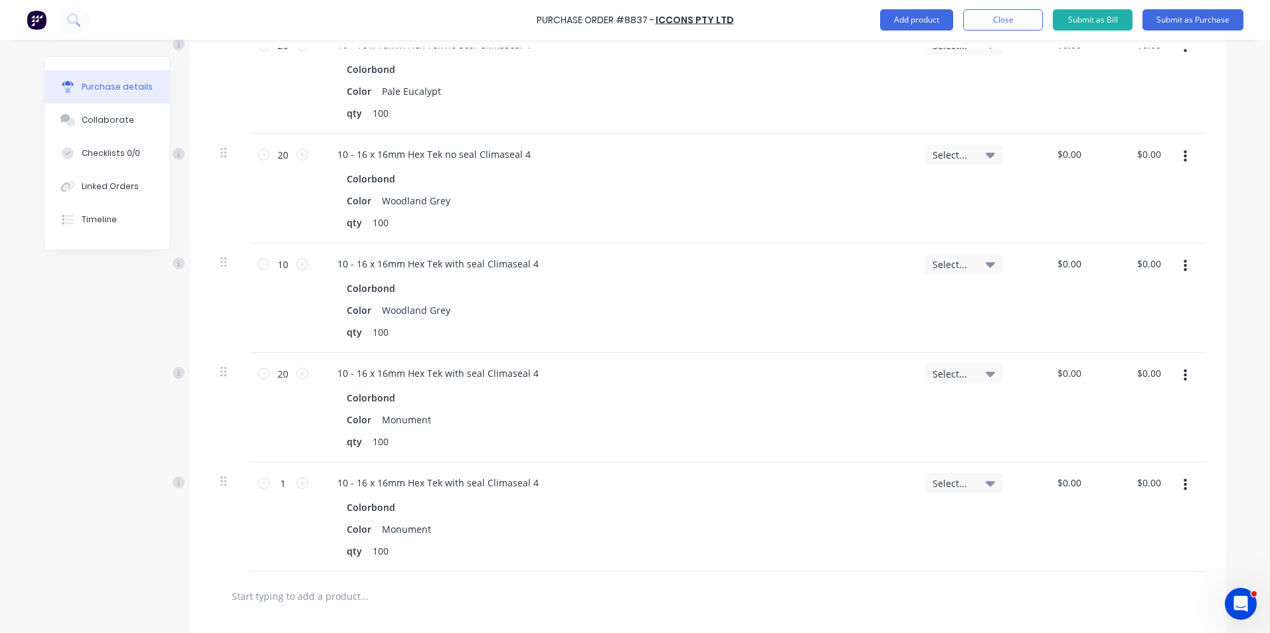
drag, startPoint x: 1176, startPoint y: 483, endPoint x: 1171, endPoint y: 497, distance: 14.7
click at [1176, 484] on button "button" at bounding box center [1184, 485] width 31 height 24
click at [1155, 530] on button "Edit" at bounding box center [1144, 520] width 113 height 27
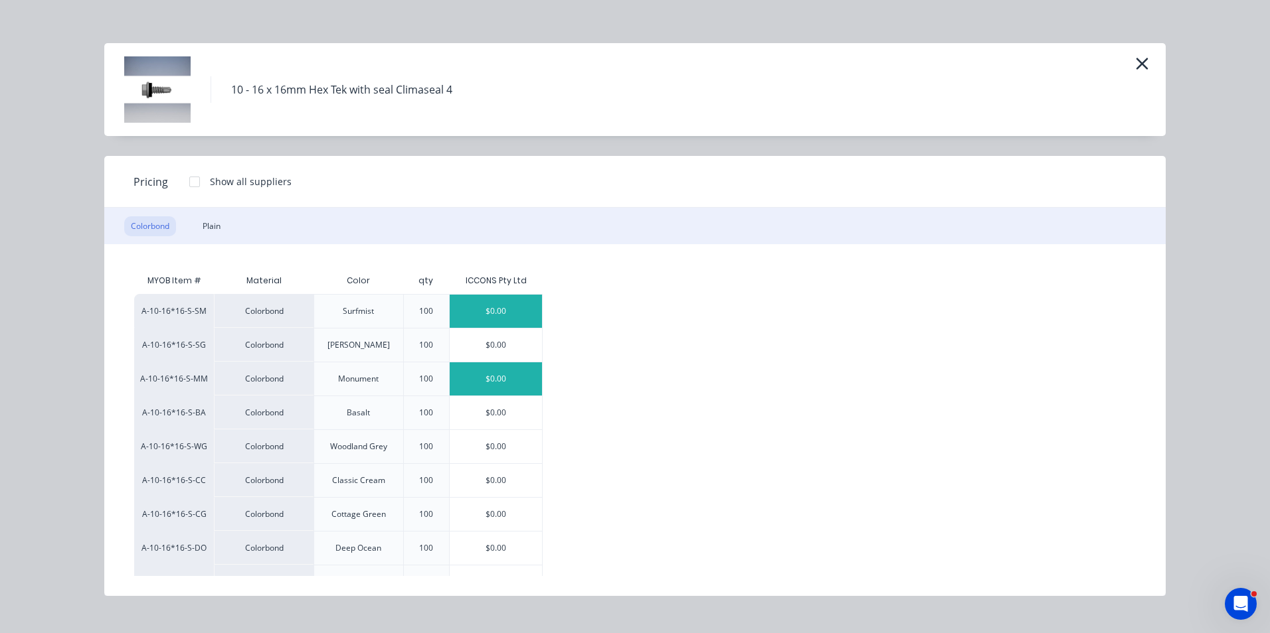
click at [479, 311] on div "$0.00" at bounding box center [496, 311] width 92 height 33
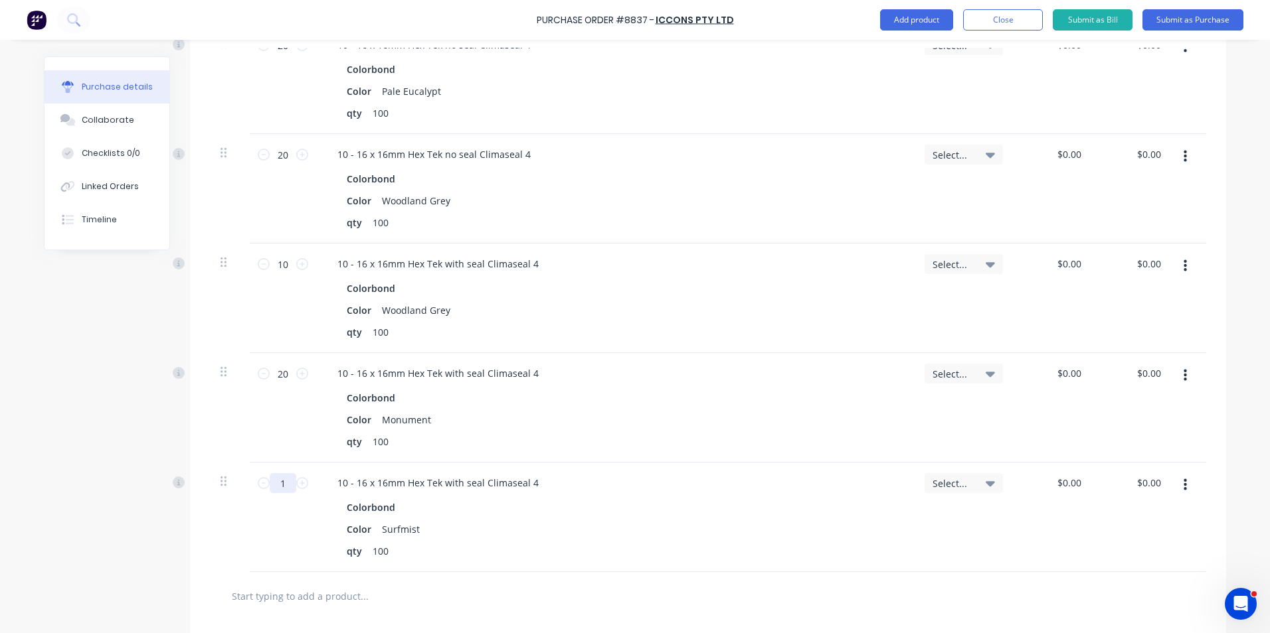
click at [287, 485] on input "1" at bounding box center [283, 483] width 27 height 20
type input "30"
click at [558, 527] on div "Color Surfmist" at bounding box center [612, 529] width 542 height 19
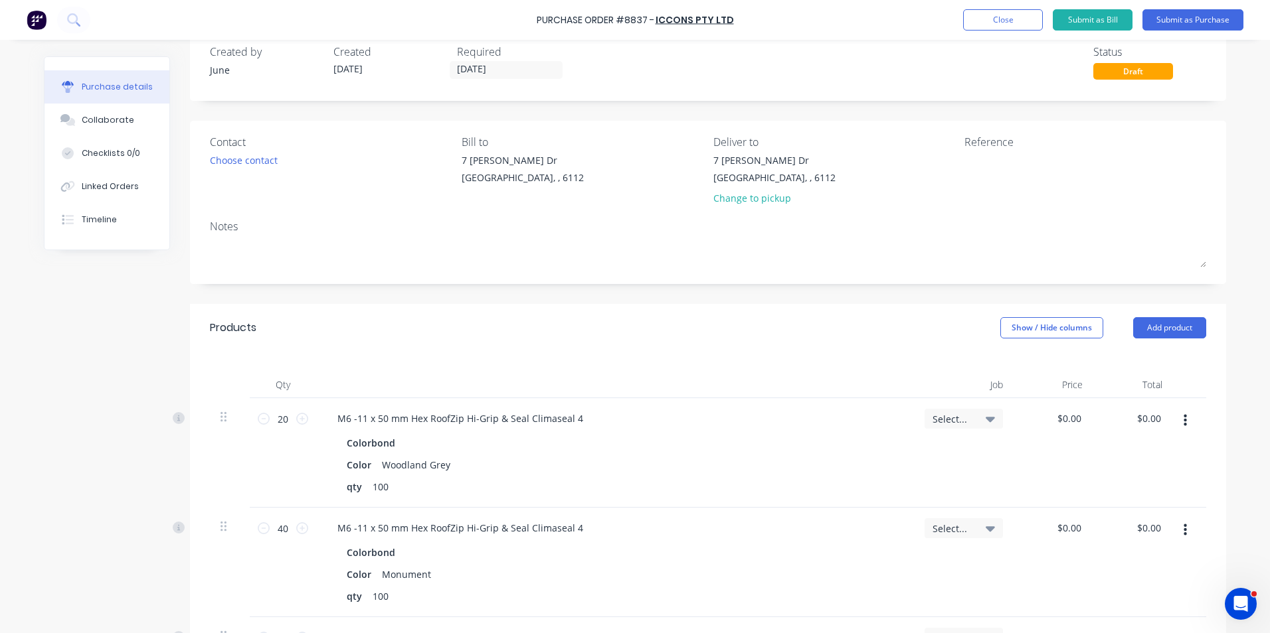
scroll to position [0, 0]
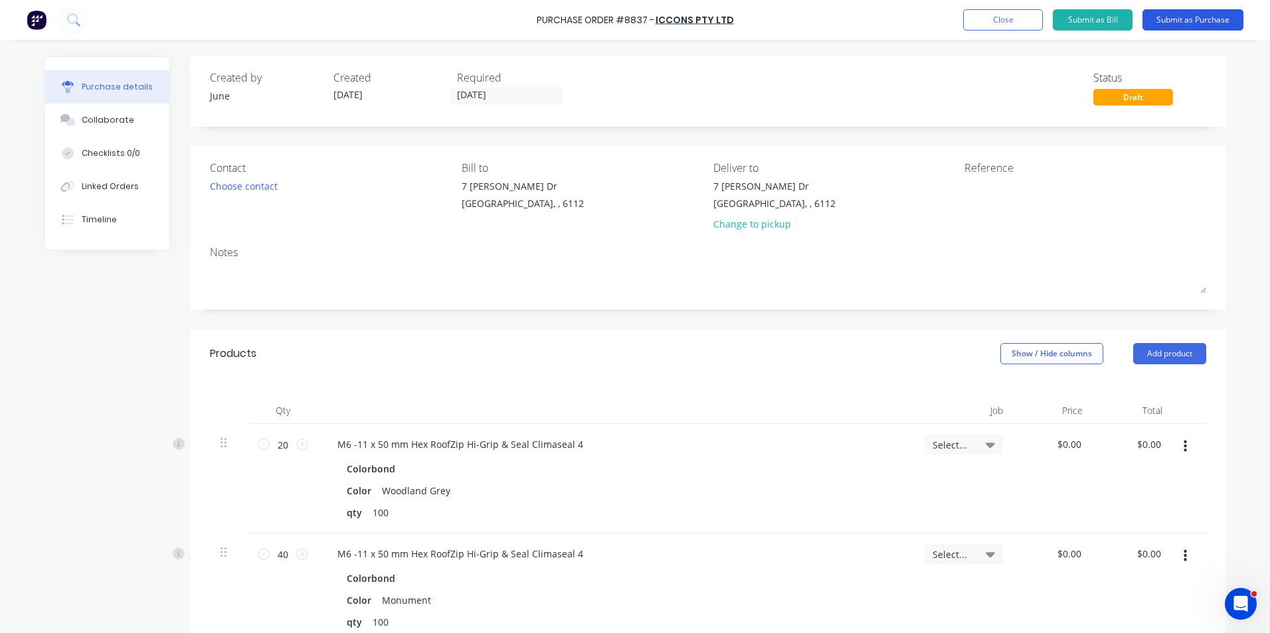
click at [1203, 18] on button "Submit as Purchase" at bounding box center [1192, 19] width 101 height 21
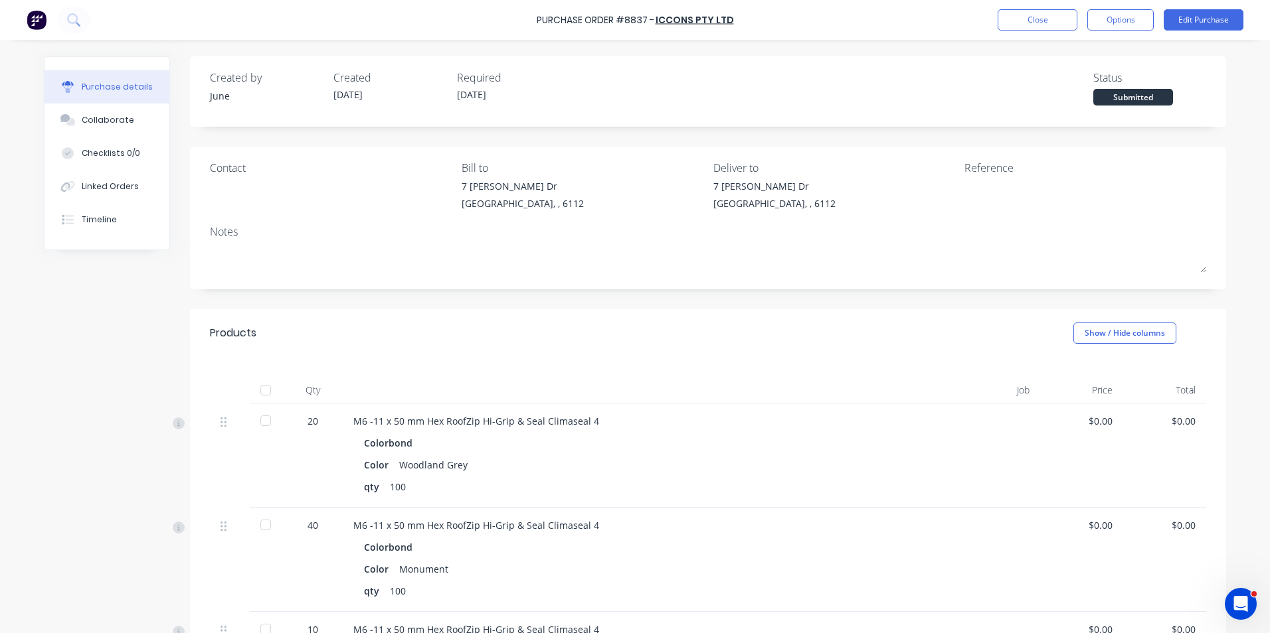
click at [1112, 15] on button "Options" at bounding box center [1120, 19] width 66 height 21
click at [1203, 15] on button "Edit Purchase" at bounding box center [1203, 19] width 80 height 21
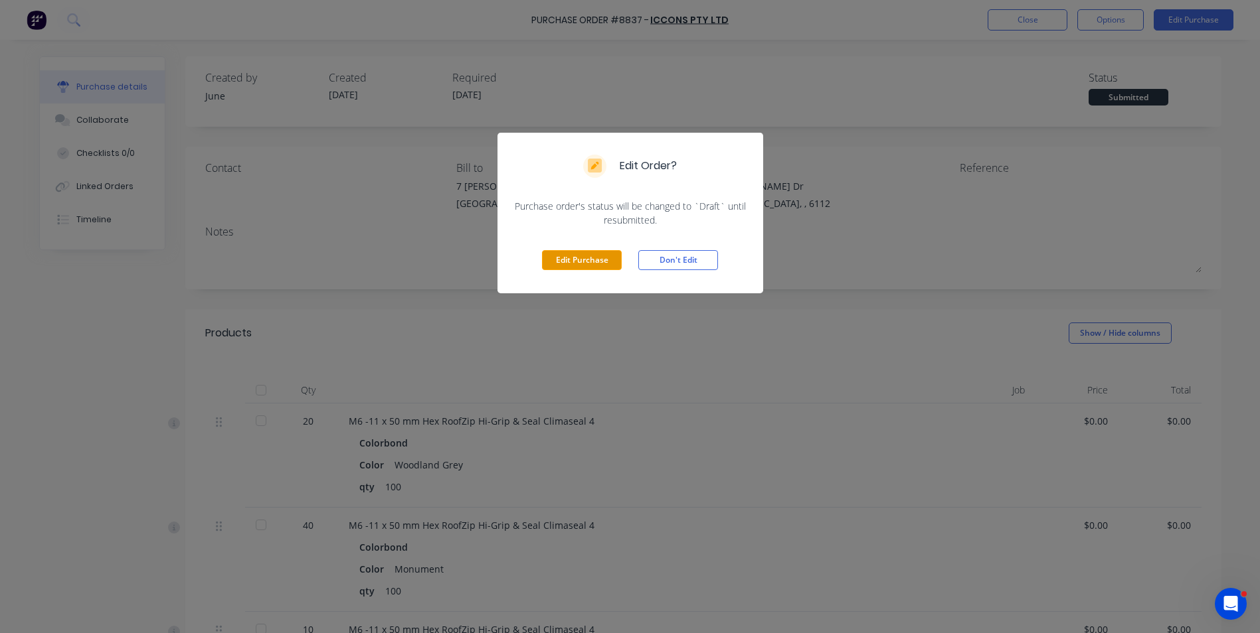
click at [566, 260] on button "Edit Purchase" at bounding box center [582, 260] width 80 height 20
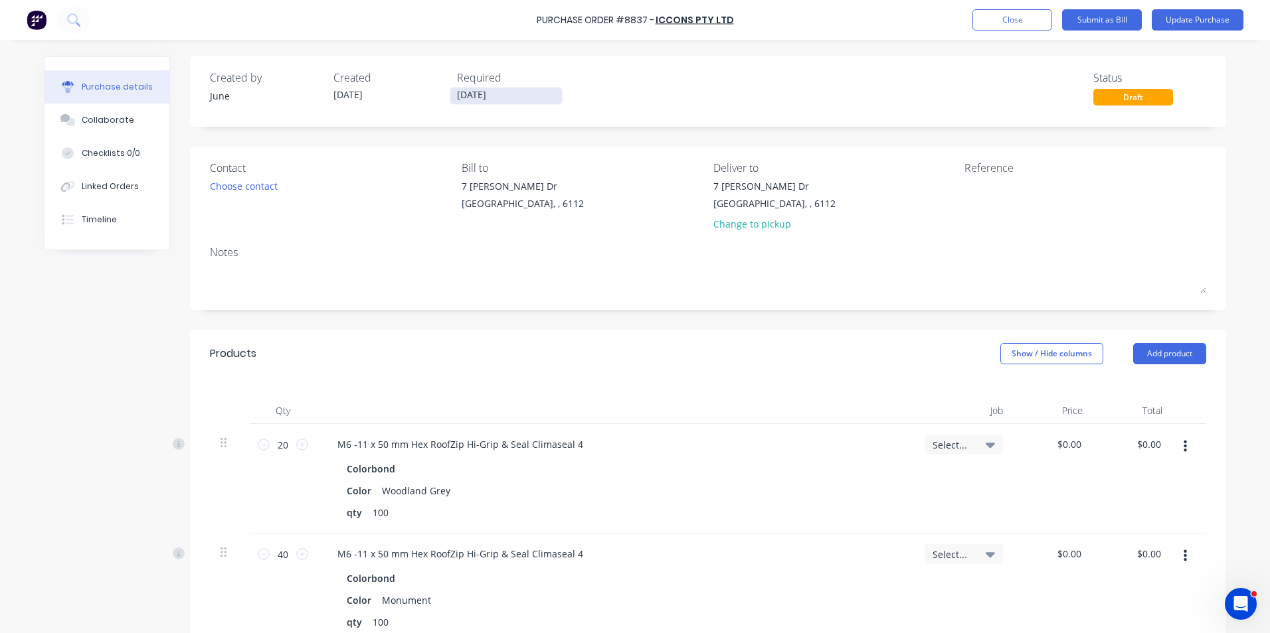
click at [496, 99] on input "[DATE]" at bounding box center [506, 96] width 112 height 17
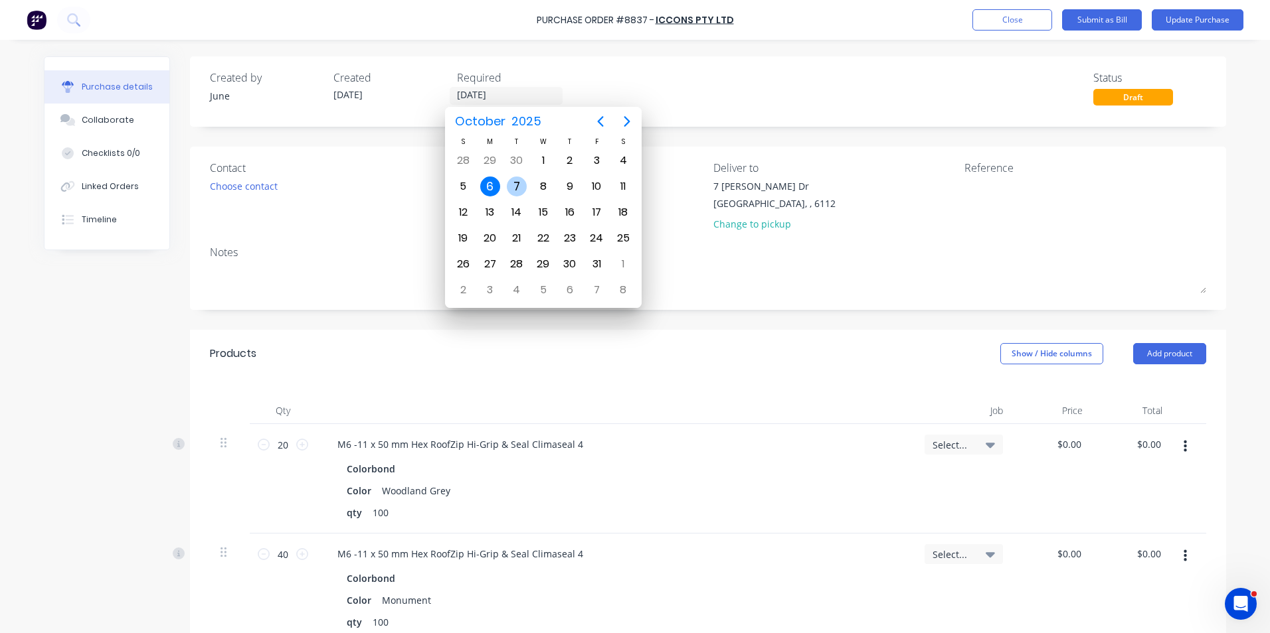
click at [506, 181] on div "7" at bounding box center [516, 186] width 27 height 25
type input "07/10/25"
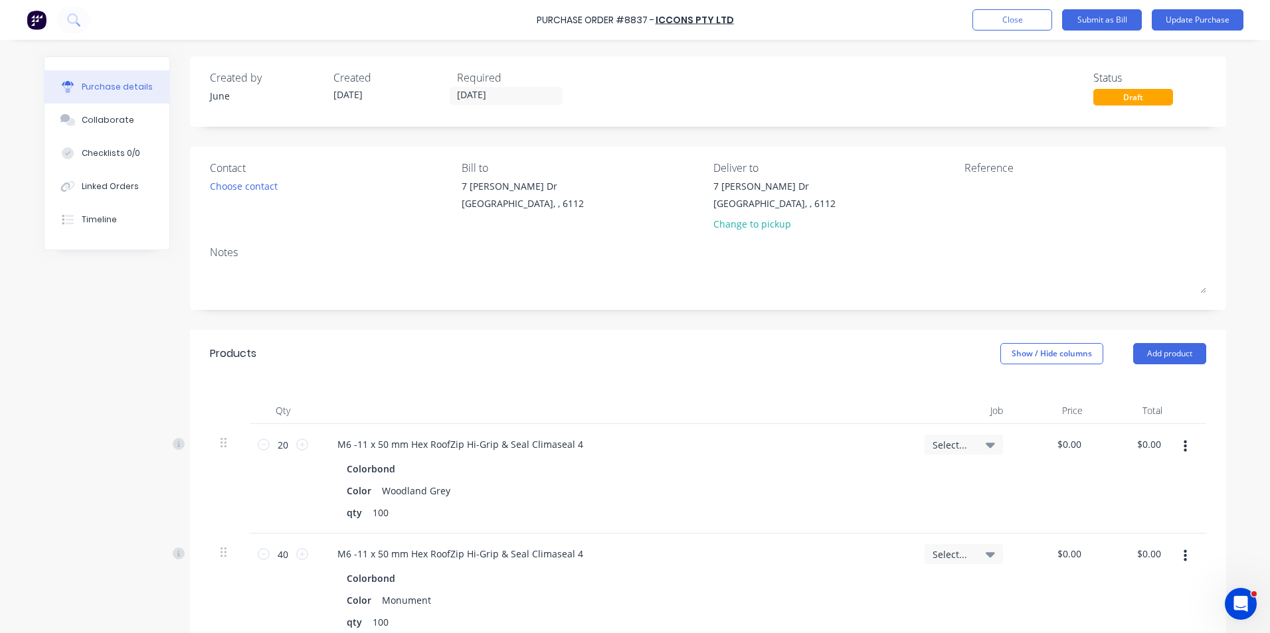
click at [697, 95] on div "Created by June Created 06/10/25 Required 07/10/25 Status Draft" at bounding box center [708, 88] width 996 height 36
drag, startPoint x: 1211, startPoint y: 18, endPoint x: 1114, endPoint y: 44, distance: 100.5
click at [1211, 19] on button "Update Purchase" at bounding box center [1197, 19] width 92 height 21
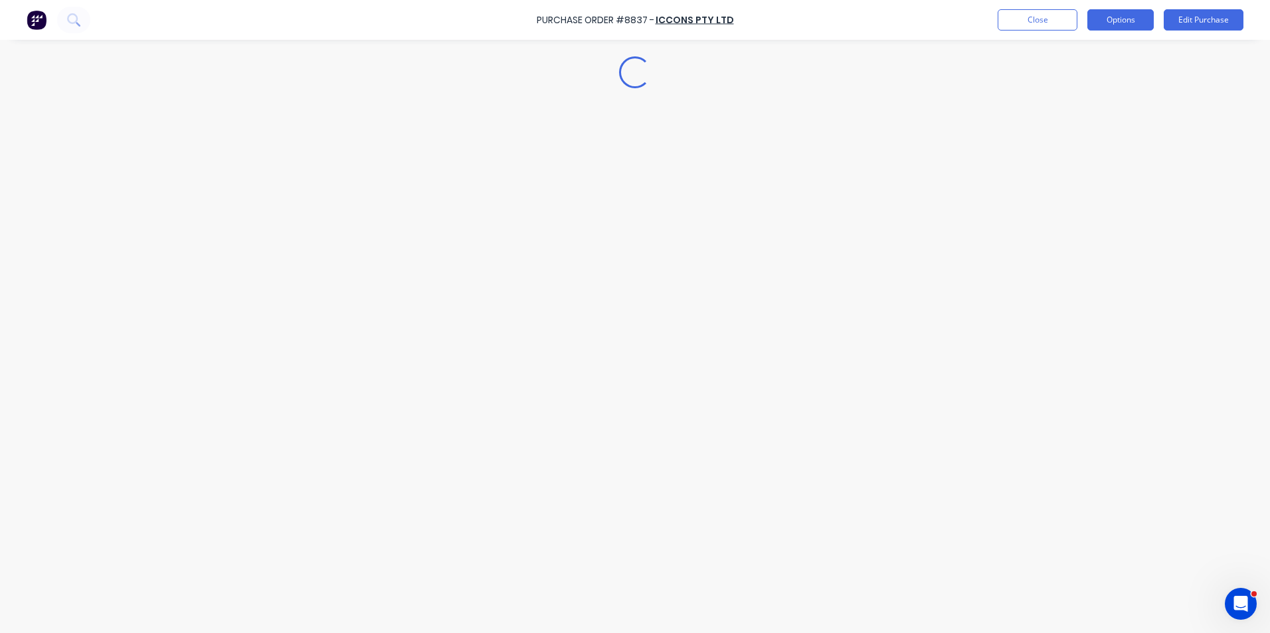
click at [1133, 16] on button "Options" at bounding box center [1120, 19] width 66 height 21
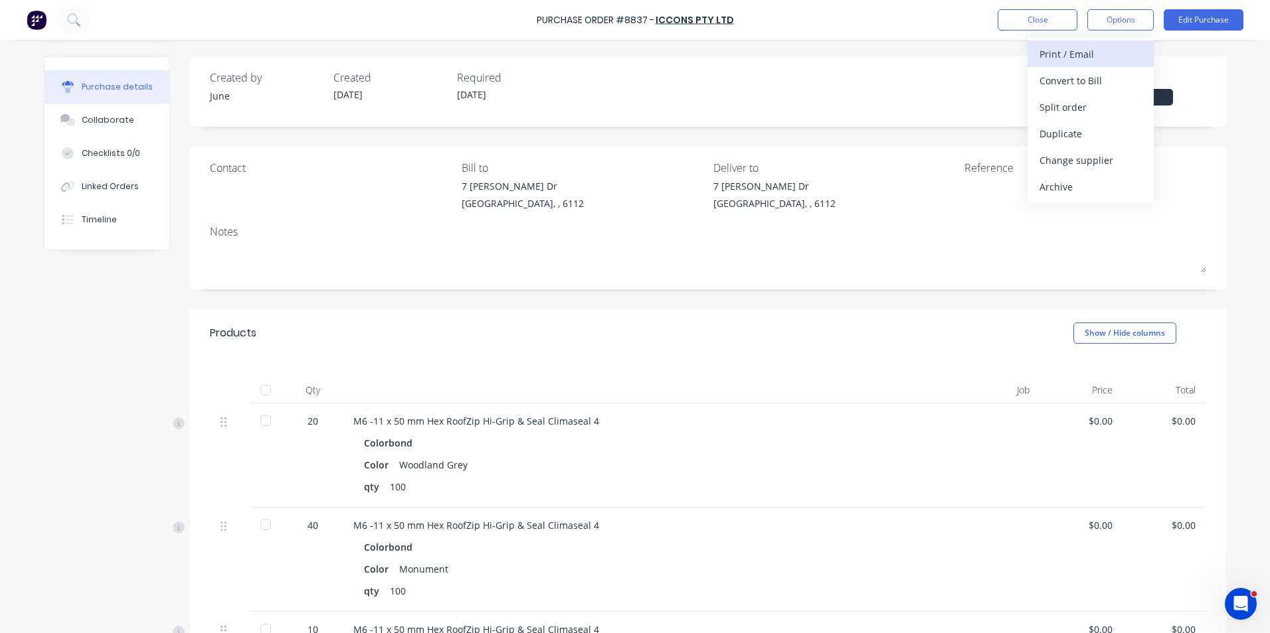
click at [1129, 56] on div "Print / Email" at bounding box center [1090, 53] width 102 height 19
click at [1110, 108] on div "Without pricing" at bounding box center [1090, 107] width 102 height 19
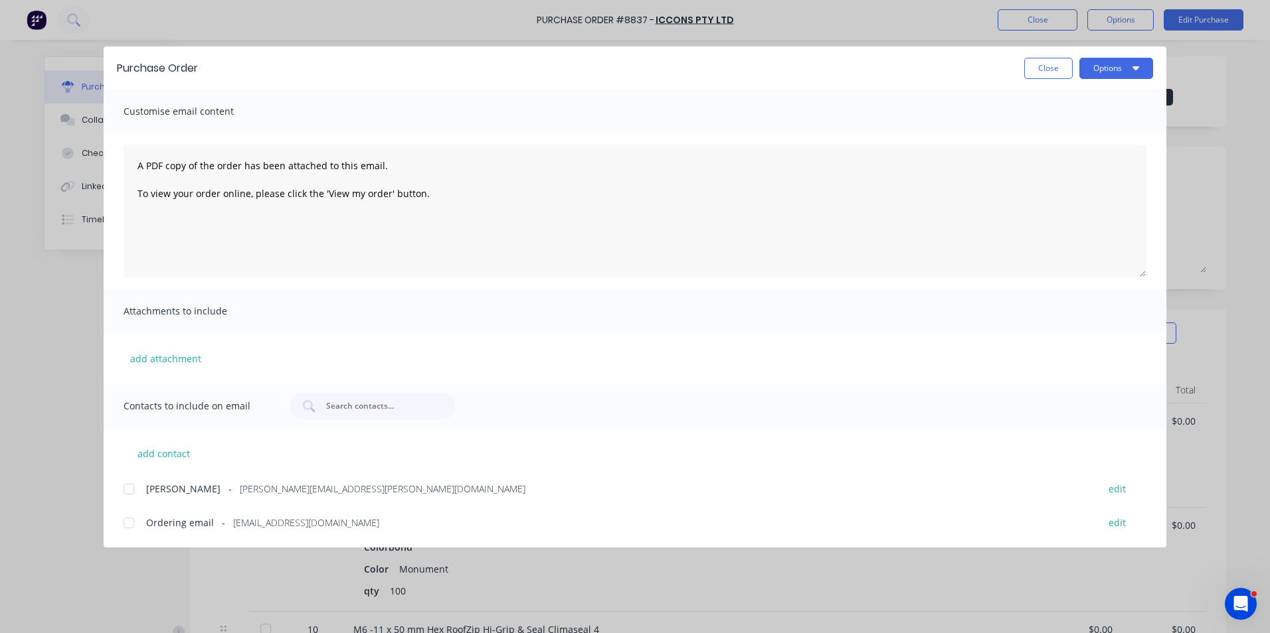
click at [131, 519] on div at bounding box center [129, 523] width 27 height 27
click at [1137, 65] on icon "button" at bounding box center [1135, 67] width 7 height 11
click at [1059, 152] on div "Email" at bounding box center [1090, 154] width 102 height 19
drag, startPoint x: 1037, startPoint y: 72, endPoint x: 1012, endPoint y: 72, distance: 24.6
click at [1035, 72] on button "Close" at bounding box center [1048, 68] width 48 height 21
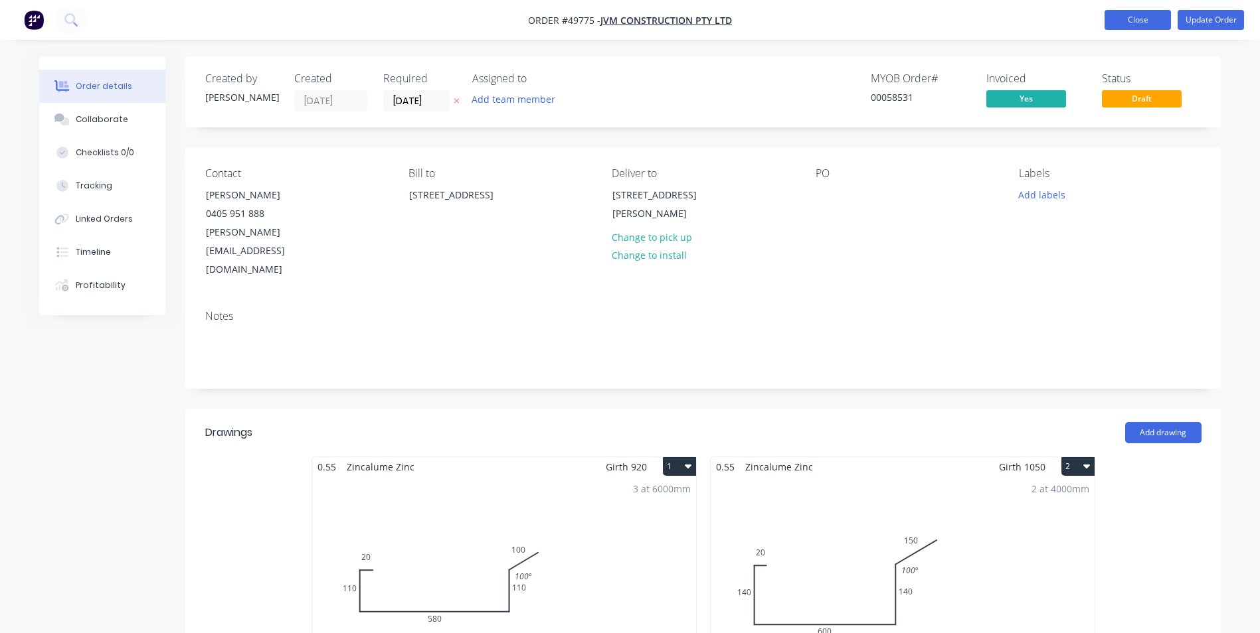
click at [1114, 20] on button "Close" at bounding box center [1137, 20] width 66 height 20
